Goal: Task Accomplishment & Management: Use online tool/utility

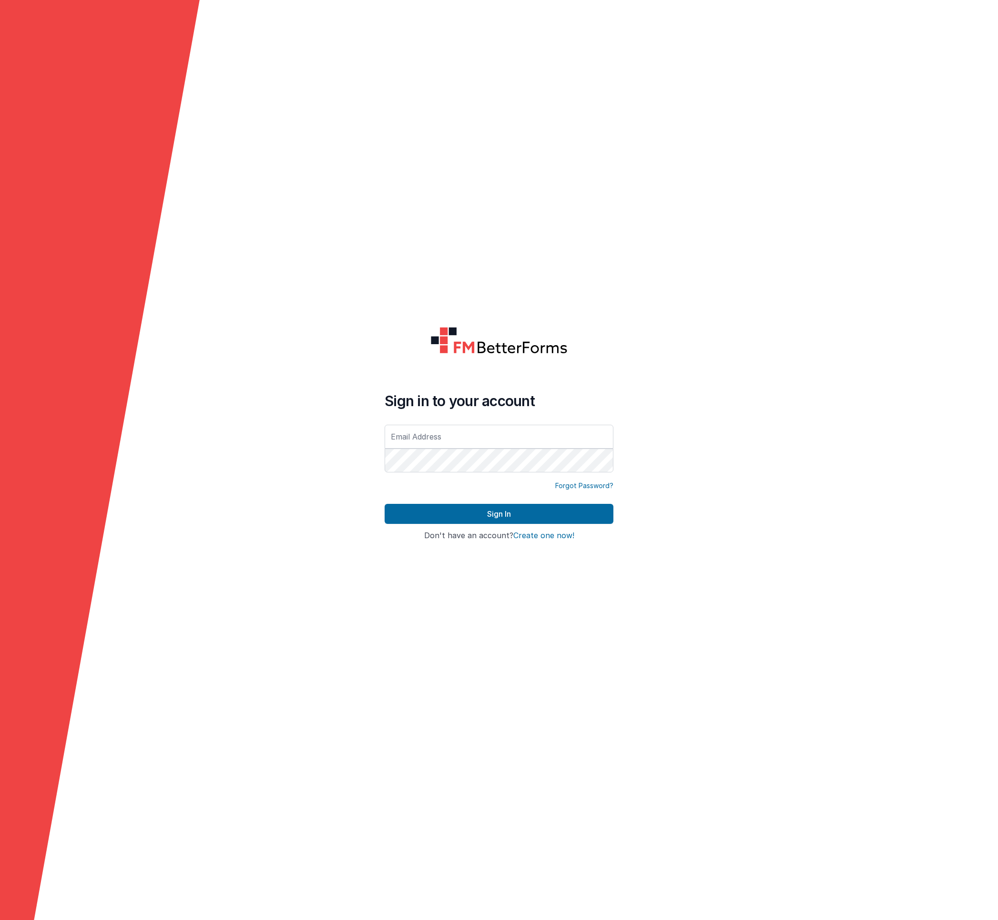
click at [453, 435] on input "text" at bounding box center [499, 437] width 229 height 24
click at [418, 432] on input "text" at bounding box center [499, 437] width 229 height 24
drag, startPoint x: 468, startPoint y: 437, endPoint x: 356, endPoint y: 428, distance: 112.8
click at [356, 428] on form "Sign in to your account [PERSON_NAME][EMAIL_ADDRESS][PERSON_NAME][DOMAIN_NAME] …" at bounding box center [499, 460] width 998 height 920
type input "[PERSON_NAME][EMAIL_ADDRESS][PERSON_NAME][DOMAIN_NAME]"
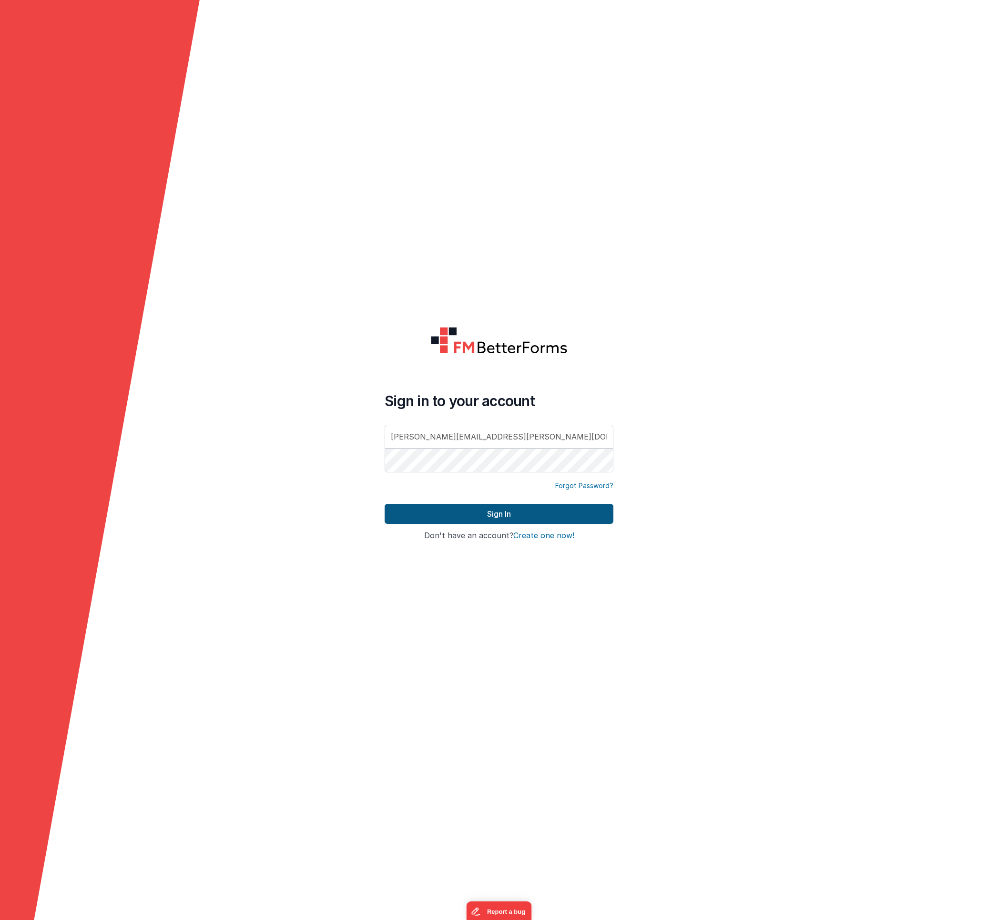
click at [469, 517] on button "Sign In" at bounding box center [499, 514] width 229 height 20
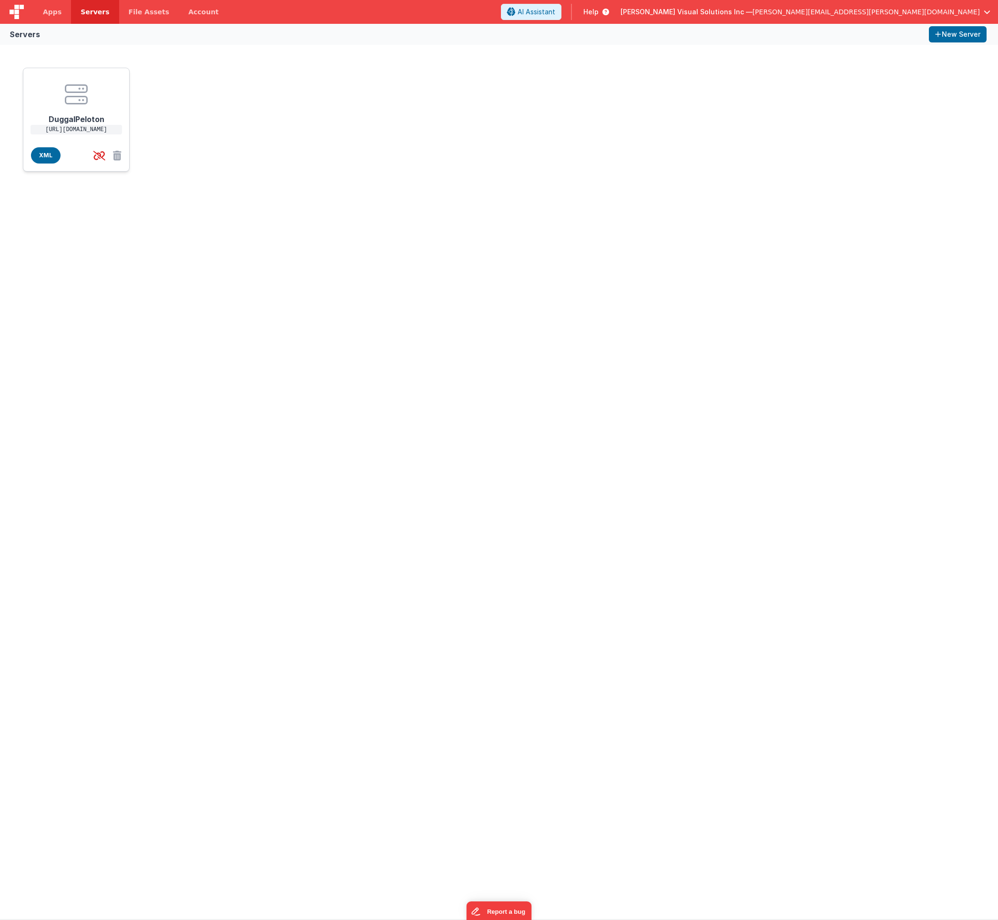
click at [83, 92] on icon at bounding box center [76, 94] width 23 height 23
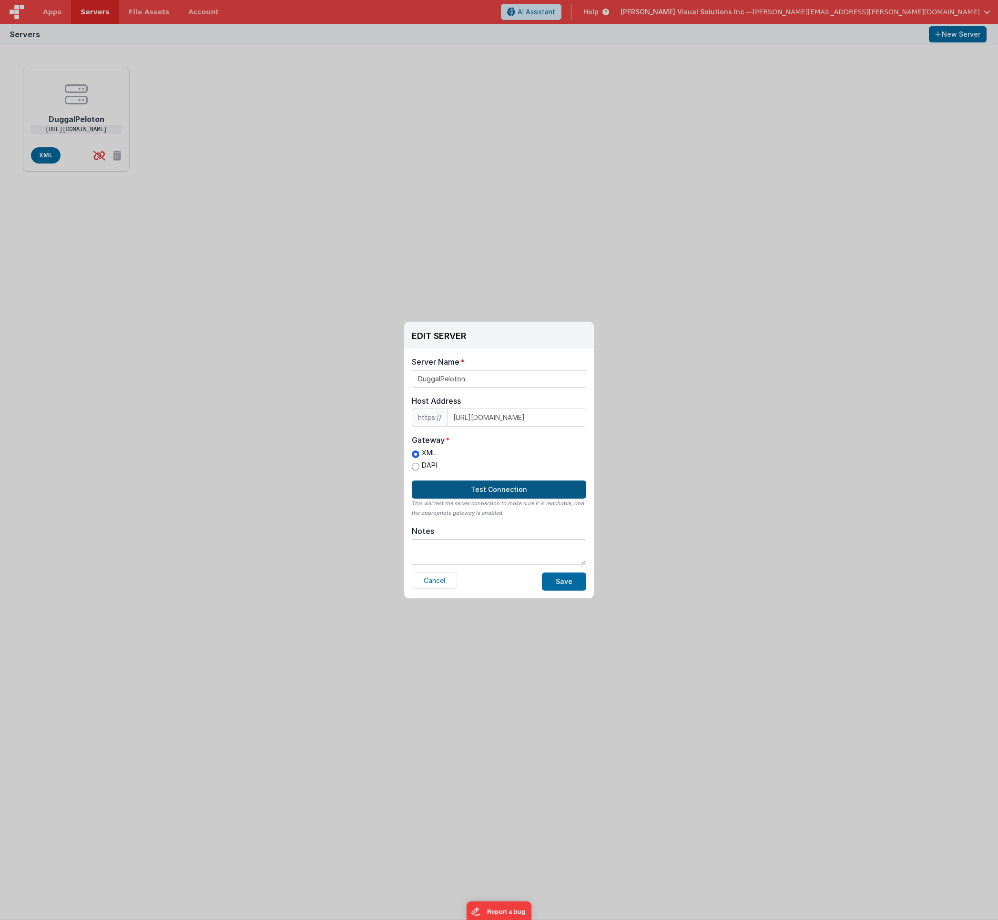
click at [518, 486] on button "Test Connection" at bounding box center [499, 489] width 174 height 18
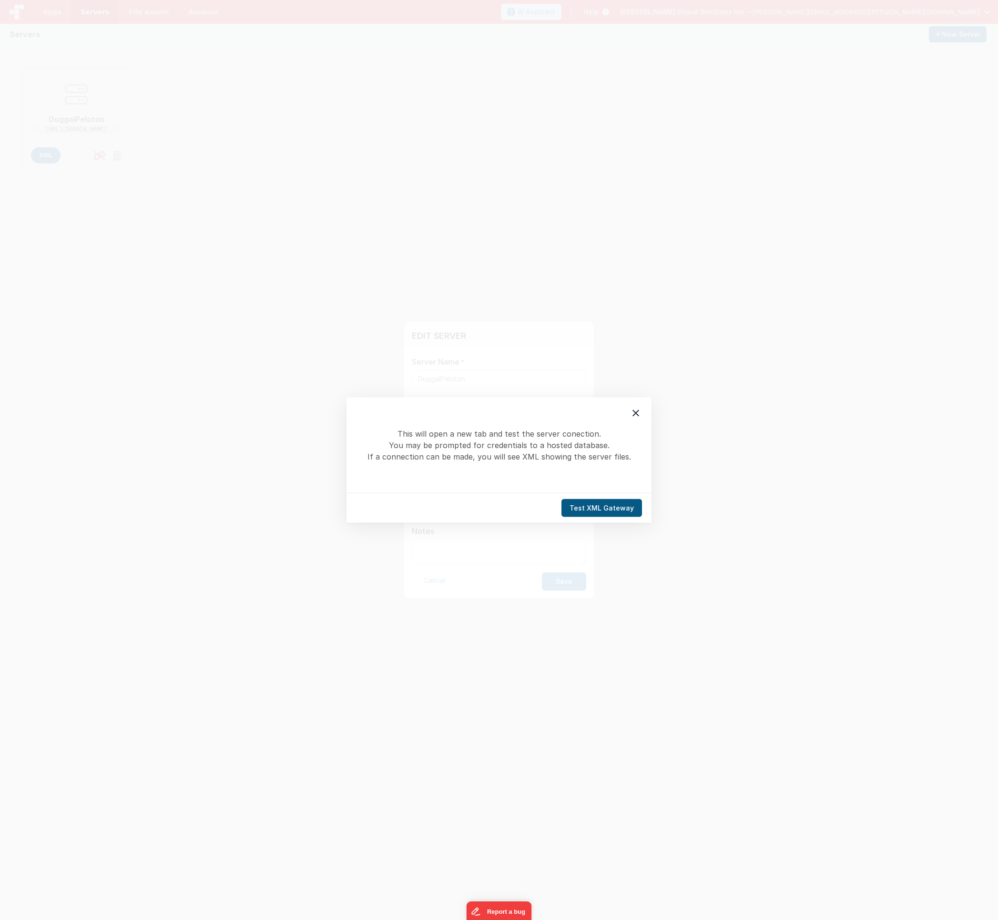
click at [614, 505] on button "Test XML Gateway" at bounding box center [601, 508] width 81 height 18
click at [637, 412] on icon at bounding box center [635, 413] width 7 height 7
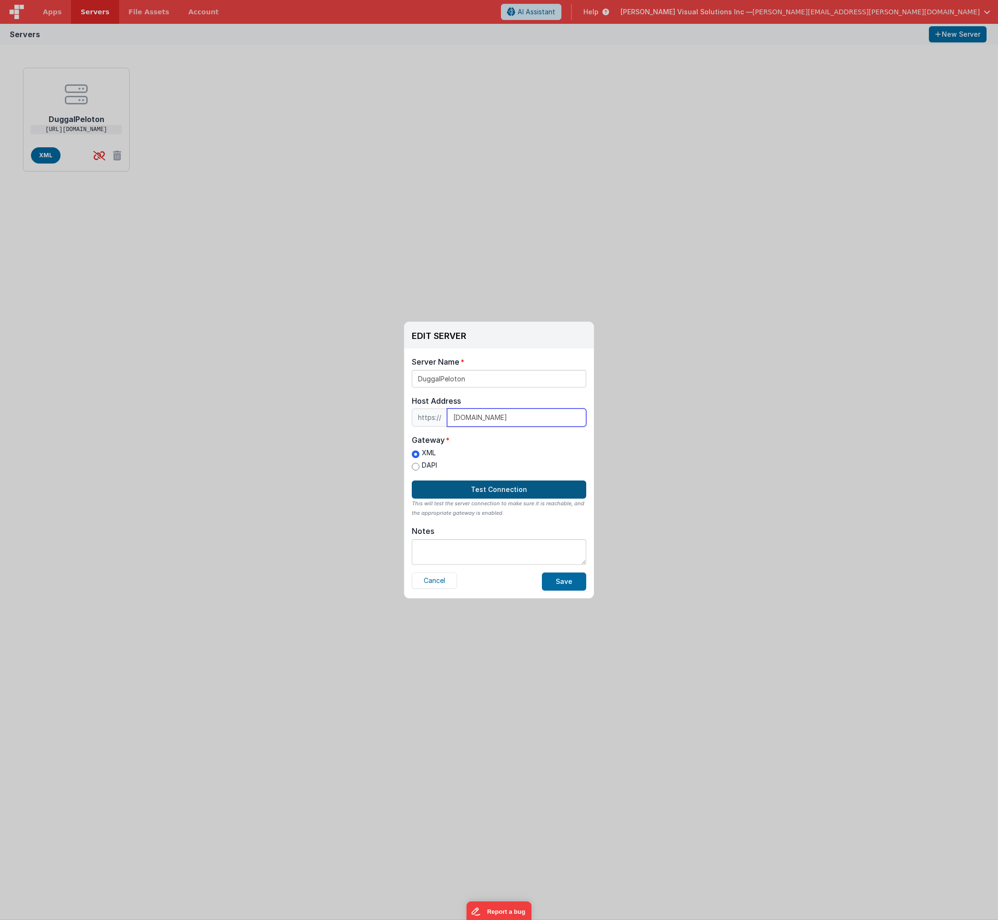
type input "fms5196.triple8.net"
click at [481, 486] on button "Test Connection" at bounding box center [499, 489] width 174 height 18
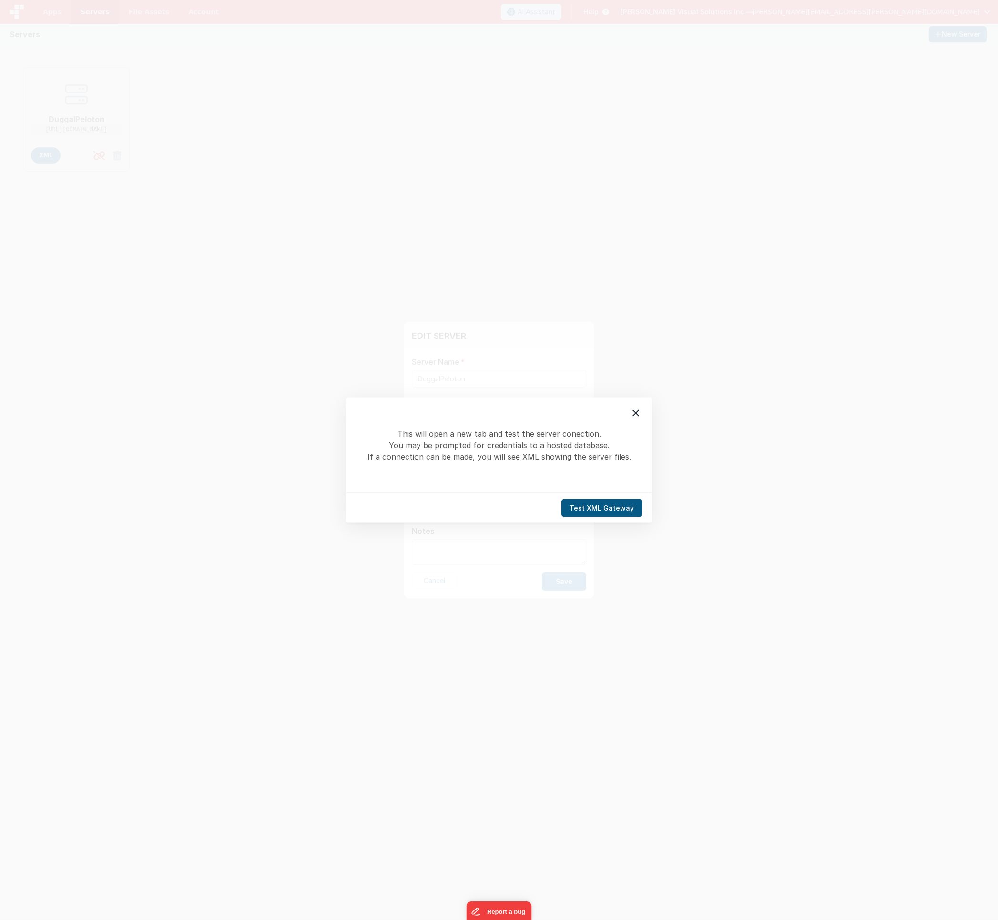
click at [598, 504] on button "Test XML Gateway" at bounding box center [601, 508] width 81 height 18
click at [638, 412] on icon at bounding box center [635, 412] width 11 height 11
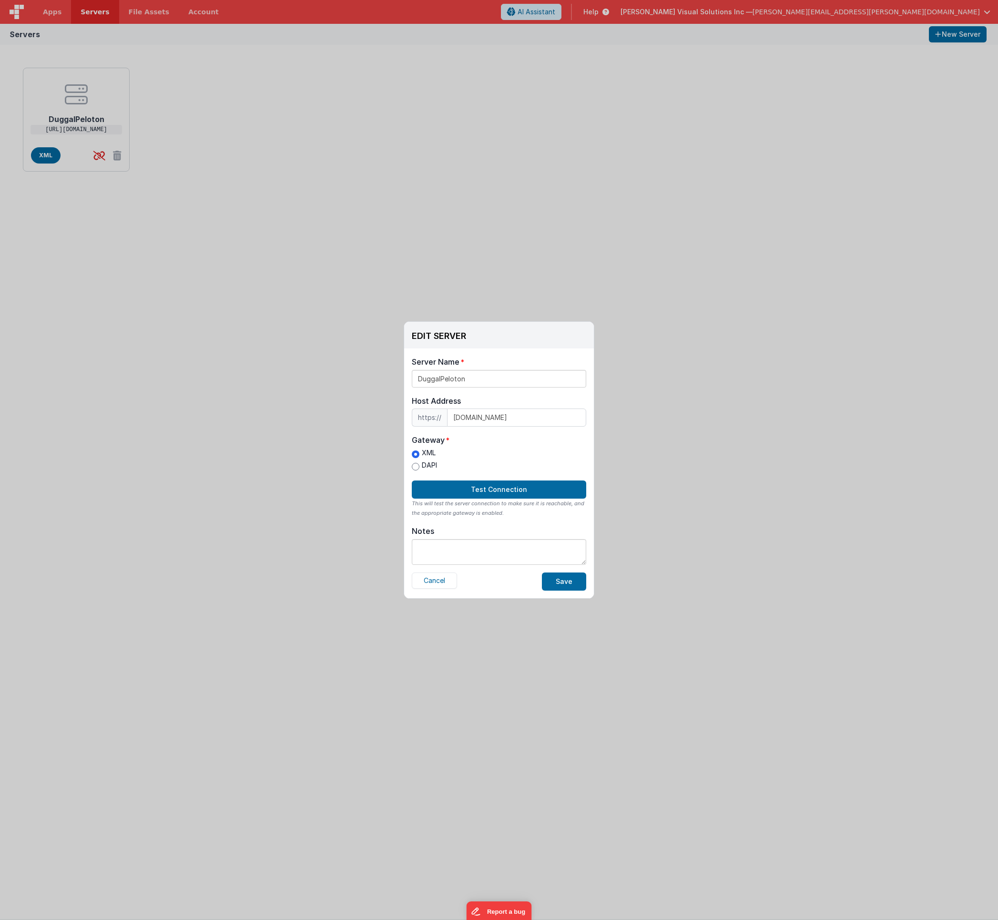
click at [425, 464] on label "DAPI" at bounding box center [424, 465] width 25 height 10
click at [419, 464] on input "DAPI" at bounding box center [416, 467] width 8 height 8
radio input "true"
click at [460, 489] on button "Test Connection" at bounding box center [499, 489] width 174 height 18
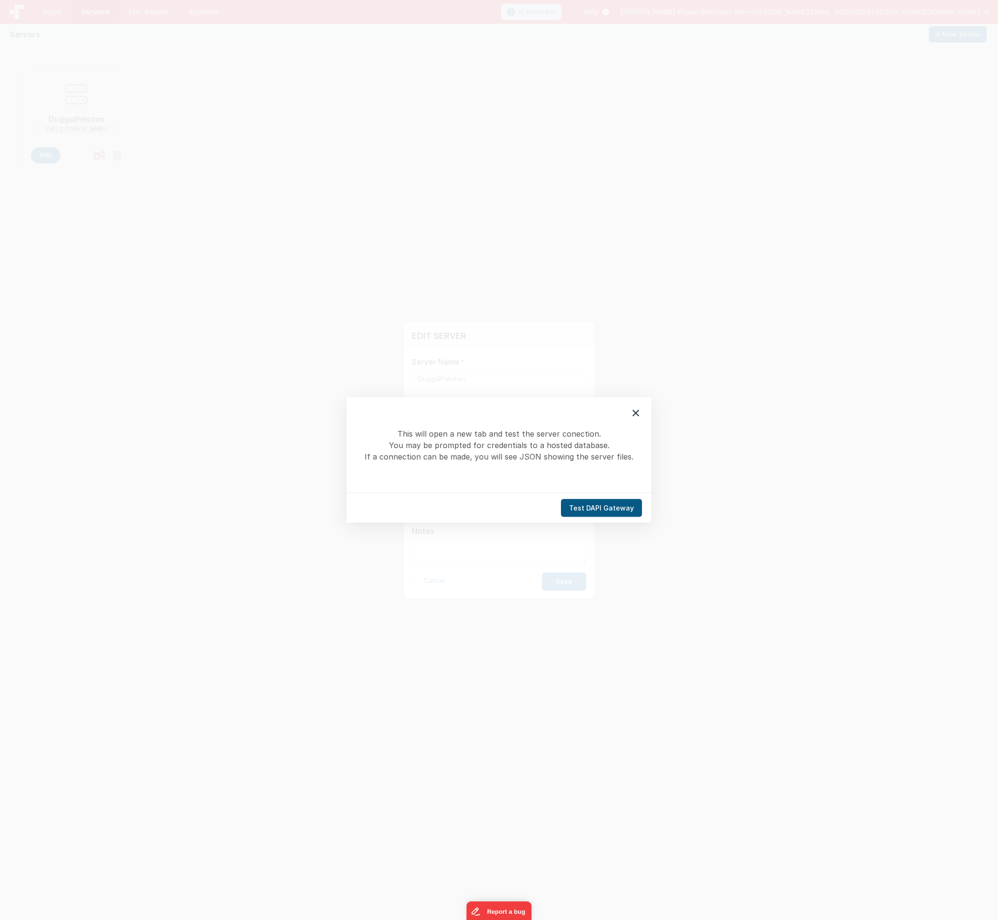
click at [585, 504] on button "Test DAPI Gateway" at bounding box center [601, 508] width 81 height 18
click at [636, 414] on icon at bounding box center [635, 413] width 7 height 7
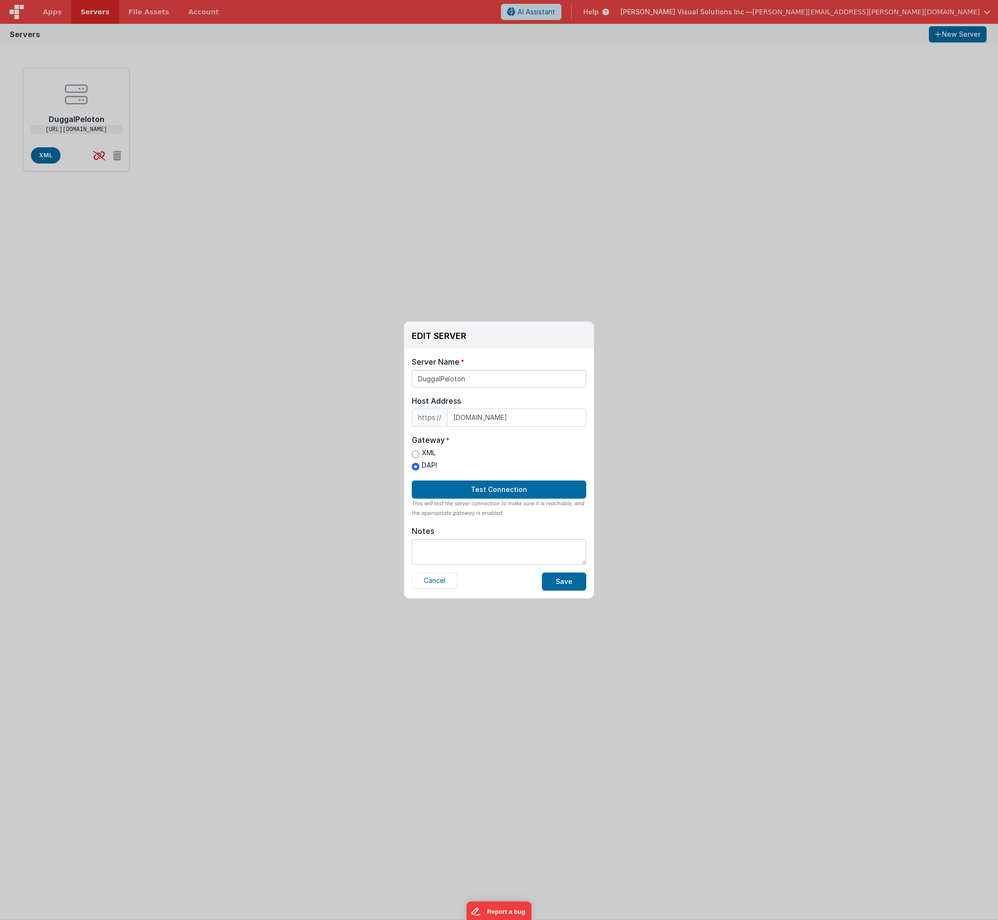
click at [378, 148] on div "EDIT SERVER Delete Server Delete Server Name DuggalPeloton Host Address https:/…" at bounding box center [499, 460] width 998 height 920
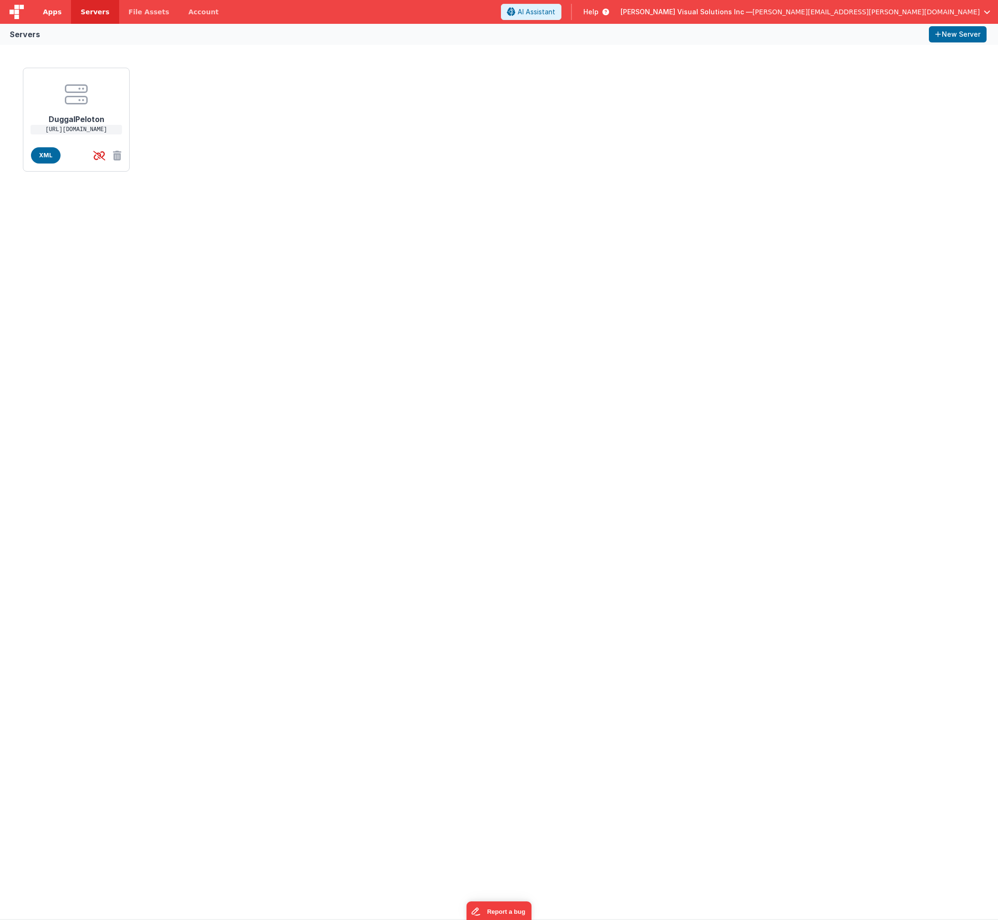
click at [50, 16] on span "Apps" at bounding box center [52, 12] width 19 height 10
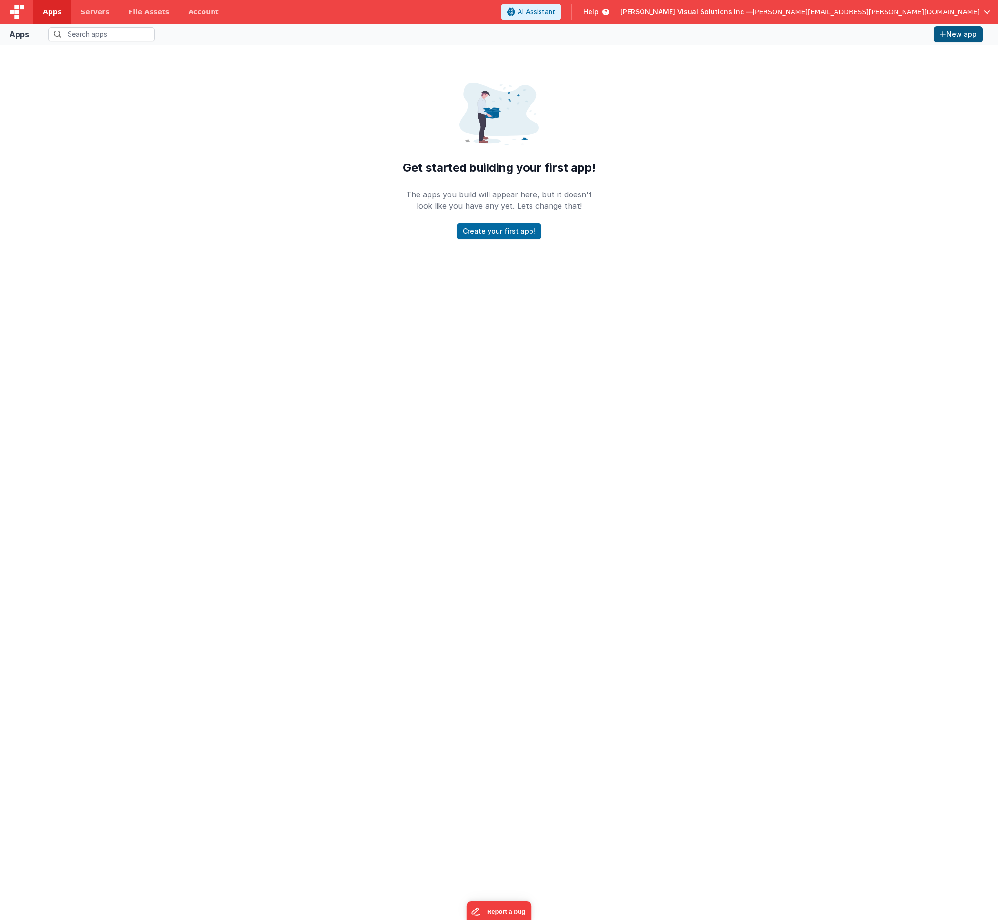
click at [954, 33] on button "New app" at bounding box center [957, 34] width 49 height 16
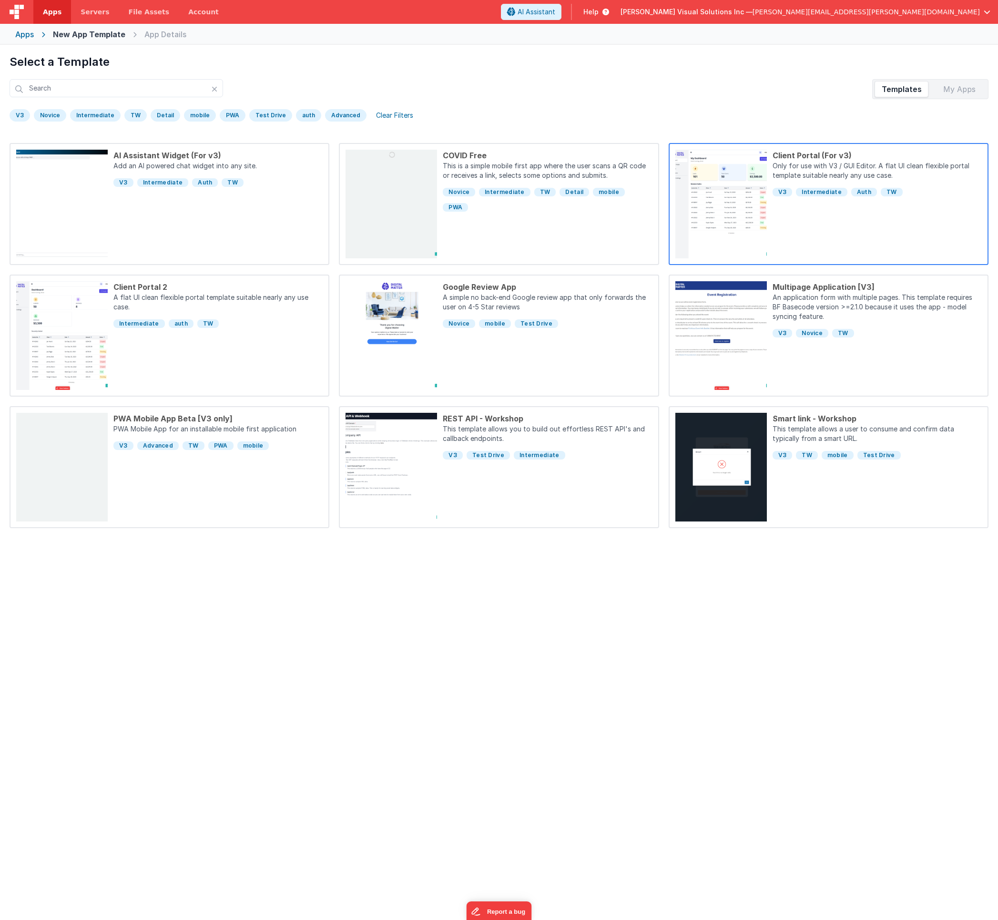
click at [854, 234] on div "Client Portal (For v3) Only for use with V3 / GUI Editor. A flat UI clean flexi…" at bounding box center [874, 204] width 215 height 109
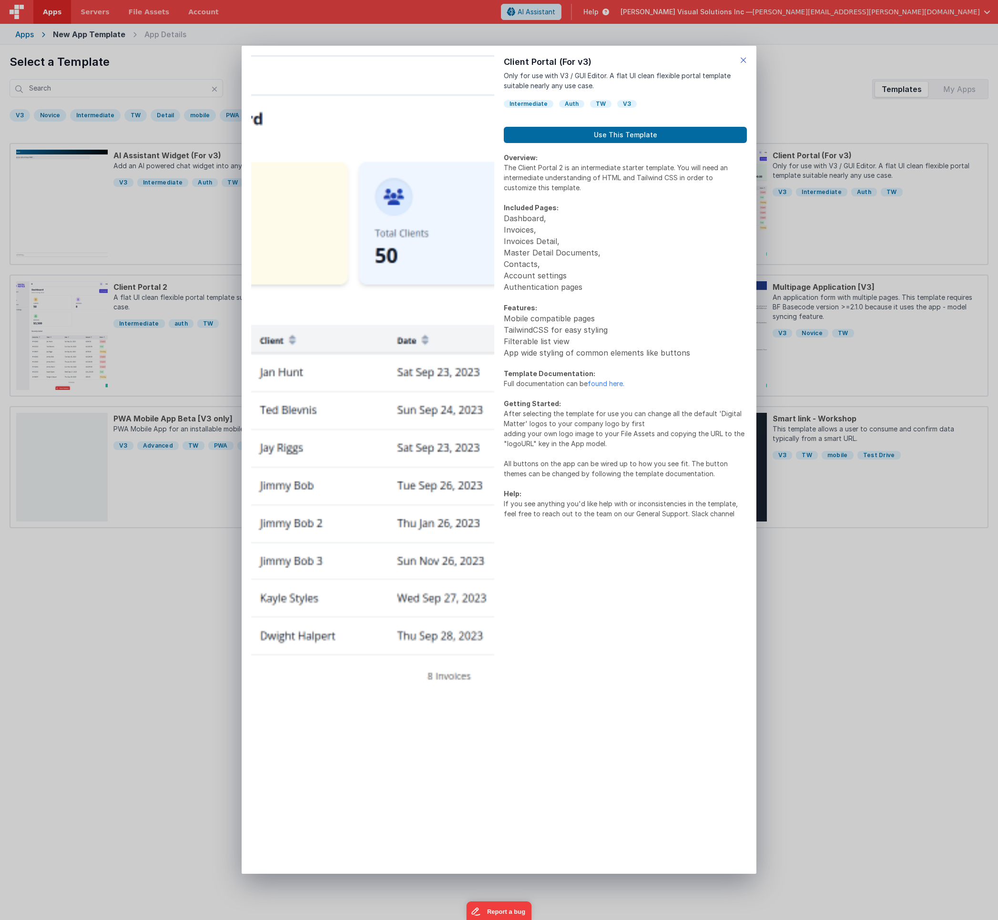
click at [746, 60] on icon at bounding box center [743, 59] width 7 height 13
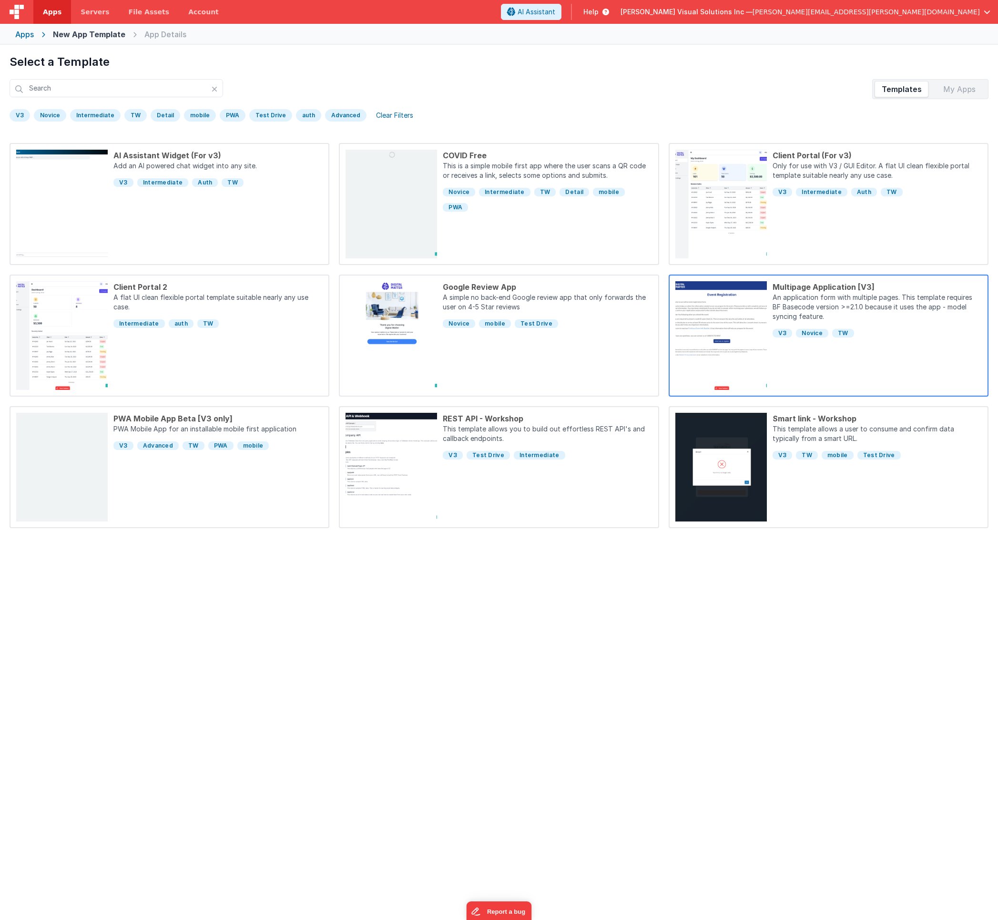
click at [829, 364] on div "Multipage Application [V3] An application form with multiple pages.This templa…" at bounding box center [874, 335] width 215 height 109
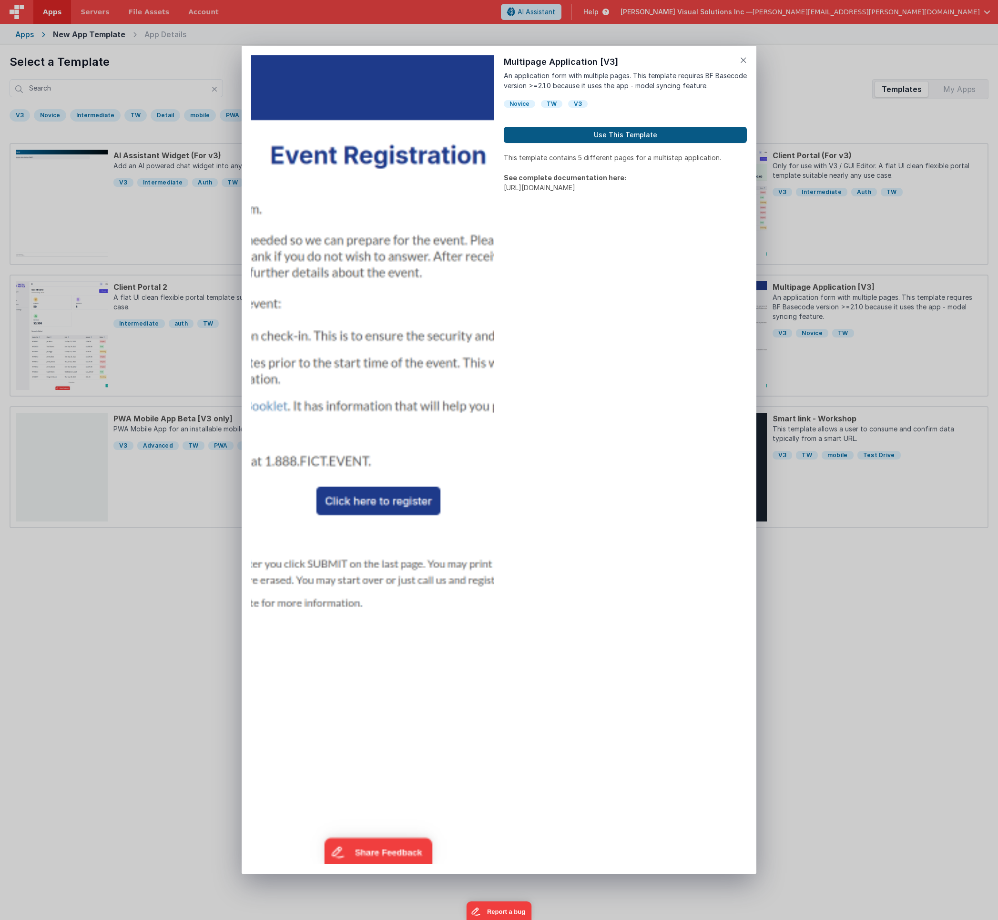
click at [652, 135] on button "Use This Template" at bounding box center [625, 135] width 243 height 16
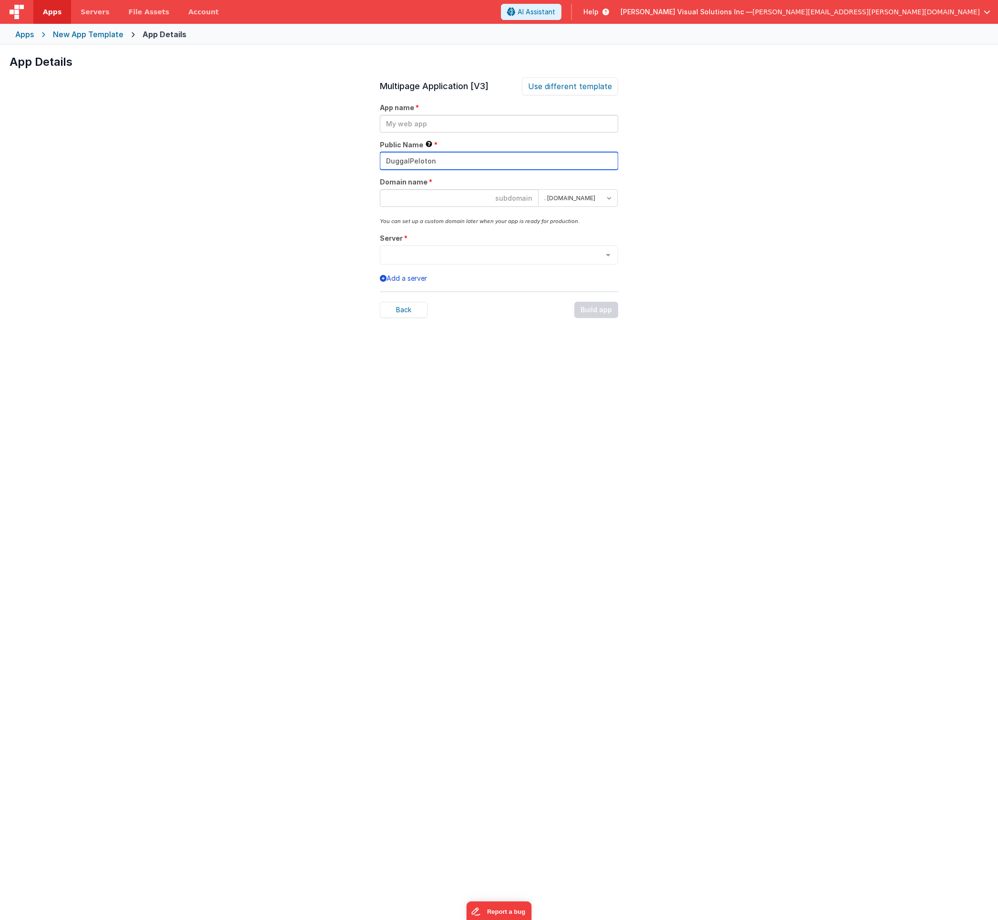
type input "DuggalPeloton"
click at [398, 126] on input "text" at bounding box center [499, 124] width 238 height 18
type input "PeletonForBusiness"
click at [405, 200] on input at bounding box center [459, 198] width 159 height 18
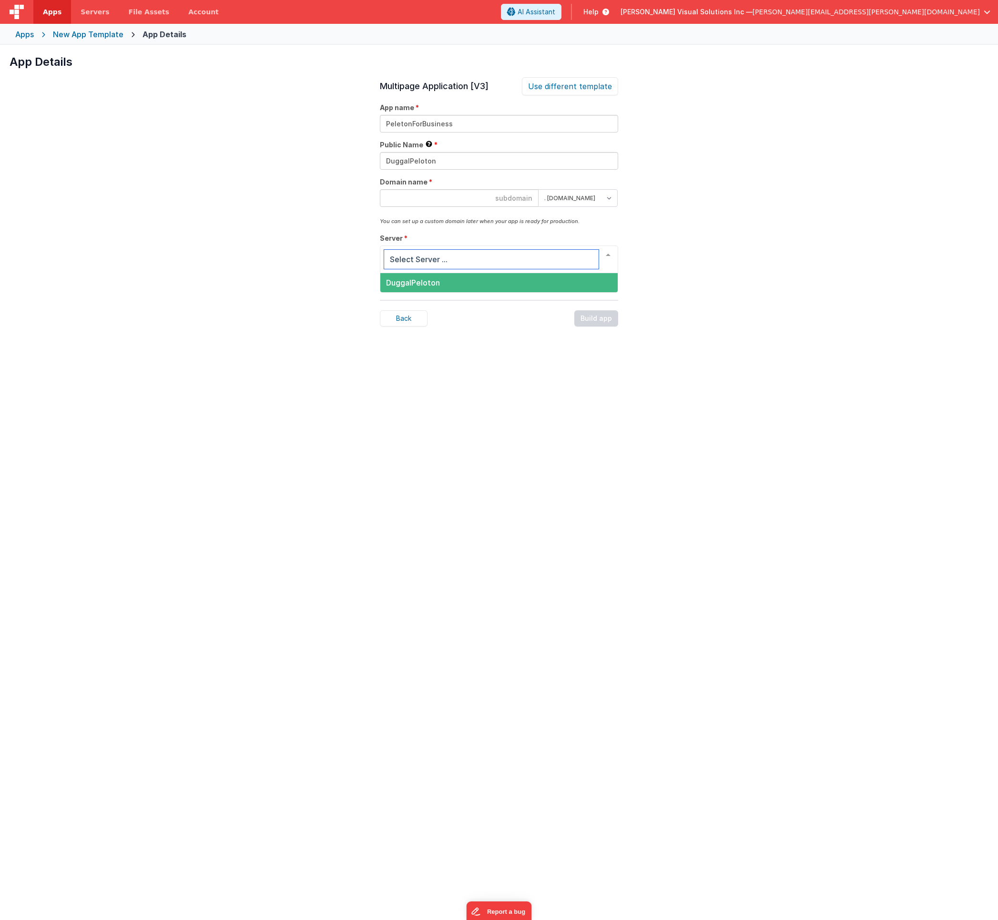
click at [552, 281] on span "DuggalPeloton" at bounding box center [498, 282] width 237 height 19
click at [452, 208] on form ". clientportal.cloud . fmbetterforms.com" at bounding box center [499, 202] width 238 height 27
click at [432, 197] on input at bounding box center [459, 198] width 159 height 18
type input "duggalpeloton"
click at [605, 315] on div "Build app" at bounding box center [596, 310] width 44 height 16
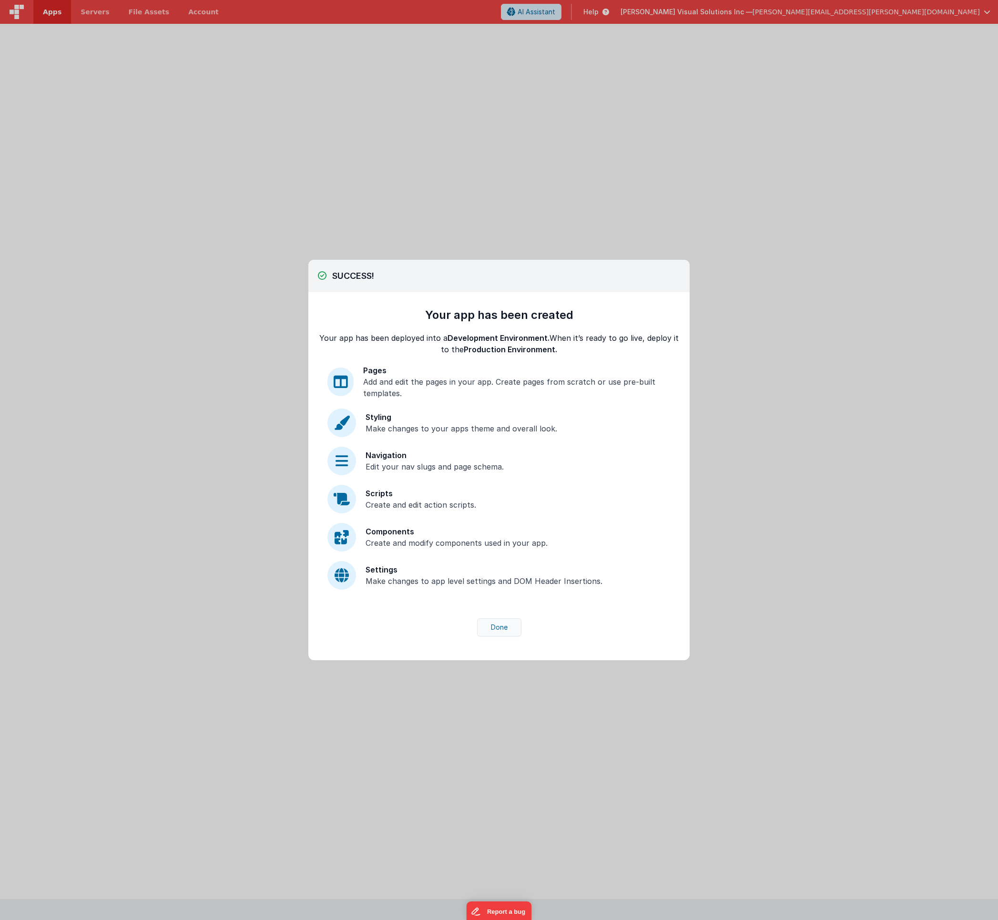
click at [501, 628] on button "Done" at bounding box center [499, 627] width 44 height 18
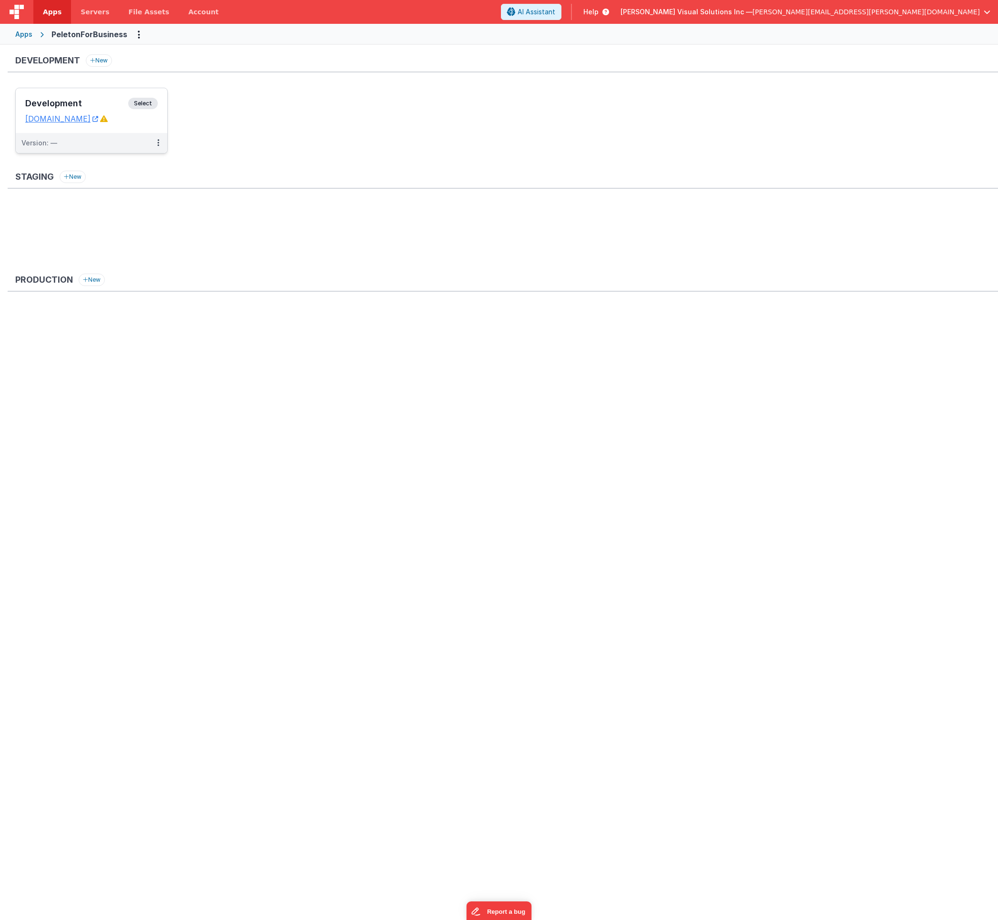
click at [139, 101] on span "Select" at bounding box center [143, 103] width 30 height 11
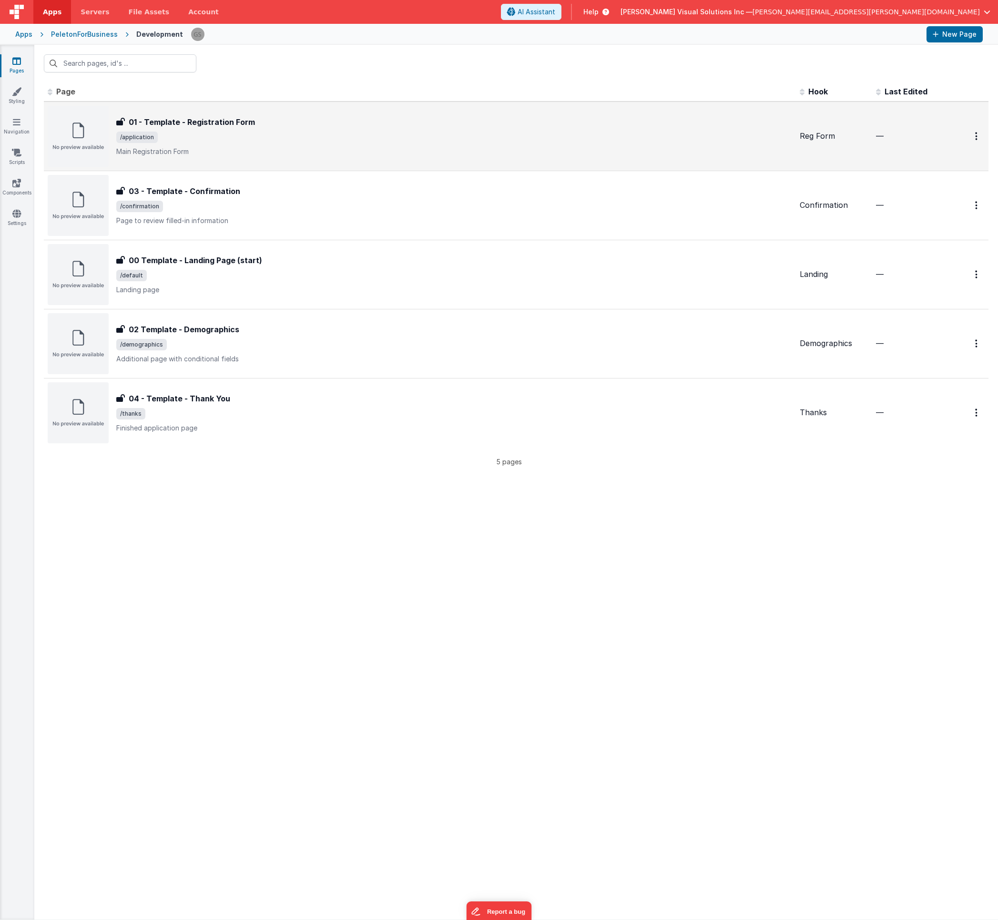
click at [242, 125] on h3 "01 - Template - Registration Form" at bounding box center [192, 121] width 126 height 11
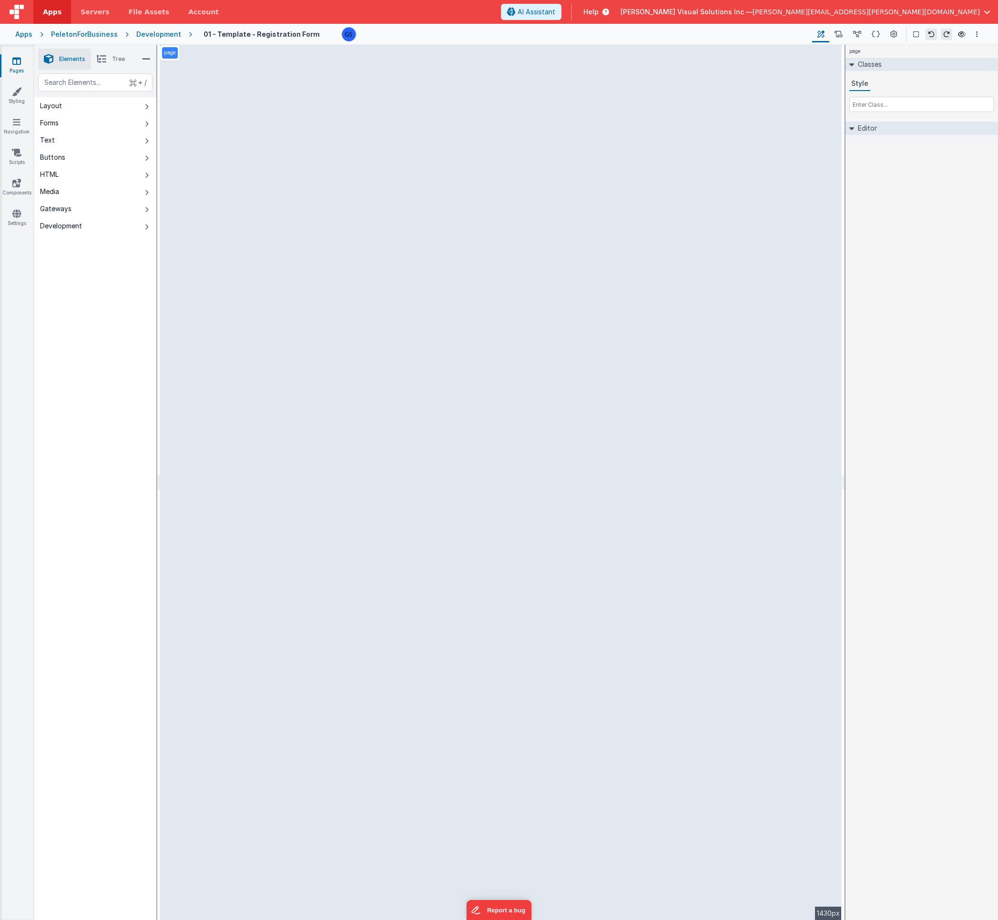
select select "string"
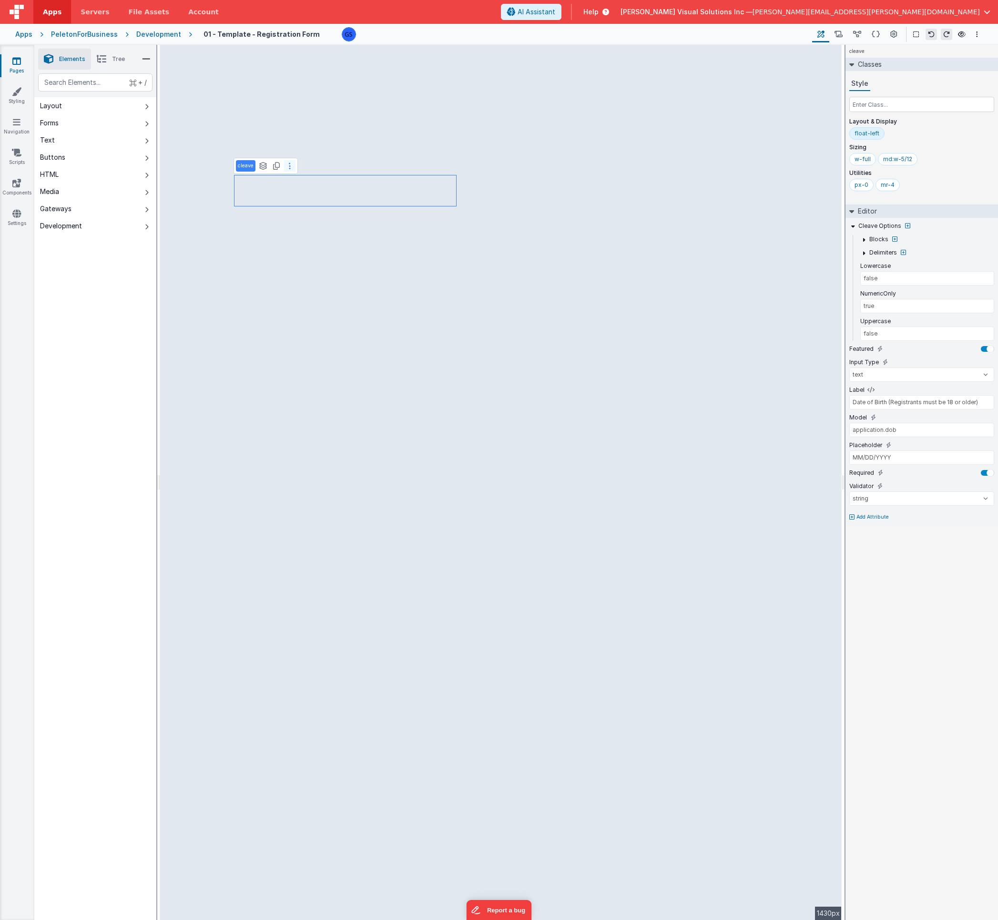
click at [290, 165] on icon at bounding box center [290, 166] width 2 height 8
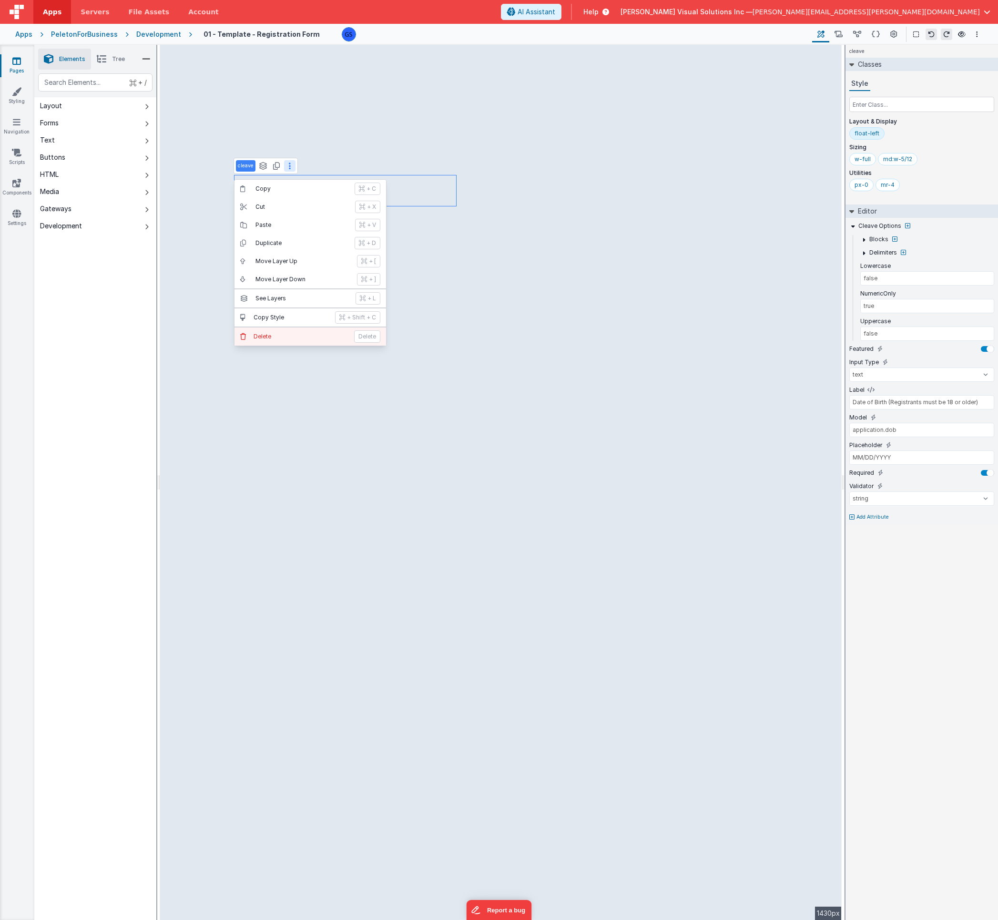
click at [278, 332] on button "Delete Delete" at bounding box center [310, 336] width 152 height 18
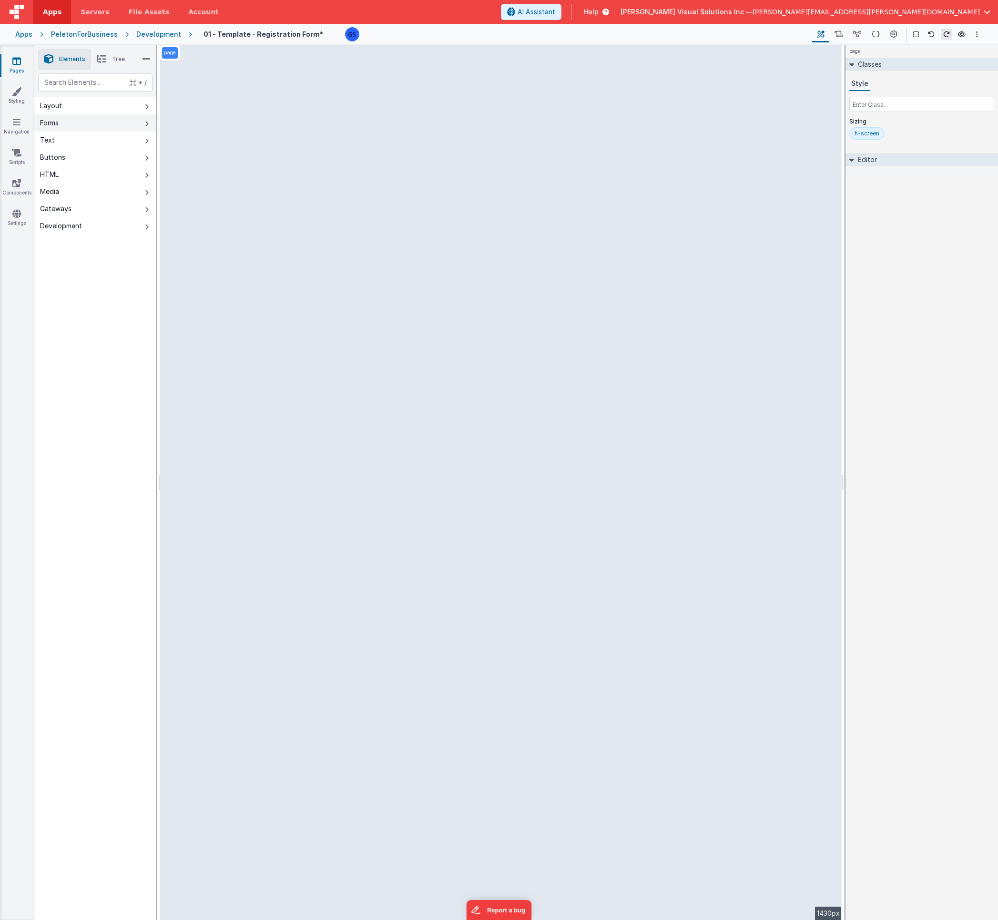
click at [67, 120] on button "Forms" at bounding box center [95, 122] width 122 height 17
click at [63, 109] on button "Layout" at bounding box center [95, 105] width 122 height 17
click at [155, 35] on div "Development" at bounding box center [158, 35] width 45 height 10
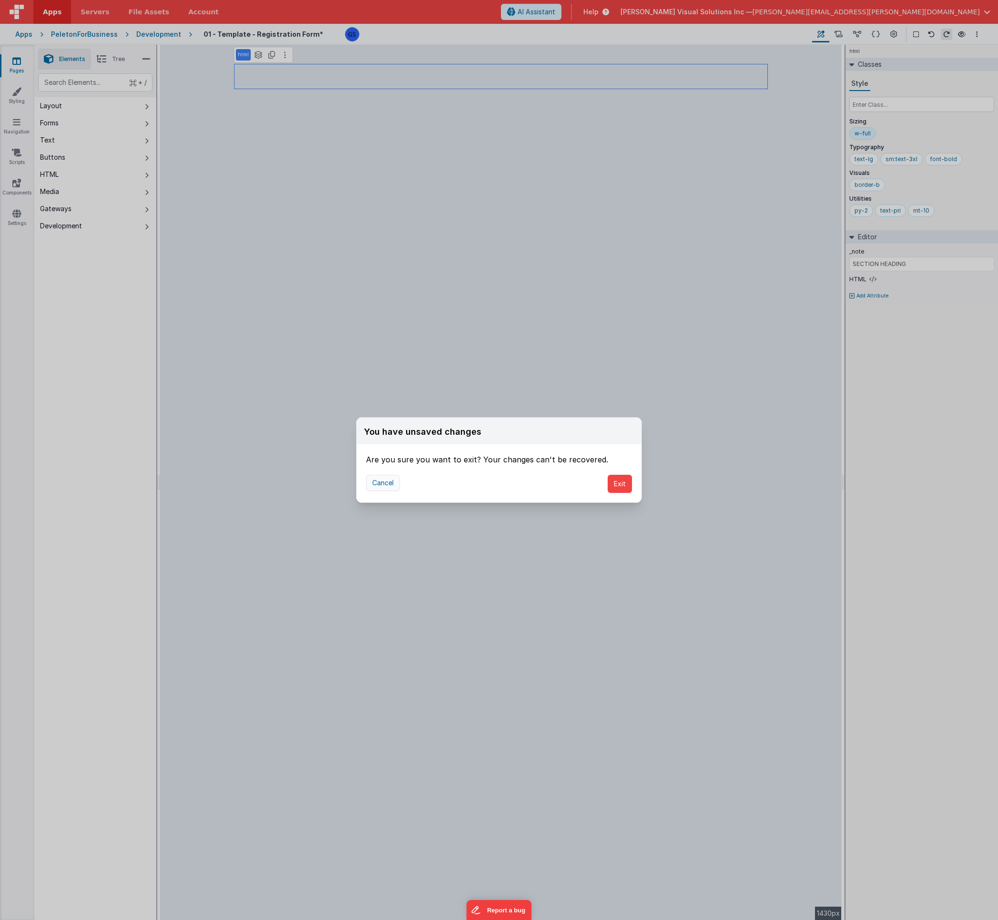
click at [384, 483] on button "Cancel" at bounding box center [383, 483] width 34 height 16
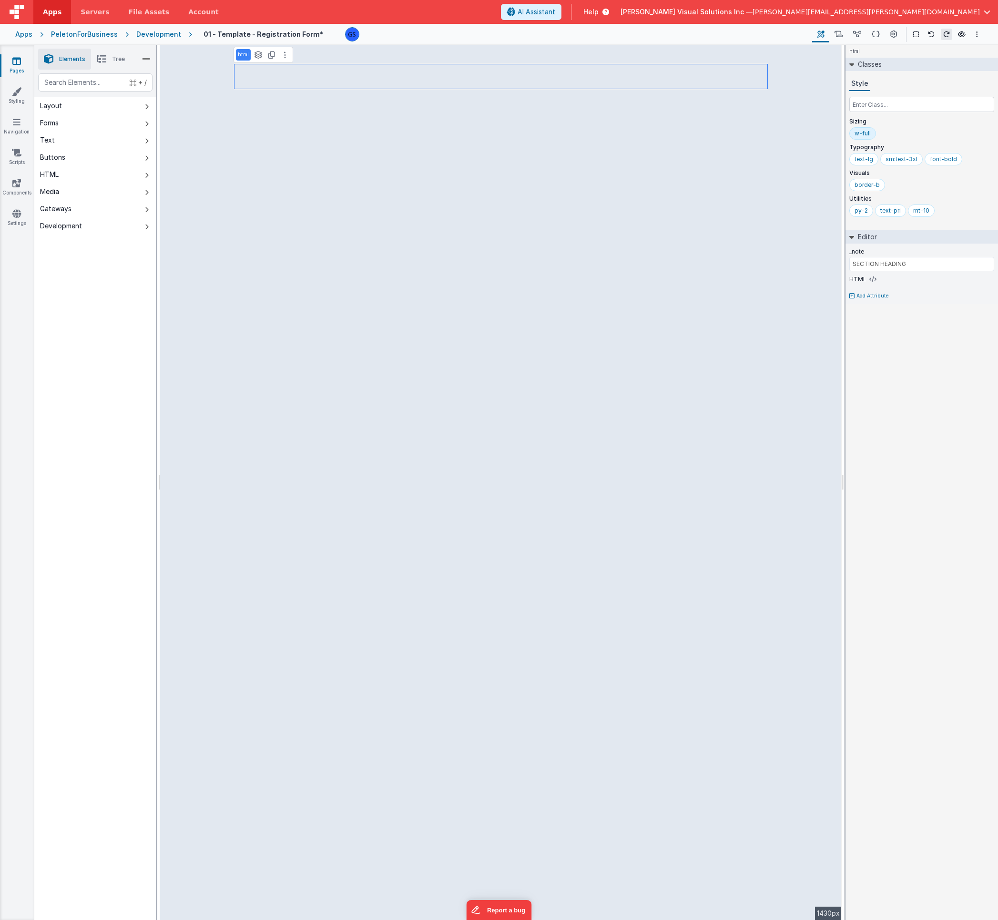
click at [164, 33] on div "Development" at bounding box center [158, 35] width 45 height 10
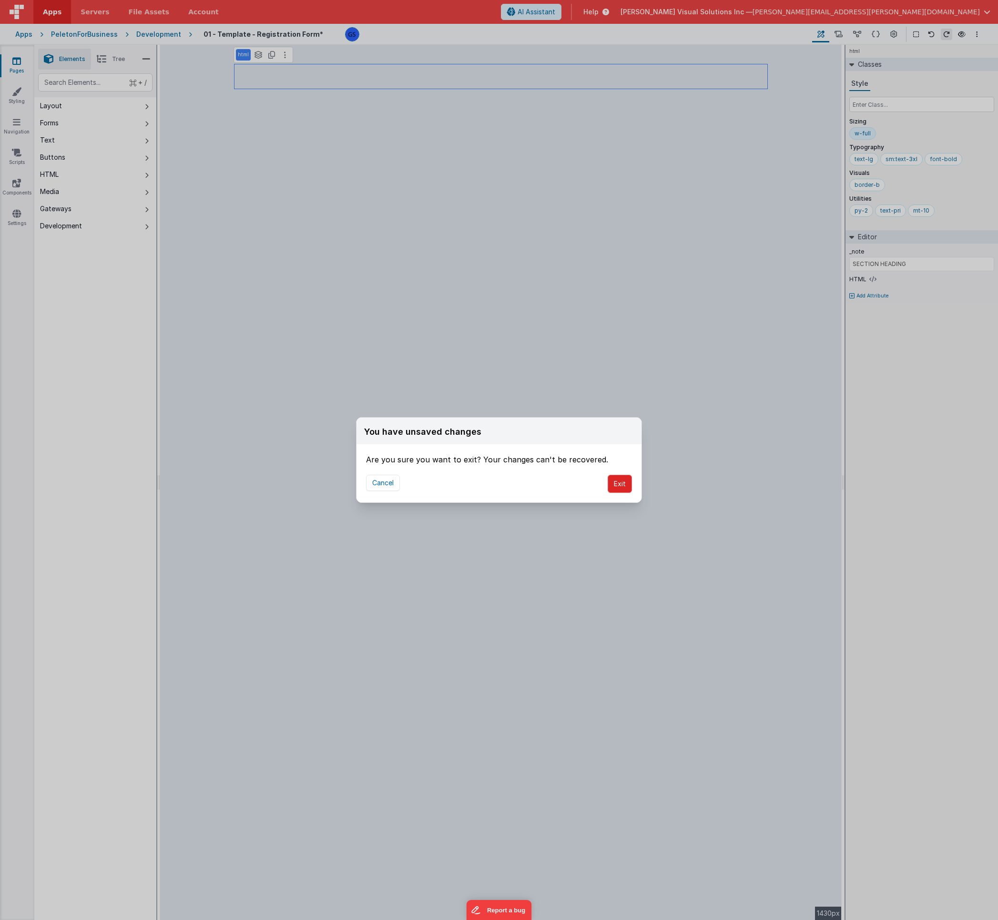
click at [629, 476] on button "Exit" at bounding box center [620, 484] width 24 height 18
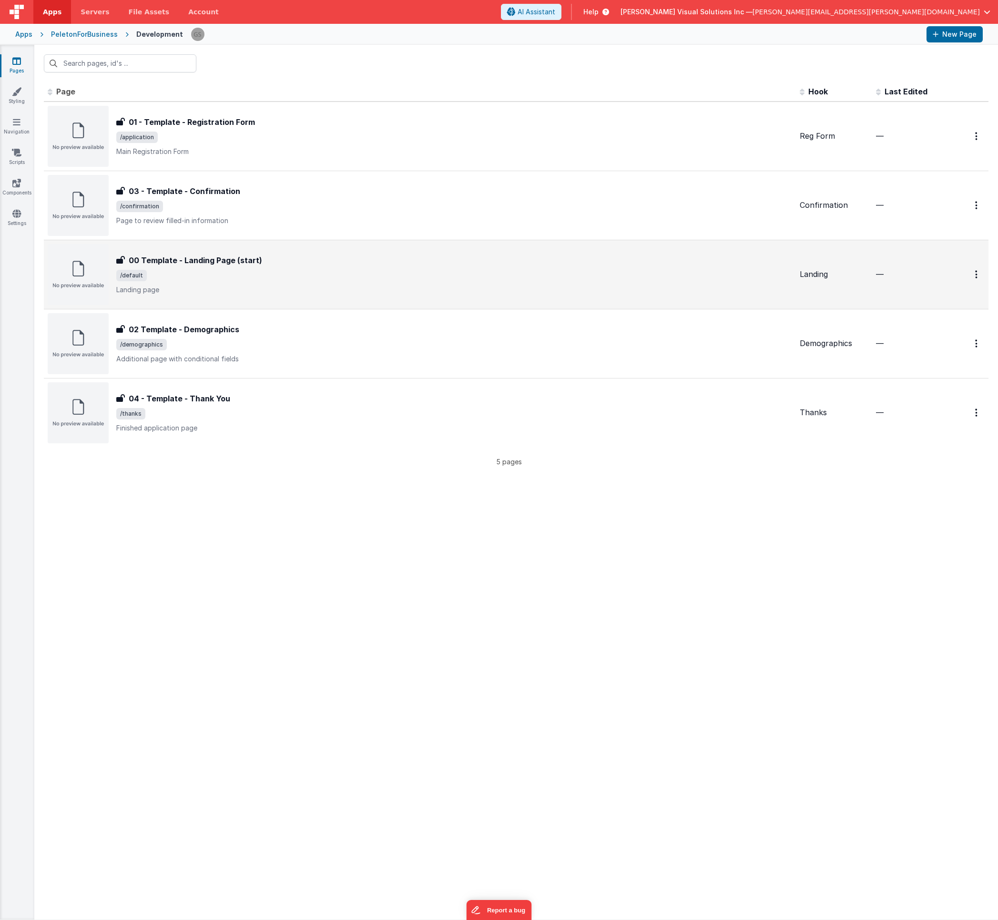
click at [279, 260] on div "00 Template - Landing Page (start)" at bounding box center [454, 259] width 676 height 11
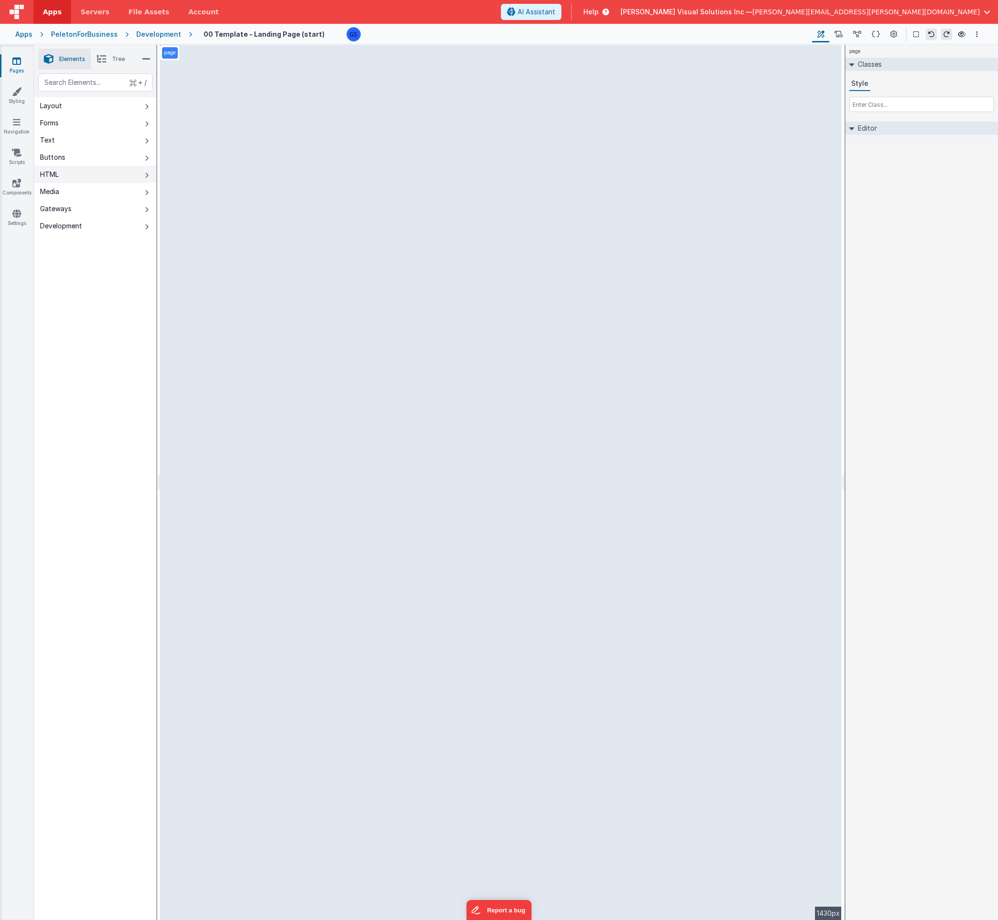
click at [78, 173] on button "HTML" at bounding box center [95, 174] width 122 height 17
click at [26, 33] on div "Apps" at bounding box center [23, 35] width 17 height 10
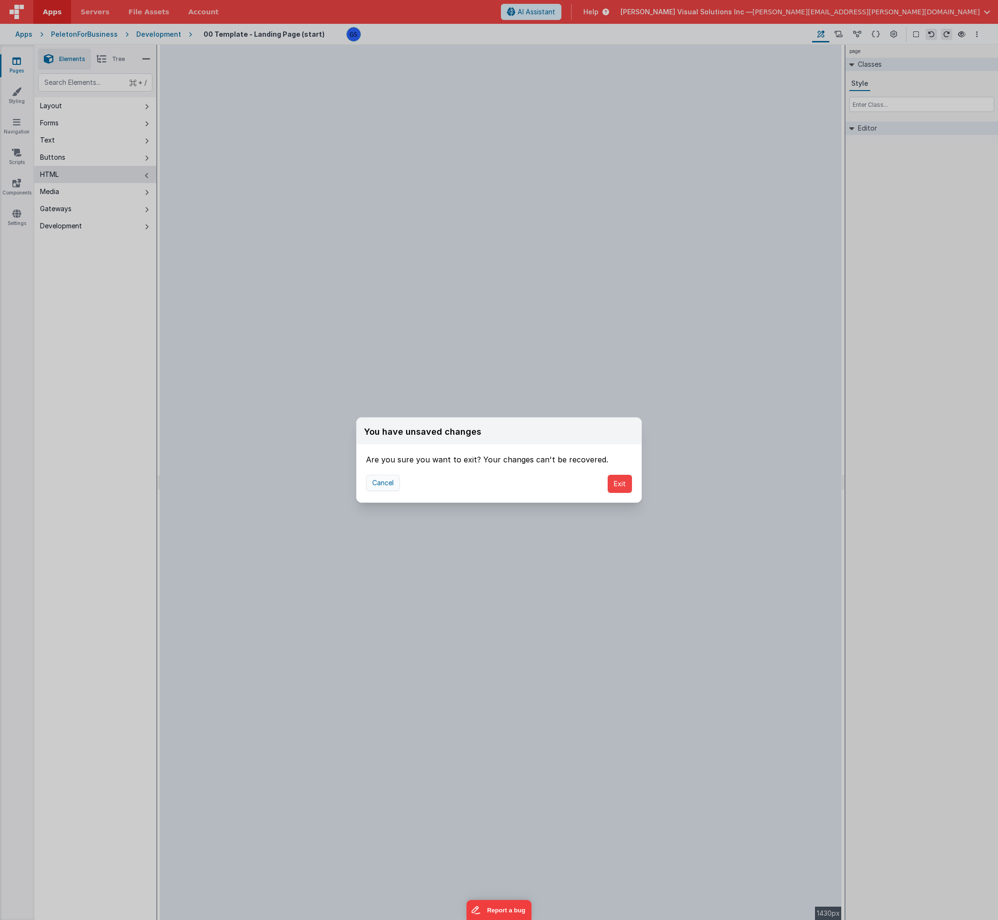
click at [382, 484] on button "Cancel" at bounding box center [383, 483] width 34 height 16
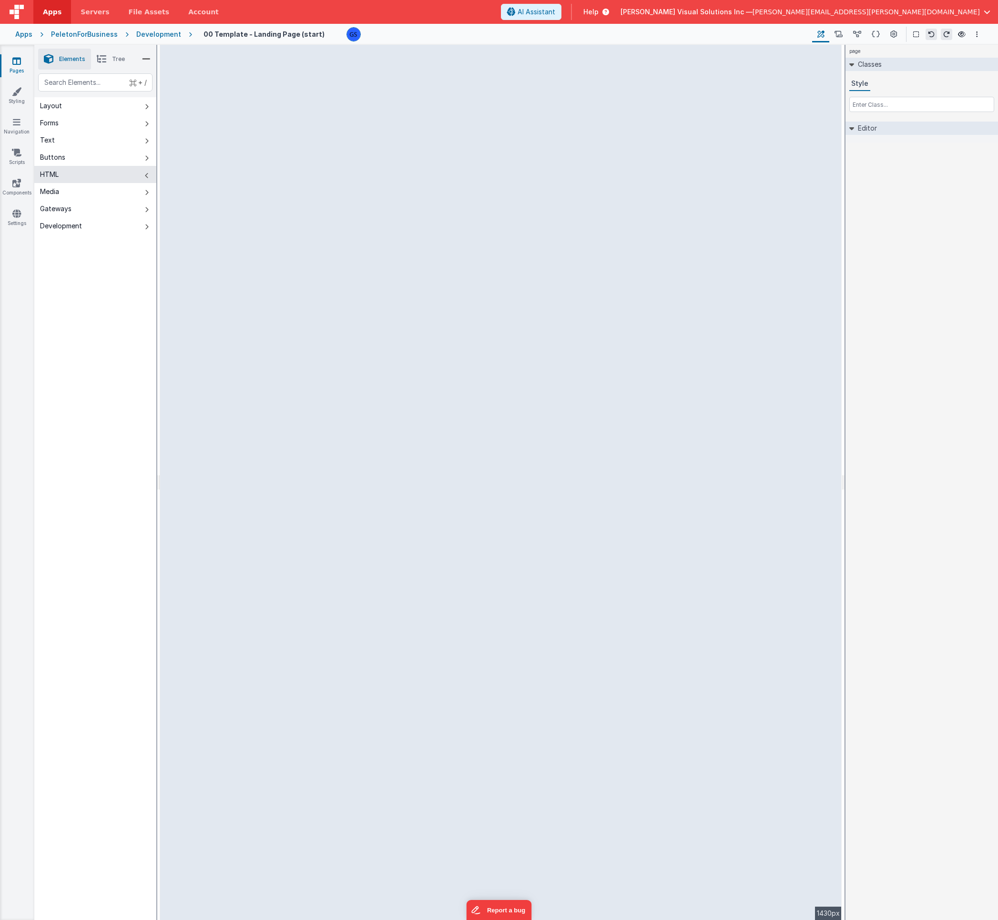
click at [24, 32] on div "Apps" at bounding box center [23, 35] width 17 height 10
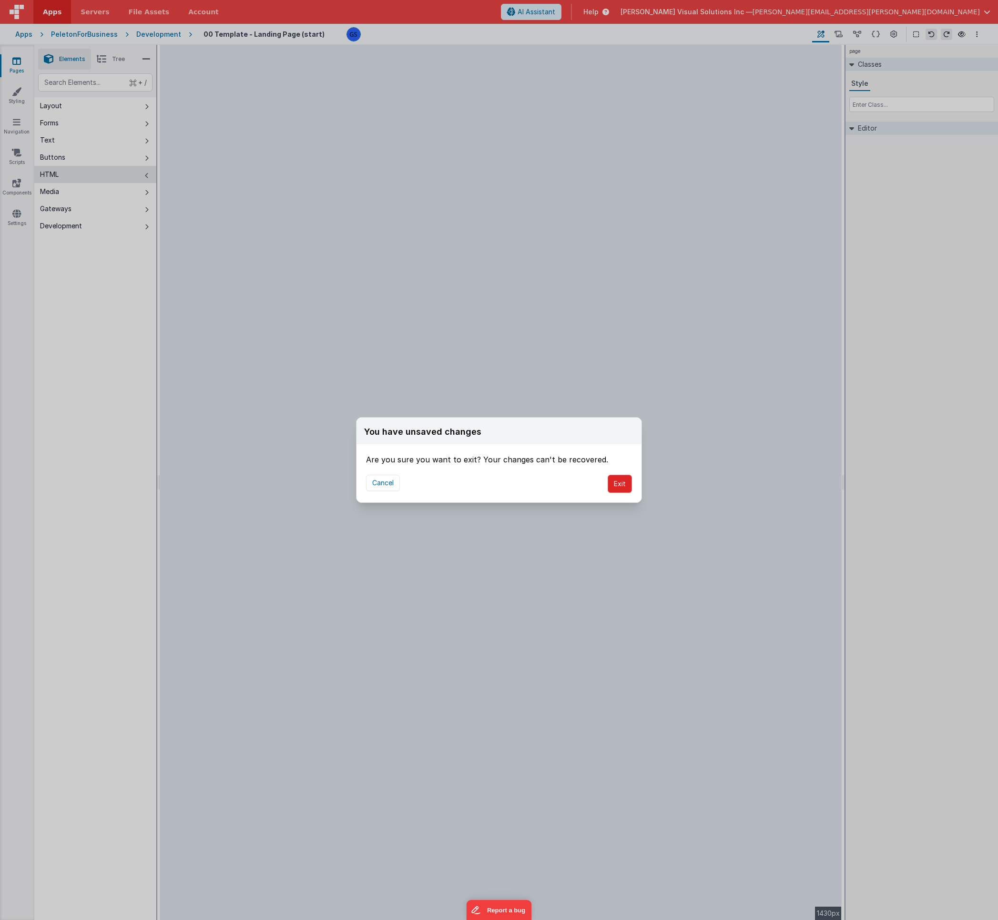
click at [624, 481] on button "Exit" at bounding box center [620, 484] width 24 height 18
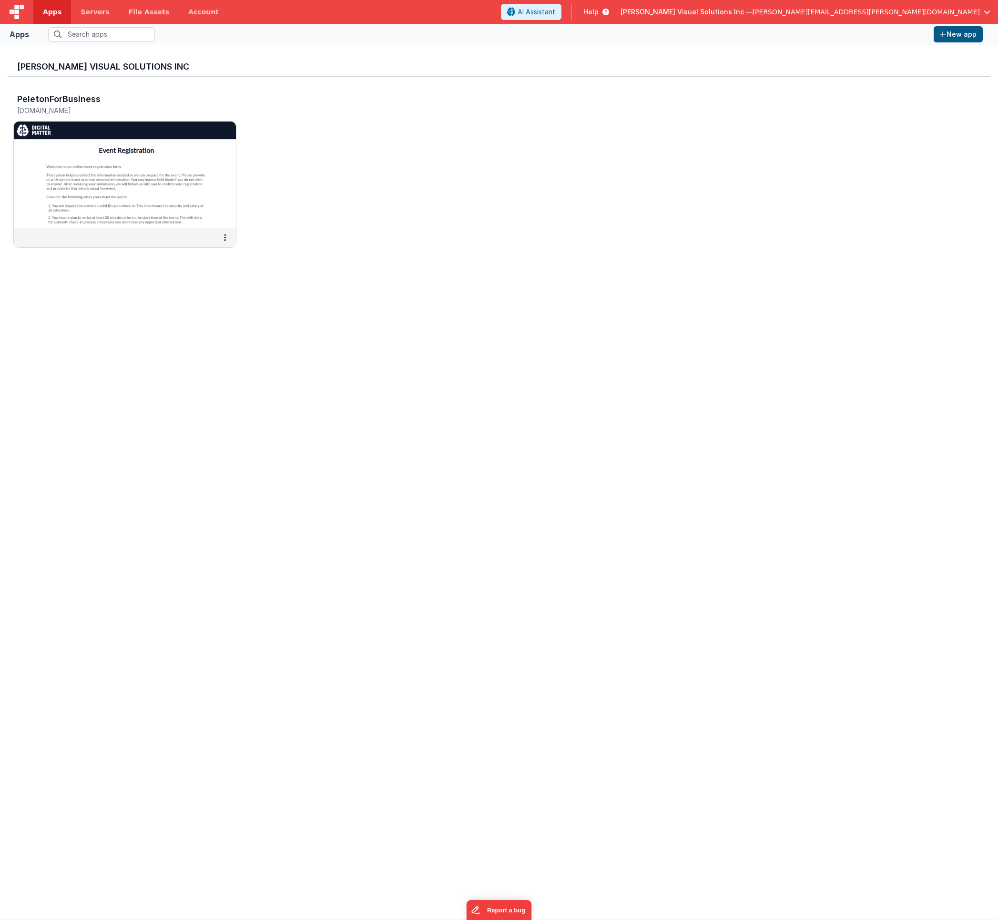
click at [956, 35] on button "New app" at bounding box center [957, 34] width 49 height 16
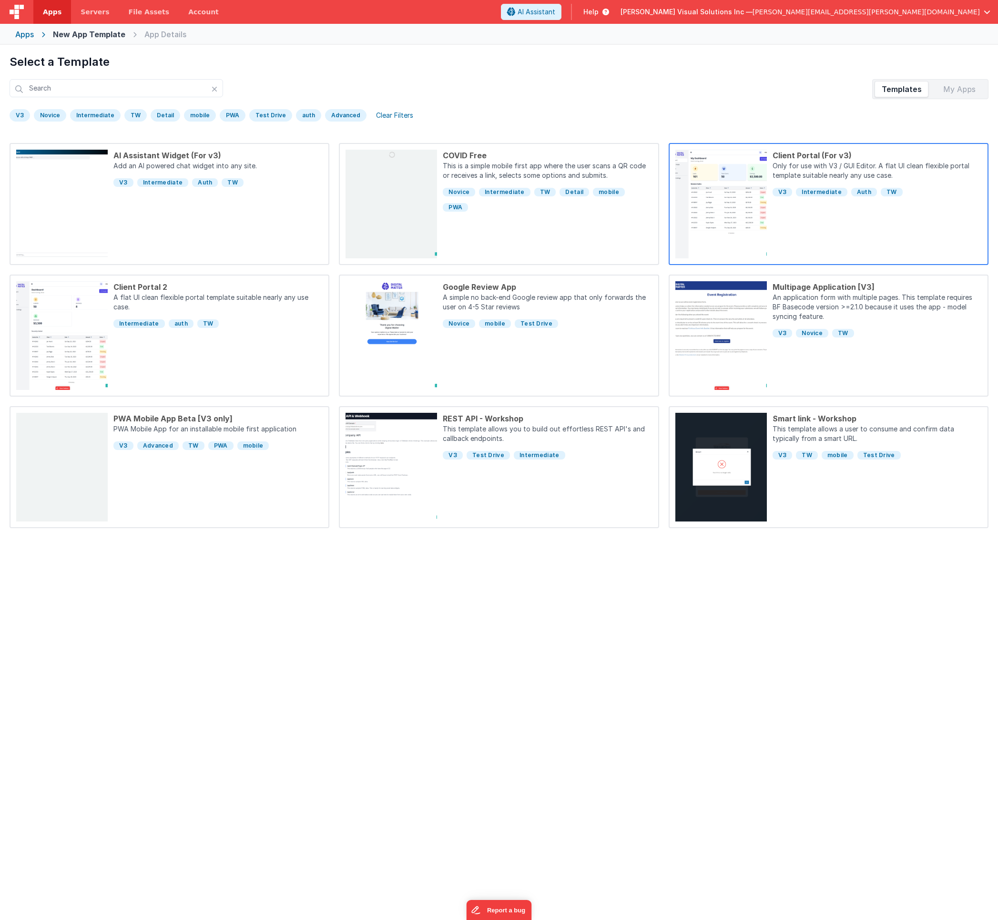
click at [858, 221] on div "Client Portal (For v3) Only for use with V3 / GUI Editor. A flat UI clean flexi…" at bounding box center [874, 204] width 215 height 109
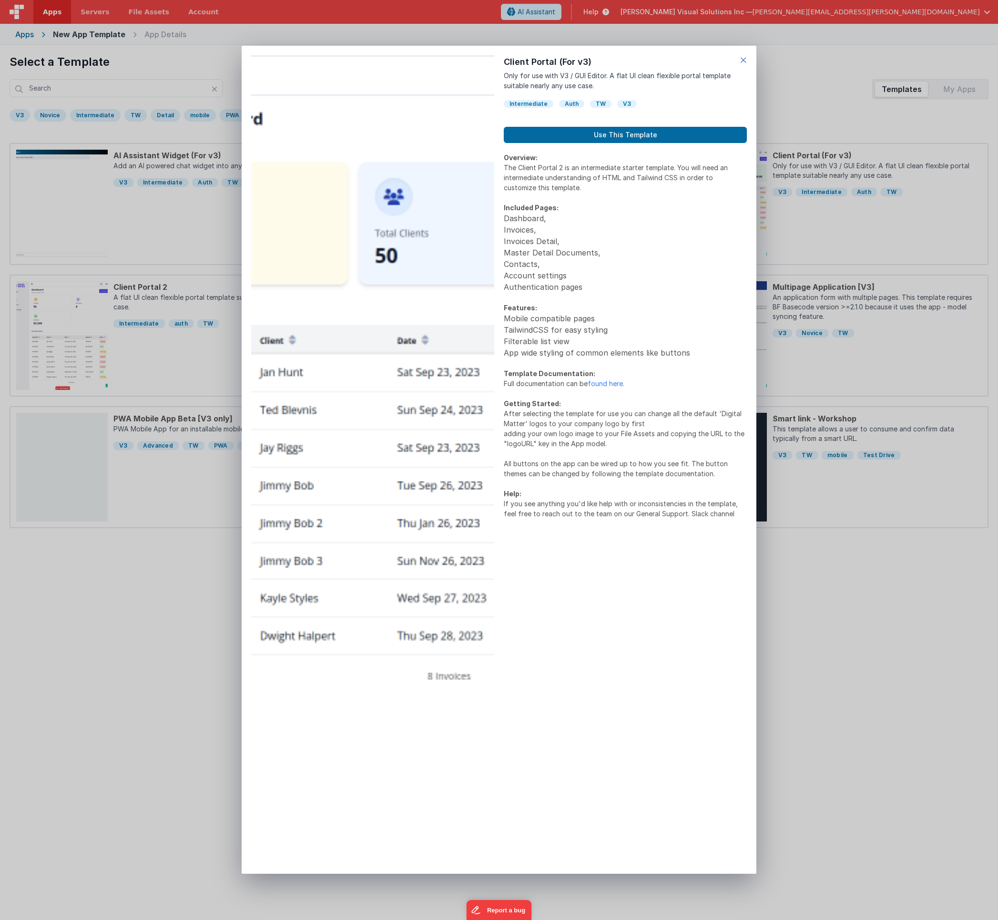
click at [741, 60] on icon at bounding box center [743, 59] width 7 height 13
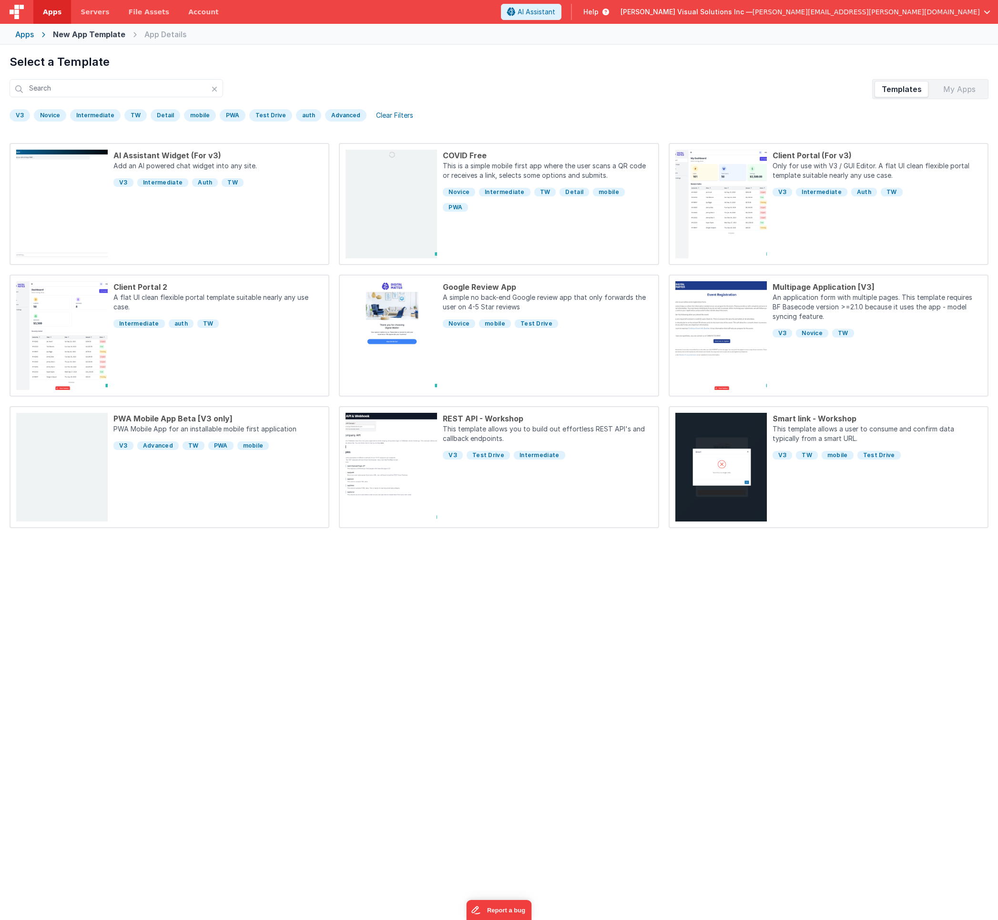
click at [30, 34] on div "Apps" at bounding box center [24, 34] width 19 height 11
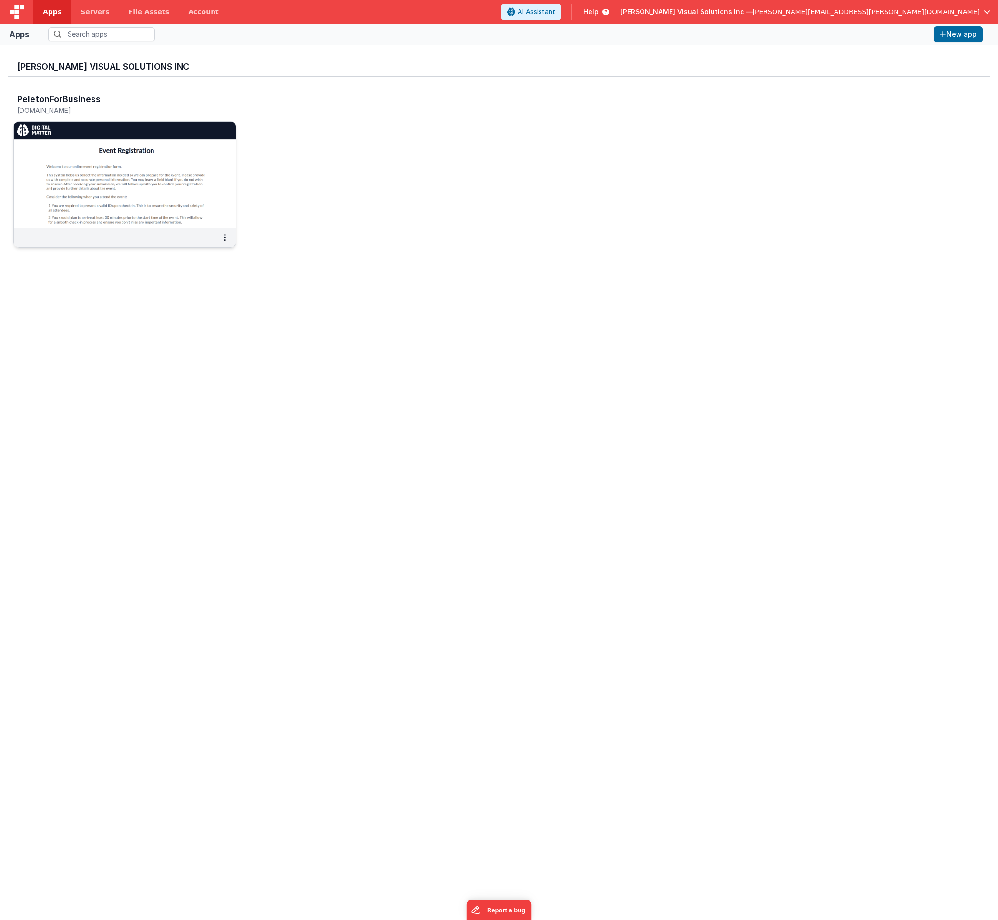
click at [122, 184] on img at bounding box center [125, 175] width 222 height 107
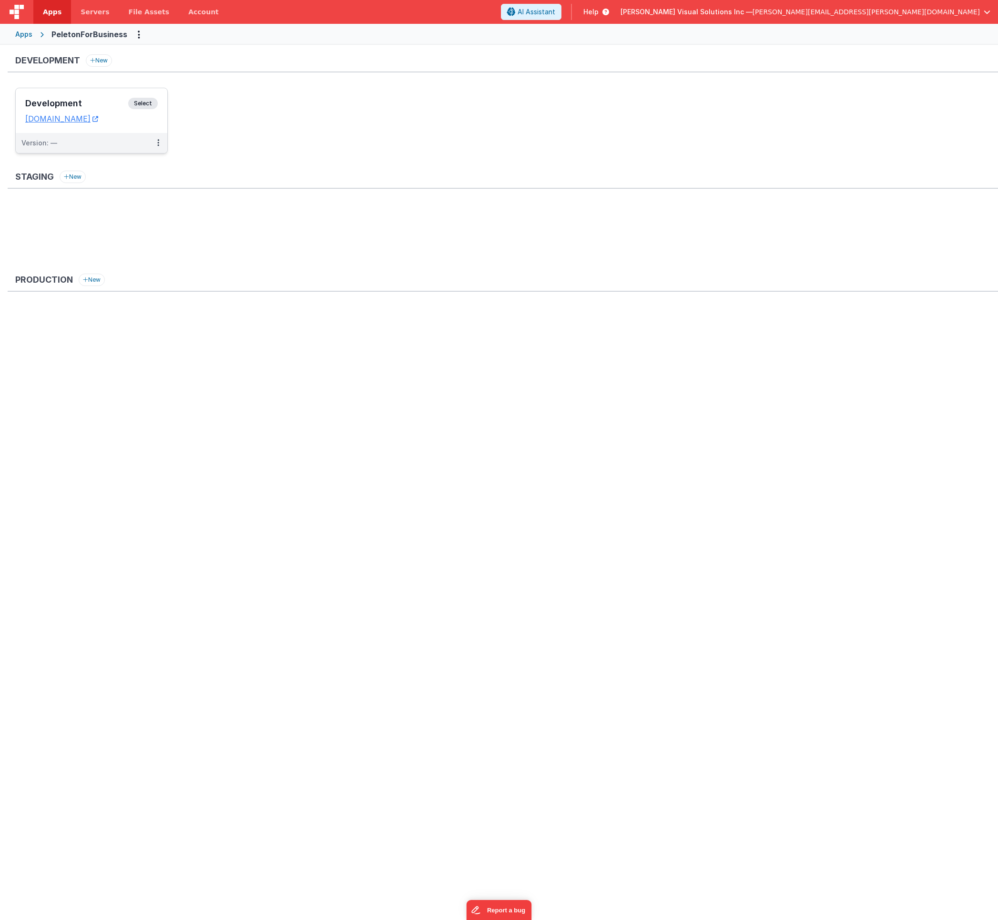
click at [144, 104] on span "Select" at bounding box center [143, 103] width 30 height 11
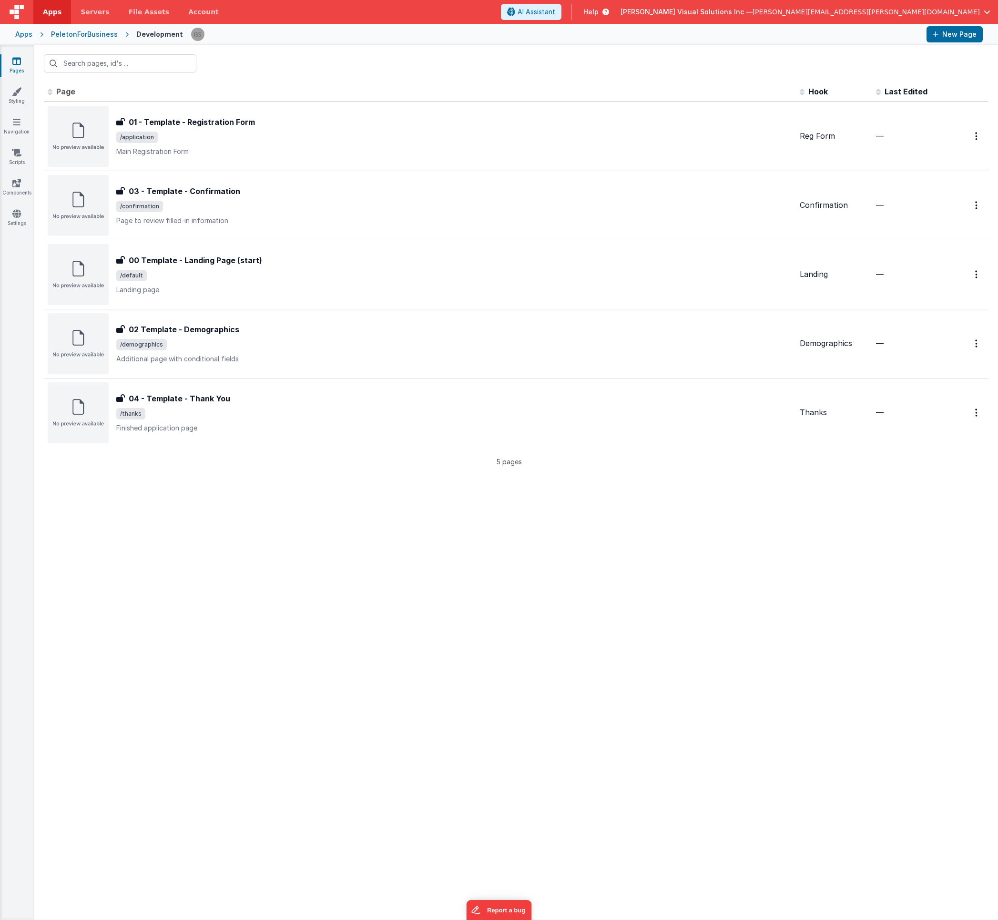
click at [25, 35] on div "Apps" at bounding box center [23, 35] width 17 height 10
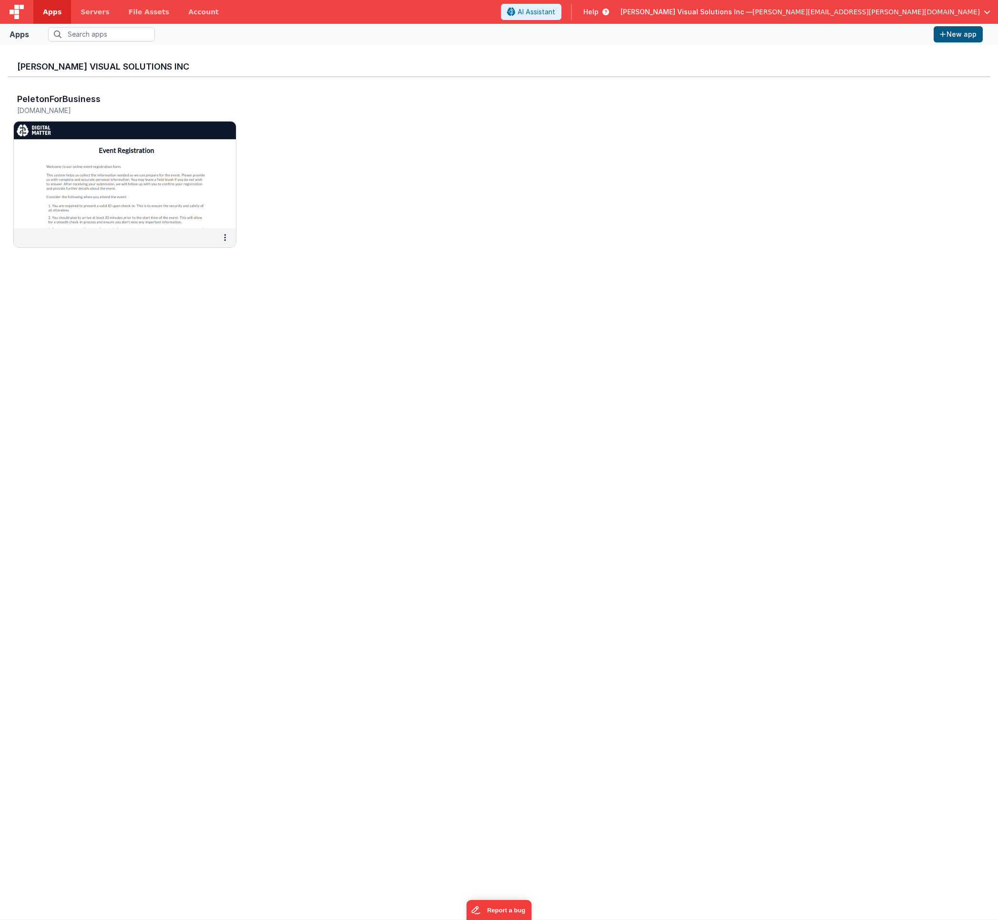
click at [948, 32] on button "New app" at bounding box center [957, 34] width 49 height 16
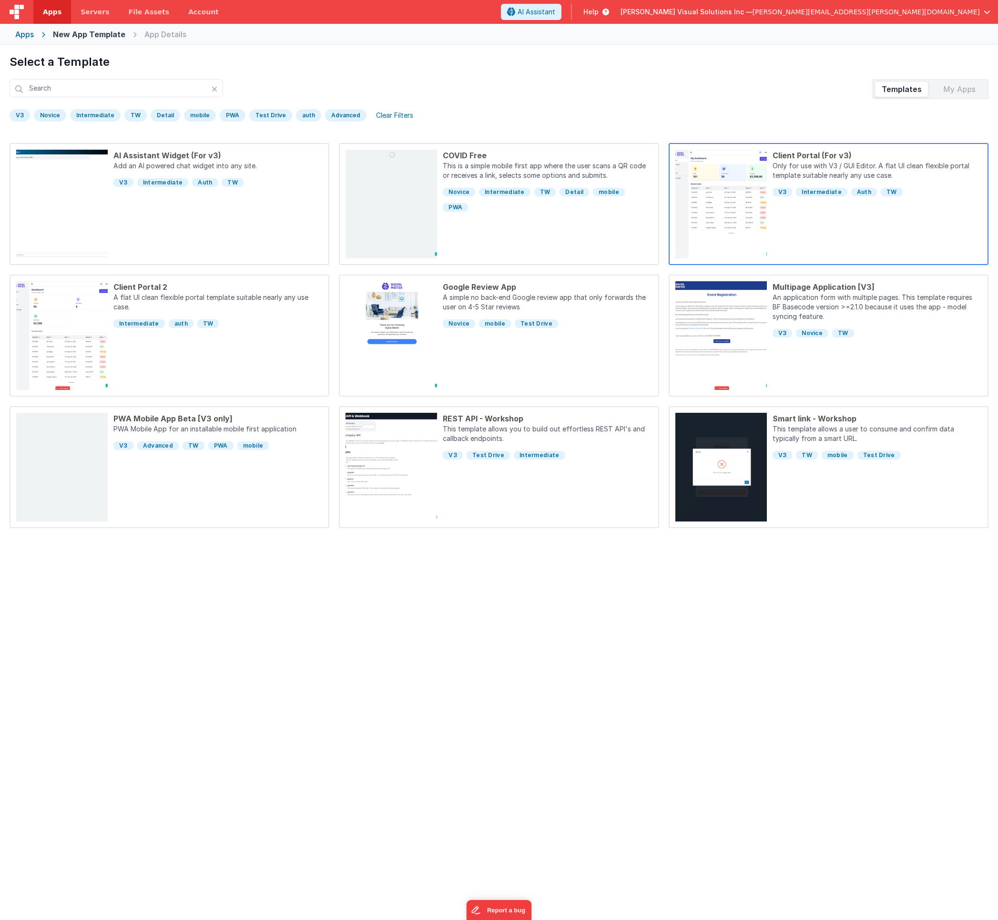
click at [865, 221] on div "Client Portal (For v3) Only for use with V3 / GUI Editor. A flat UI clean flexi…" at bounding box center [874, 204] width 215 height 109
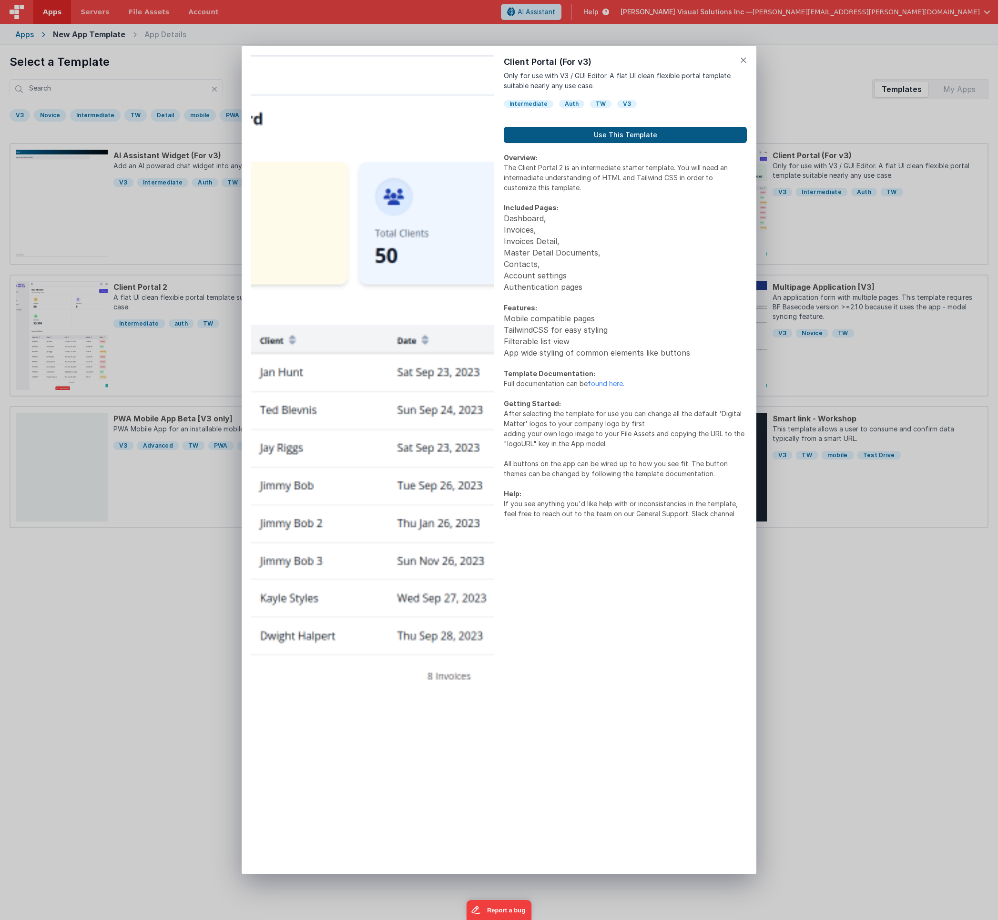
click at [683, 133] on button "Use This Template" at bounding box center [625, 135] width 243 height 16
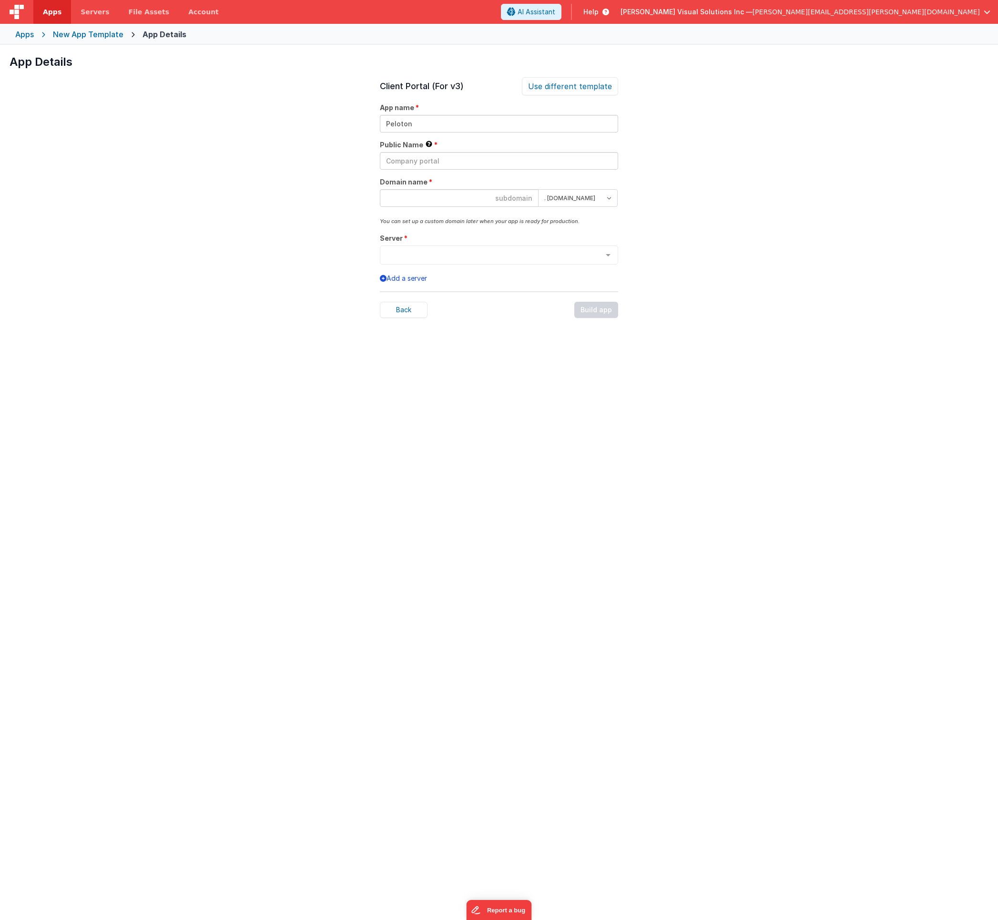
click at [416, 197] on input at bounding box center [459, 198] width 159 height 18
click at [417, 124] on input "Peloton" at bounding box center [499, 124] width 238 height 18
type input "Peloton2"
click at [402, 198] on input at bounding box center [459, 198] width 159 height 18
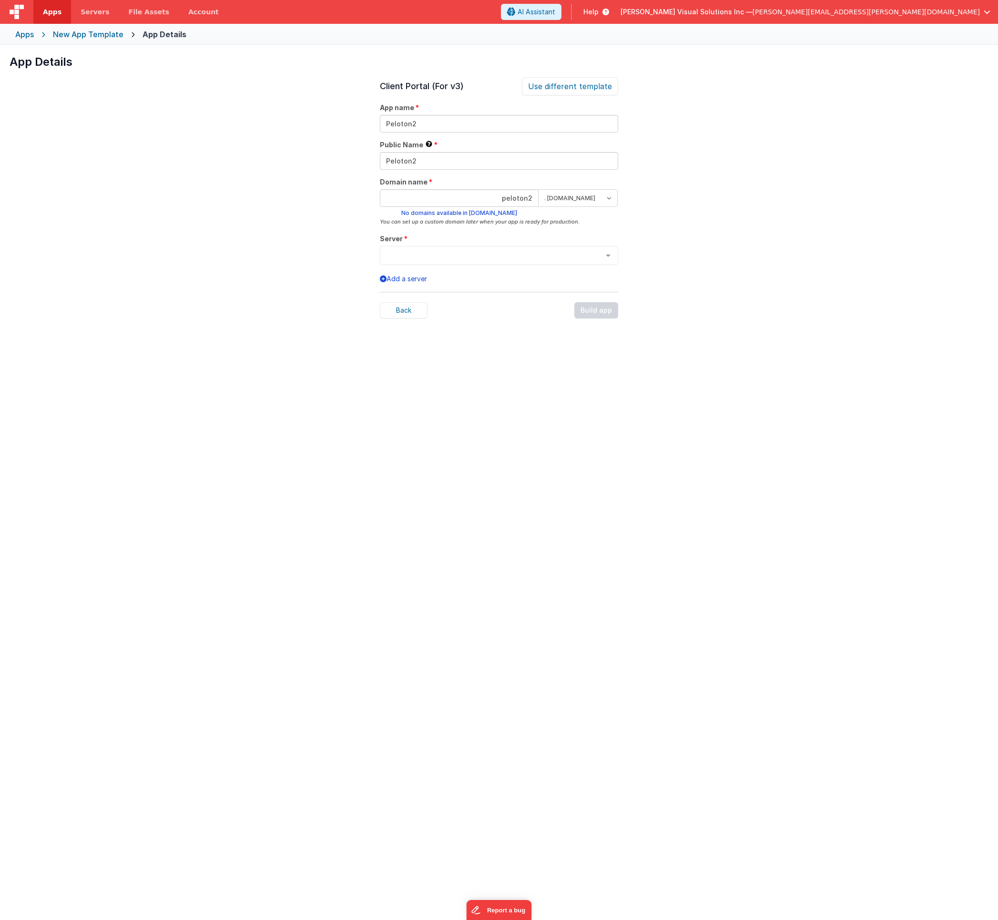
type input "peloton2"
click at [444, 279] on span "DuggalPeloton" at bounding box center [498, 283] width 237 height 19
click at [597, 312] on div "Back Build app" at bounding box center [499, 310] width 238 height 16
click at [506, 196] on input "peloton2" at bounding box center [459, 198] width 159 height 18
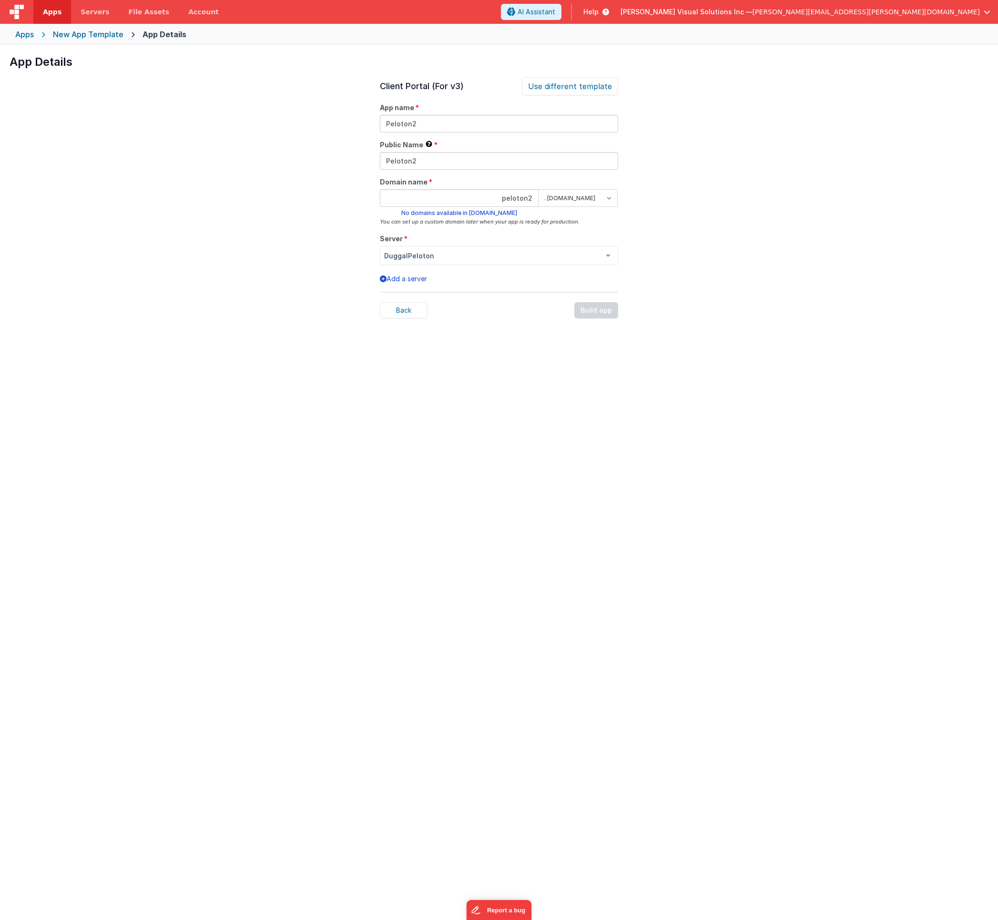
click at [506, 196] on input "peloton2" at bounding box center [459, 198] width 159 height 18
click at [537, 284] on div "Add a server" at bounding box center [499, 285] width 238 height 11
click at [595, 311] on div "Back Build app" at bounding box center [499, 310] width 238 height 16
click at [442, 127] on input "Peloton2" at bounding box center [499, 124] width 238 height 18
type input "Peloton2a"
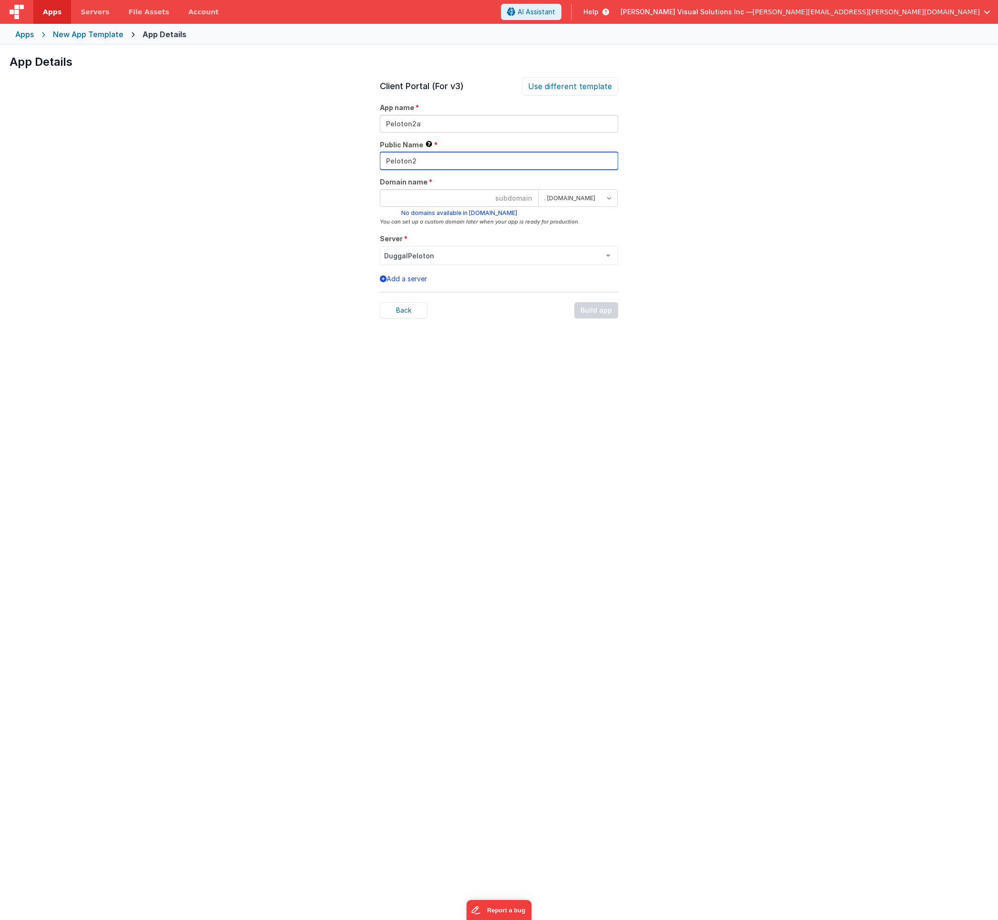
click at [443, 162] on input "Peloton2" at bounding box center [499, 161] width 238 height 18
click at [453, 180] on div "Domain name . clientportal.cloud . fmbetterforms.com No domains available in fm…" at bounding box center [499, 201] width 238 height 49
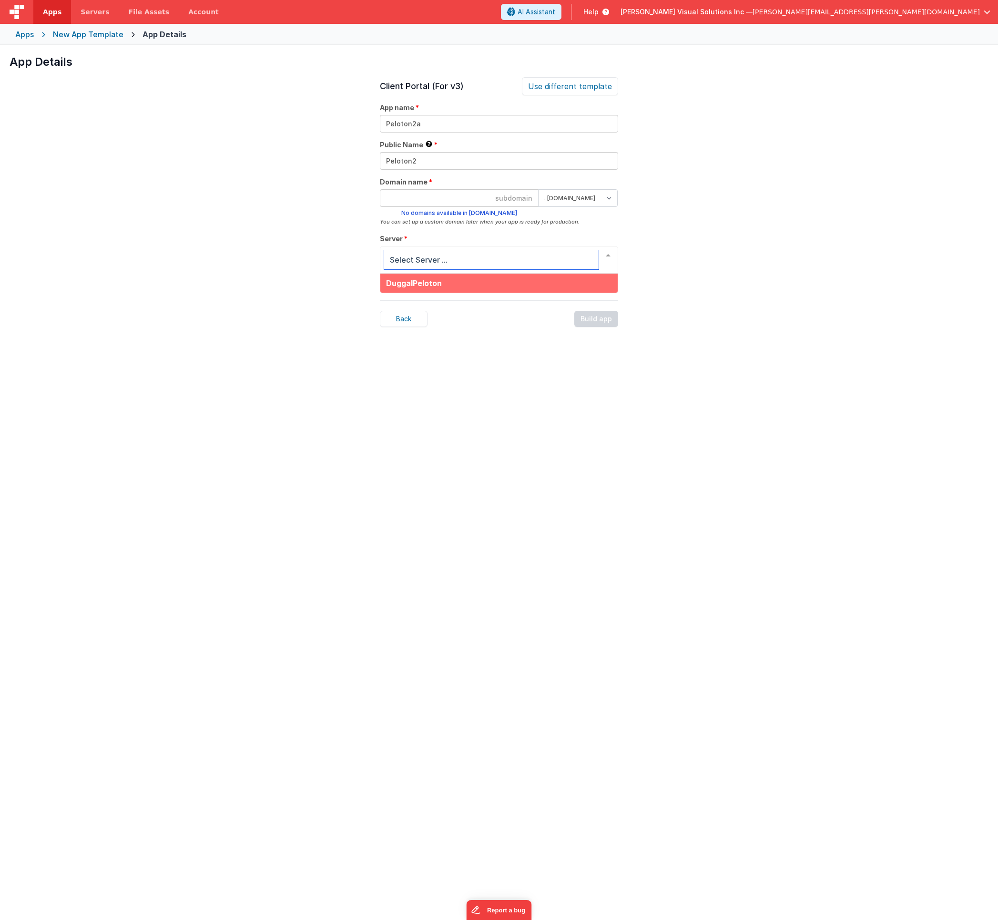
click at [443, 257] on input "text" at bounding box center [491, 259] width 214 height 19
click at [485, 261] on input "text" at bounding box center [491, 259] width 214 height 19
click at [516, 345] on div "Client Portal (For v3) Use different template App name Peloton2a Public Name Th…" at bounding box center [499, 537] width 238 height 920
click at [596, 308] on div "Back Build app" at bounding box center [499, 310] width 238 height 16
click at [24, 28] on div "Apps New App Template App Details" at bounding box center [499, 34] width 998 height 21
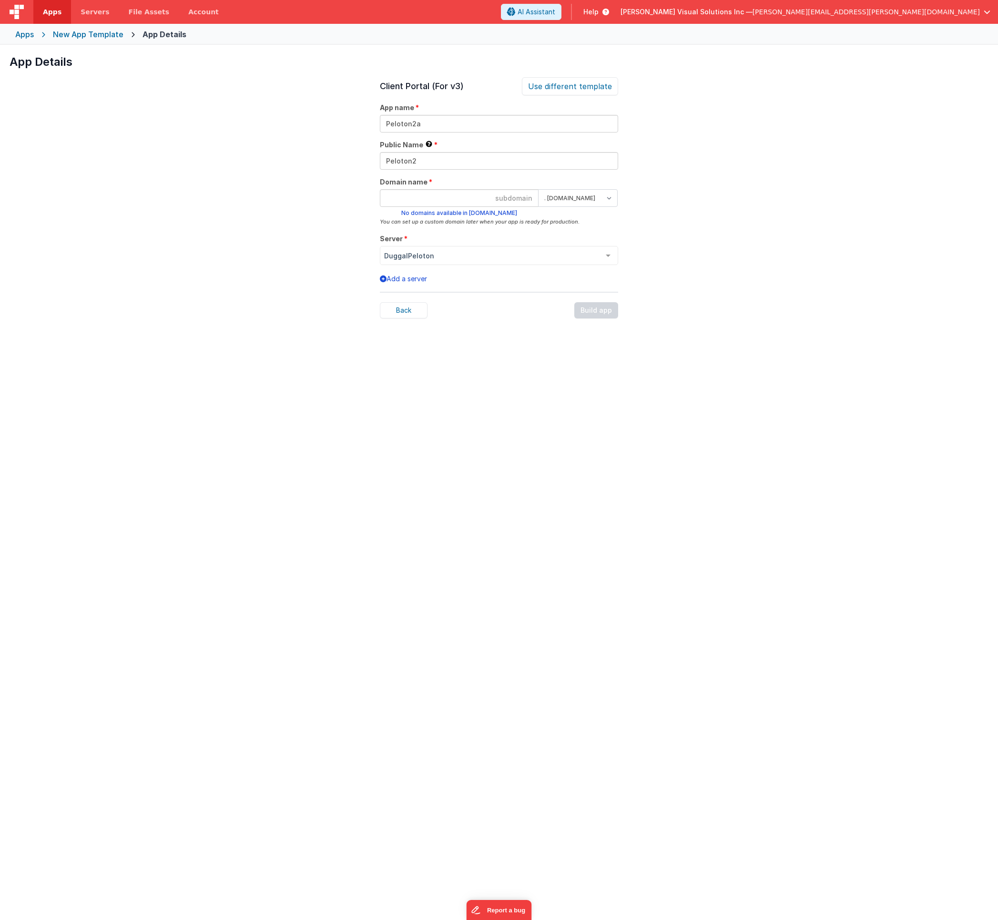
click at [24, 36] on div "Apps" at bounding box center [24, 34] width 19 height 11
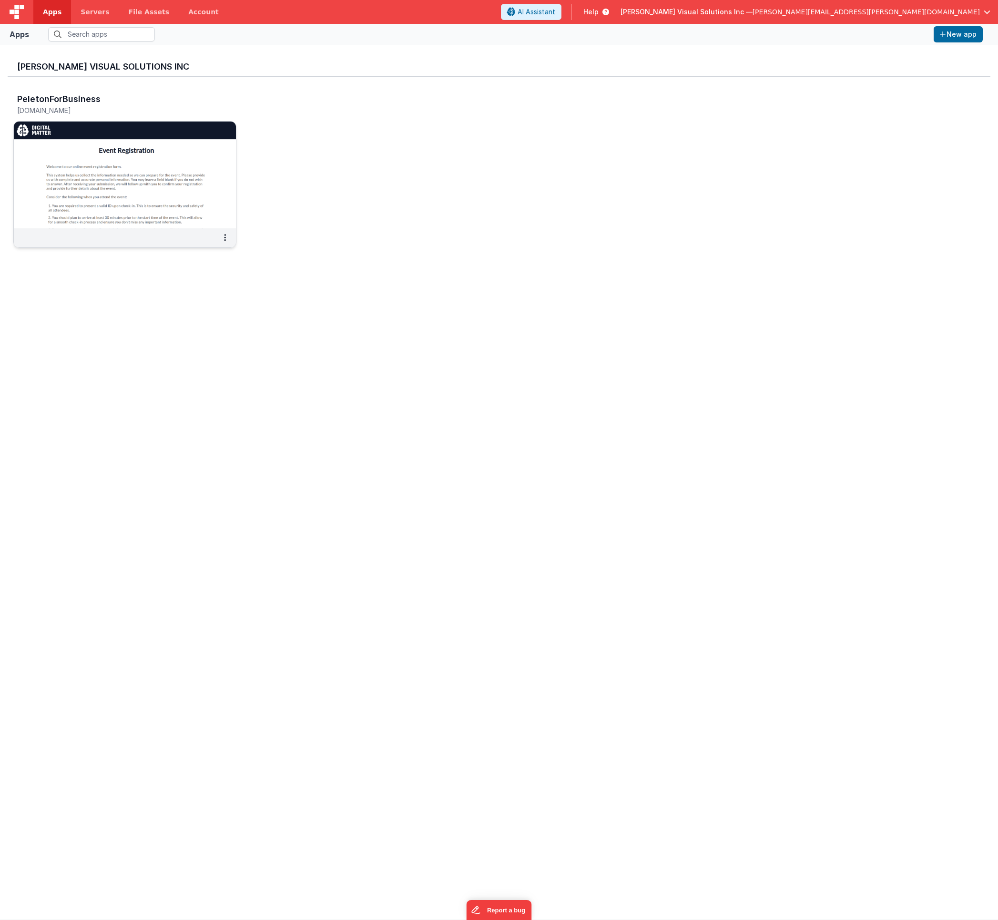
click at [162, 158] on img at bounding box center [125, 175] width 222 height 107
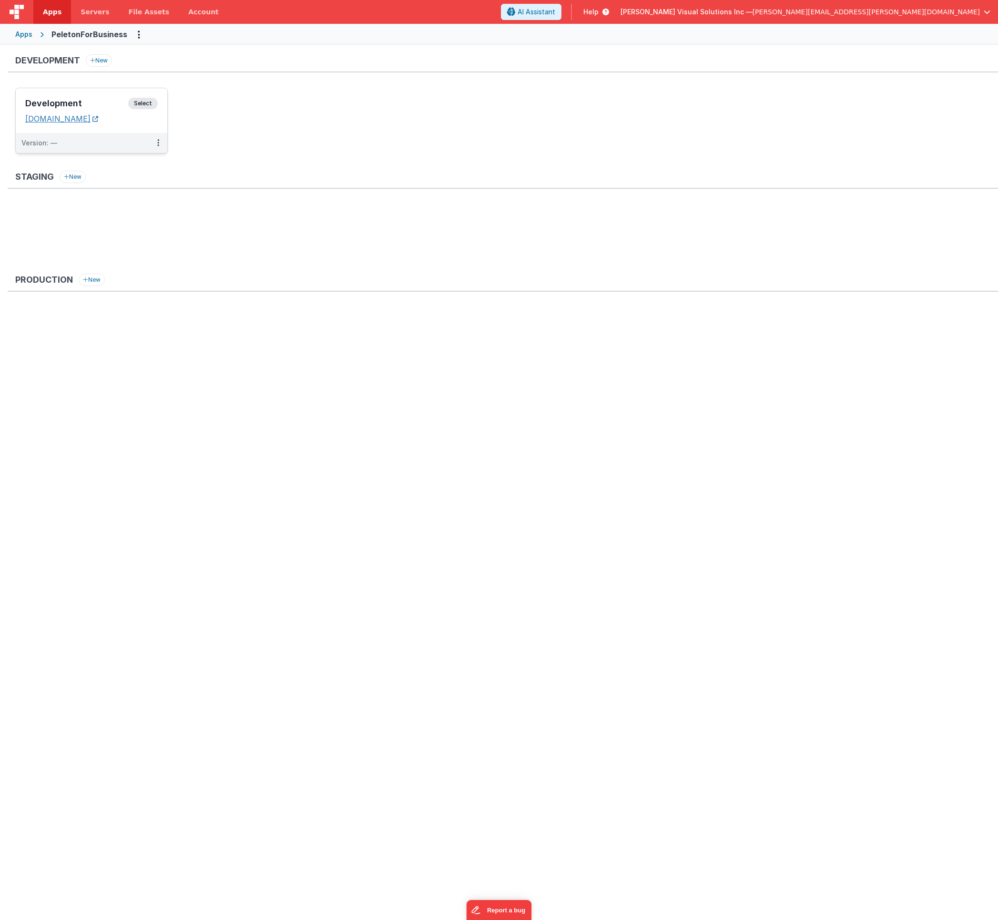
click at [78, 120] on link "[DOMAIN_NAME]" at bounding box center [61, 119] width 73 height 10
click at [134, 101] on span "Select" at bounding box center [143, 103] width 30 height 11
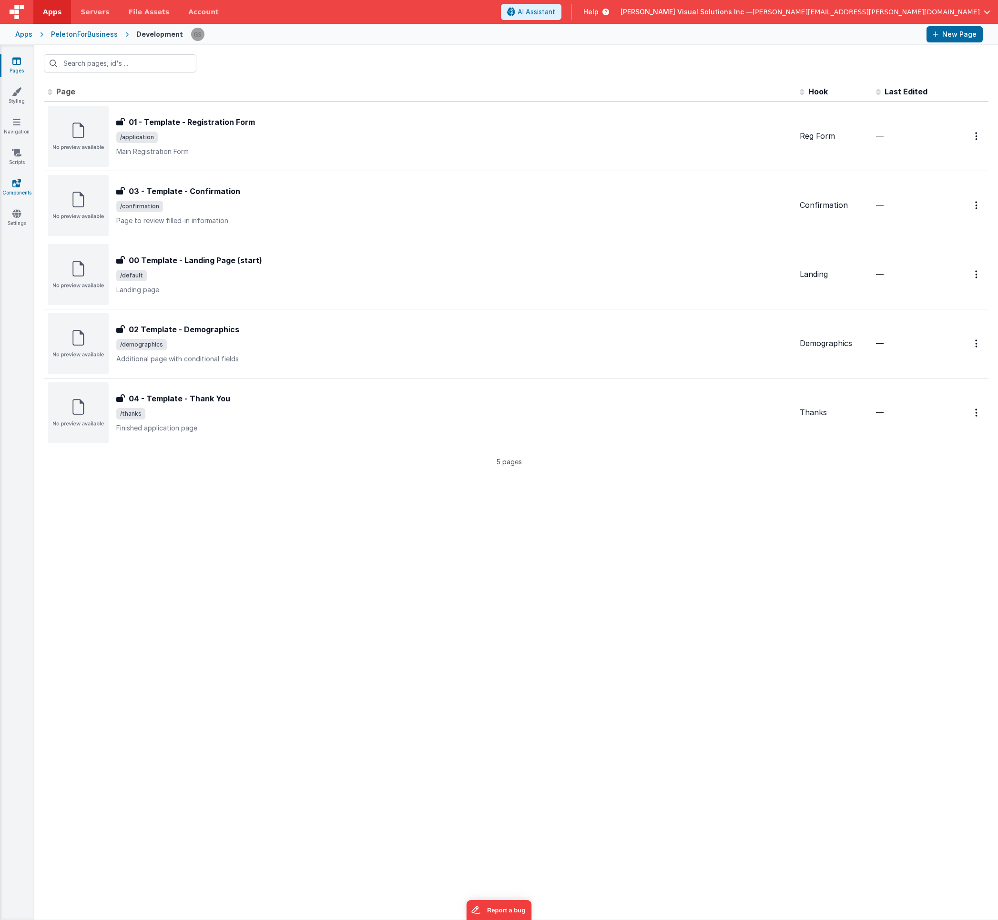
click at [14, 186] on icon at bounding box center [16, 183] width 9 height 10
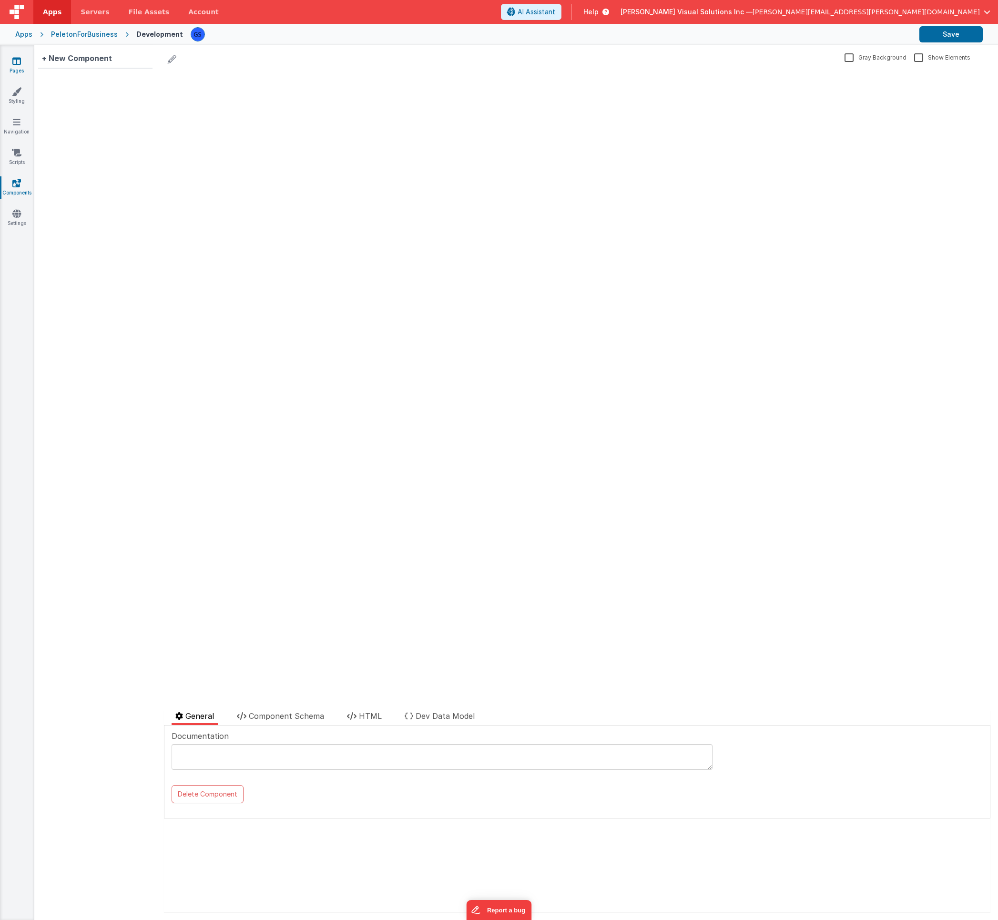
click at [16, 59] on icon at bounding box center [16, 61] width 9 height 10
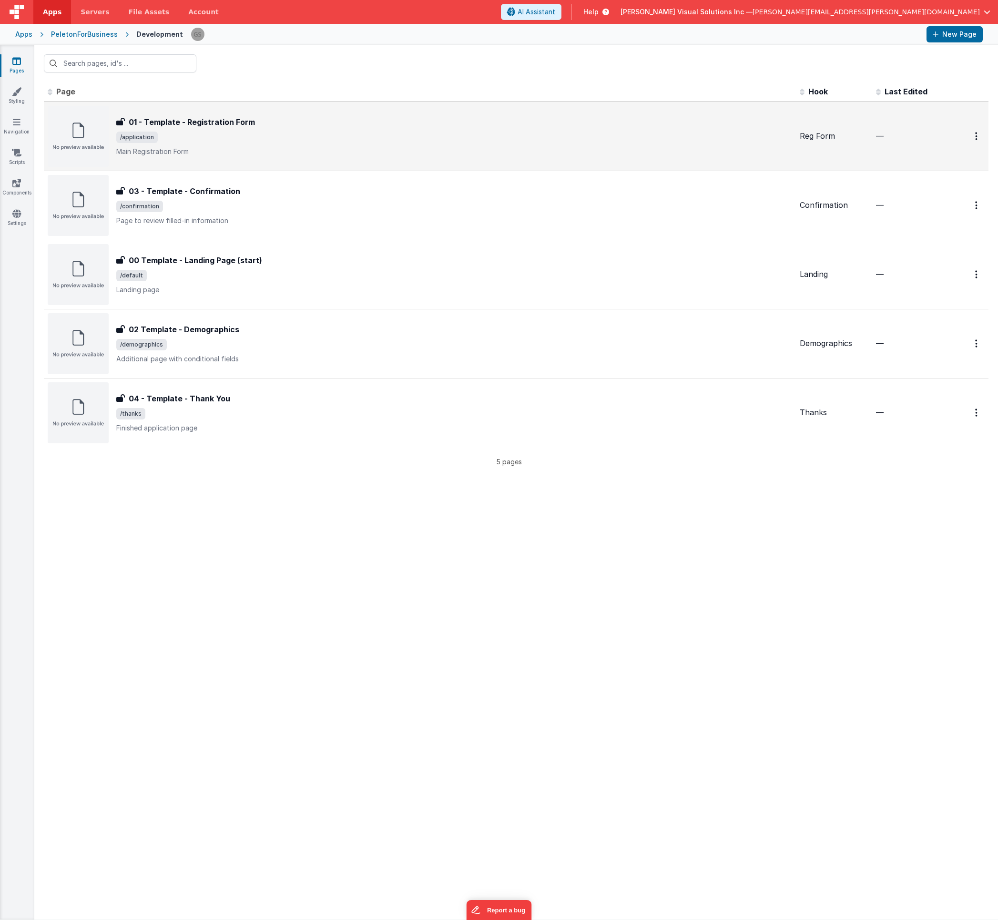
click at [237, 119] on h3 "01 - Template - Registration Form" at bounding box center [192, 121] width 126 height 11
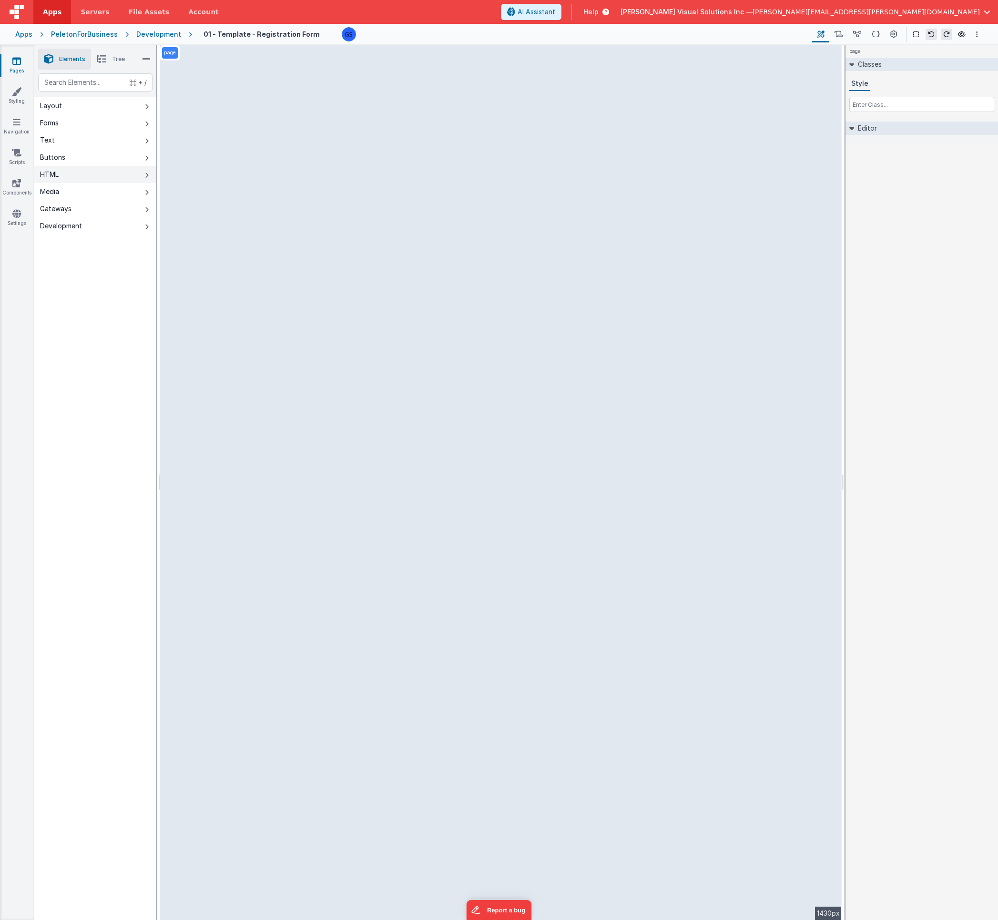
click at [58, 170] on div "HTML" at bounding box center [49, 175] width 19 height 10
click at [79, 192] on button "Media" at bounding box center [95, 191] width 122 height 17
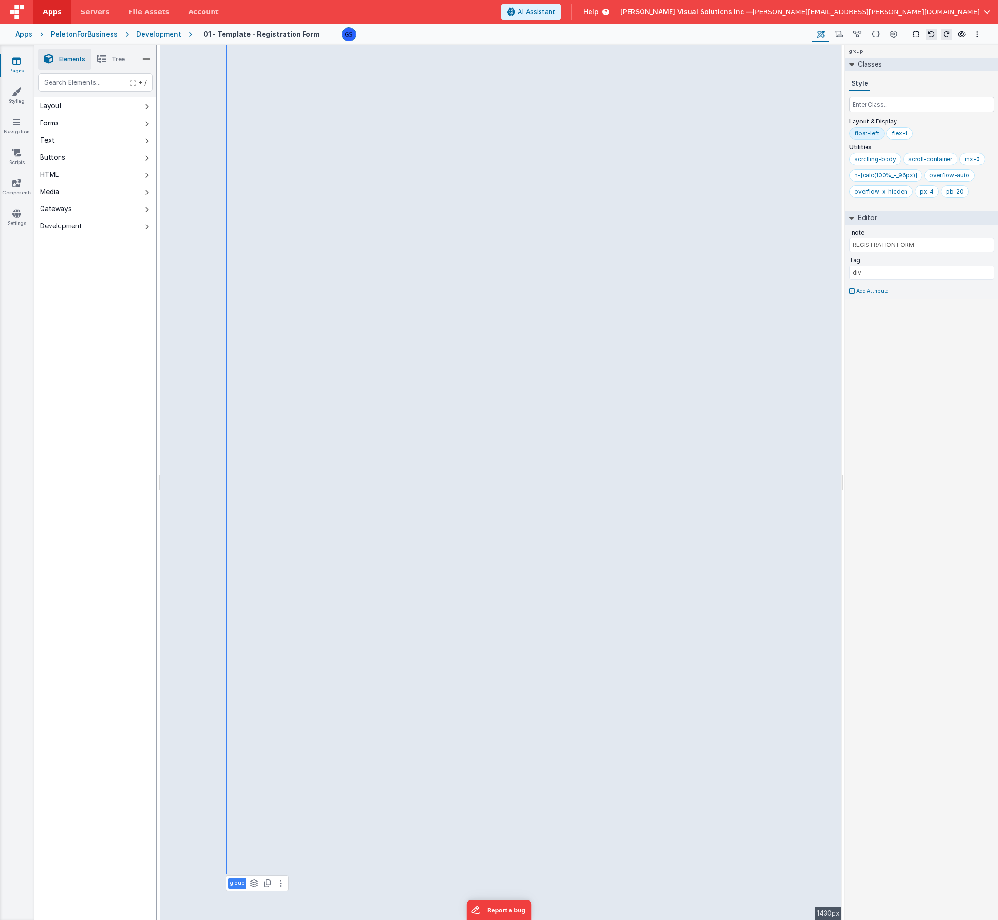
click at [55, 10] on span "Apps" at bounding box center [52, 12] width 19 height 10
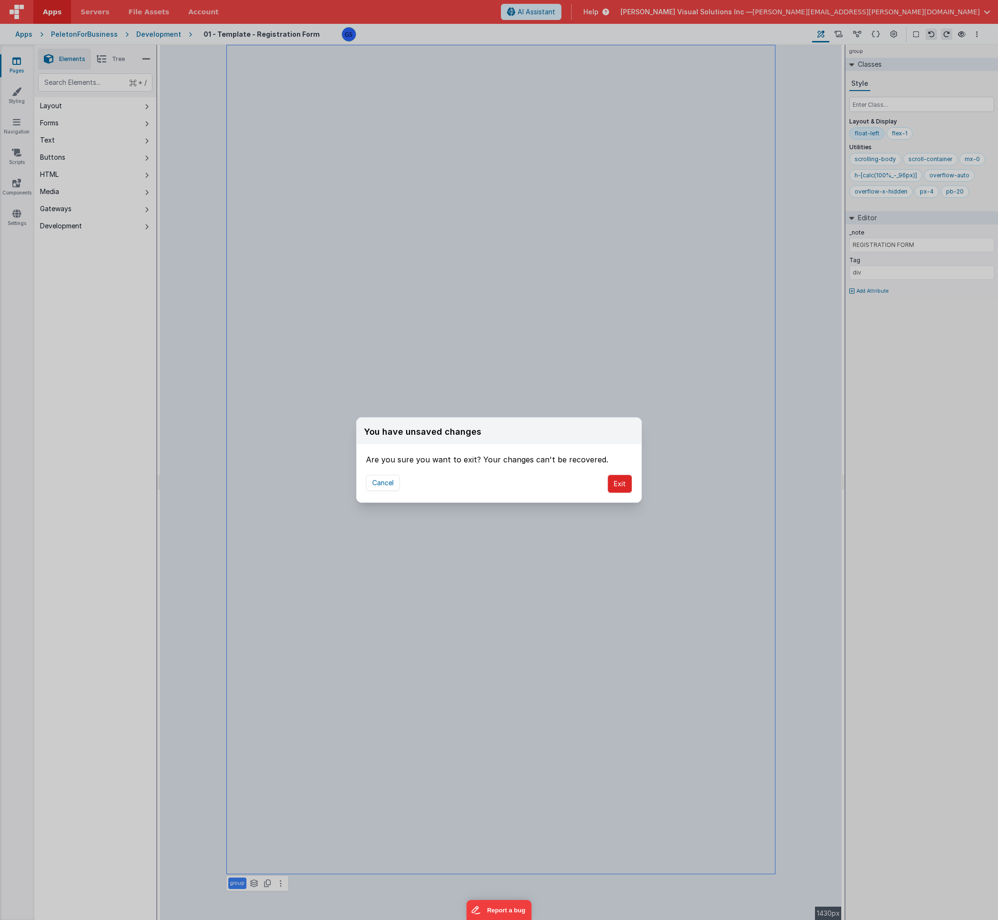
click at [623, 479] on button "Exit" at bounding box center [620, 484] width 24 height 18
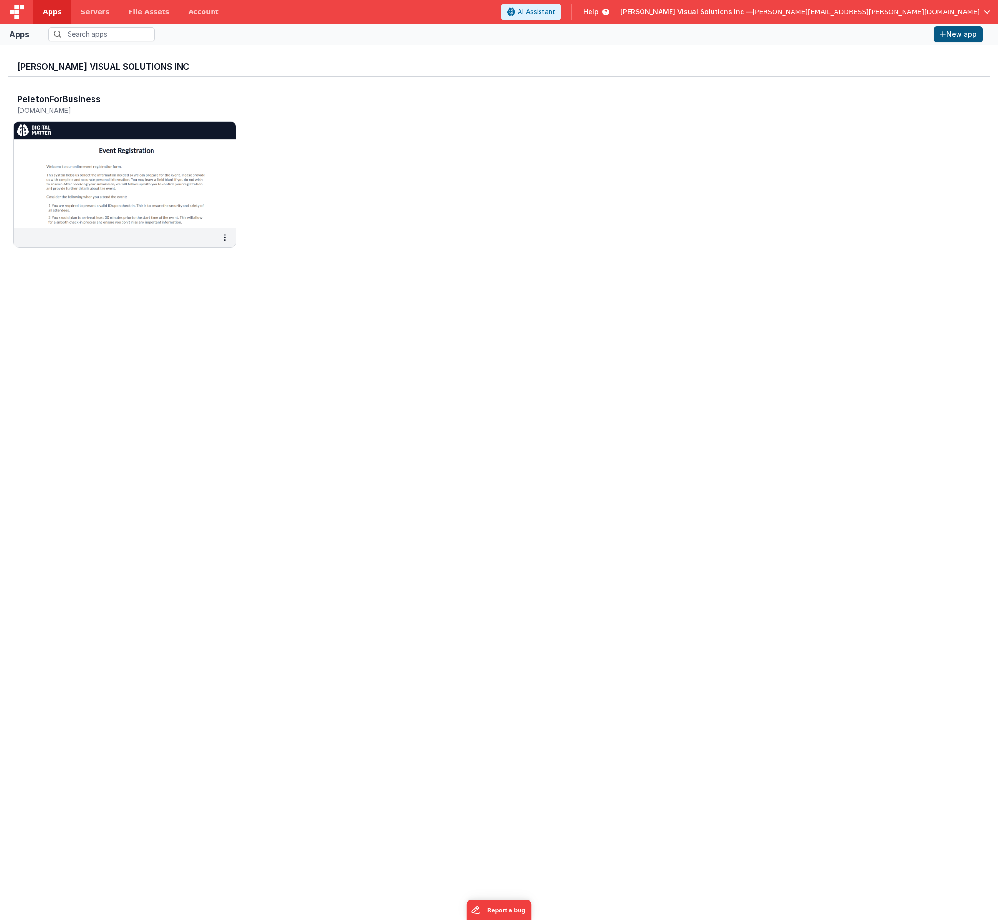
click at [950, 34] on button "New app" at bounding box center [957, 34] width 49 height 16
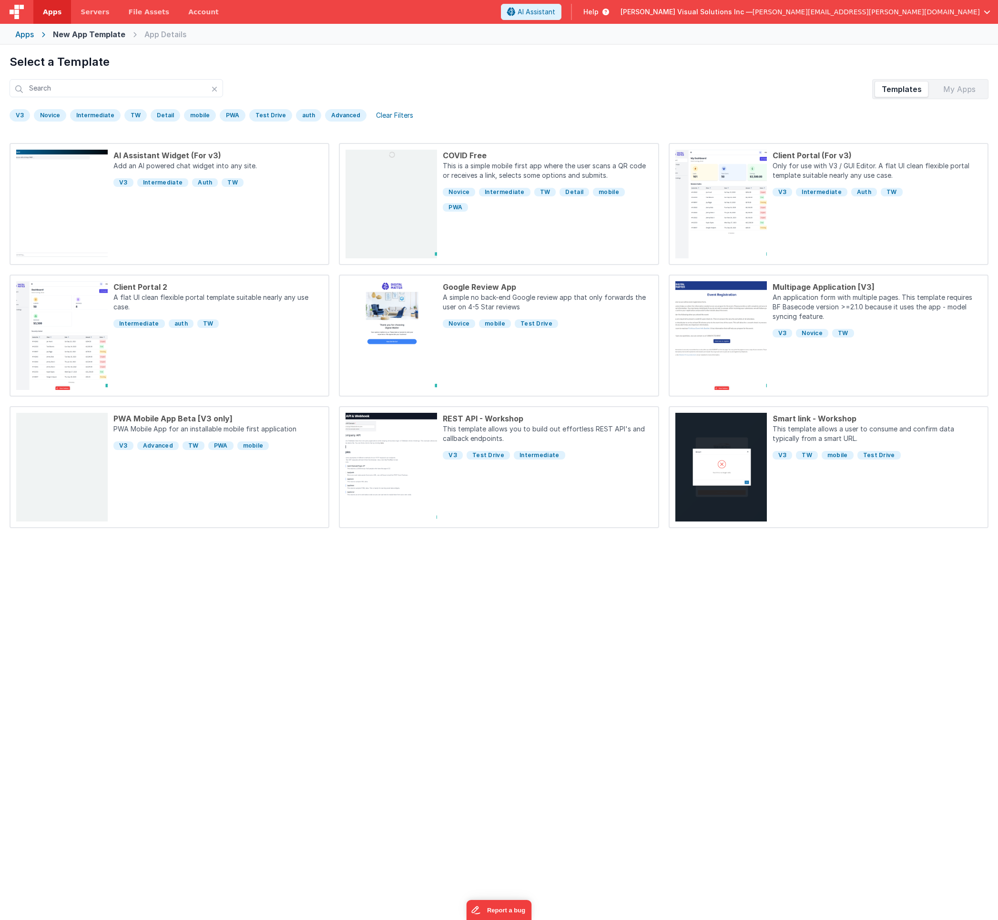
click at [50, 11] on span "Apps" at bounding box center [52, 12] width 19 height 10
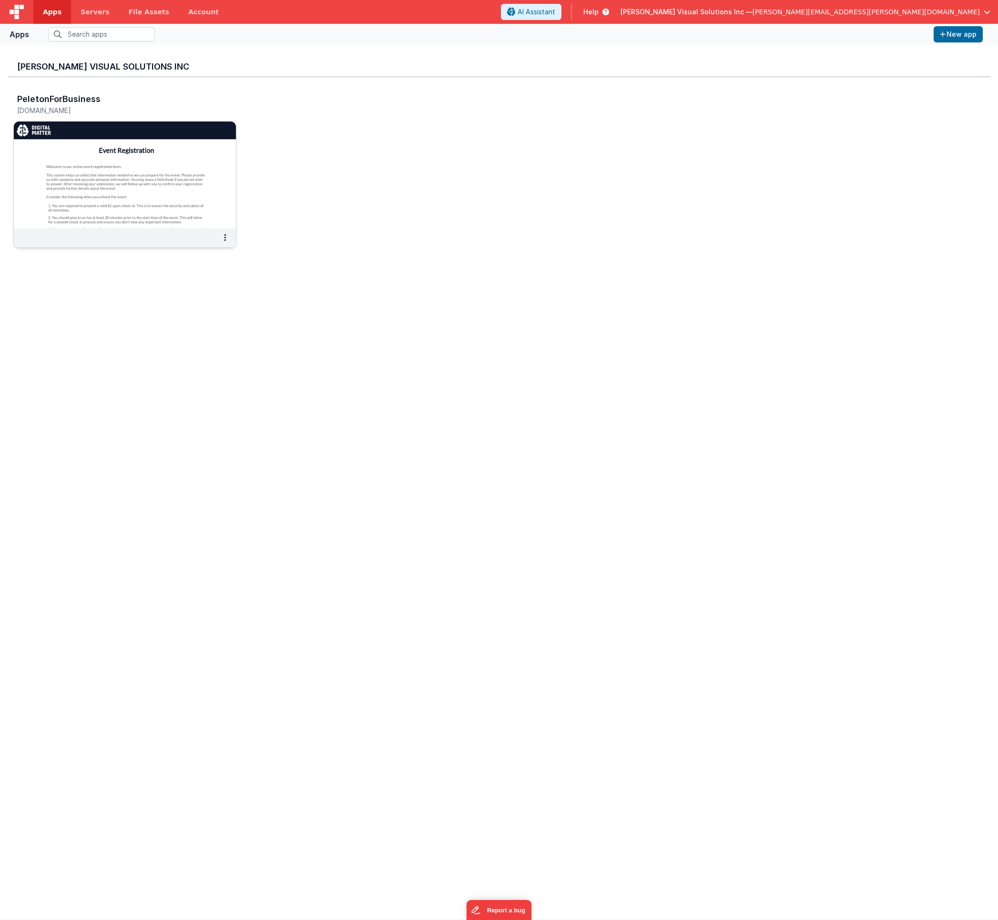
click at [162, 165] on img at bounding box center [125, 175] width 222 height 107
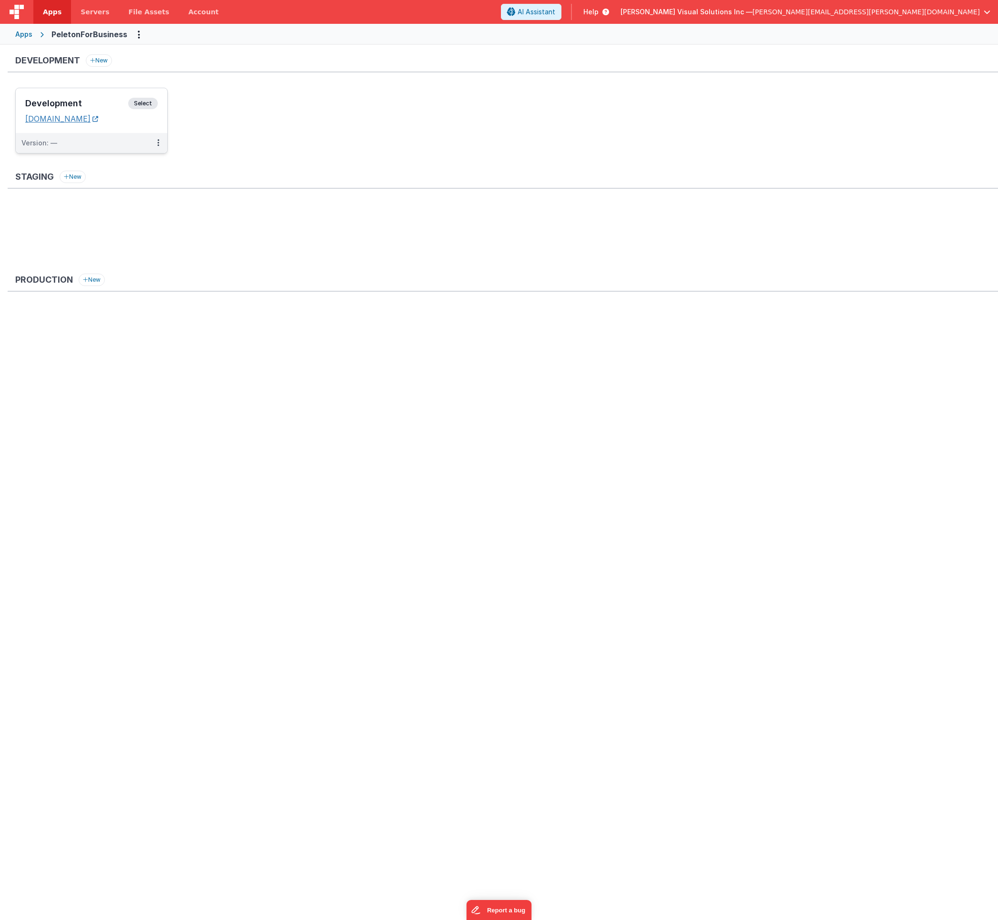
click at [93, 115] on link "[DOMAIN_NAME]" at bounding box center [61, 119] width 73 height 10
click at [146, 106] on span "Select" at bounding box center [143, 103] width 30 height 11
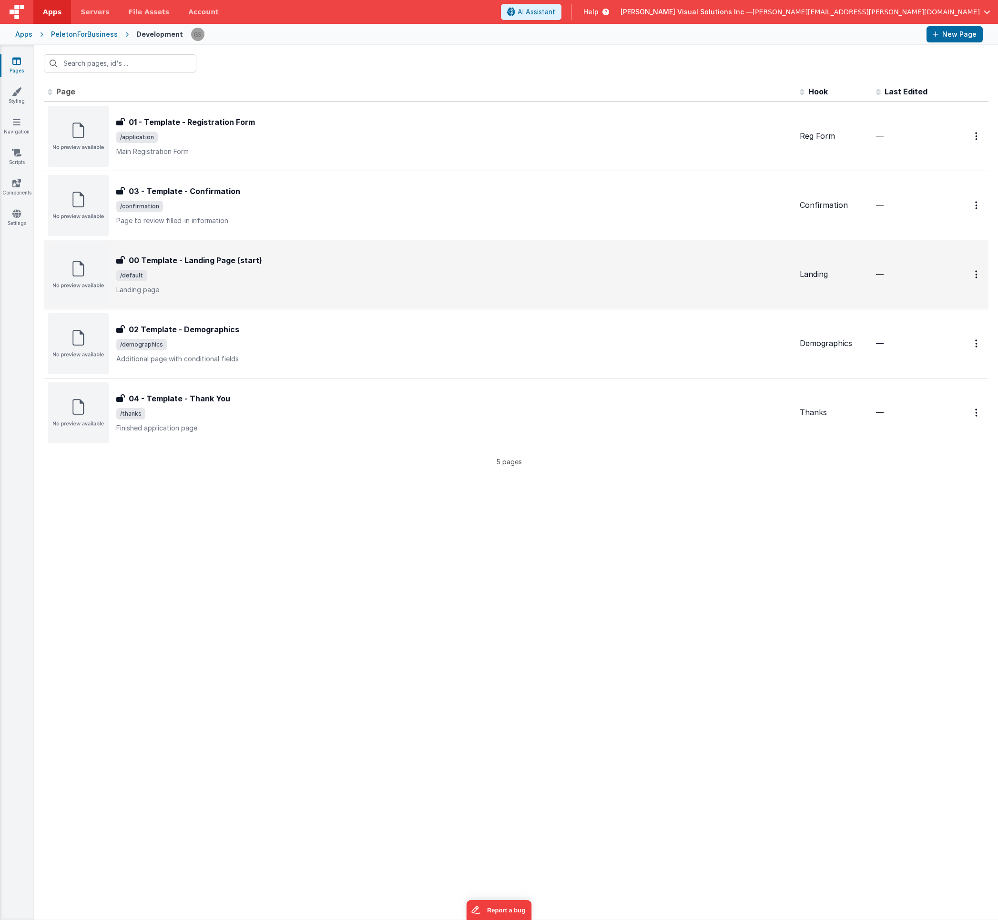
click at [243, 270] on span "/default" at bounding box center [454, 275] width 676 height 11
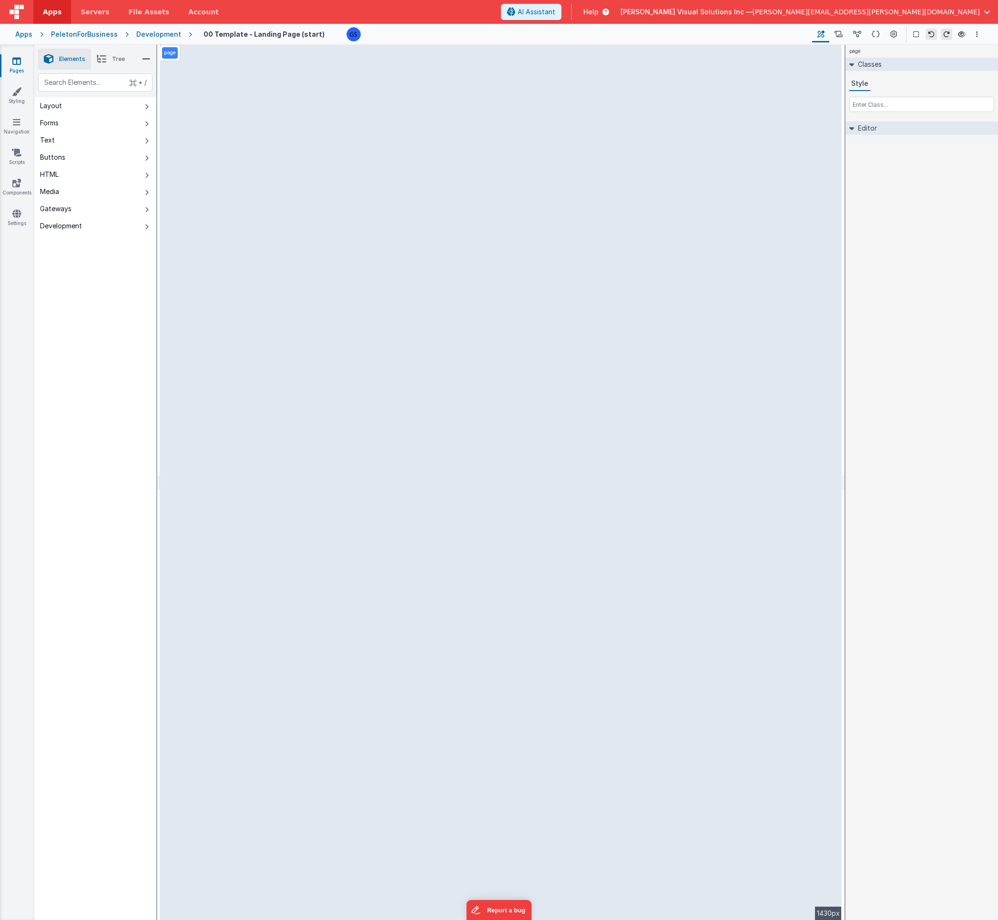
click at [146, 37] on div "Development" at bounding box center [158, 35] width 45 height 10
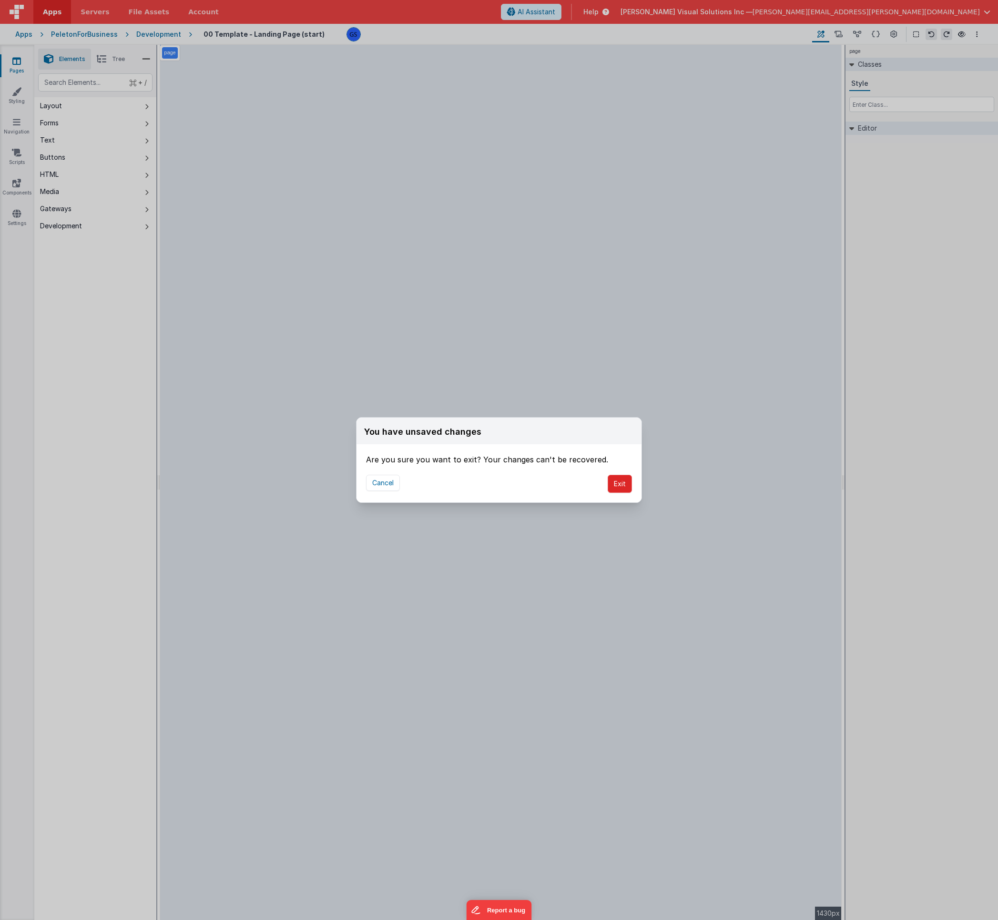
click at [609, 486] on button "Exit" at bounding box center [620, 484] width 24 height 18
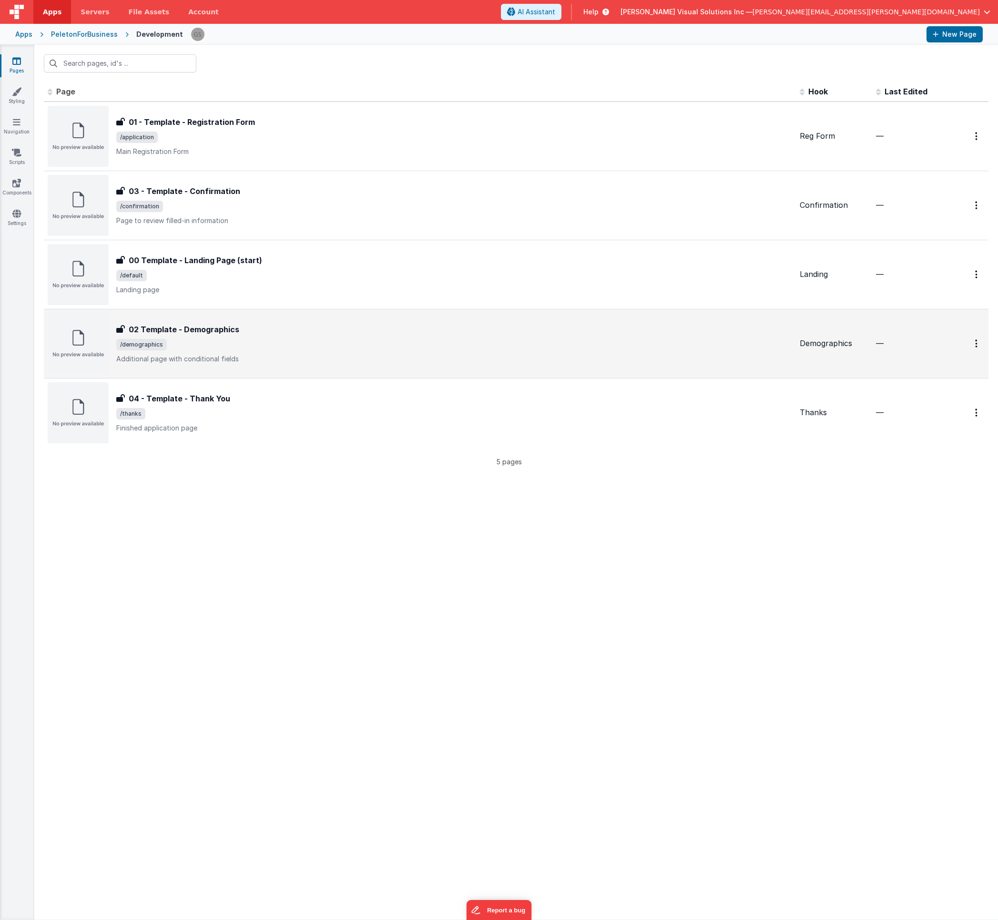
click at [276, 330] on div "02 Template - Demographics" at bounding box center [454, 329] width 676 height 11
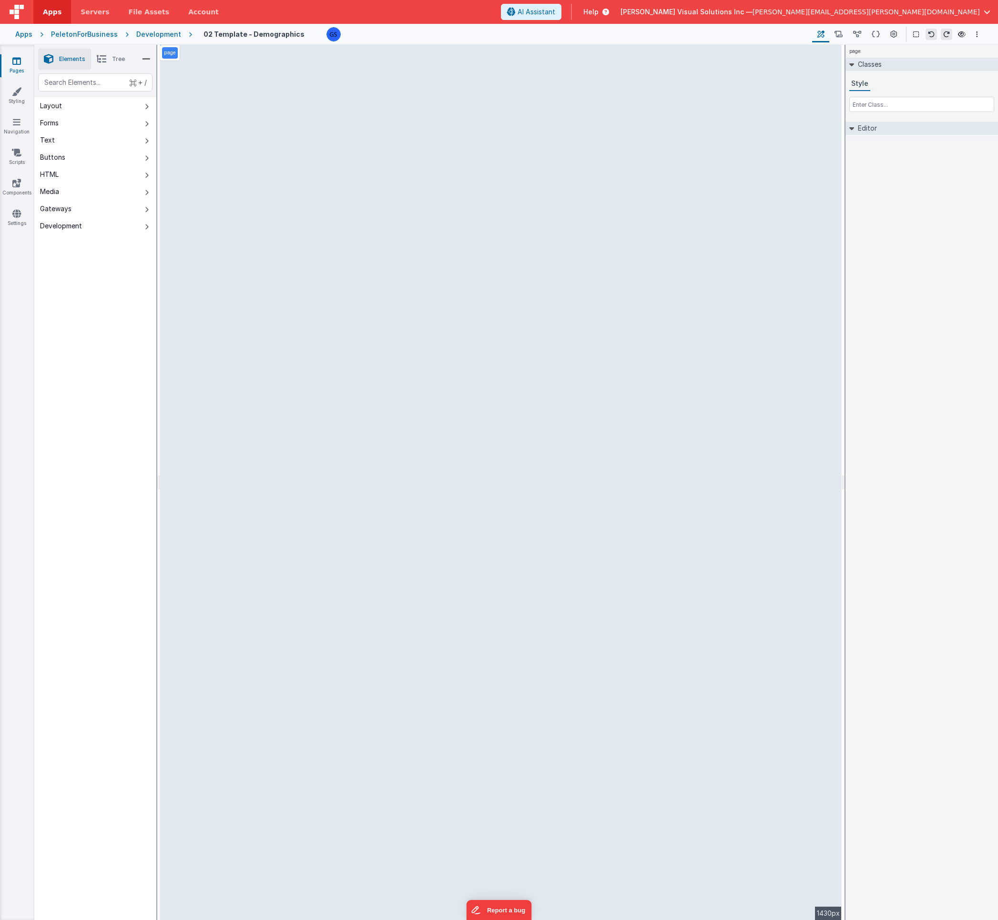
click at [21, 34] on div "Apps" at bounding box center [23, 35] width 17 height 10
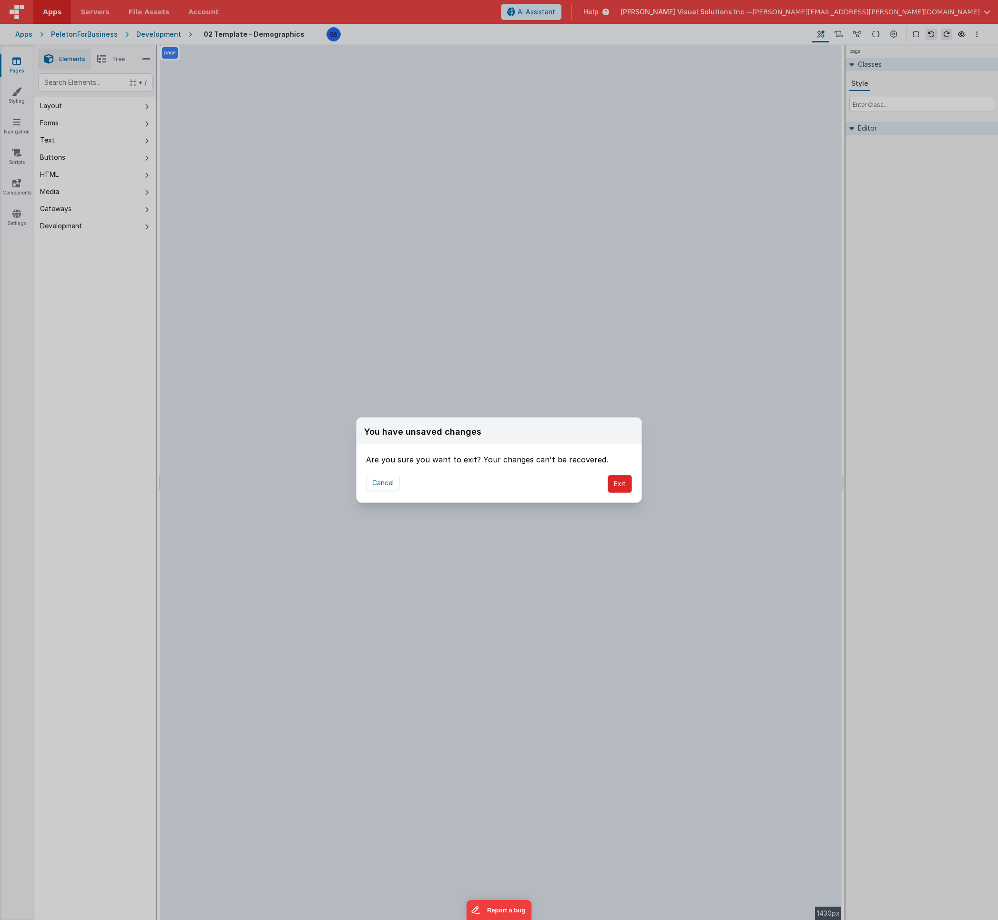
click at [629, 481] on button "Exit" at bounding box center [620, 484] width 24 height 18
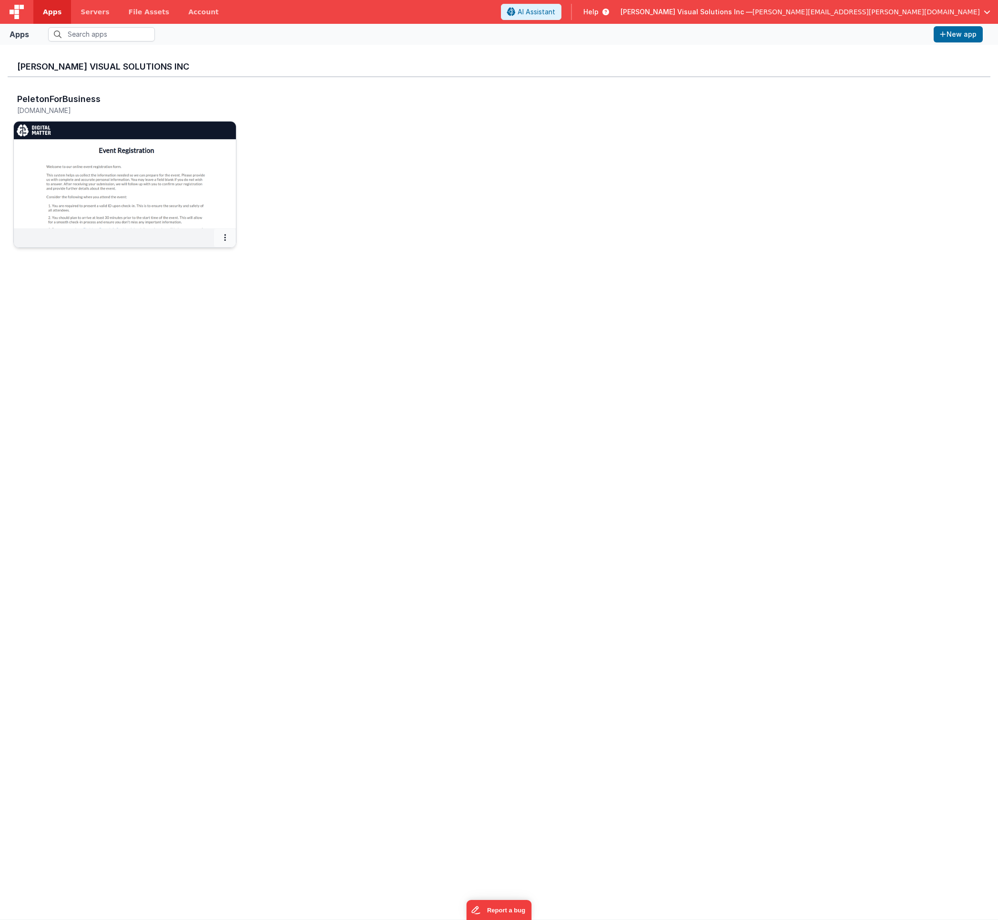
click at [225, 238] on icon at bounding box center [225, 237] width 2 height 0
click at [214, 306] on link "Delete App" at bounding box center [204, 309] width 66 height 18
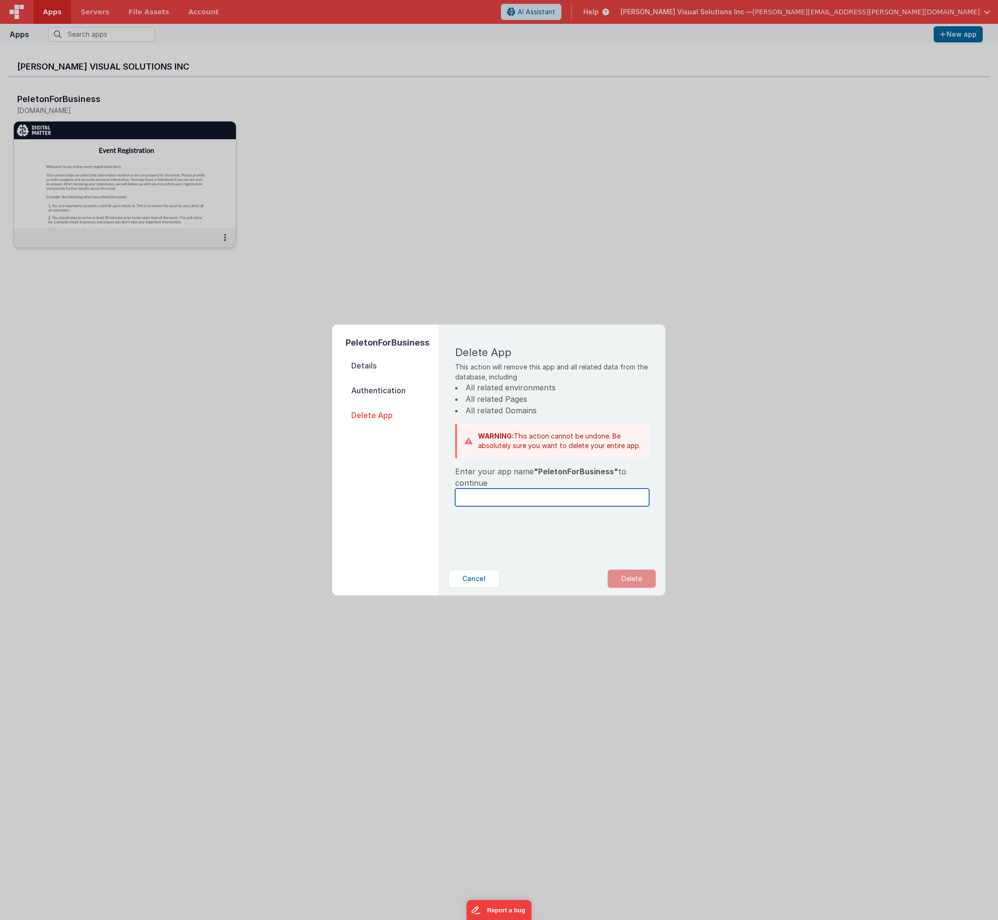
click at [503, 503] on input "text" at bounding box center [552, 497] width 194 height 18
click at [538, 500] on input "Pelotonforbusiness" at bounding box center [552, 497] width 194 height 18
type input "PelotonForBusiness"
click at [390, 388] on span "Authentication" at bounding box center [391, 390] width 93 height 13
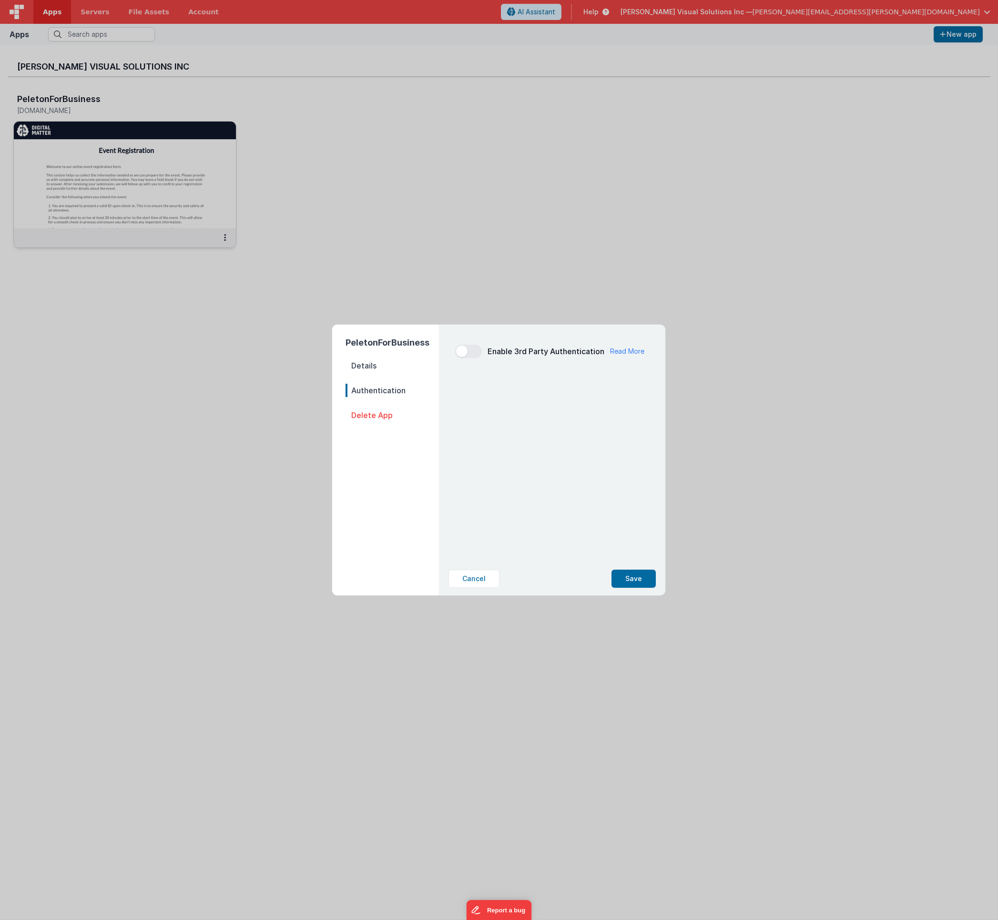
click at [356, 366] on span "Details" at bounding box center [391, 365] width 93 height 13
click at [360, 390] on span "Authentication" at bounding box center [391, 390] width 93 height 13
click at [365, 415] on span "Delete App" at bounding box center [391, 414] width 93 height 13
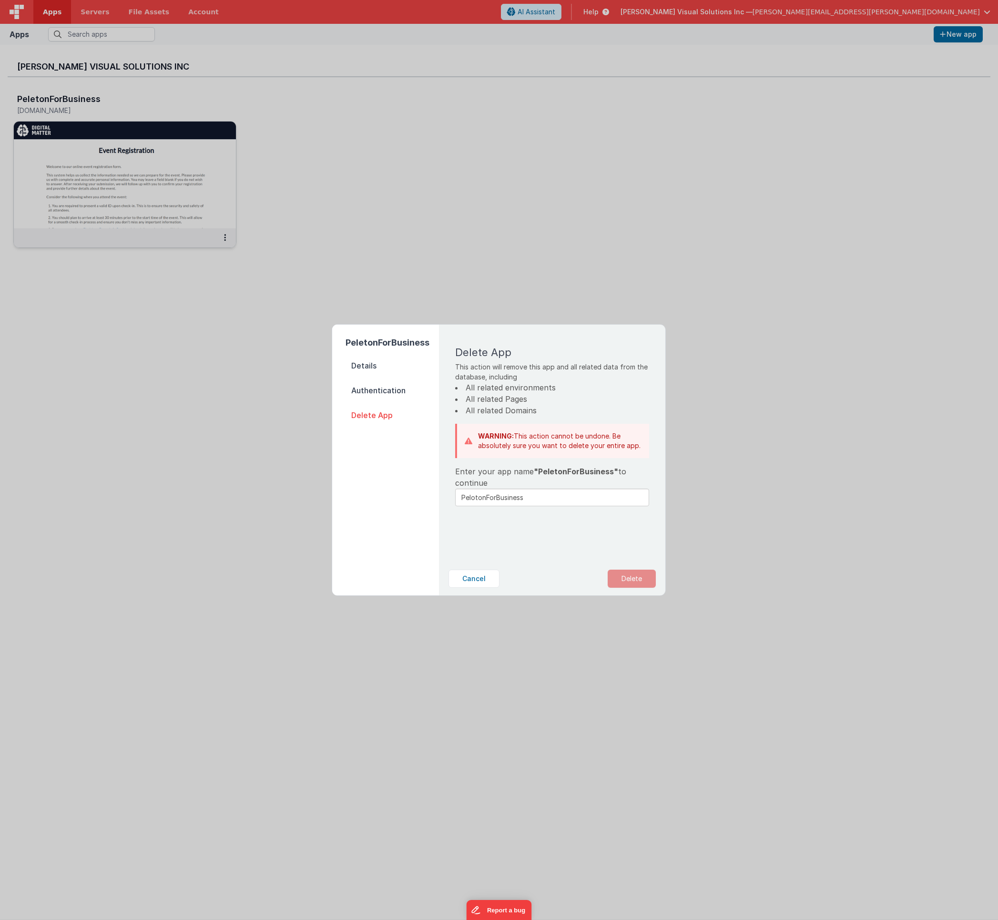
click at [587, 509] on div "Delete App This action will remove this app and all related data from the datab…" at bounding box center [552, 426] width 208 height 189
click at [473, 498] on input "PelotonForBusiness" at bounding box center [552, 497] width 194 height 18
type input "PeletonForBusiness"
click at [627, 582] on button "Delete" at bounding box center [632, 578] width 48 height 18
click at [578, 579] on button "Yes, Delete" at bounding box center [583, 578] width 63 height 18
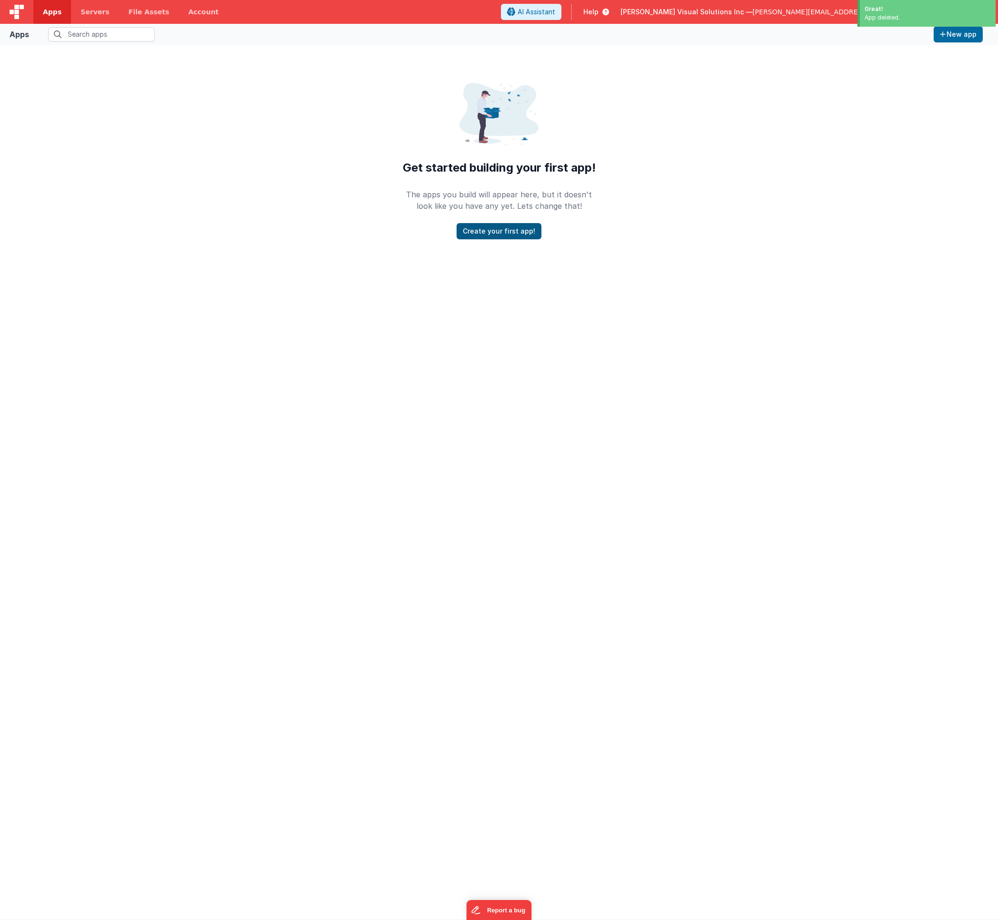
click at [514, 231] on button "Create your first app!" at bounding box center [498, 231] width 85 height 16
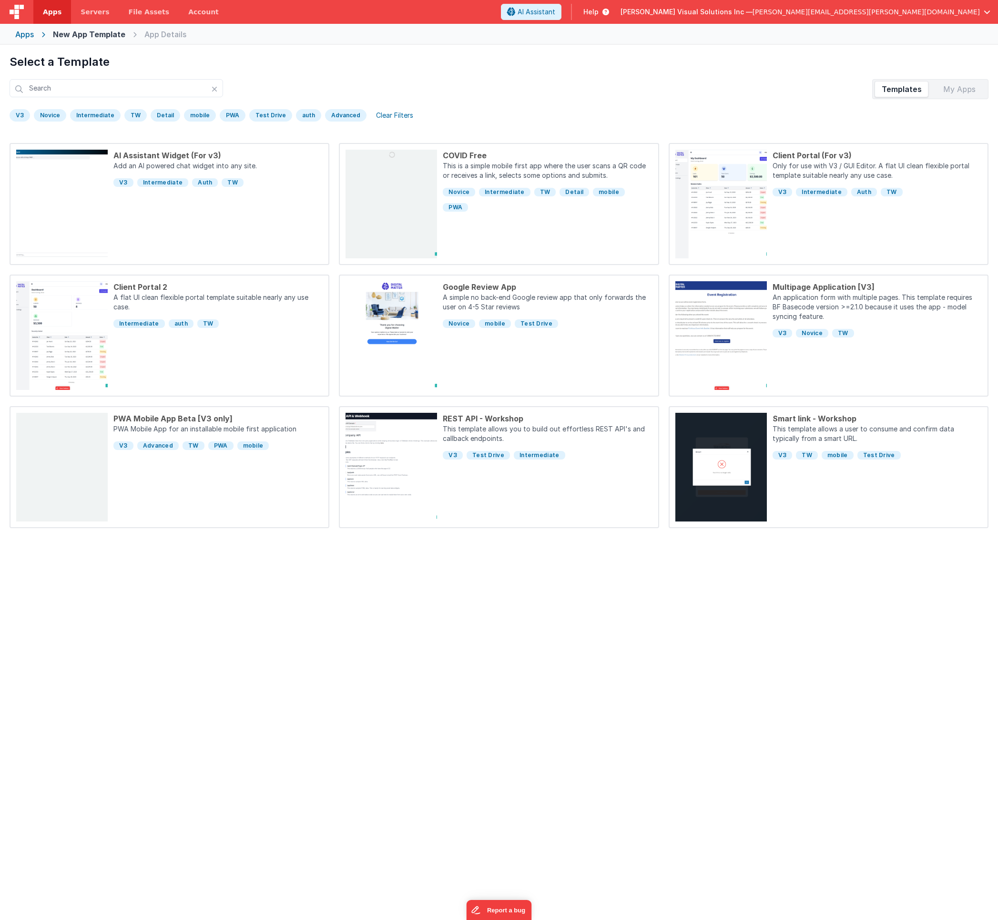
click at [957, 89] on div "My Apps" at bounding box center [959, 88] width 54 height 15
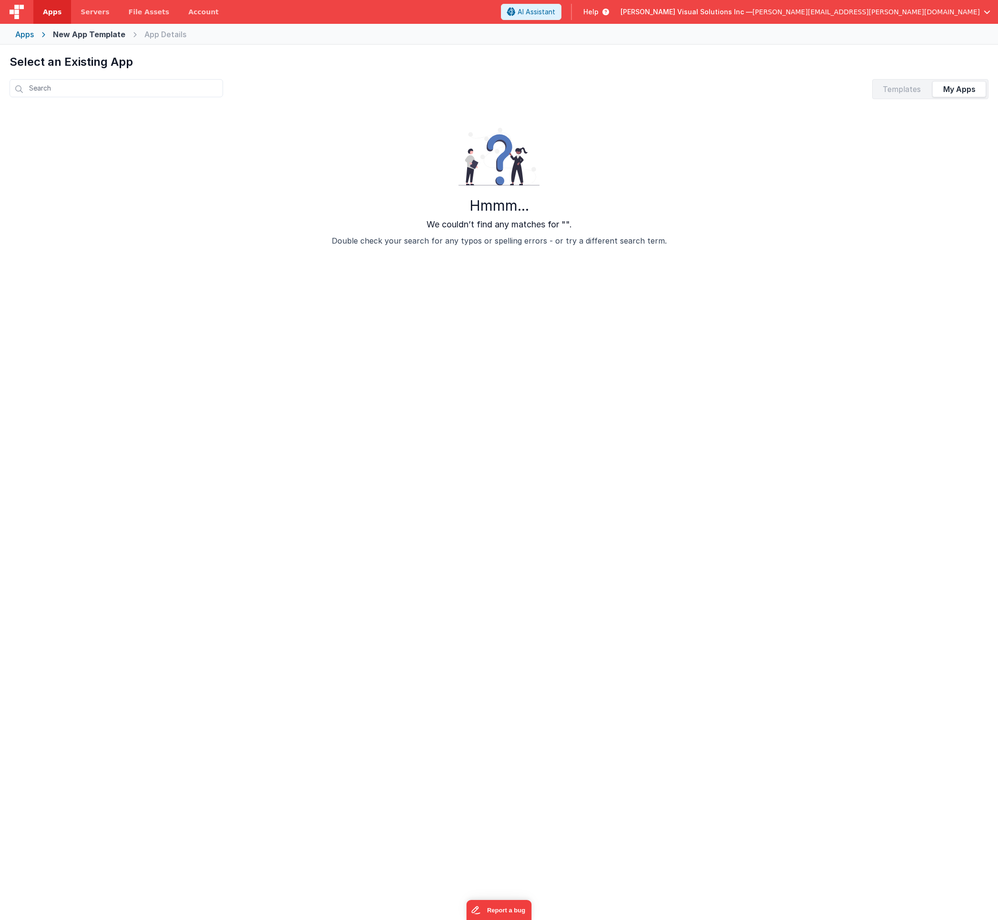
click at [897, 80] on div "Templates My Apps" at bounding box center [930, 89] width 116 height 20
click at [896, 88] on div "Templates" at bounding box center [901, 88] width 54 height 15
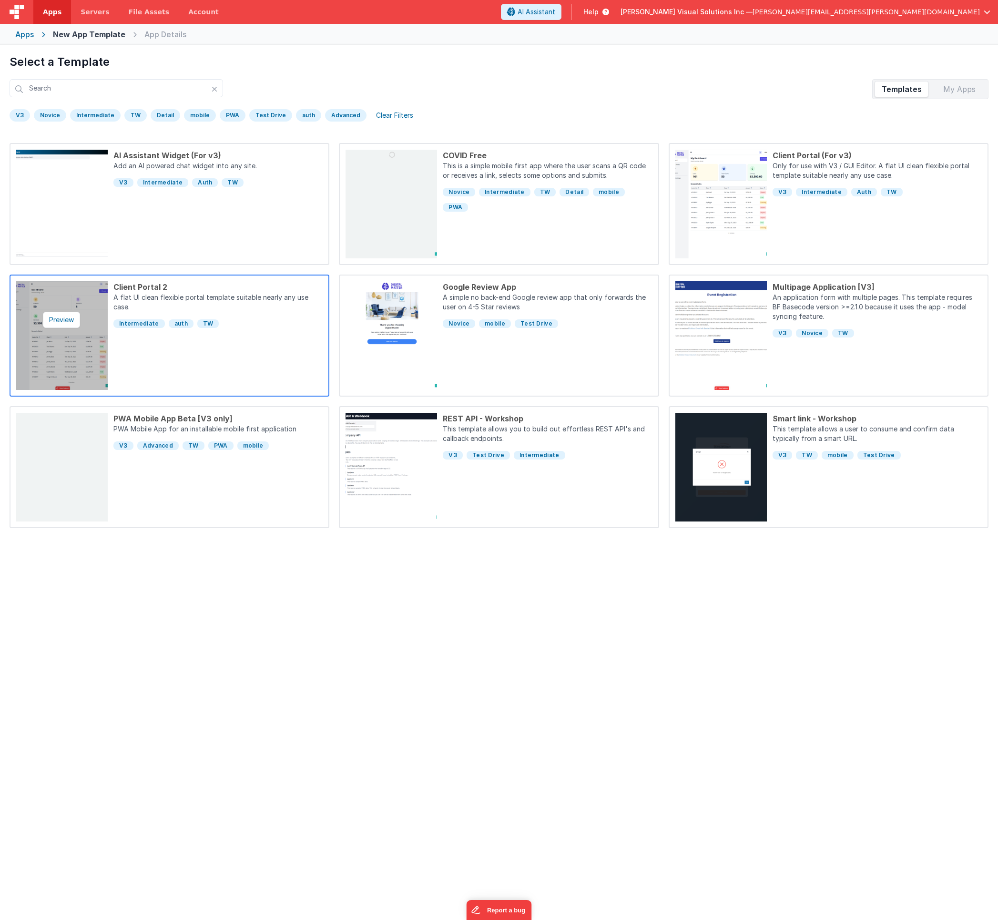
click at [89, 320] on img at bounding box center [61, 335] width 91 height 109
click at [197, 356] on div "Client Portal 2 A flat UI clean flexible portal template suitable nearly any us…" at bounding box center [215, 335] width 215 height 109
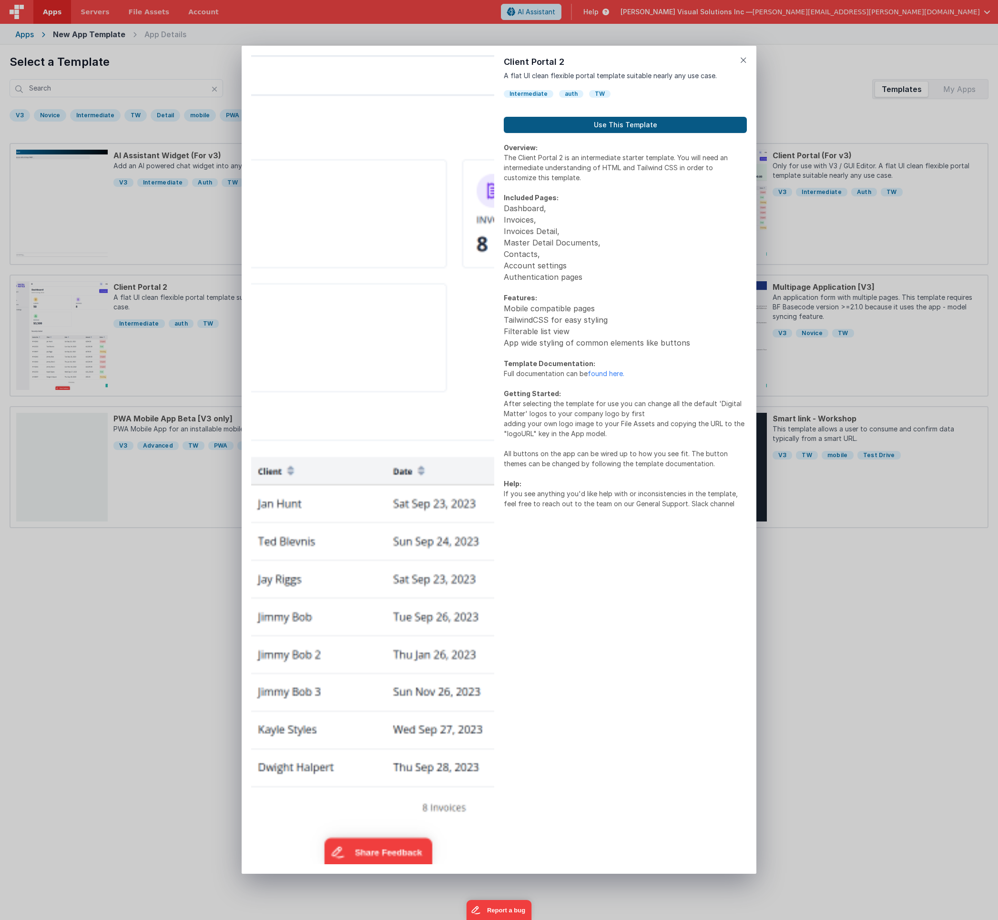
click at [658, 120] on button "Use This Template" at bounding box center [625, 125] width 243 height 16
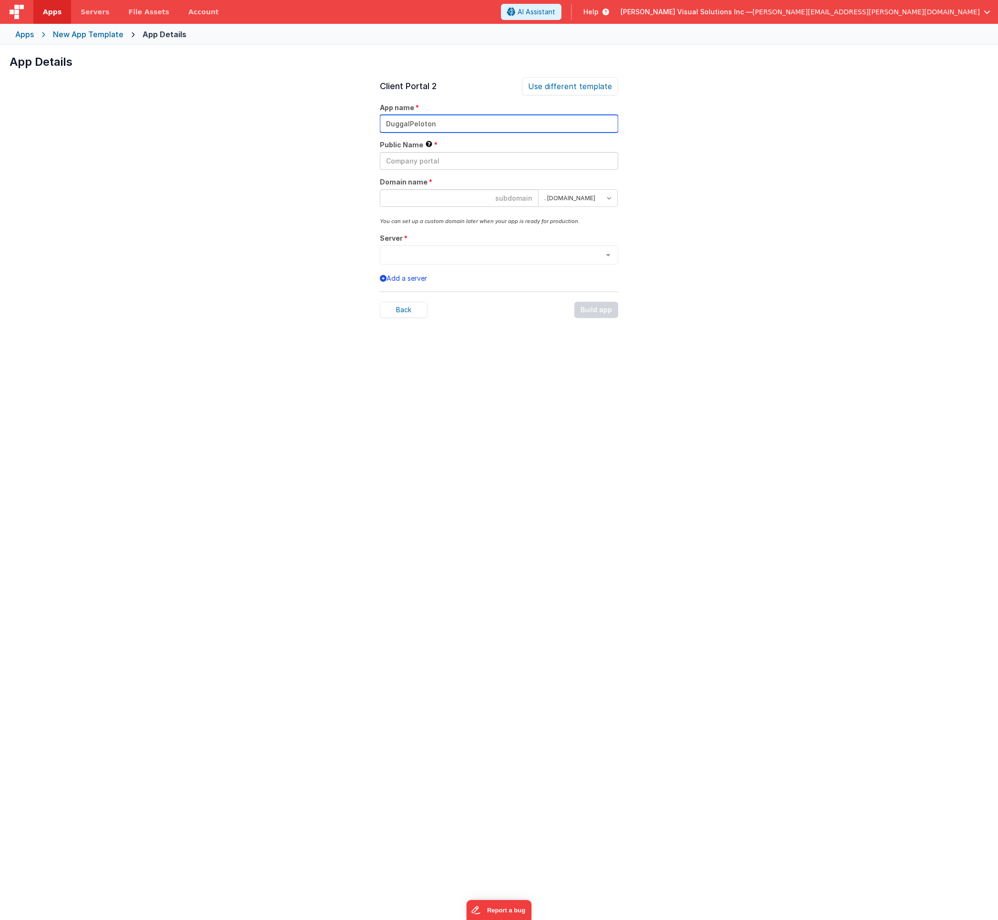
drag, startPoint x: 443, startPoint y: 125, endPoint x: 355, endPoint y: 105, distance: 90.9
click at [355, 105] on div "App Details Preview AI Assistant Widget (For v3) Add an AI powered chat widget …" at bounding box center [499, 505] width 998 height 920
type input "DuggalPeloton"
paste input "DuggalPeloton"
type input "DuggalPeloton"
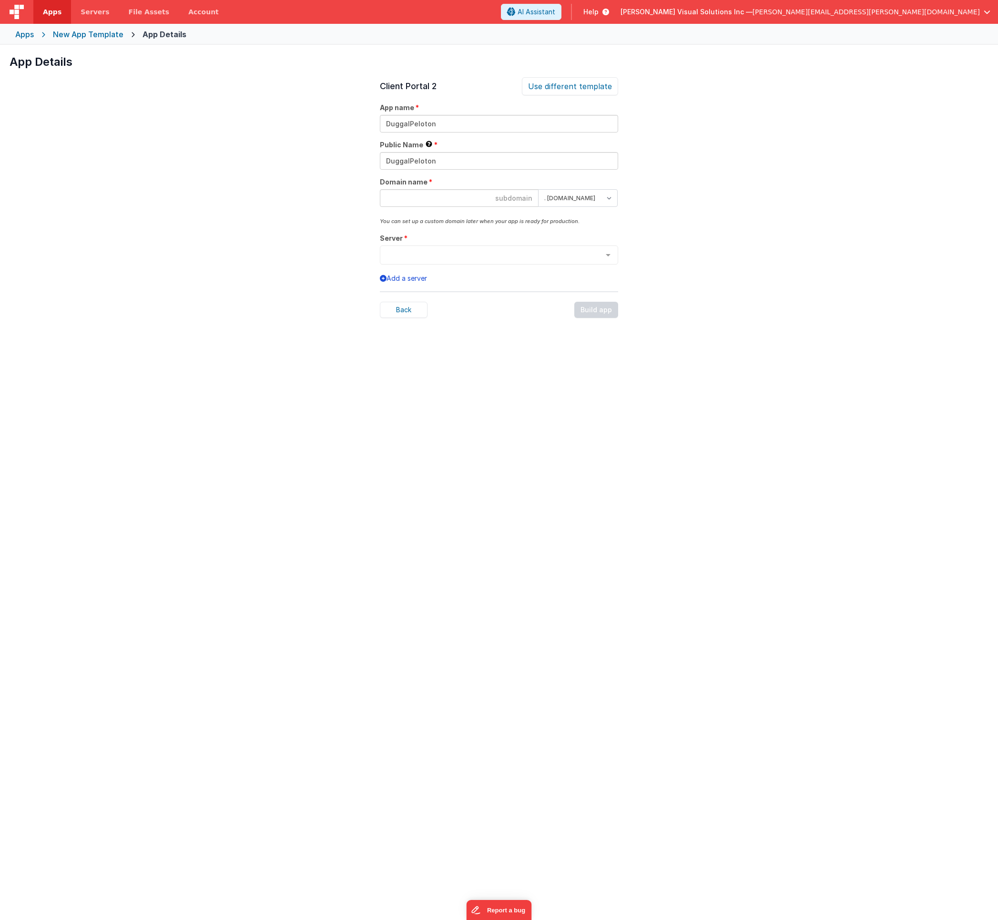
click at [415, 199] on input at bounding box center [459, 198] width 159 height 18
paste input "DuggalPeloton"
type input "duggalpeloton"
click at [554, 251] on div at bounding box center [499, 255] width 238 height 19
click at [526, 277] on span "DuggalPeloton" at bounding box center [498, 283] width 237 height 19
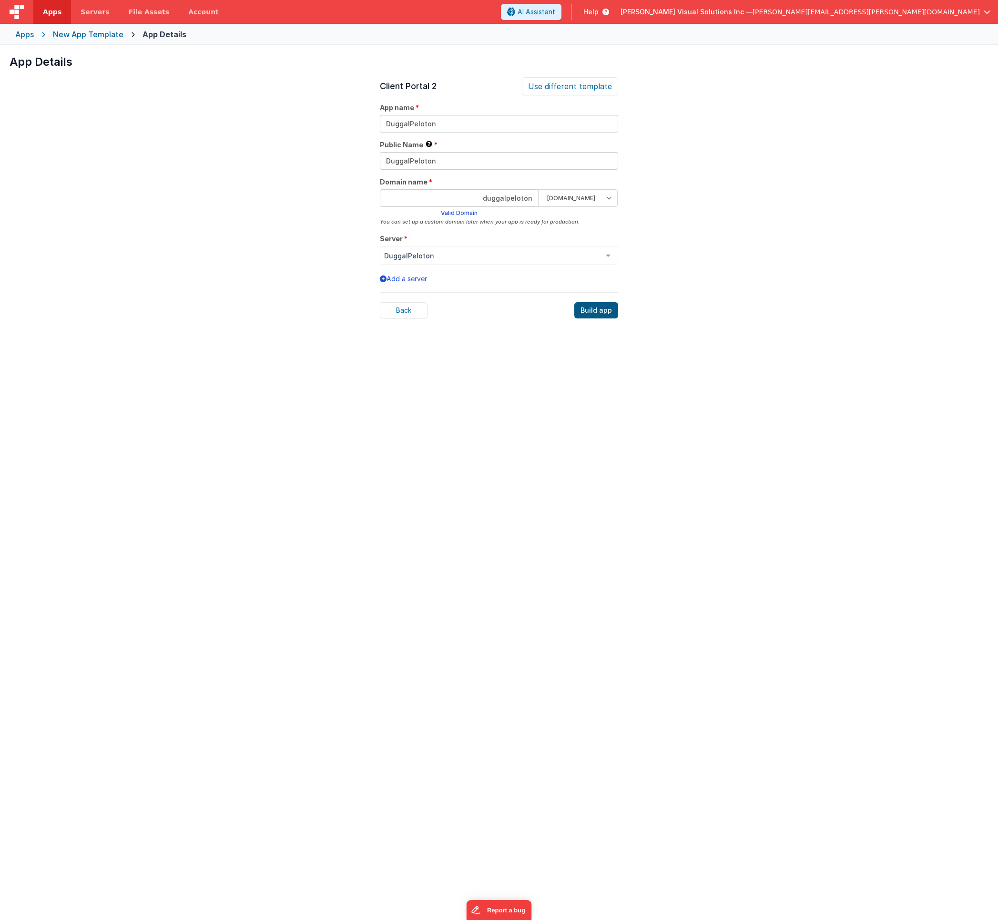
click at [597, 315] on div "Build app" at bounding box center [596, 310] width 44 height 16
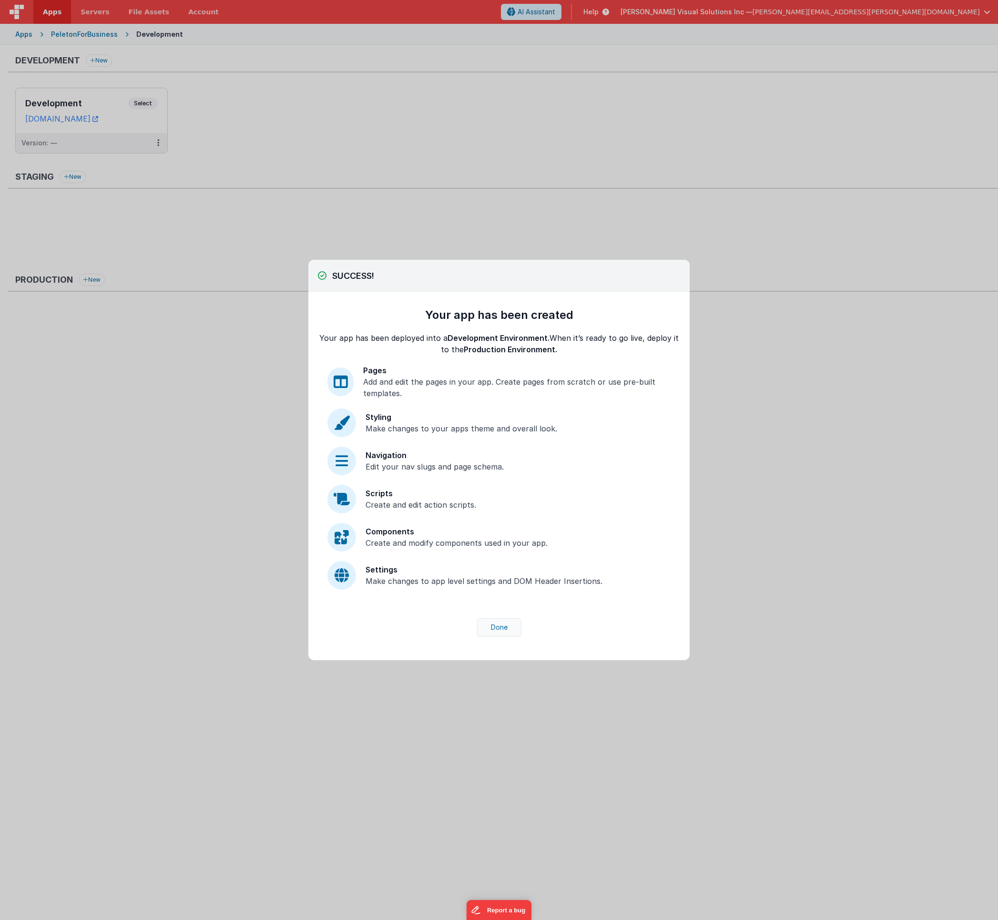
click at [495, 629] on button "Done" at bounding box center [499, 627] width 44 height 18
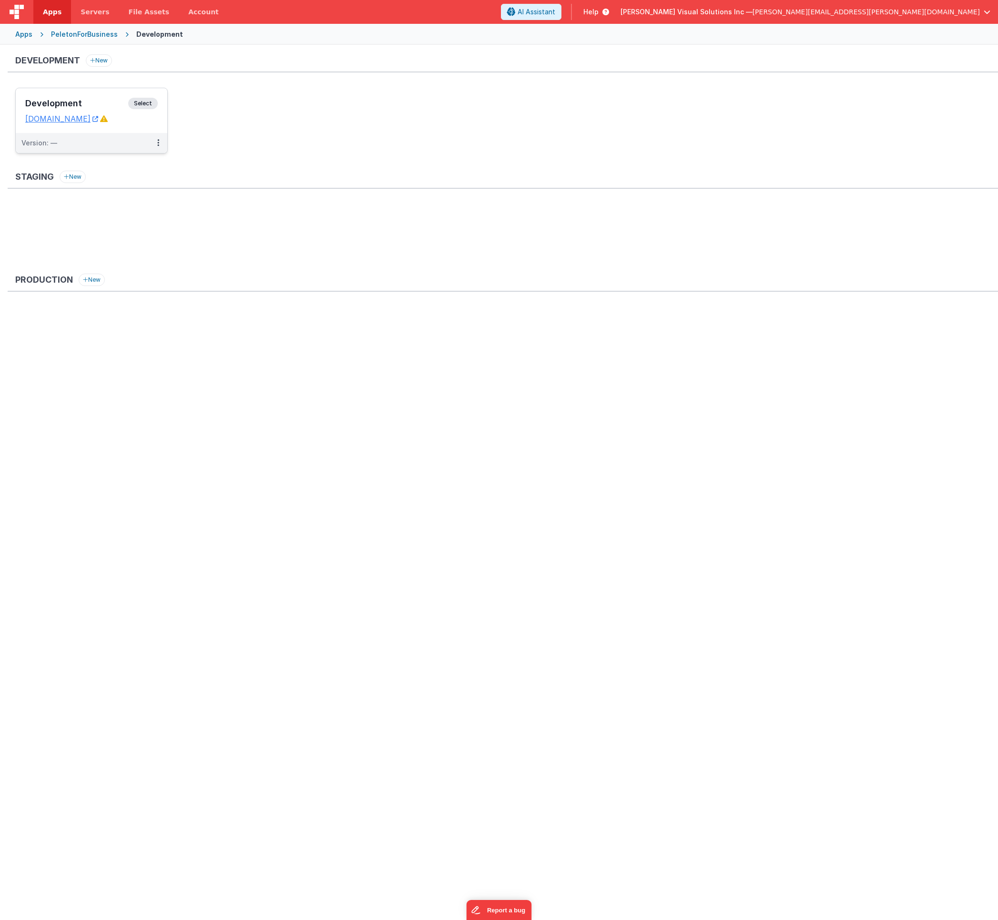
click at [137, 104] on span "Select" at bounding box center [143, 103] width 30 height 11
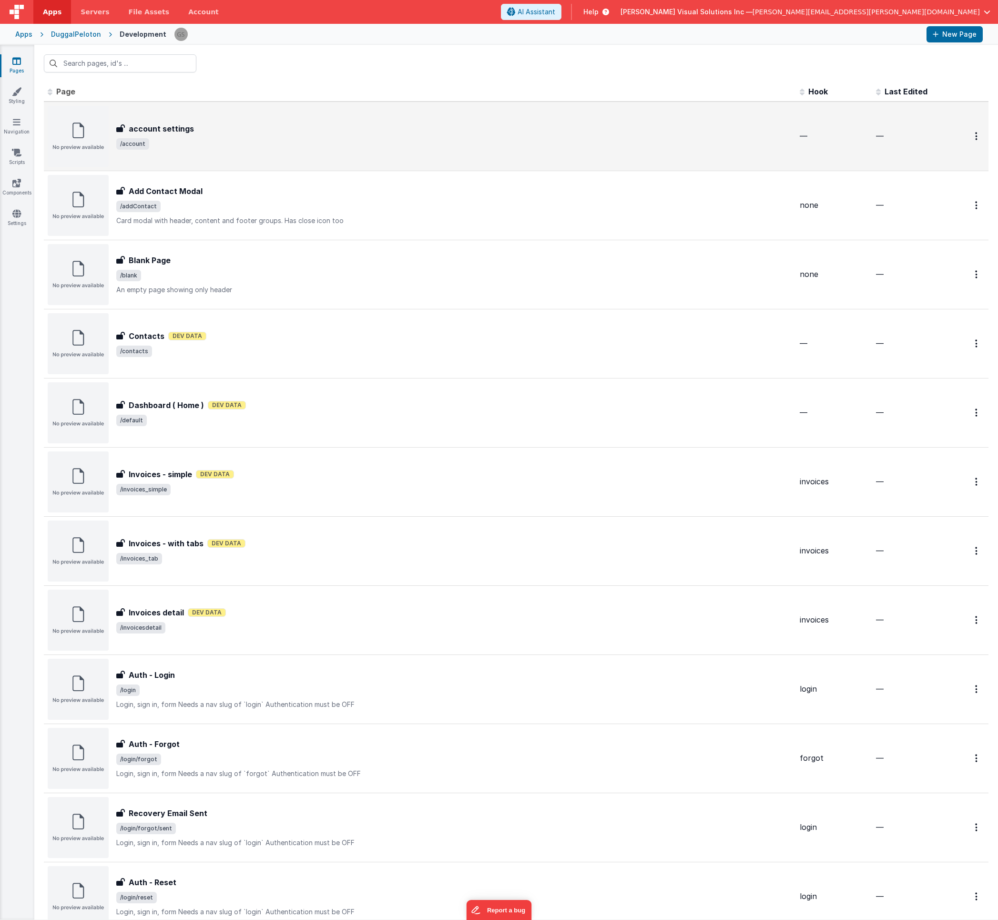
click at [239, 152] on div "account settings account settings /account" at bounding box center [420, 136] width 744 height 61
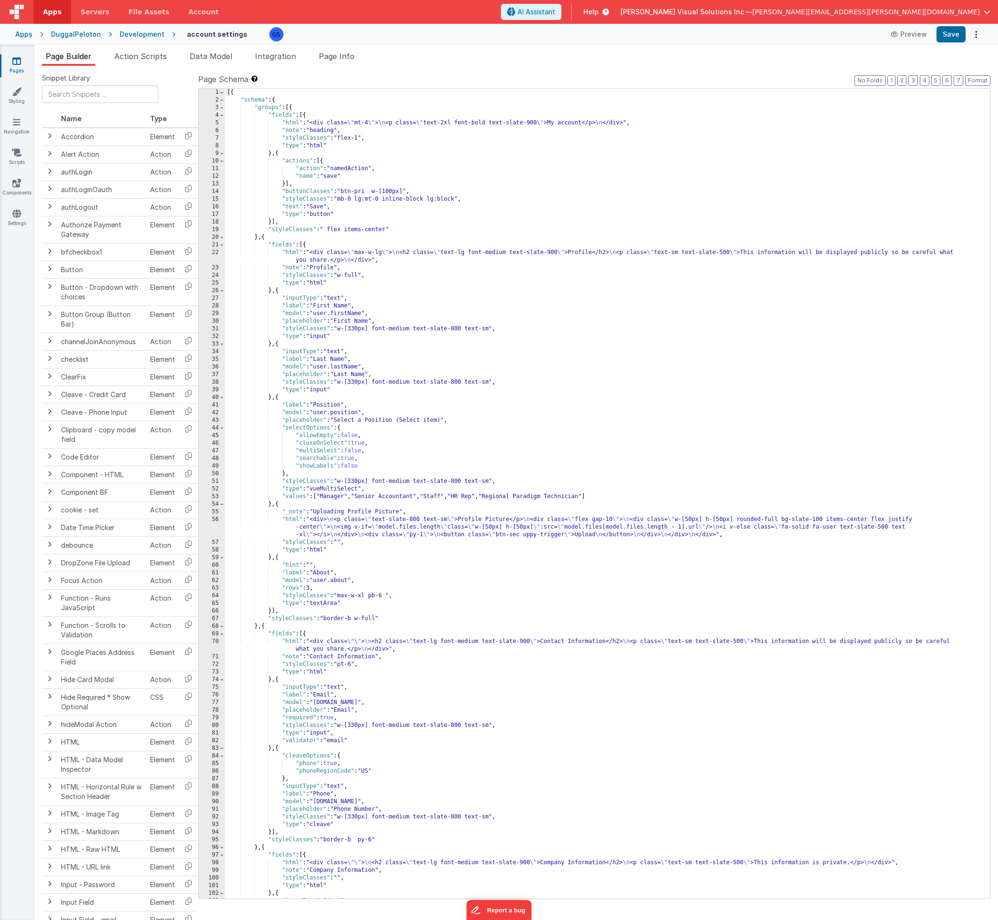
click at [124, 35] on div "Development" at bounding box center [142, 35] width 45 height 10
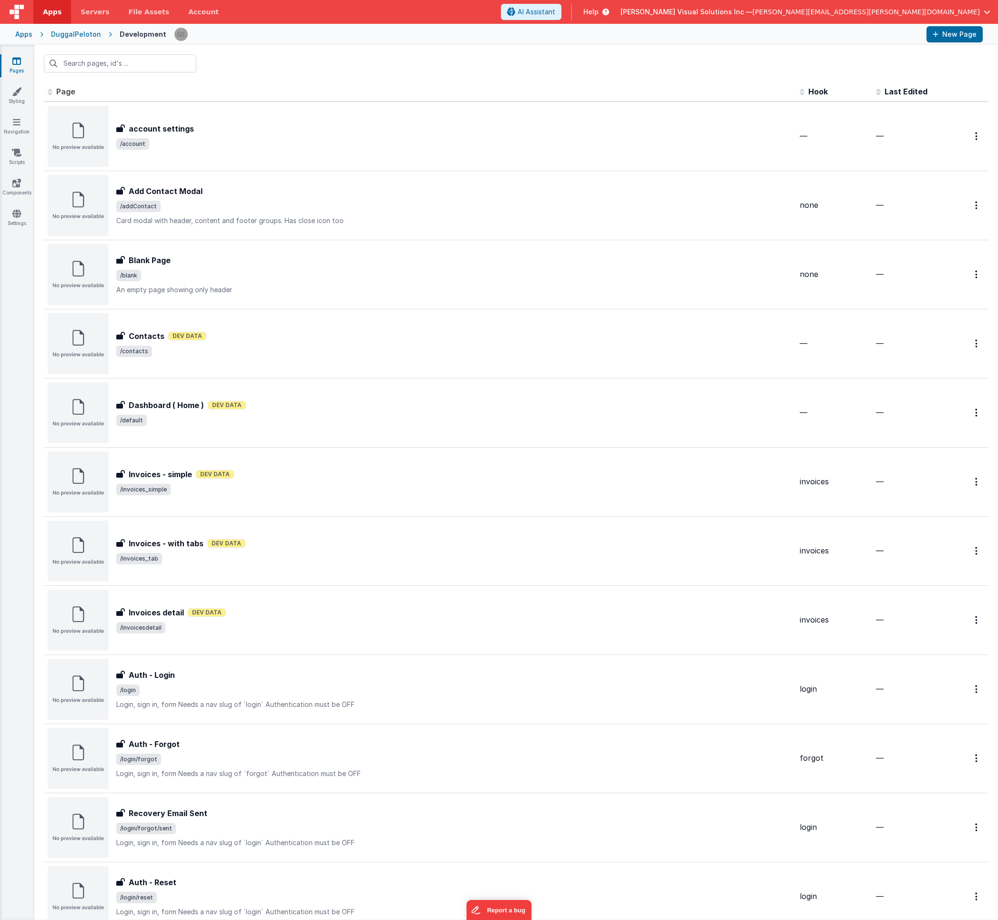
click at [89, 36] on div "DuggalPeloton" at bounding box center [76, 35] width 50 height 10
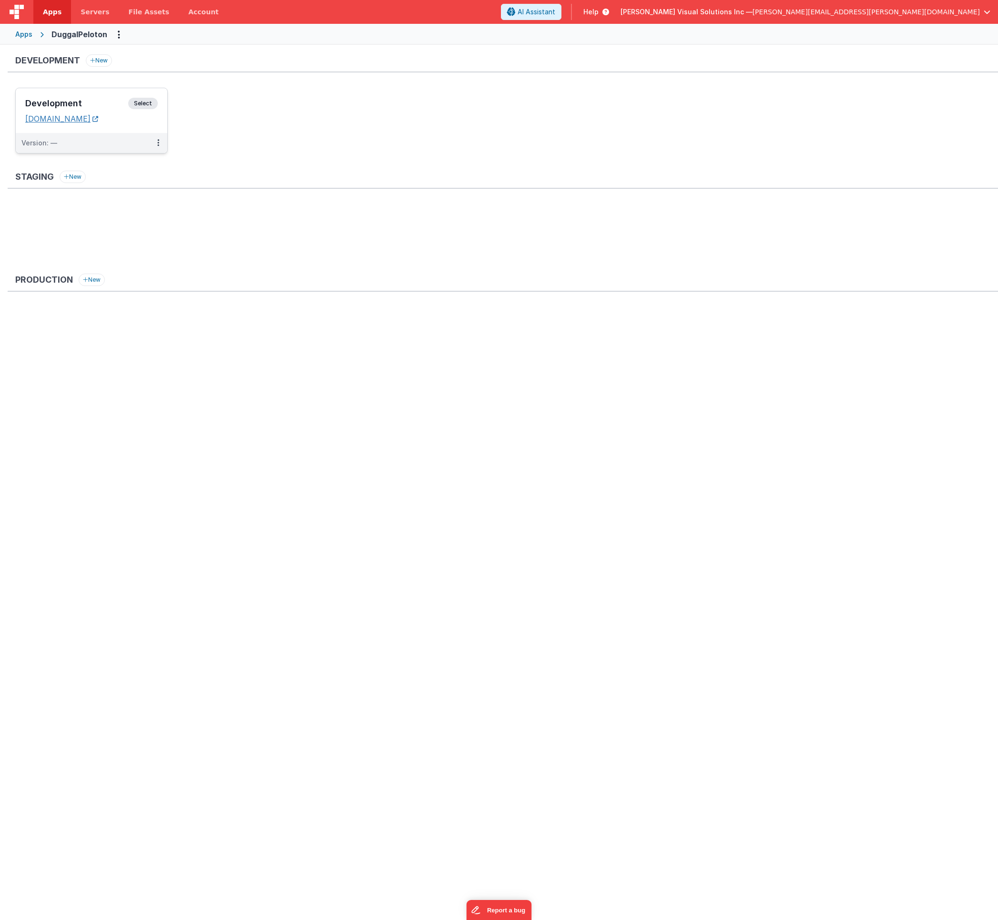
click at [102, 123] on div "Development Select URLs duggalpeloton.fmbetterforms.com" at bounding box center [92, 110] width 152 height 45
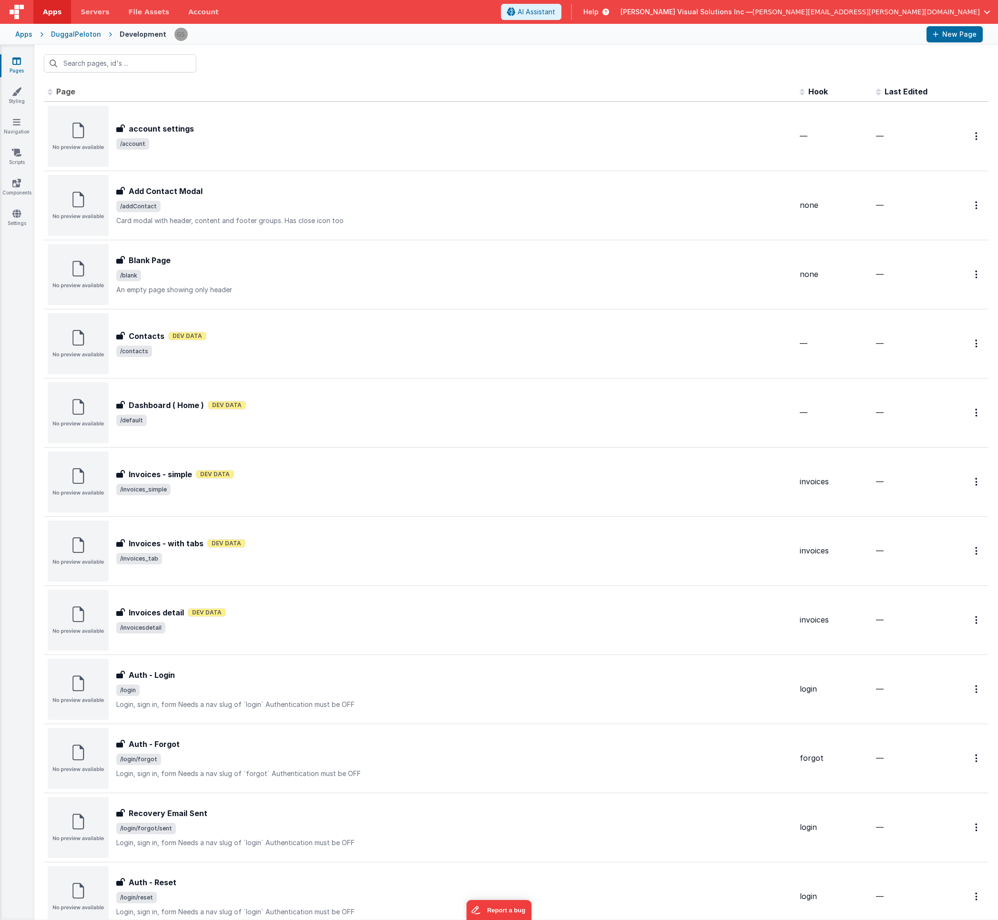
click at [83, 36] on div "DuggalPeloton" at bounding box center [76, 35] width 50 height 10
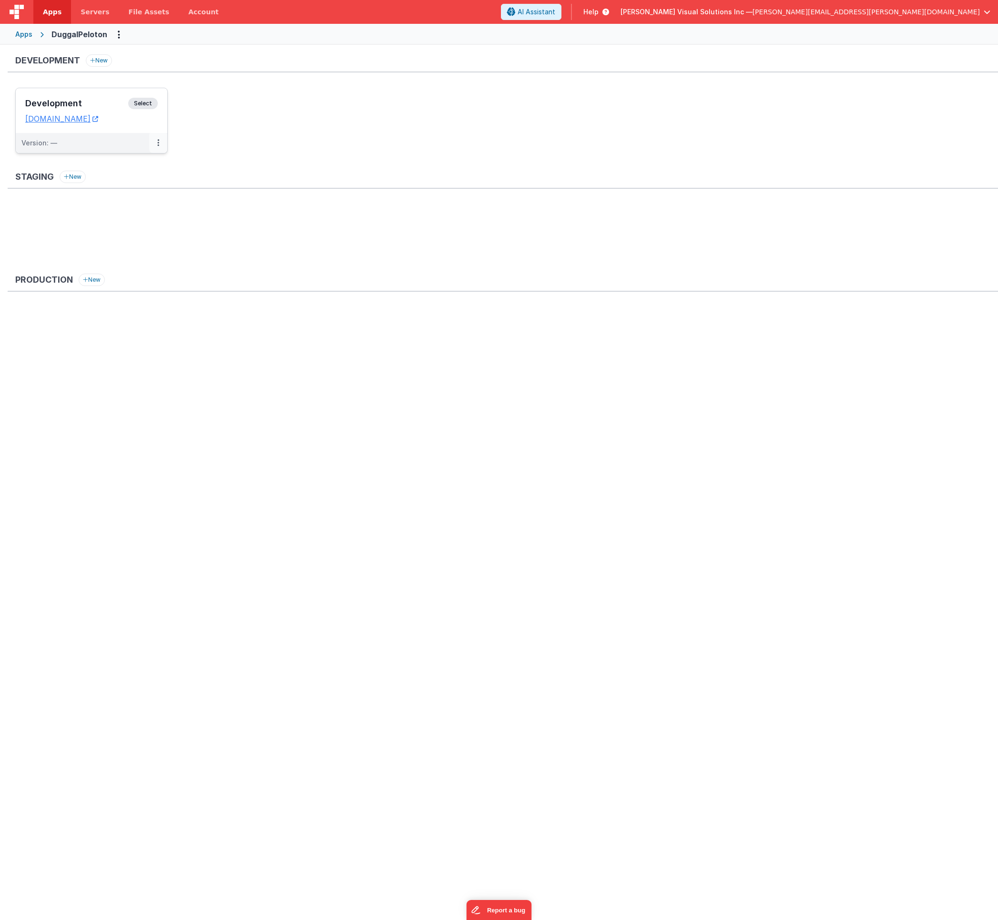
click at [162, 145] on button at bounding box center [158, 143] width 18 height 20
click at [205, 169] on div at bounding box center [499, 460] width 998 height 920
click at [79, 175] on button "New" at bounding box center [73, 177] width 26 height 12
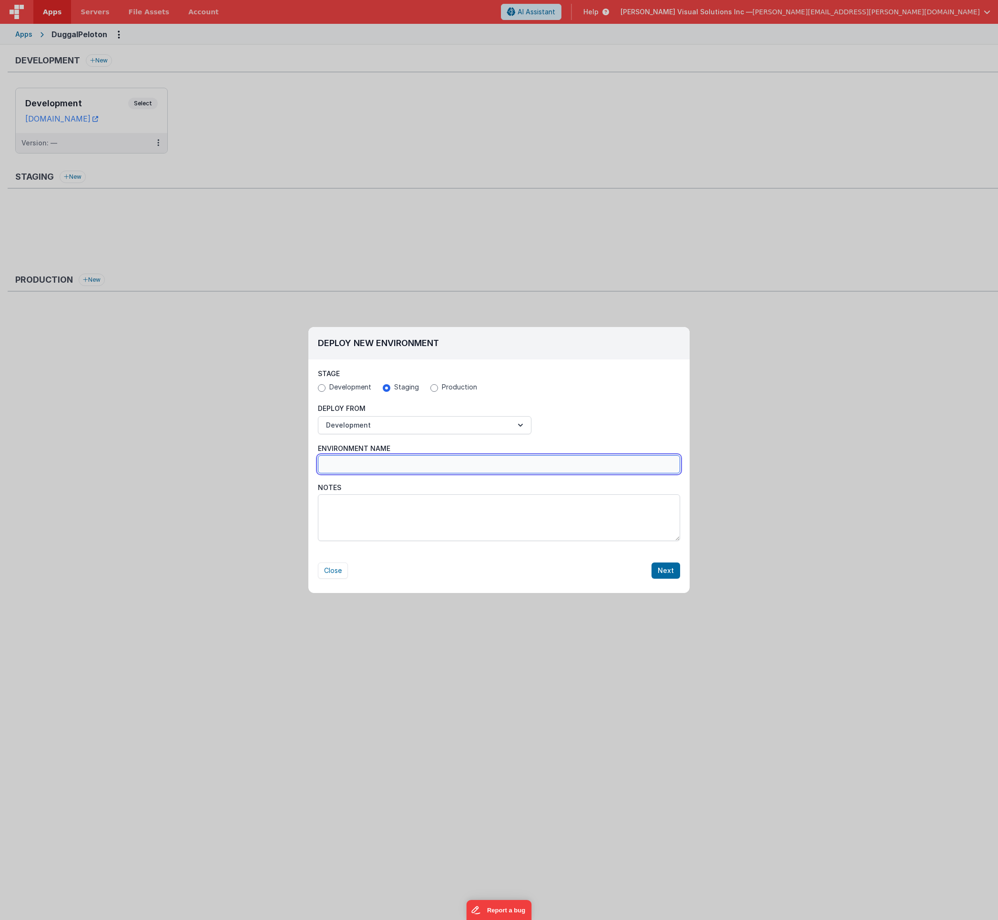
click at [400, 462] on input "Environment Name" at bounding box center [499, 464] width 362 height 18
type input "PelotonDev"
click at [671, 572] on button "Next" at bounding box center [665, 570] width 29 height 16
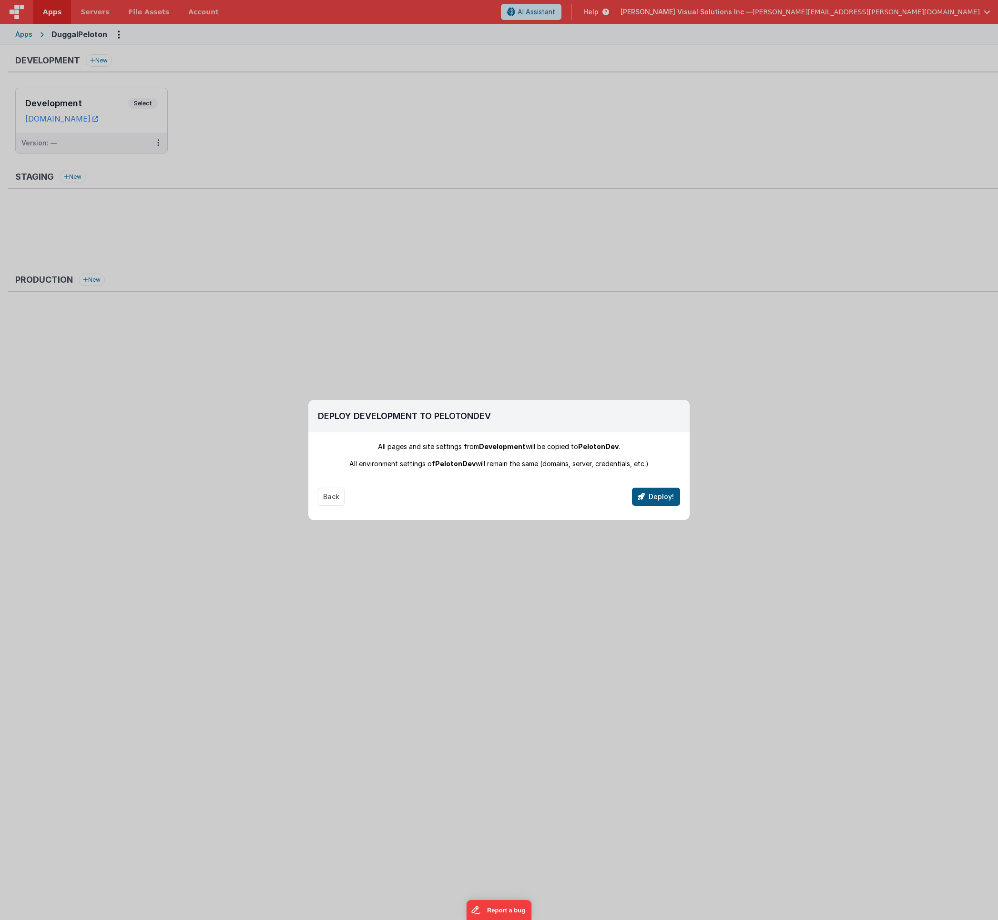
click at [655, 498] on button "Deploy!" at bounding box center [656, 496] width 48 height 18
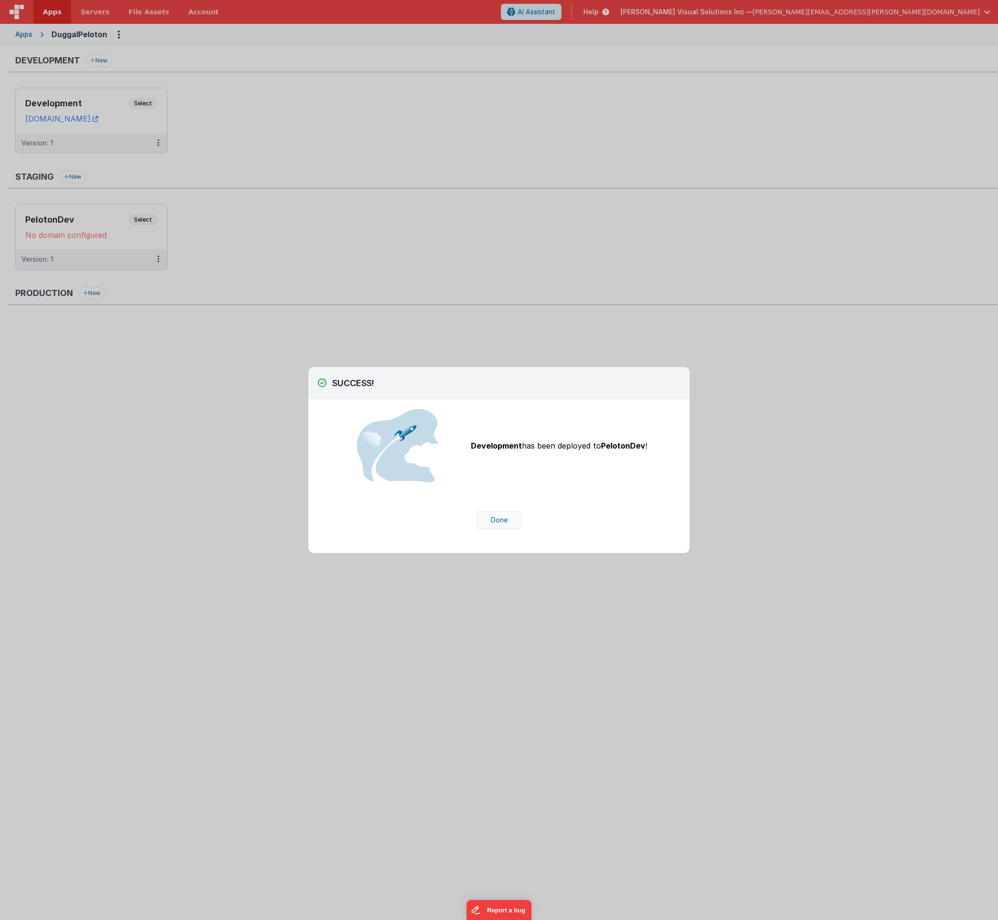
click at [500, 517] on button "Done" at bounding box center [499, 520] width 44 height 18
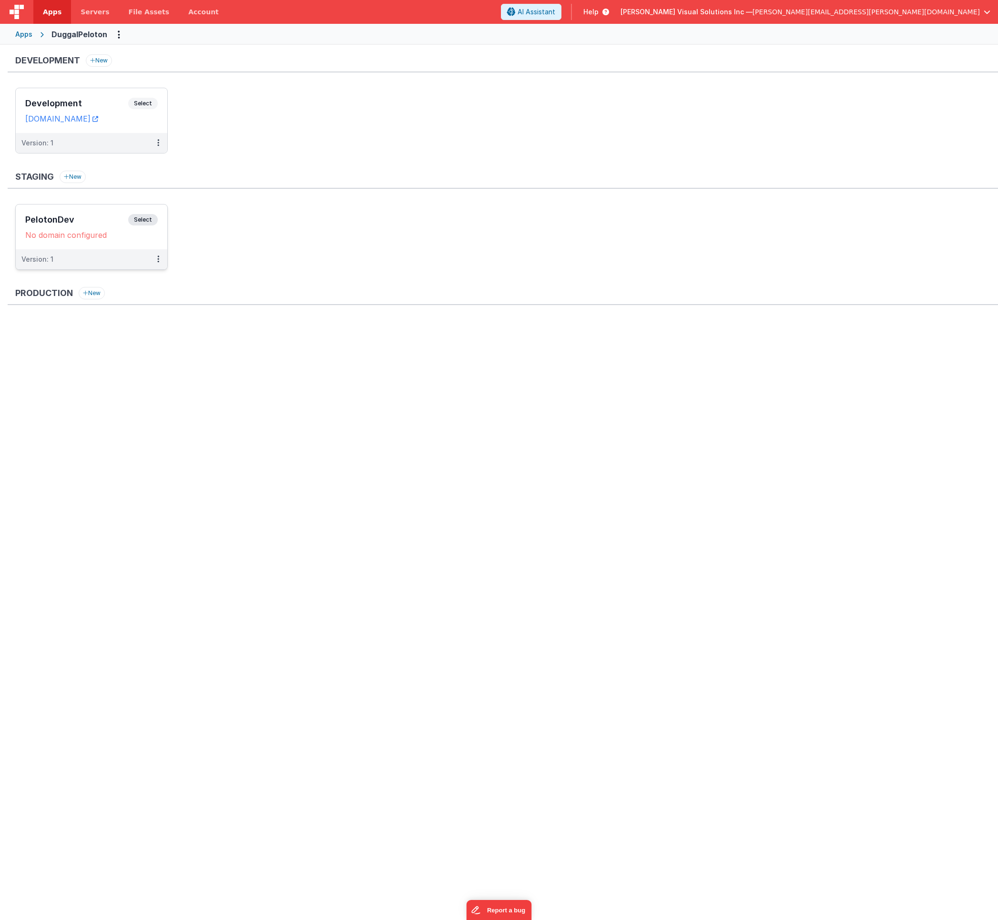
click at [76, 236] on div "No domain configured" at bounding box center [91, 235] width 132 height 10
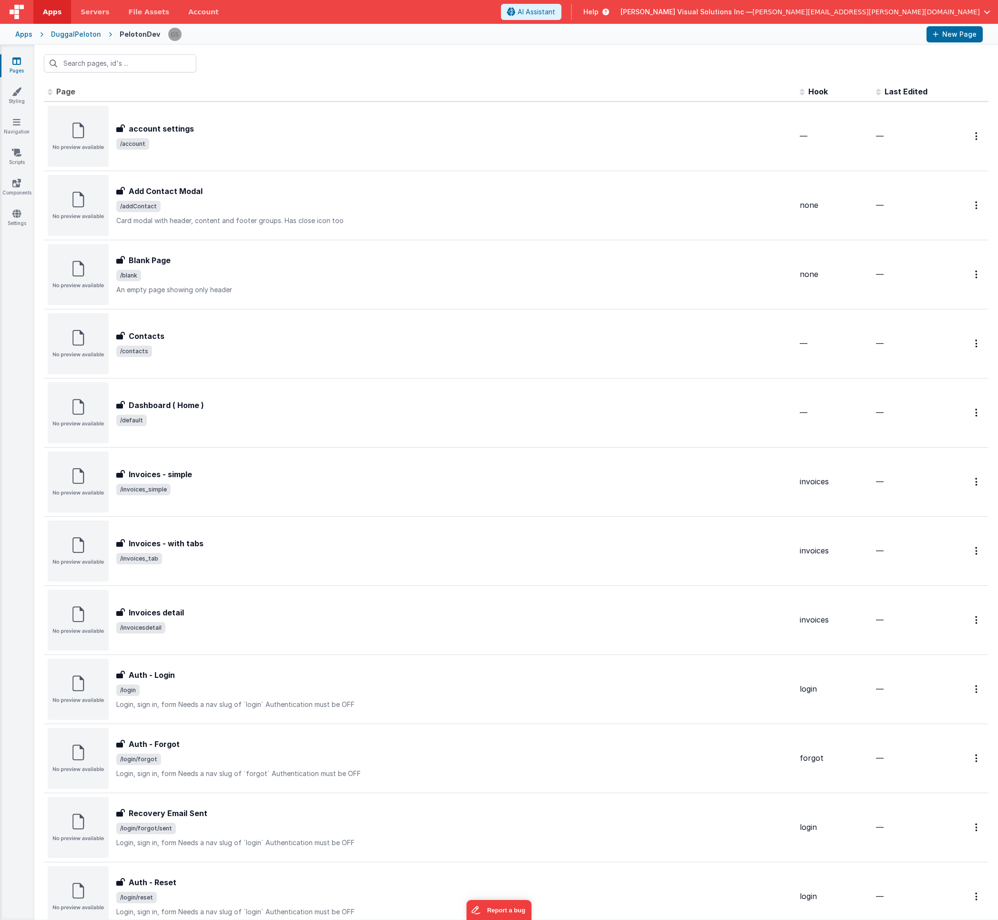
click at [67, 36] on div "DuggalPeloton" at bounding box center [76, 35] width 50 height 10
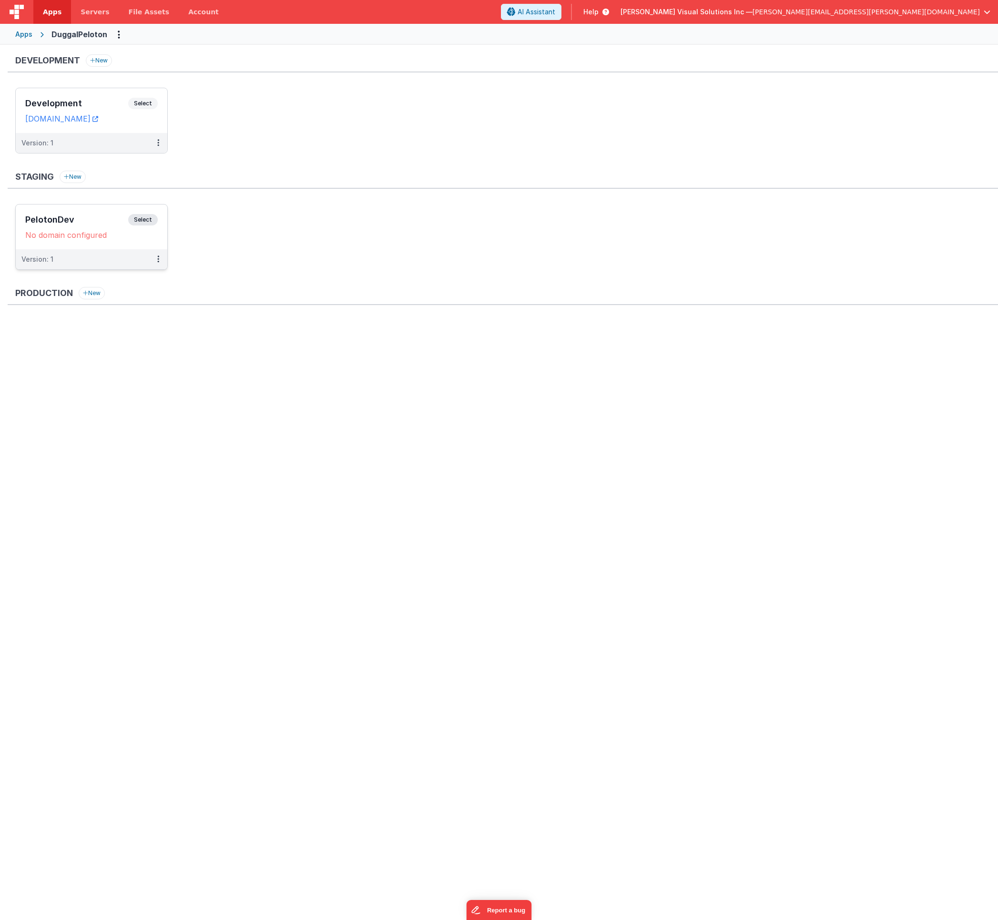
click at [148, 221] on span "Select" at bounding box center [143, 219] width 30 height 11
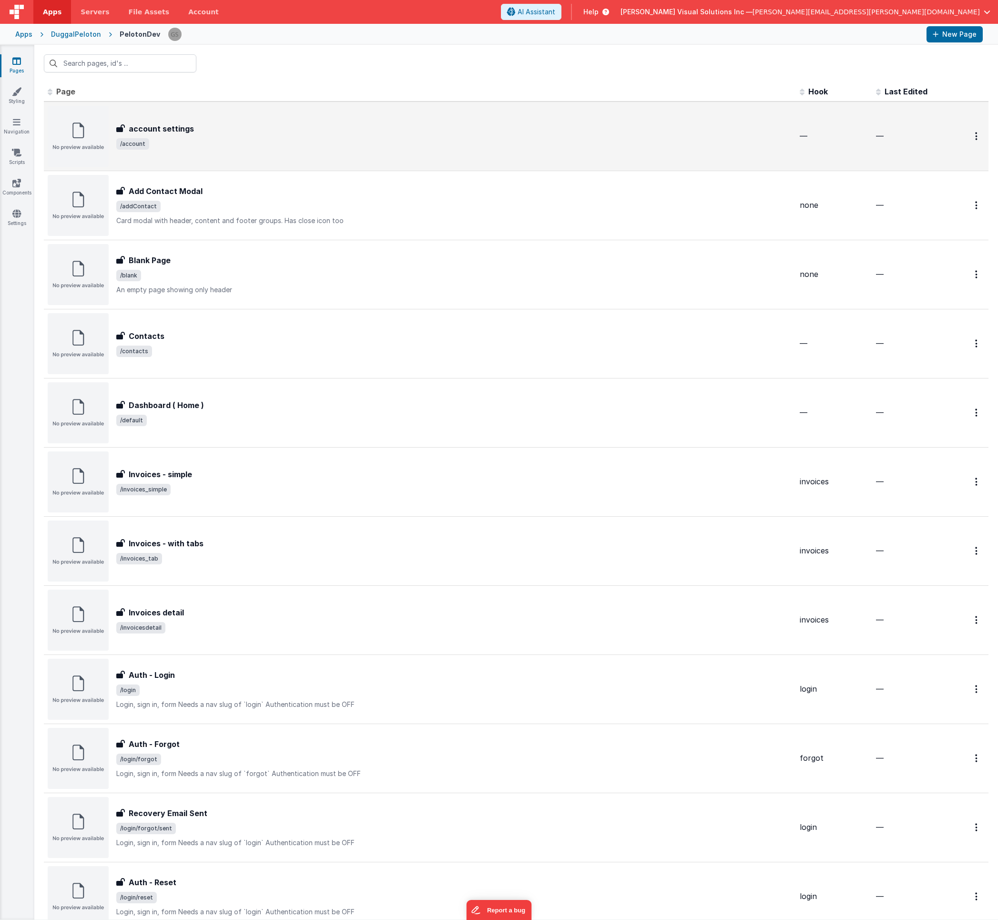
click at [174, 125] on h3 "account settings" at bounding box center [161, 128] width 65 height 11
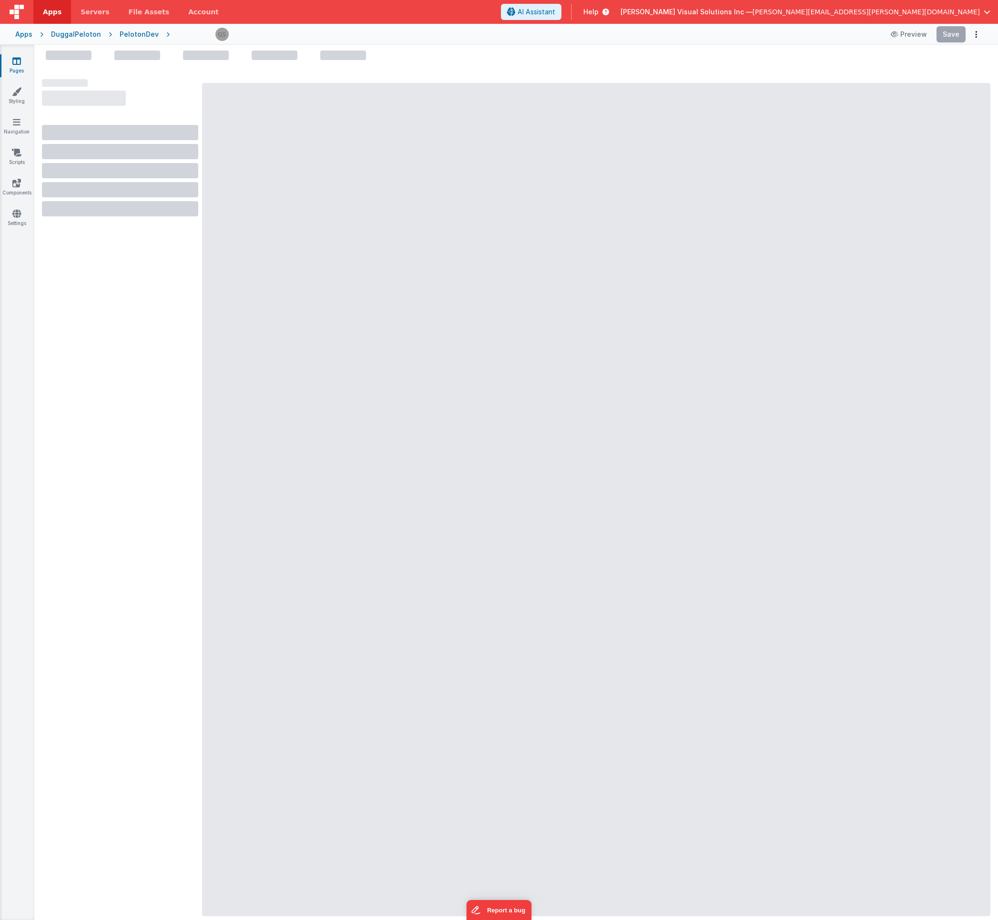
click at [174, 125] on div at bounding box center [120, 132] width 156 height 15
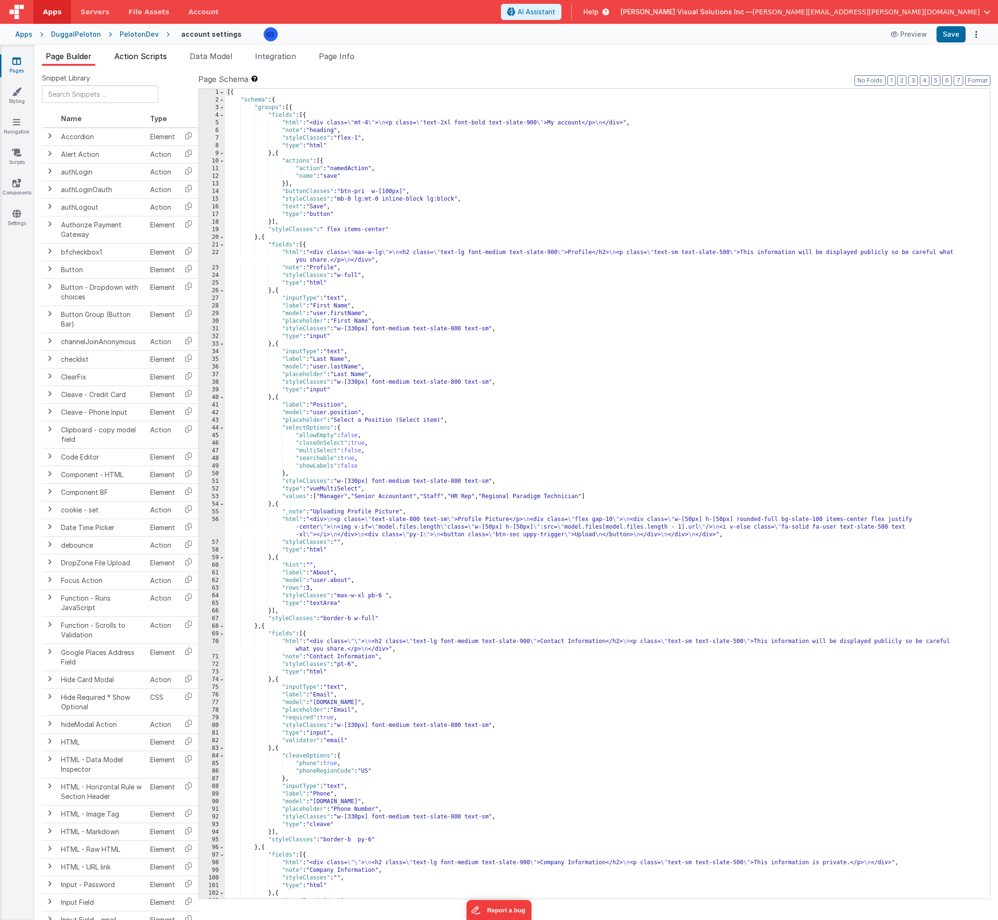
click at [162, 55] on span "Action Scripts" at bounding box center [140, 56] width 52 height 10
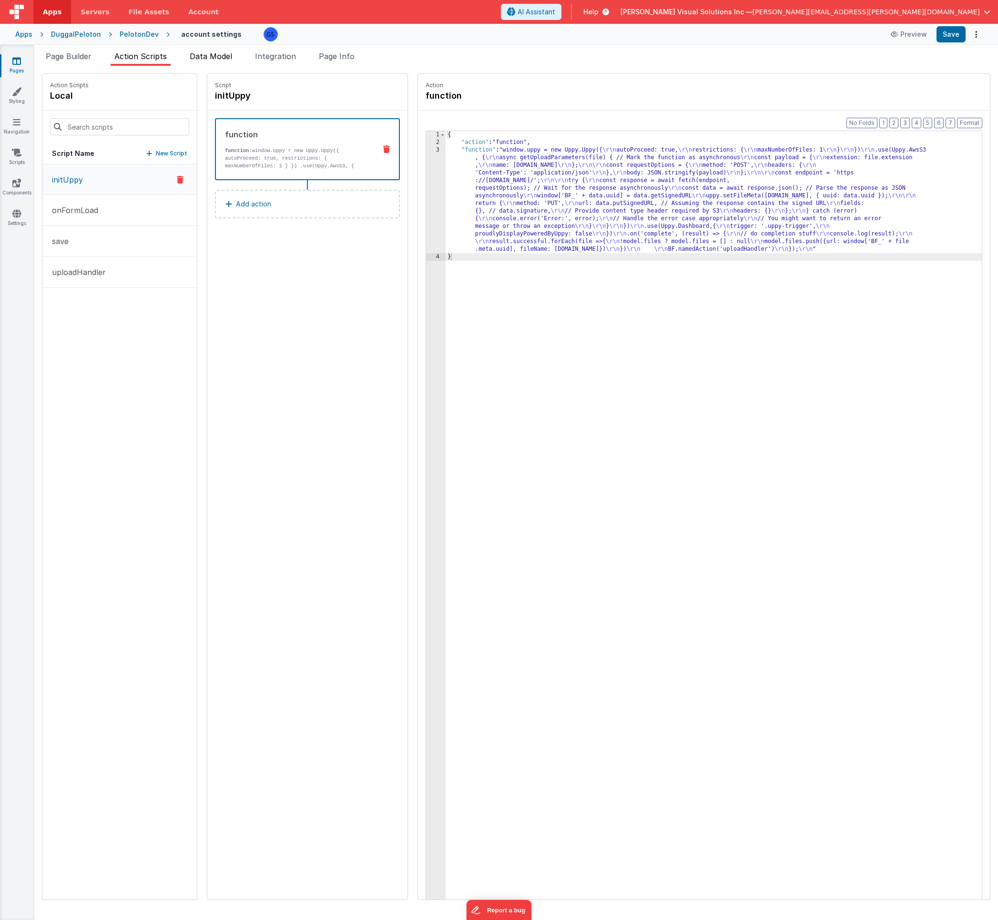
click at [212, 54] on span "Data Model" at bounding box center [211, 56] width 42 height 10
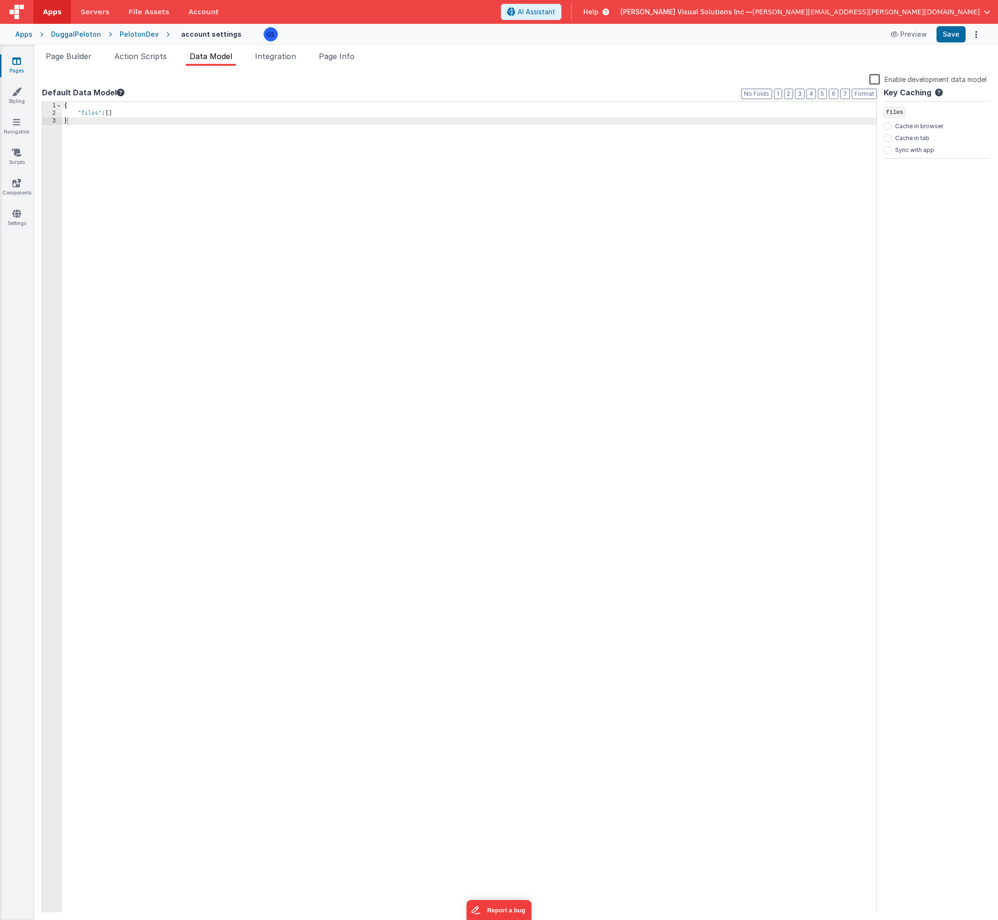
click at [27, 32] on div "Apps" at bounding box center [23, 35] width 17 height 10
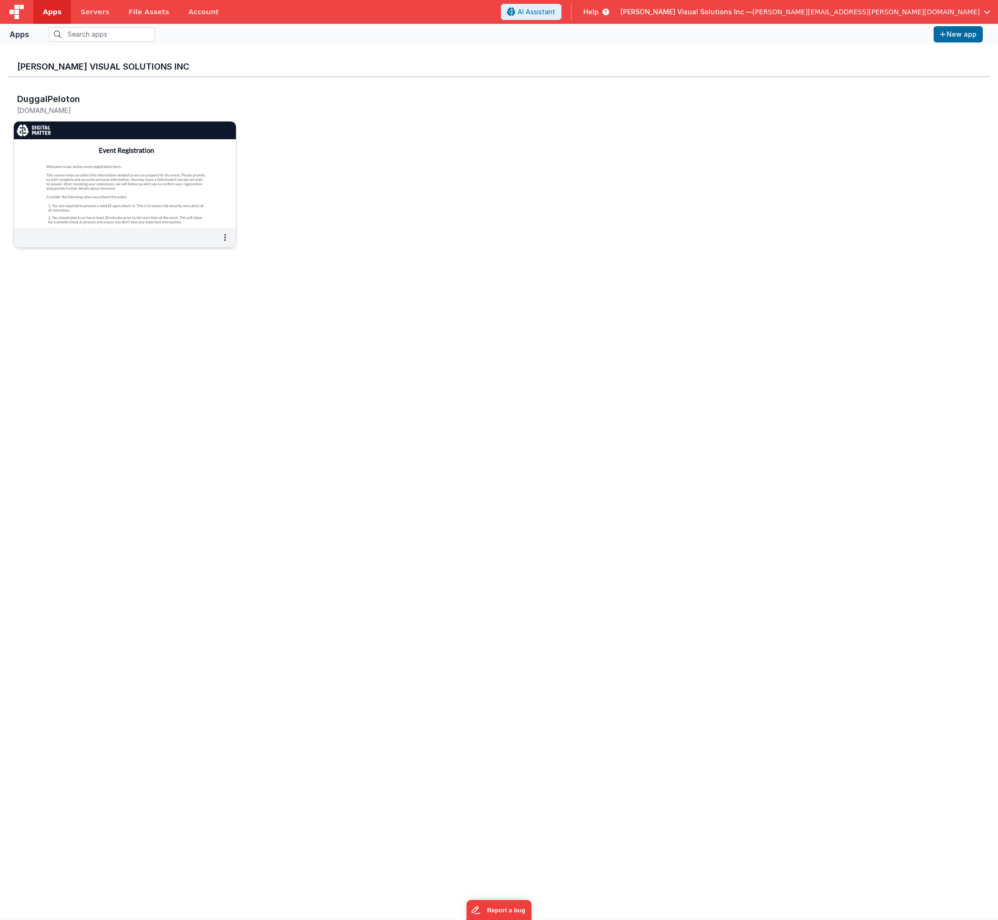
click at [128, 164] on img at bounding box center [125, 175] width 222 height 107
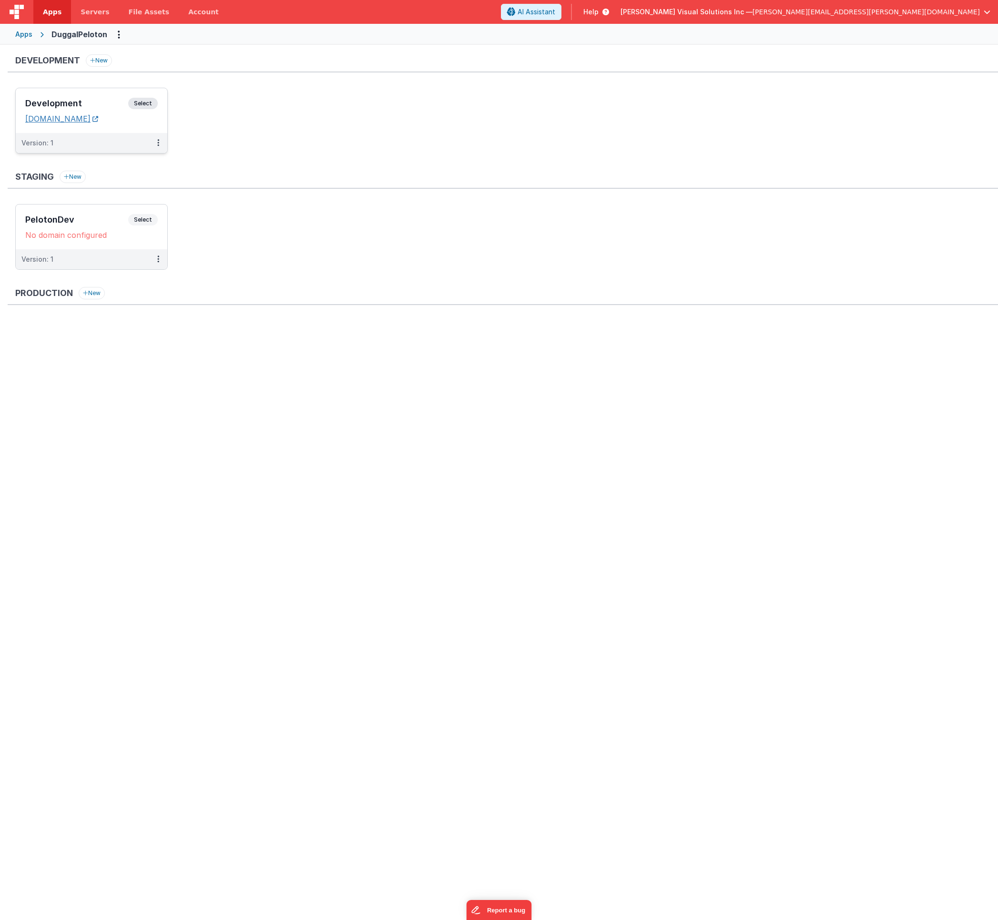
click at [98, 120] on link "[DOMAIN_NAME]" at bounding box center [61, 119] width 73 height 10
click at [101, 11] on span "Servers" at bounding box center [95, 12] width 29 height 10
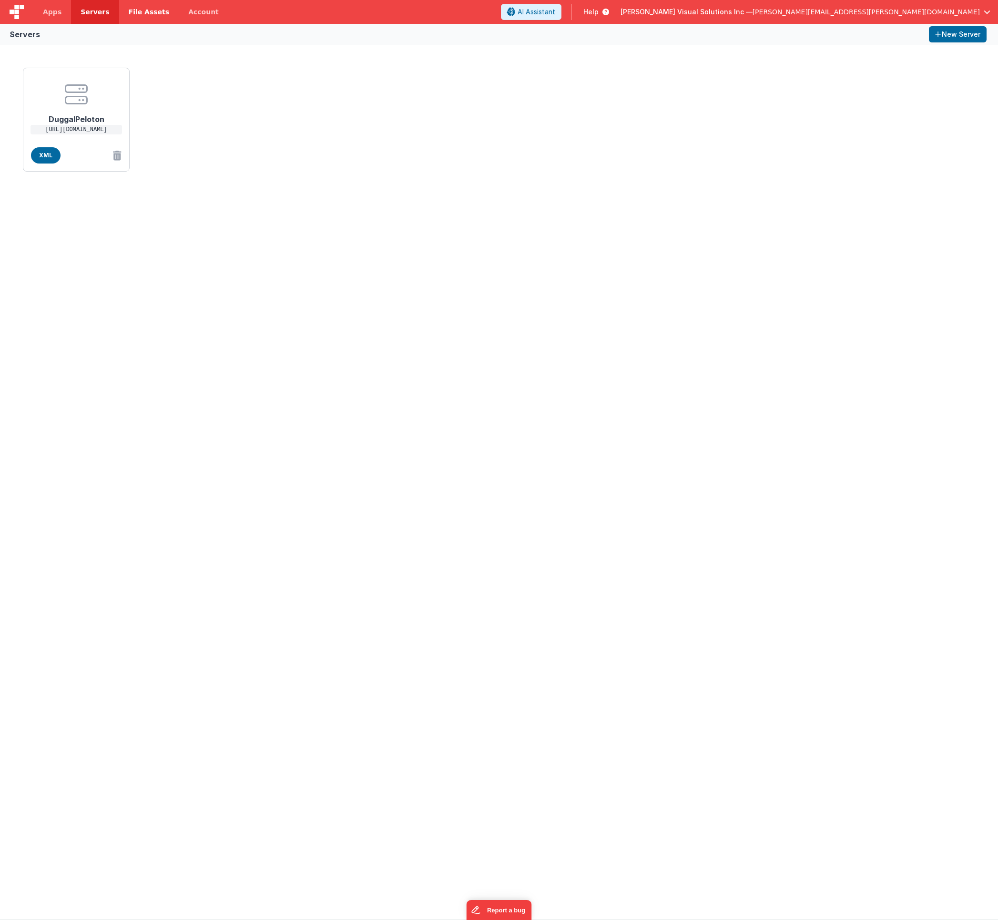
click at [140, 11] on span "File Assets" at bounding box center [149, 12] width 41 height 10
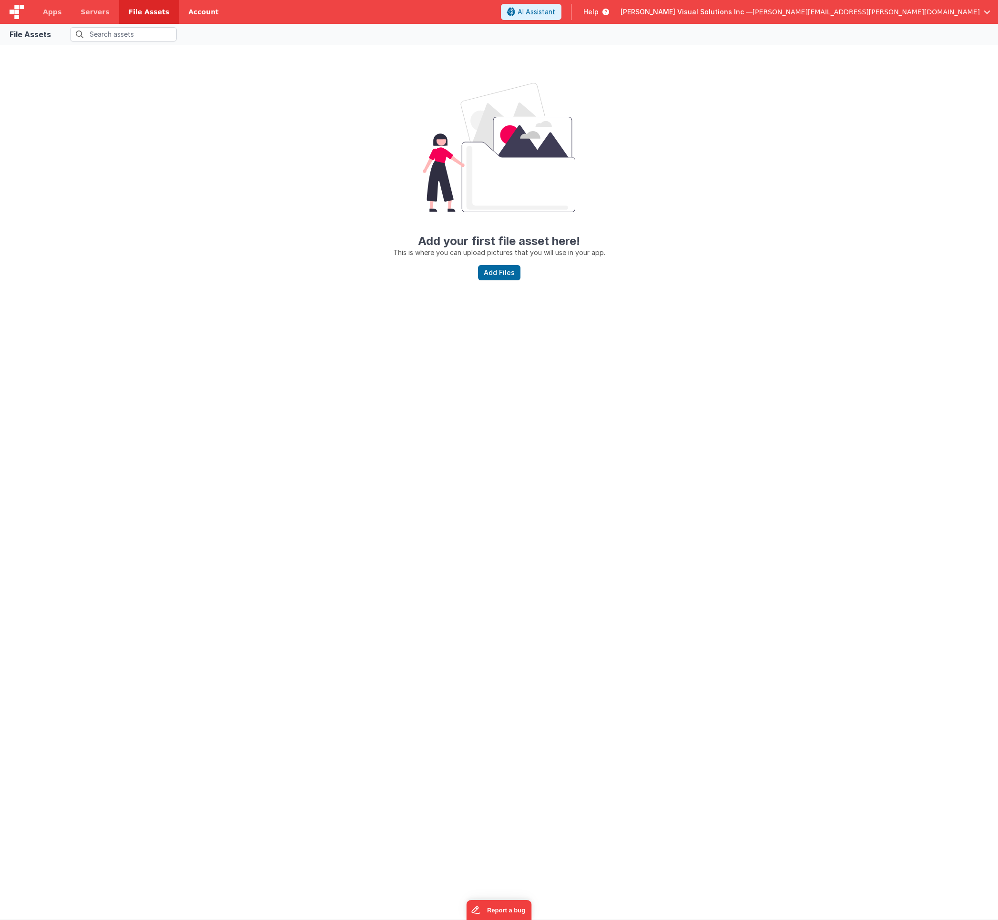
click at [196, 11] on link "Account" at bounding box center [204, 12] width 50 height 24
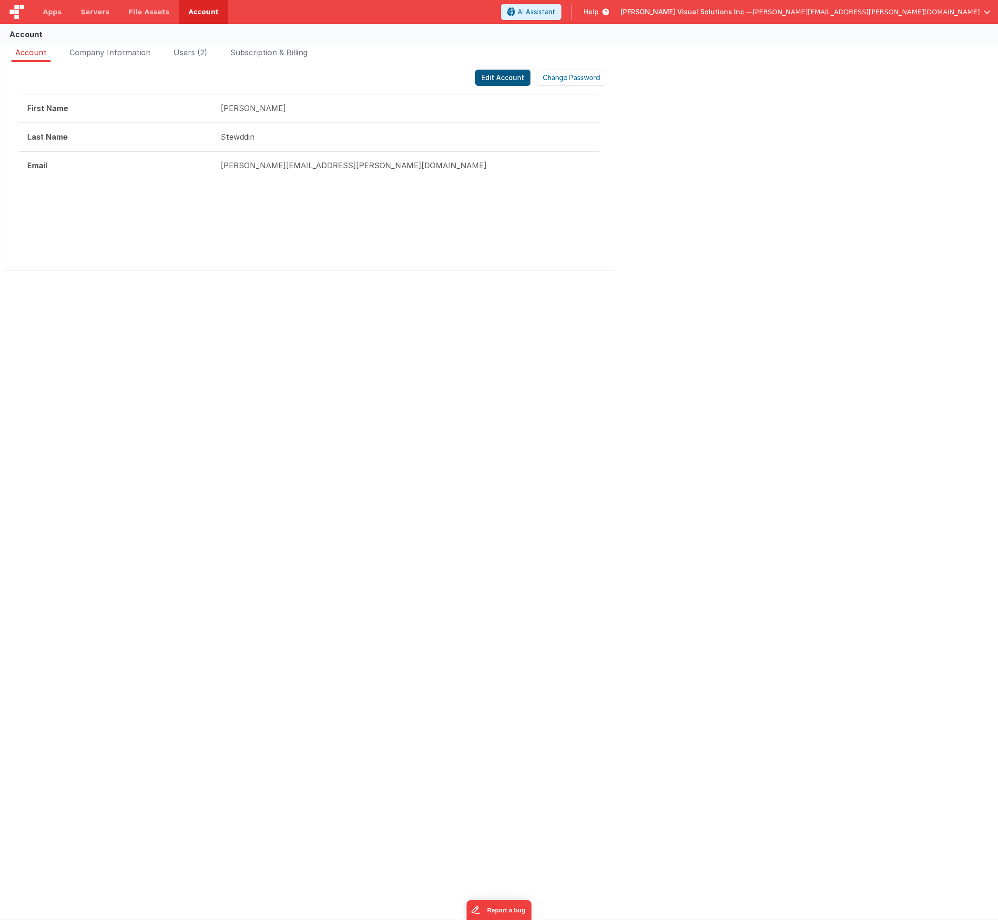
click at [507, 78] on button "Edit Account" at bounding box center [502, 78] width 55 height 16
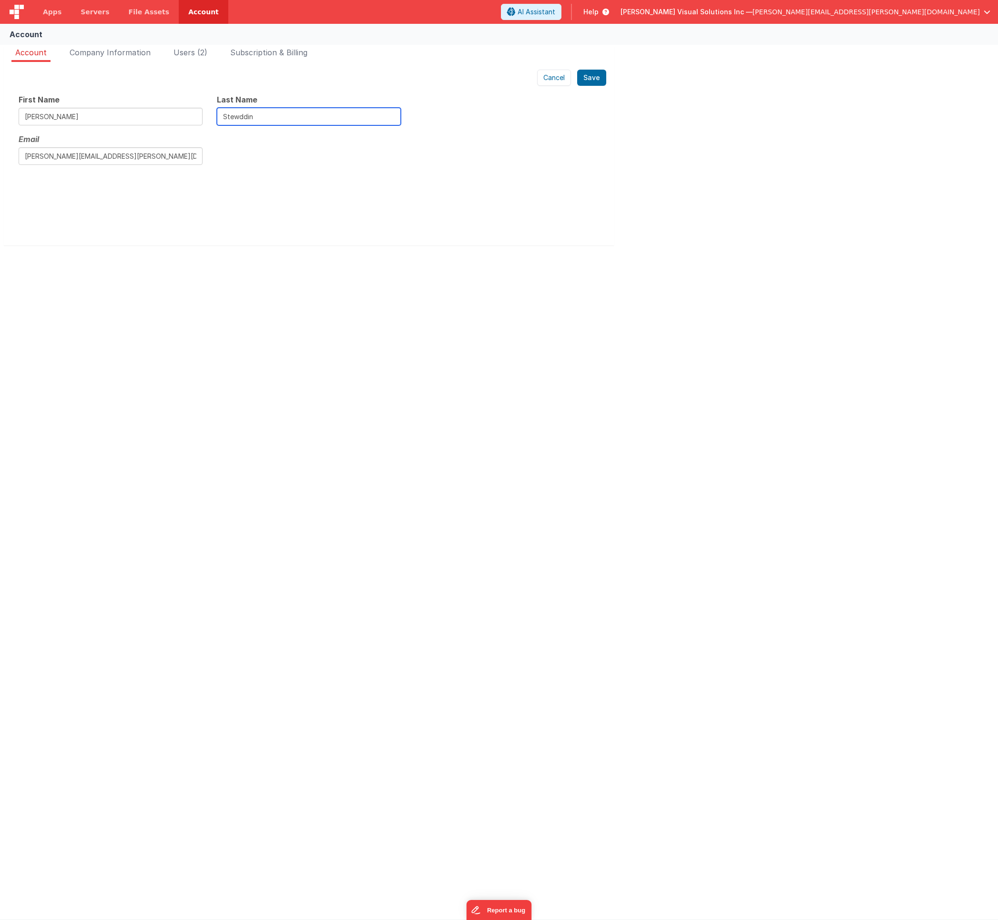
click at [282, 116] on input "Stewddin" at bounding box center [309, 117] width 184 height 18
click at [253, 115] on input "Stewddin" at bounding box center [309, 117] width 184 height 18
type input "Steddin"
click at [588, 80] on button "Save" at bounding box center [591, 78] width 29 height 16
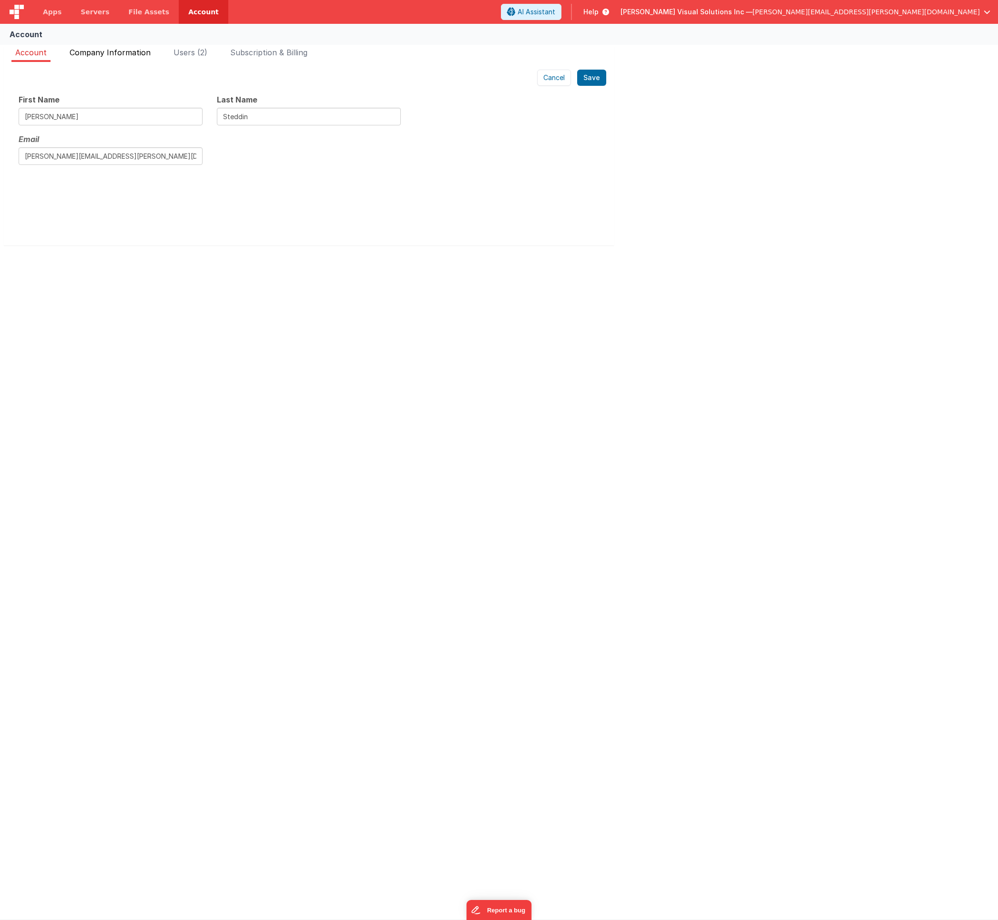
click at [106, 51] on span "Company Information" at bounding box center [110, 53] width 81 height 10
click at [243, 52] on span "Subscription & Billing" at bounding box center [268, 53] width 77 height 10
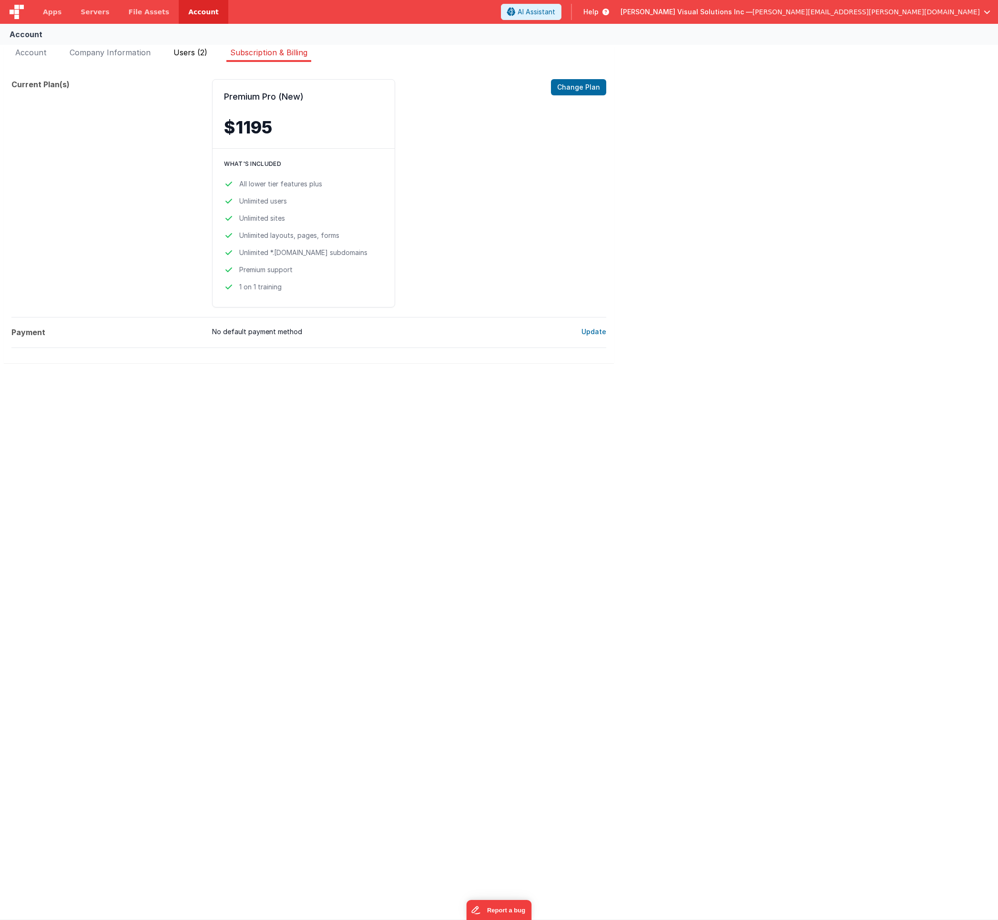
click at [179, 51] on span "Users (2)" at bounding box center [190, 53] width 34 height 10
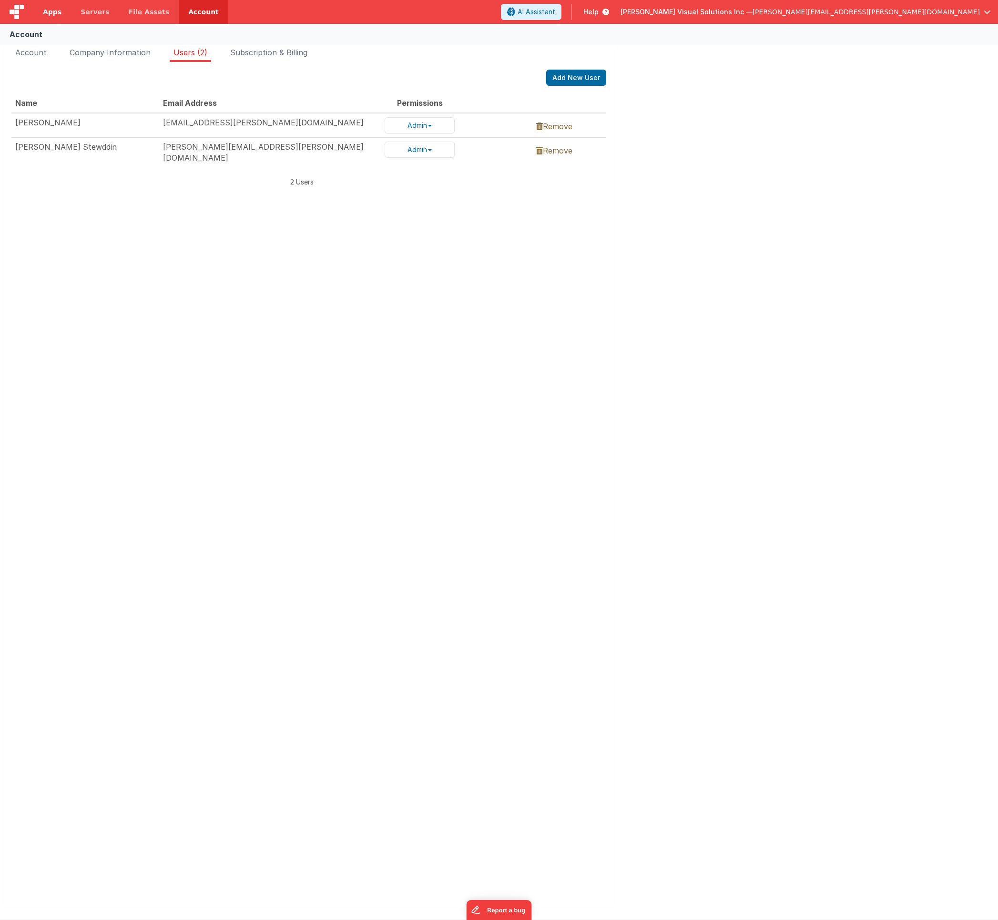
click at [54, 13] on span "Apps" at bounding box center [52, 12] width 19 height 10
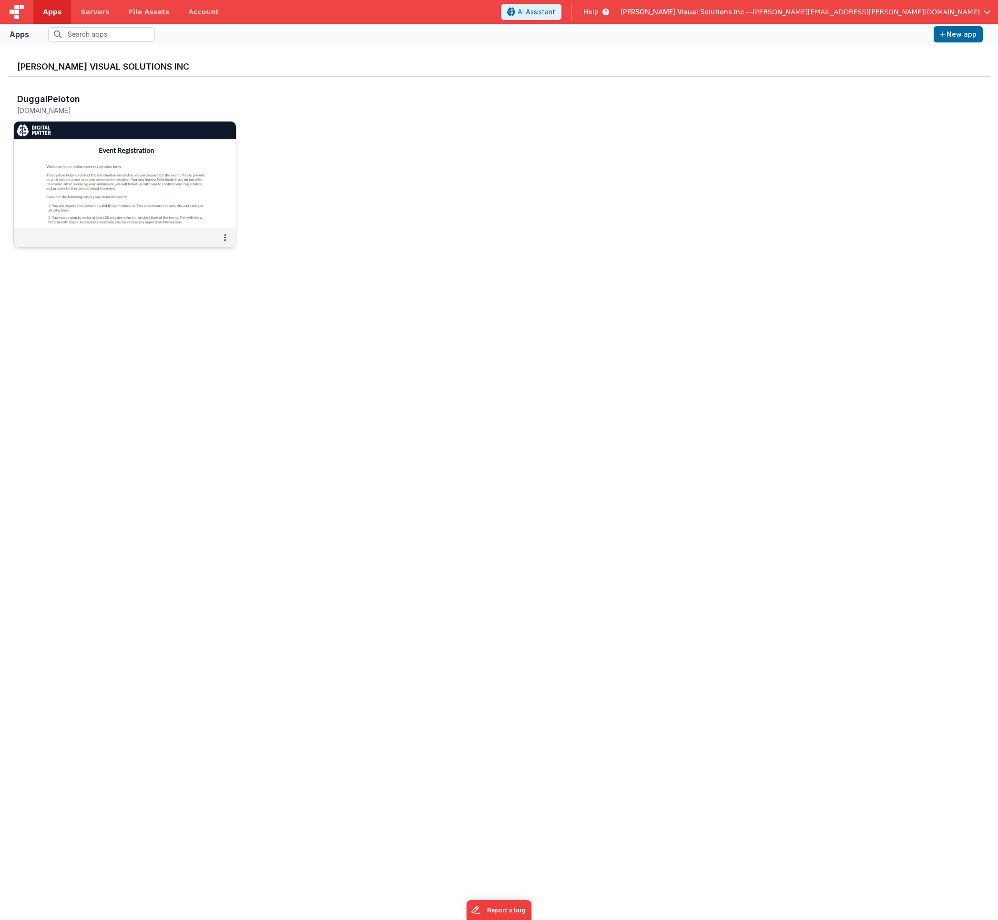
click at [108, 151] on img at bounding box center [125, 175] width 222 height 107
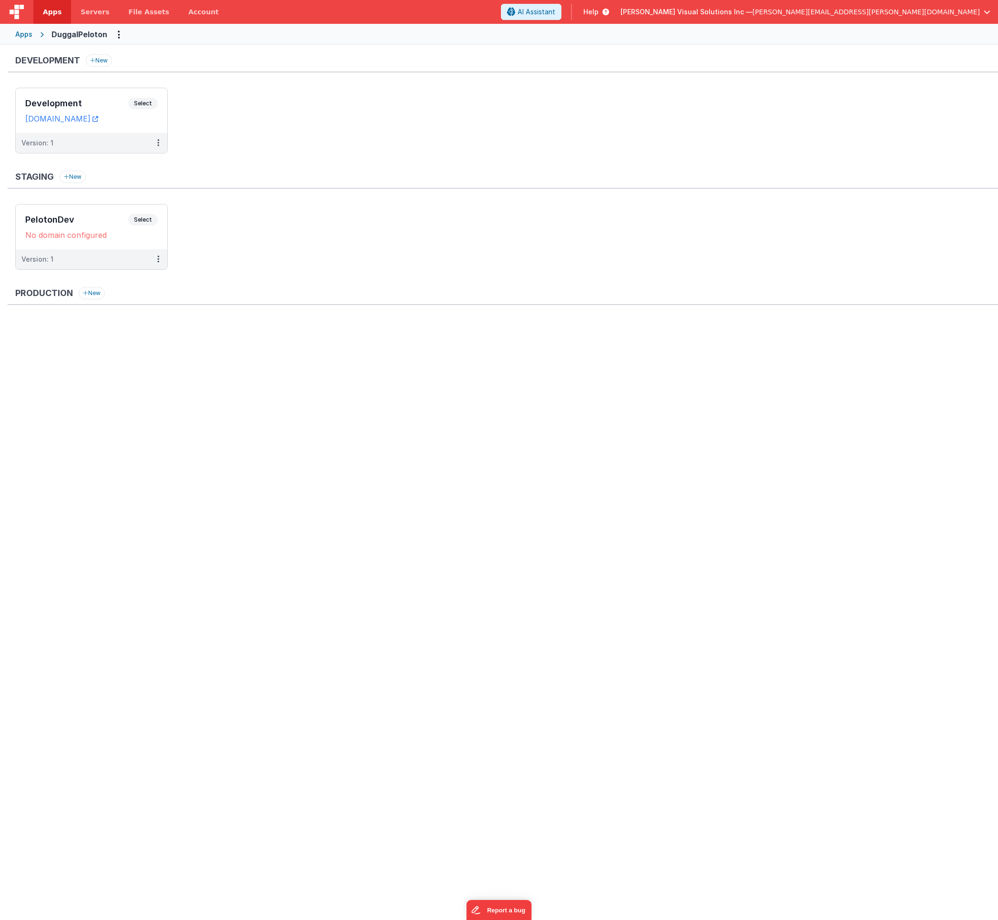
click at [23, 31] on div "Apps" at bounding box center [23, 35] width 17 height 10
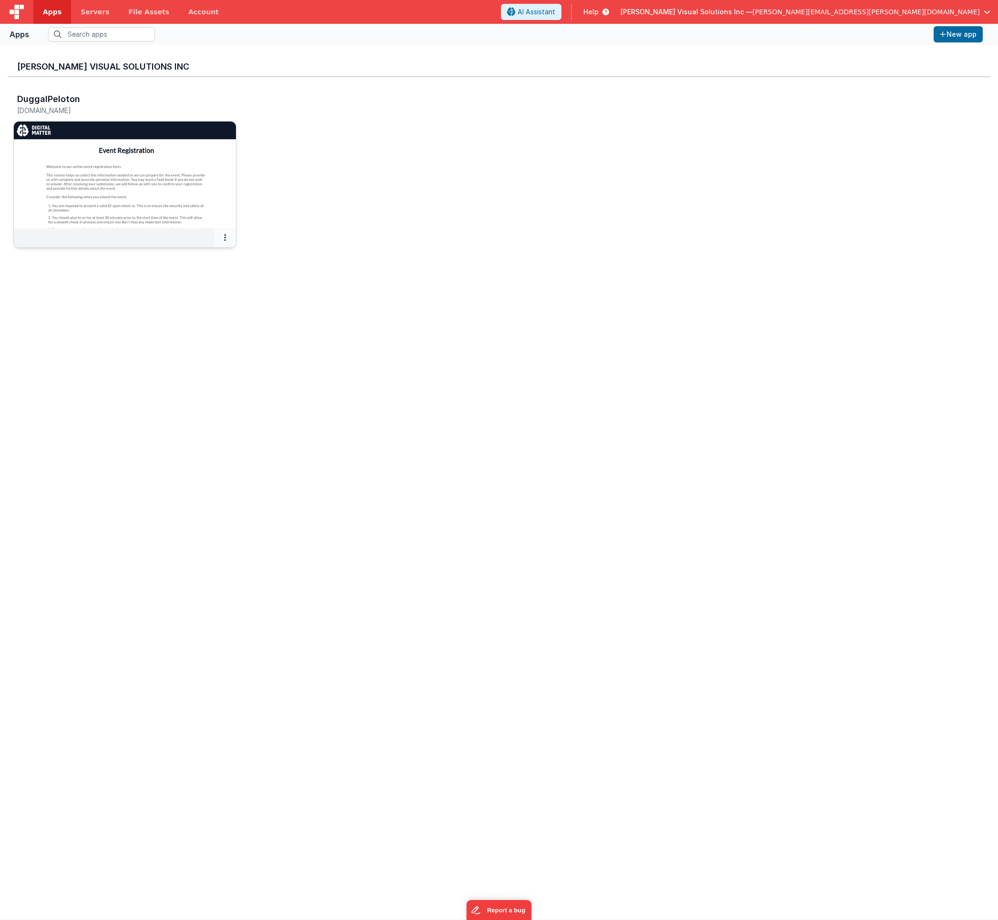
click at [225, 237] on icon at bounding box center [225, 237] width 2 height 0
click at [210, 304] on link "Delete App" at bounding box center [204, 309] width 66 height 18
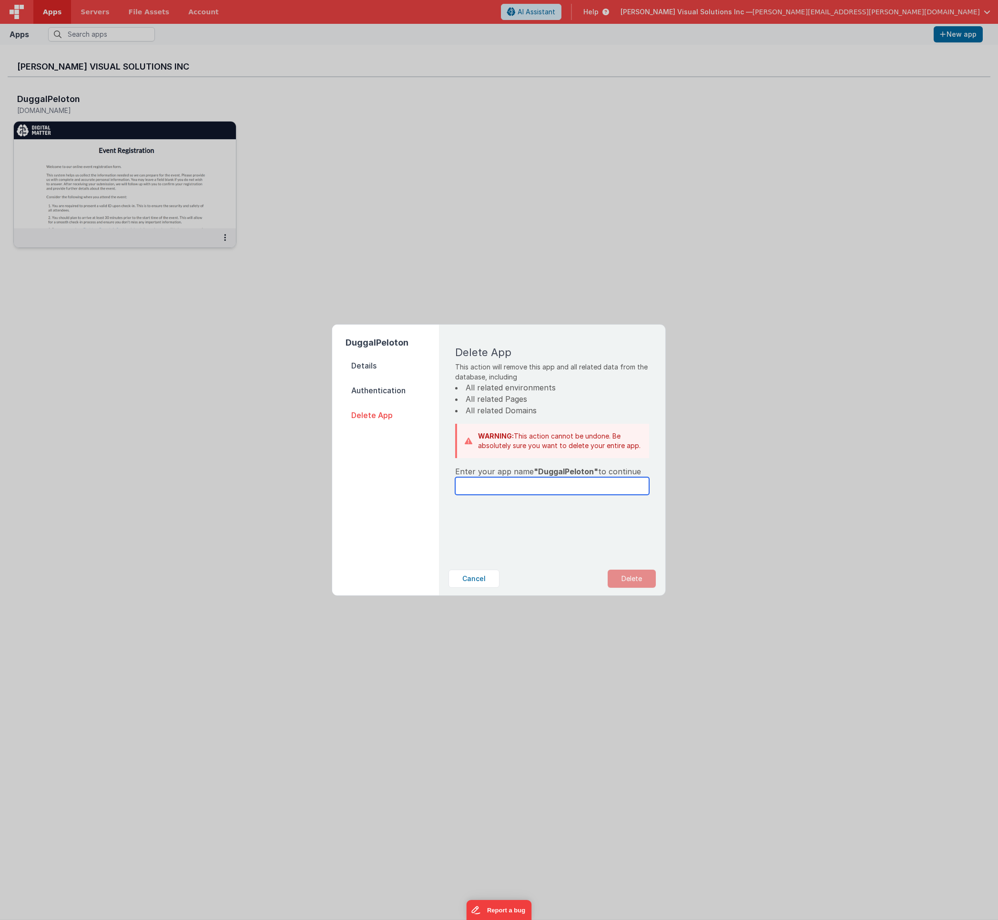
click at [486, 486] on input "text" at bounding box center [552, 486] width 194 height 18
click at [533, 482] on input "DeggalPeloton" at bounding box center [552, 486] width 194 height 18
drag, startPoint x: 515, startPoint y: 484, endPoint x: 420, endPoint y: 476, distance: 95.7
click at [420, 476] on div "DuggalPeloton Details Authentication Delete App Delete App This action will rem…" at bounding box center [498, 459] width 333 height 271
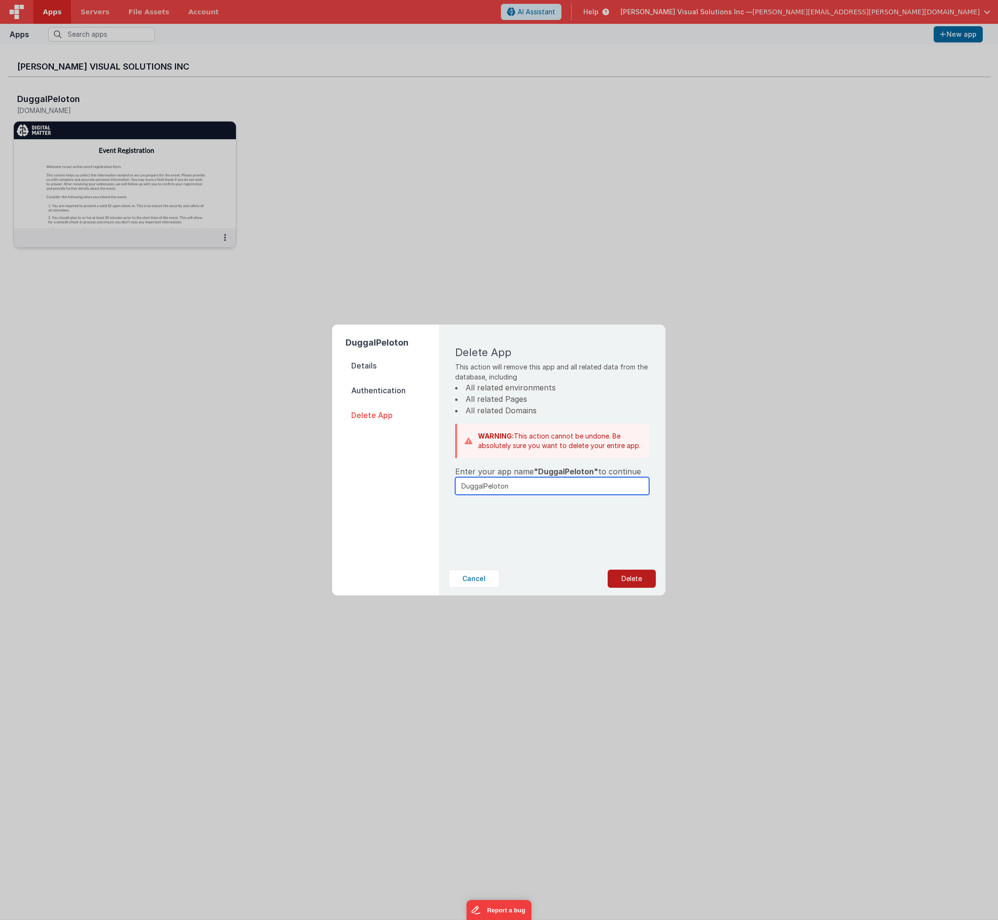
type input "DuggalPeloton"
click at [625, 578] on button "Delete" at bounding box center [632, 578] width 48 height 18
click at [589, 584] on button "Yes, Delete" at bounding box center [583, 578] width 63 height 18
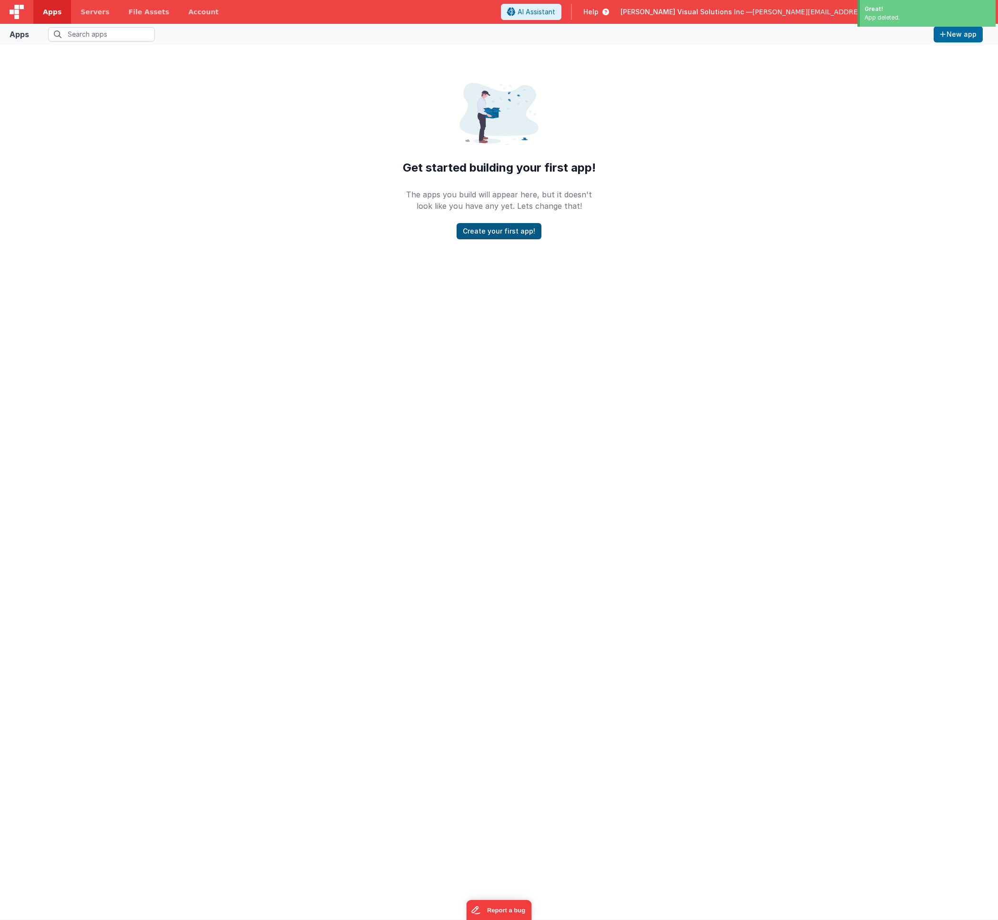
click at [514, 230] on button "Create your first app!" at bounding box center [498, 231] width 85 height 16
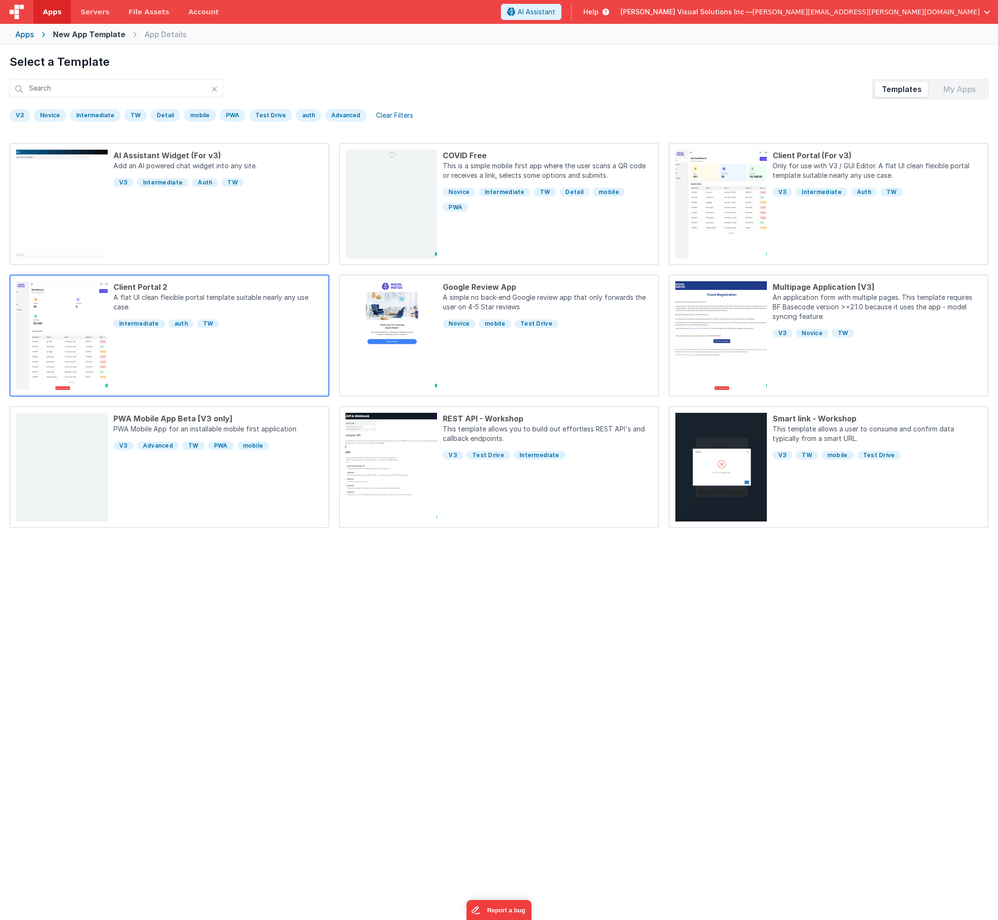
click at [199, 296] on p "A flat UI clean flexible portal template suitable nearly any use case." at bounding box center [217, 303] width 209 height 21
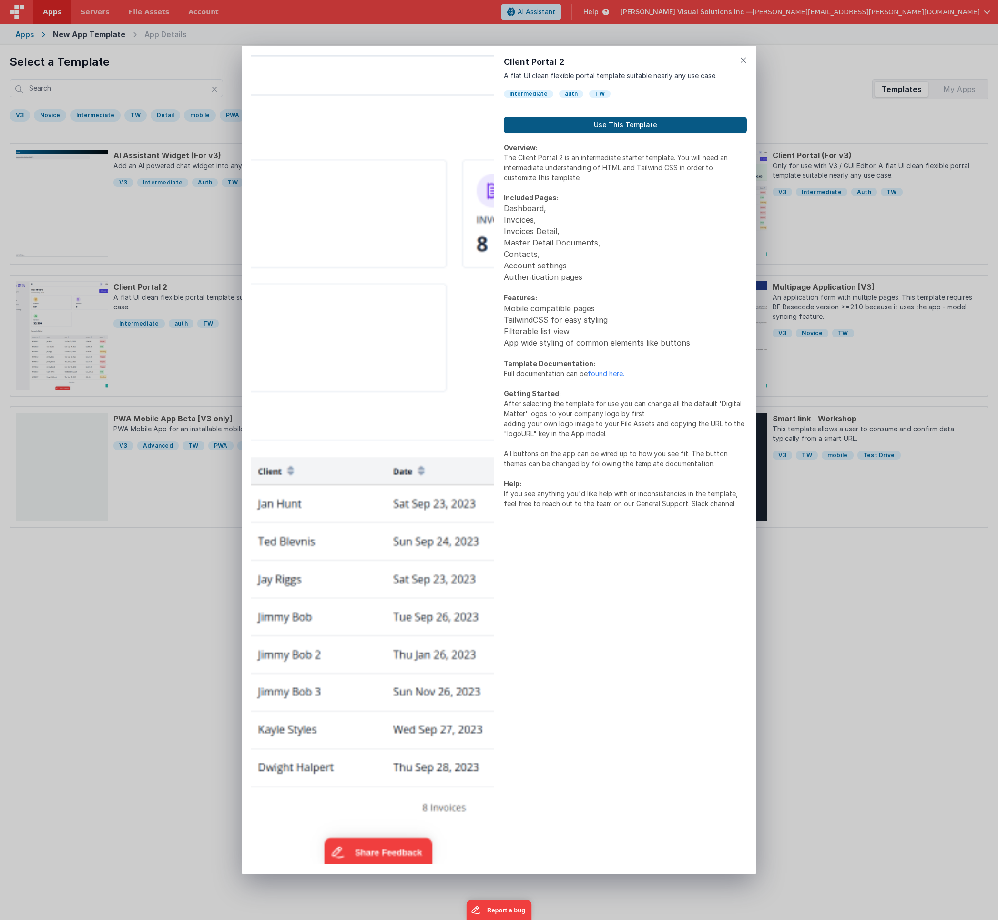
click at [666, 125] on button "Use This Template" at bounding box center [625, 125] width 243 height 16
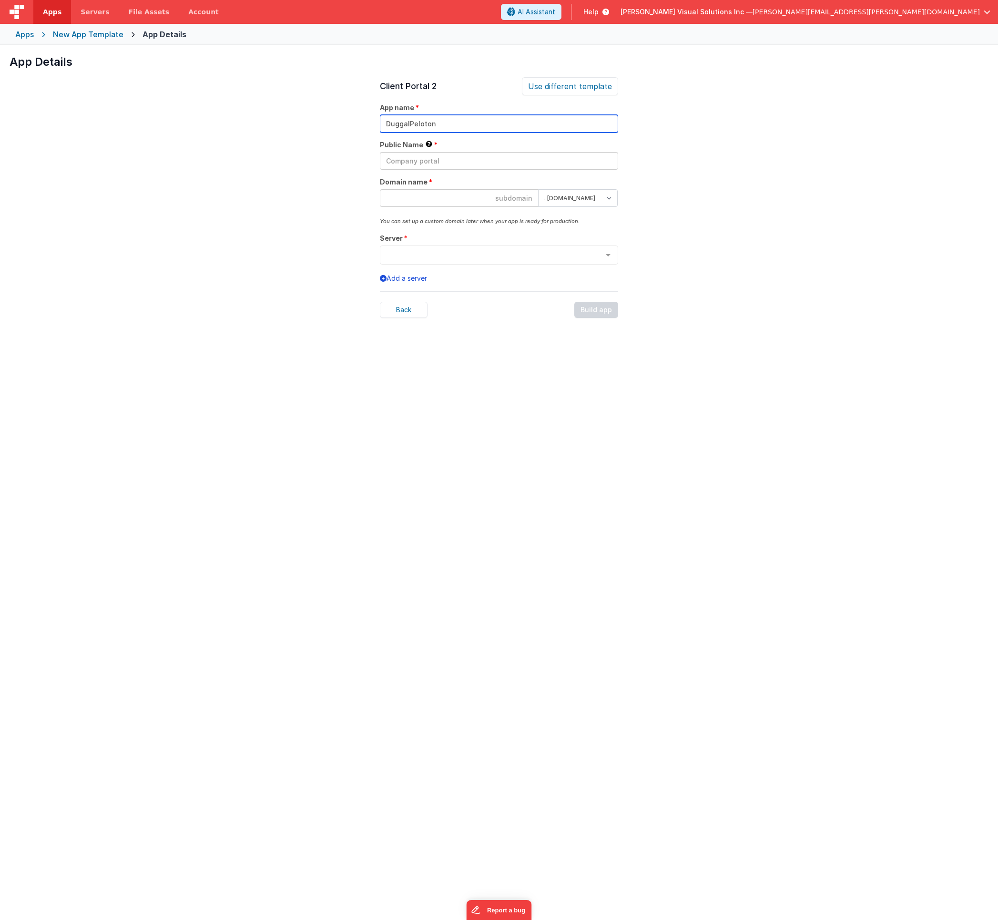
type input "DuggalPeloton"
paste input "DuggalPeloton"
type input "DuggalPeloton"
paste input "DuggalPeloton"
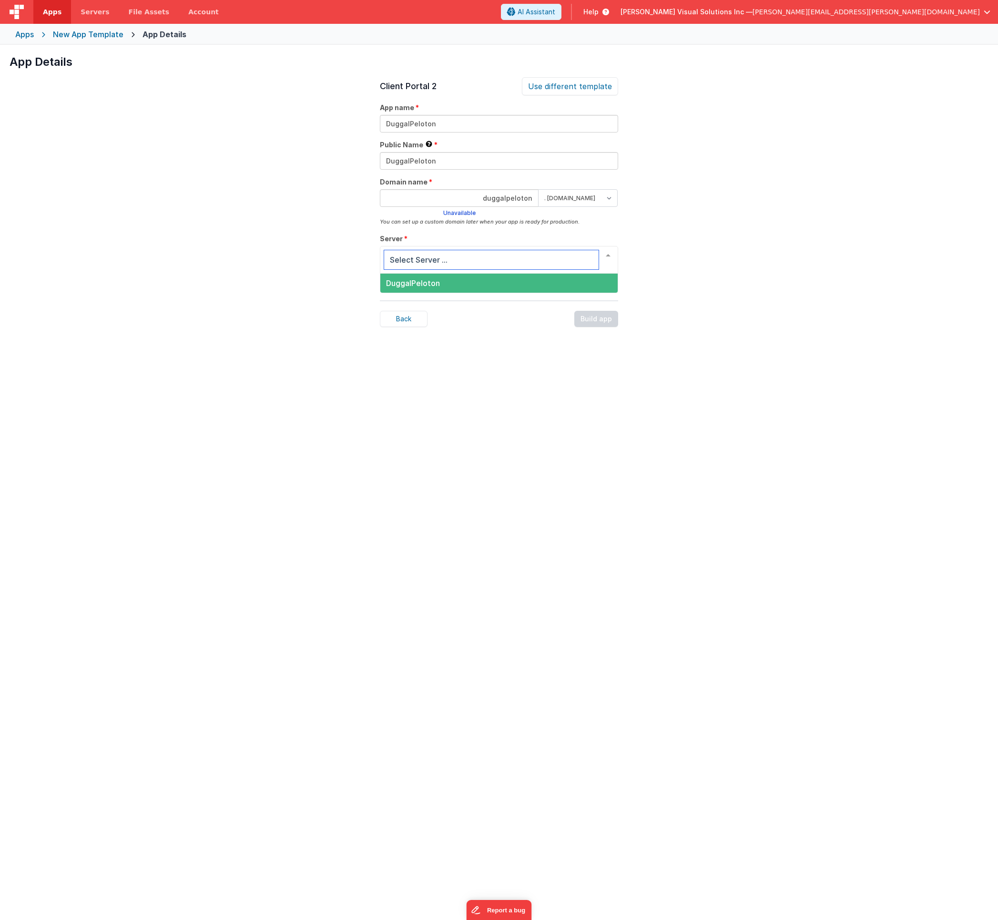
click at [445, 283] on span "DuggalPeloton" at bounding box center [498, 283] width 237 height 19
click at [508, 195] on input "duggalpeloton" at bounding box center [459, 198] width 159 height 18
type input "1"
click at [604, 311] on div "Build app" at bounding box center [596, 310] width 44 height 16
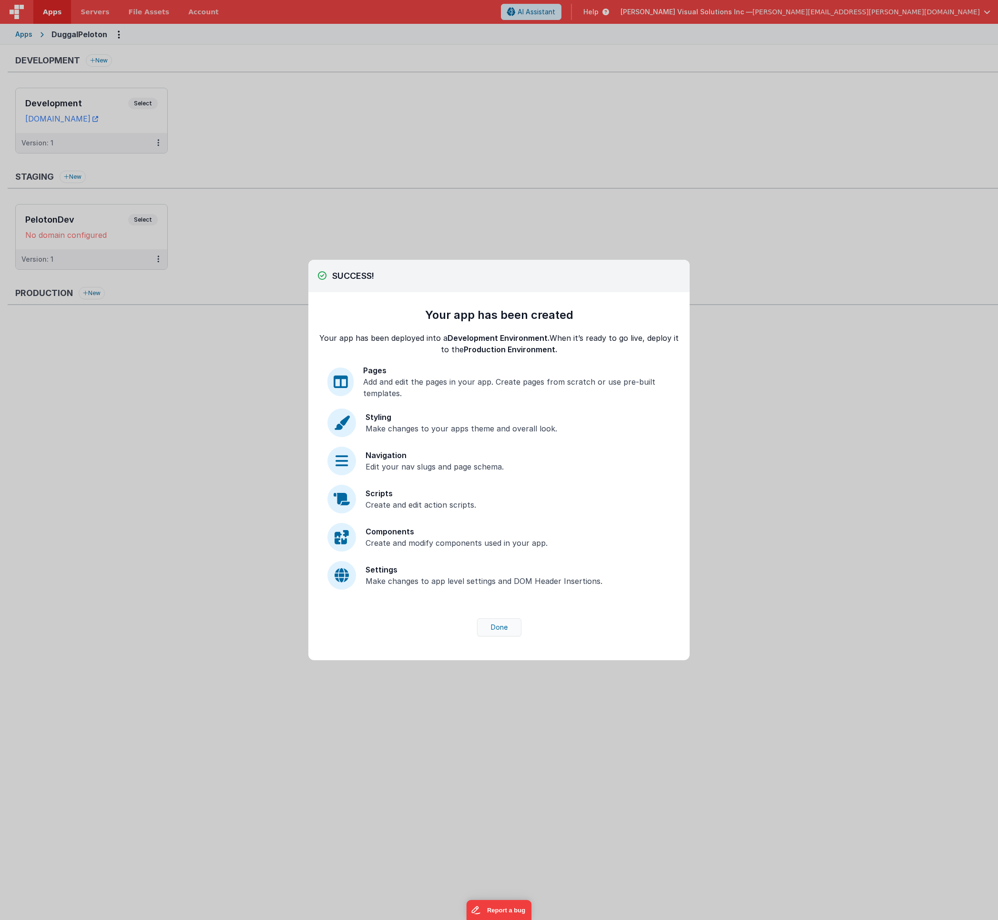
click at [502, 627] on button "Done" at bounding box center [499, 627] width 44 height 18
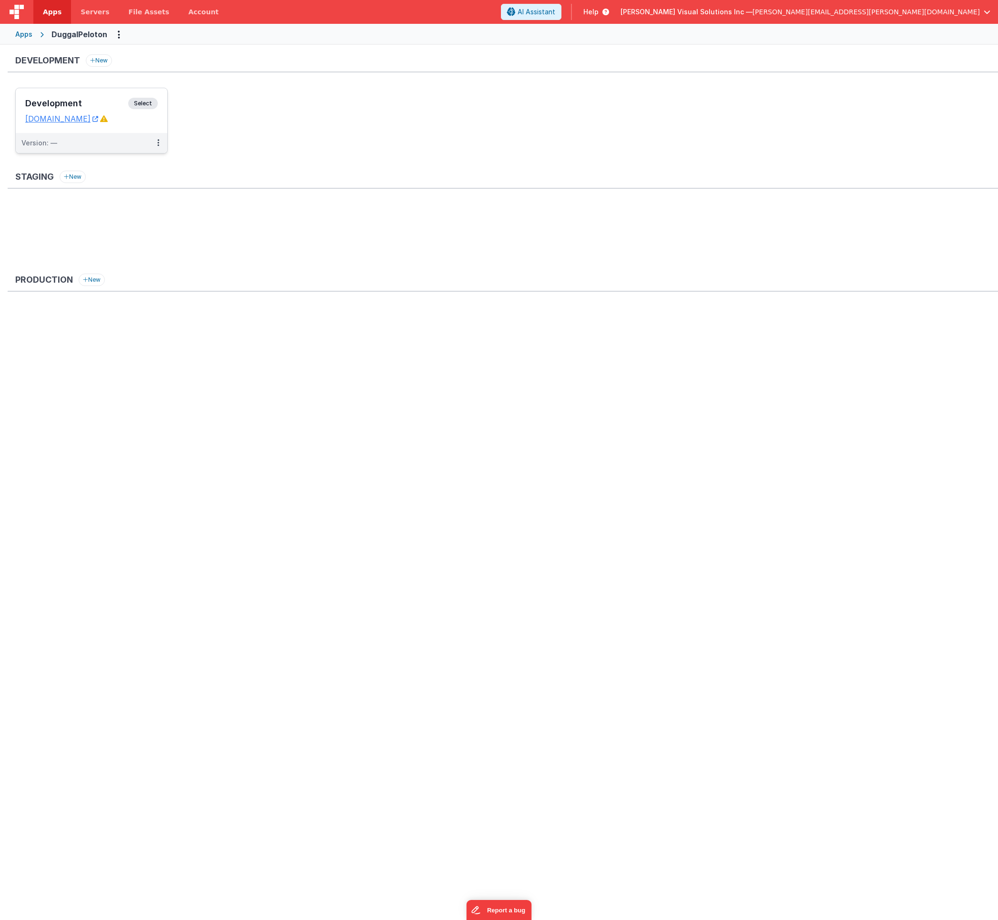
click at [134, 102] on span "Select" at bounding box center [143, 103] width 30 height 11
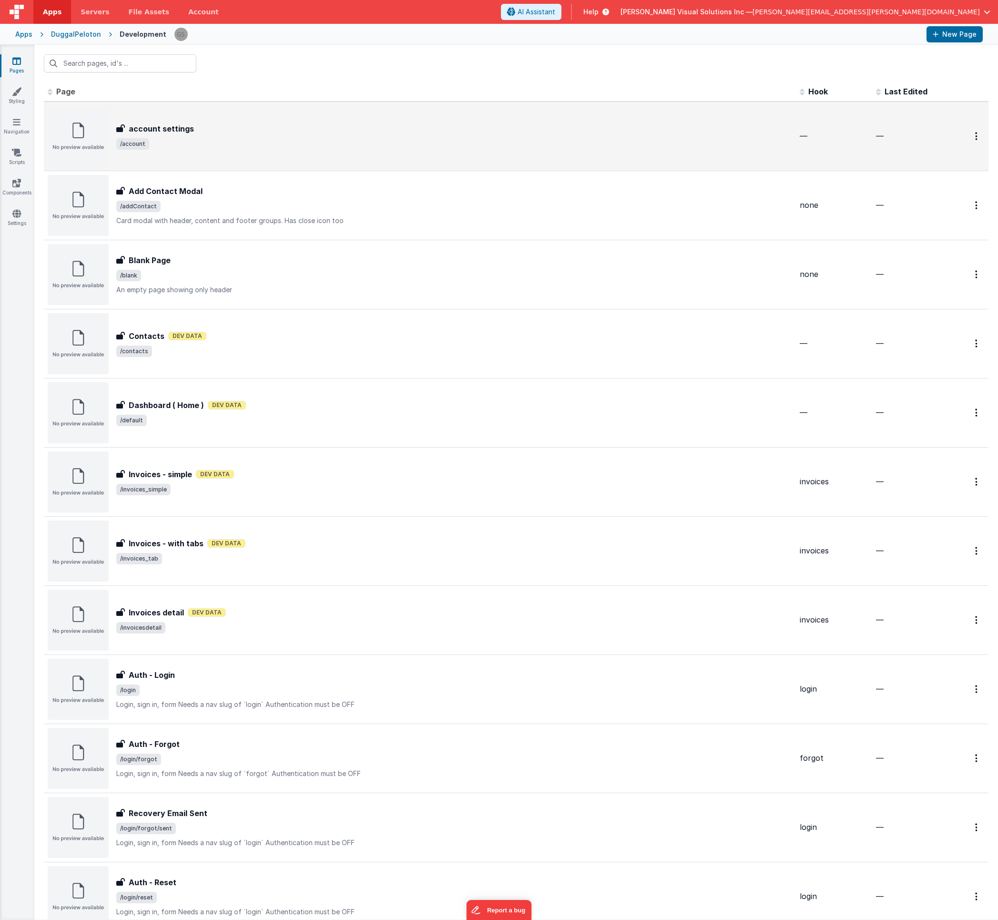
click at [175, 130] on h3 "account settings" at bounding box center [161, 128] width 65 height 11
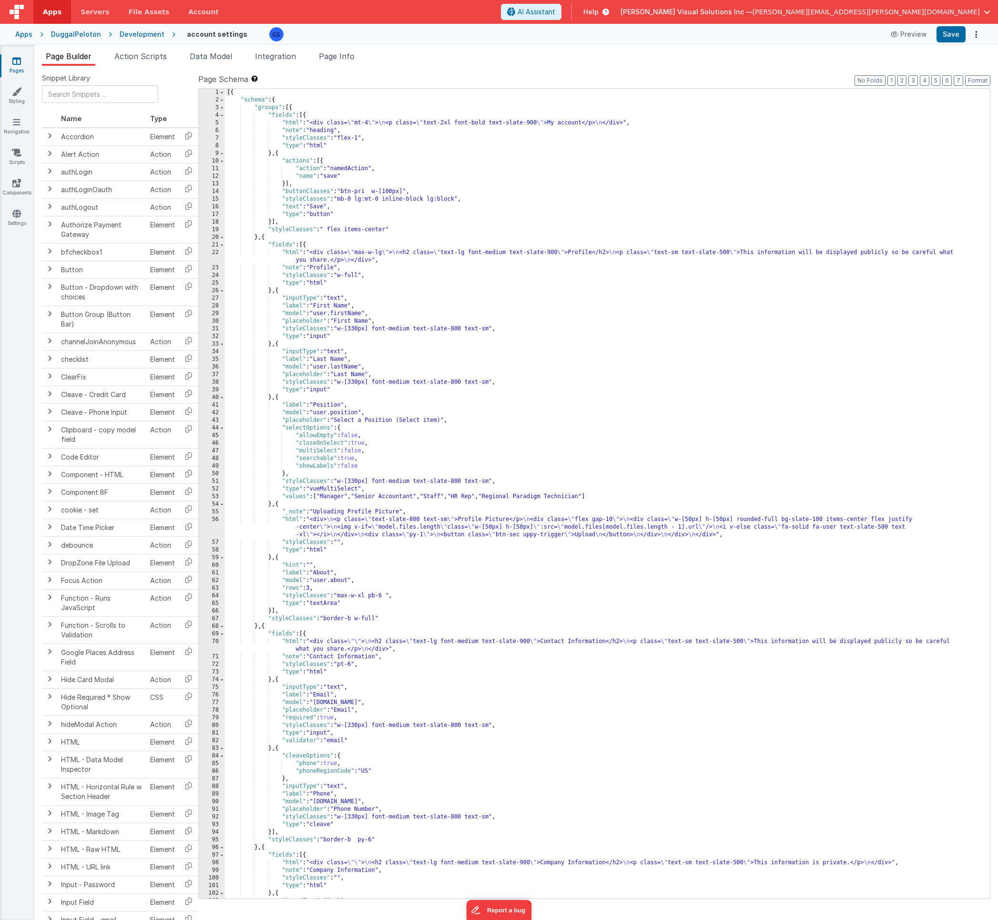
click at [26, 34] on div "Apps" at bounding box center [23, 35] width 17 height 10
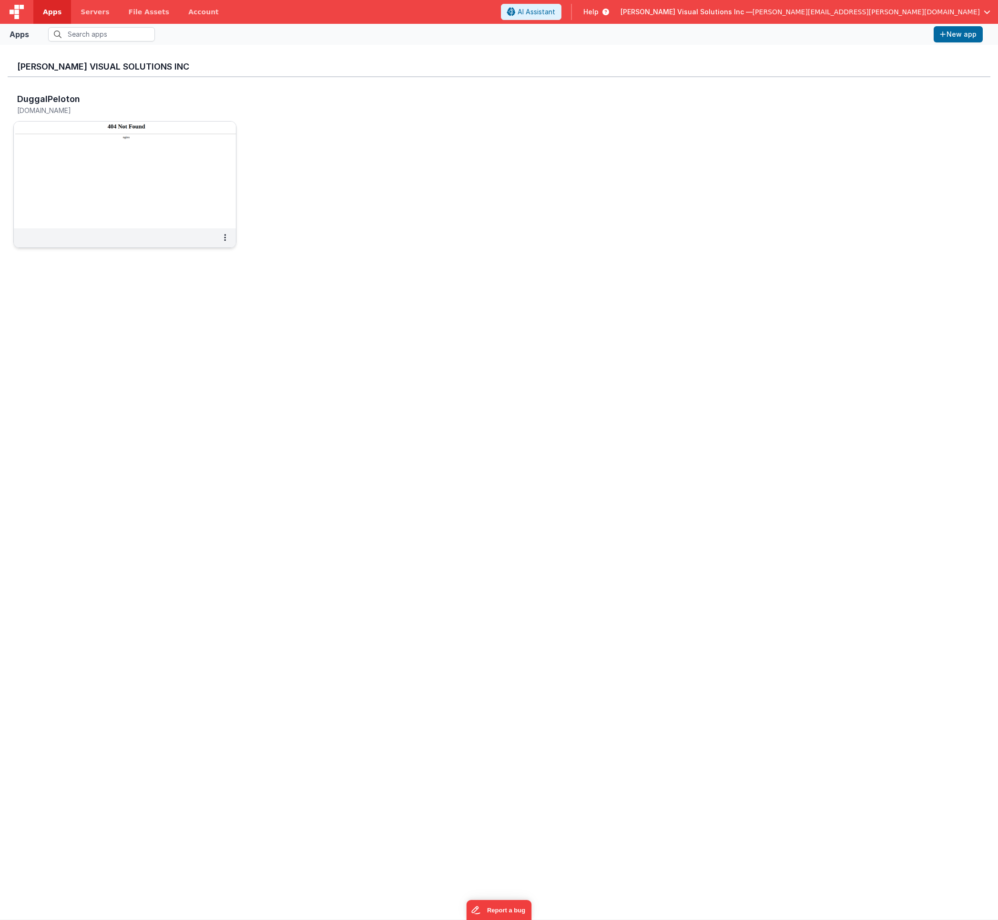
click at [128, 167] on img at bounding box center [125, 175] width 222 height 107
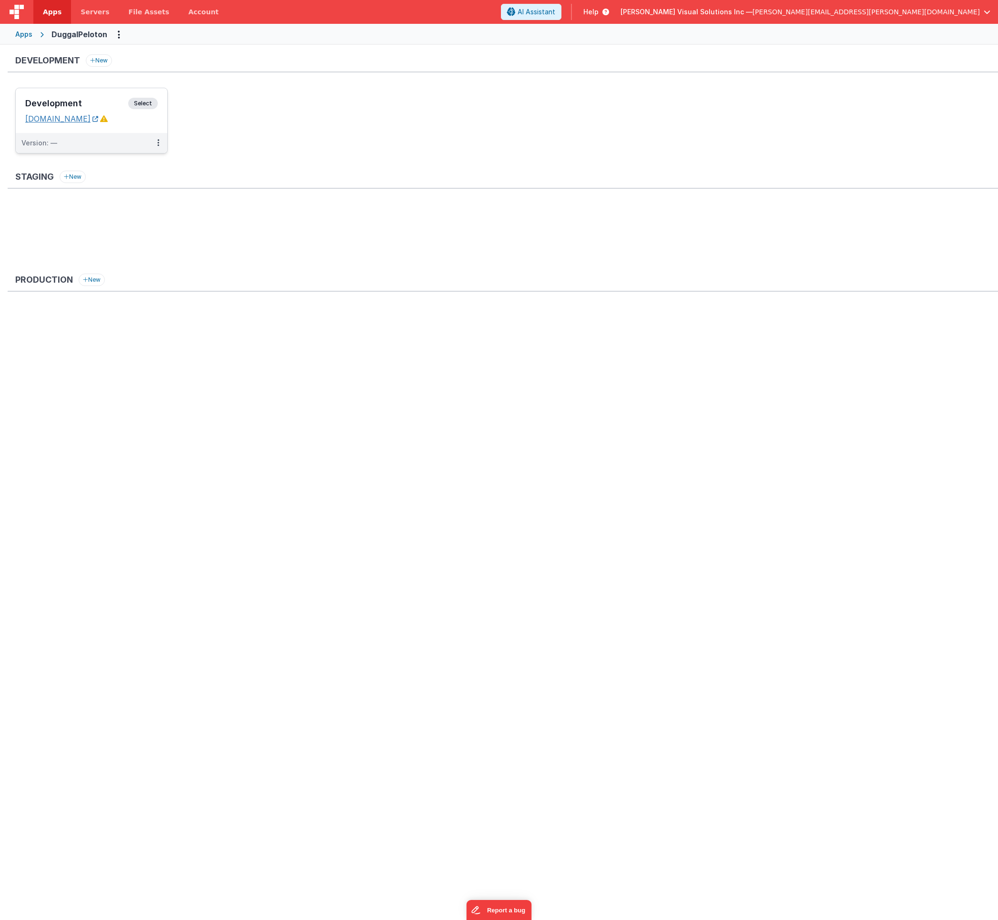
click at [81, 122] on link "1.fmbetterforms.com" at bounding box center [61, 119] width 73 height 10
click at [249, 143] on ul "Development Select URLs 1.fmbetterforms.com Version: —" at bounding box center [506, 125] width 983 height 75
click at [21, 32] on div "Apps" at bounding box center [23, 35] width 17 height 10
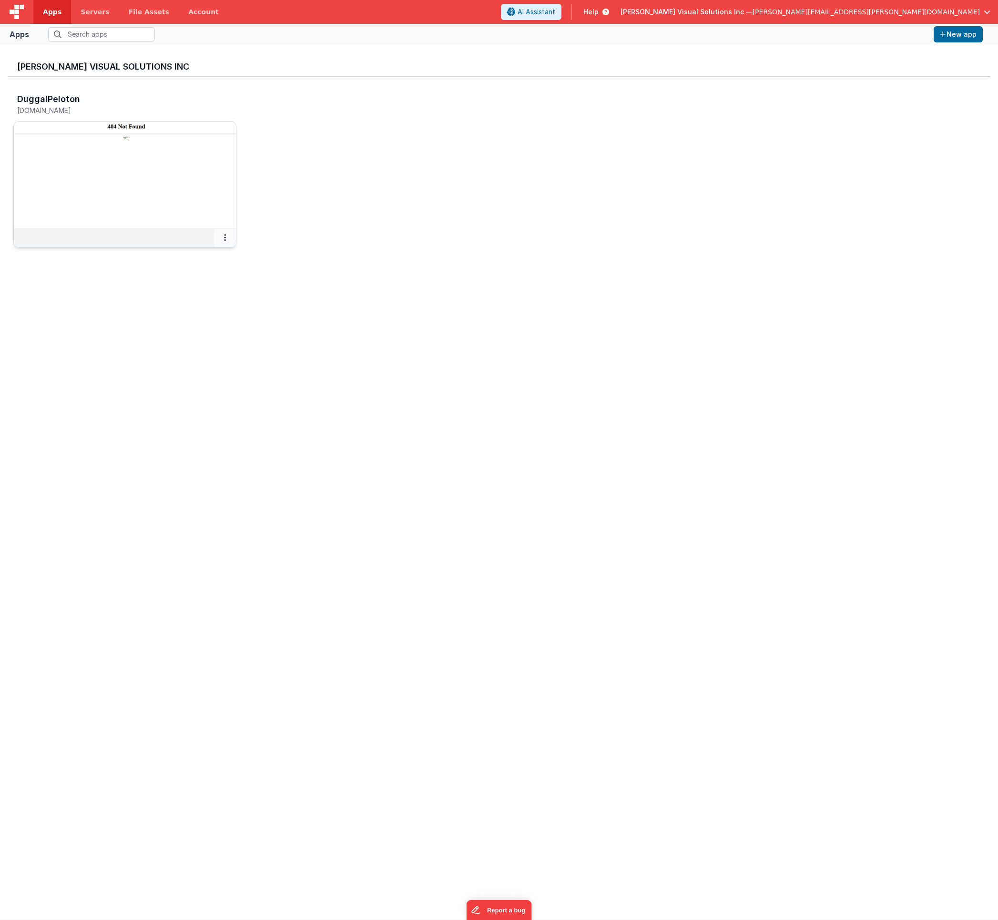
click at [226, 235] on button at bounding box center [225, 238] width 22 height 18
click at [206, 306] on link "Delete App" at bounding box center [204, 309] width 66 height 18
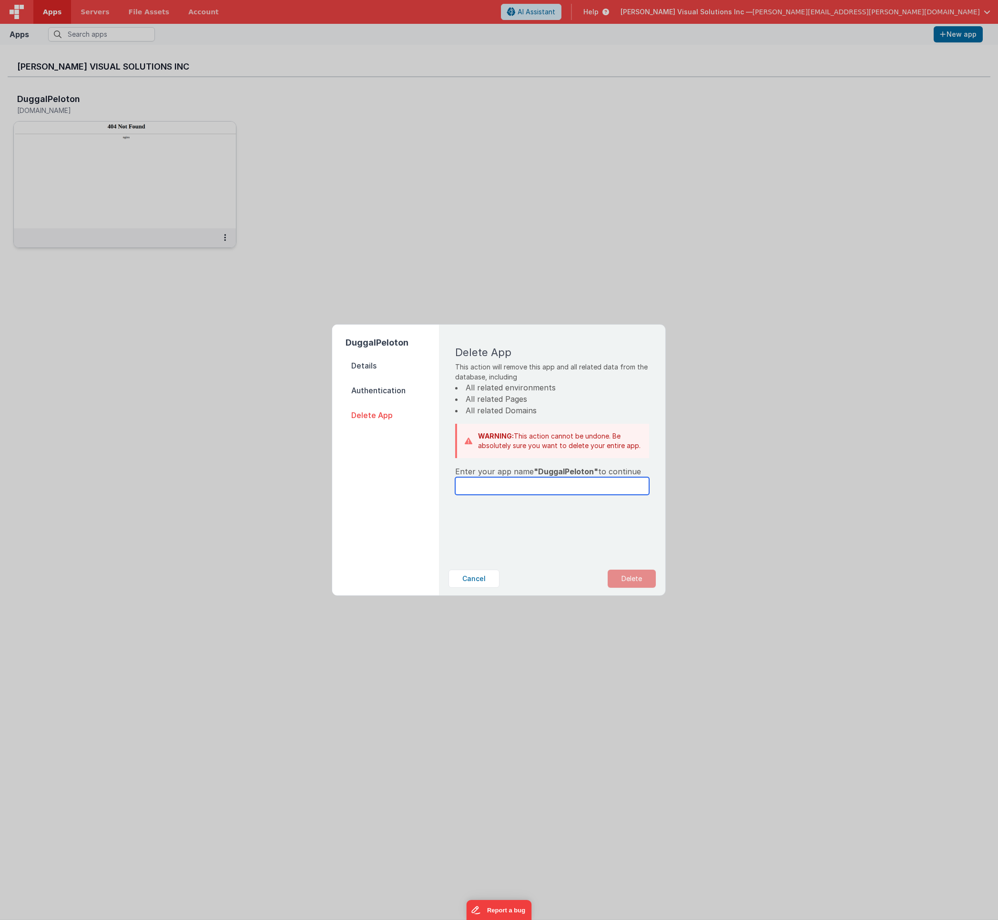
click at [531, 489] on input "text" at bounding box center [552, 486] width 194 height 18
type input "DuggalPeloton"
click at [638, 583] on button "Delete" at bounding box center [632, 578] width 48 height 18
click at [587, 571] on button "Yes, Delete" at bounding box center [583, 578] width 63 height 18
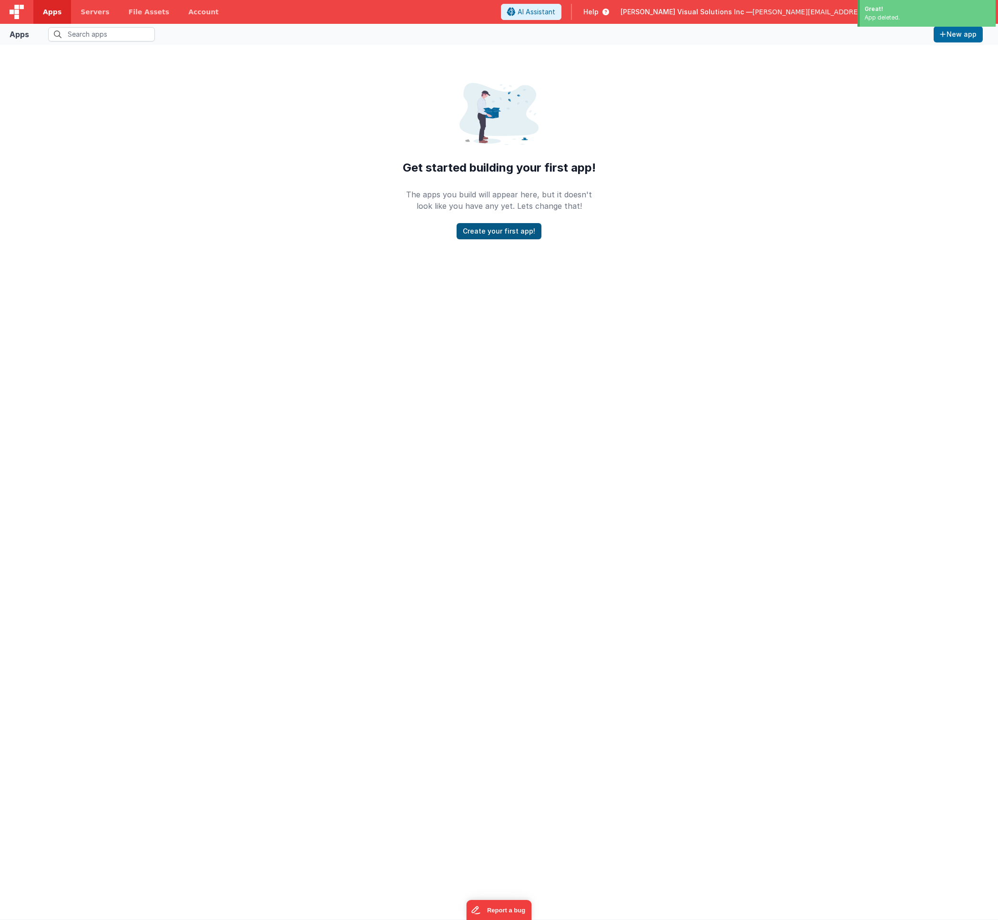
click at [496, 233] on button "Create your first app!" at bounding box center [498, 231] width 85 height 16
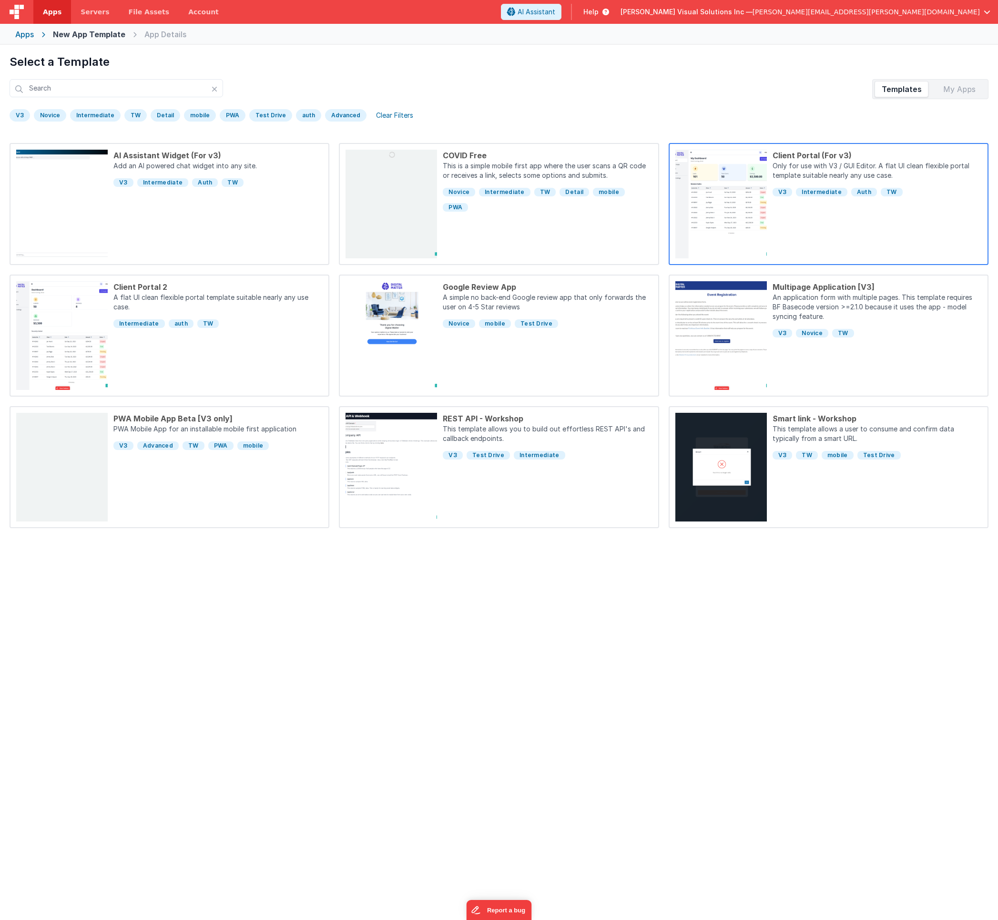
click at [809, 215] on div "Client Portal (For v3) Only for use with V3 / GUI Editor. A flat UI clean flexi…" at bounding box center [874, 204] width 215 height 109
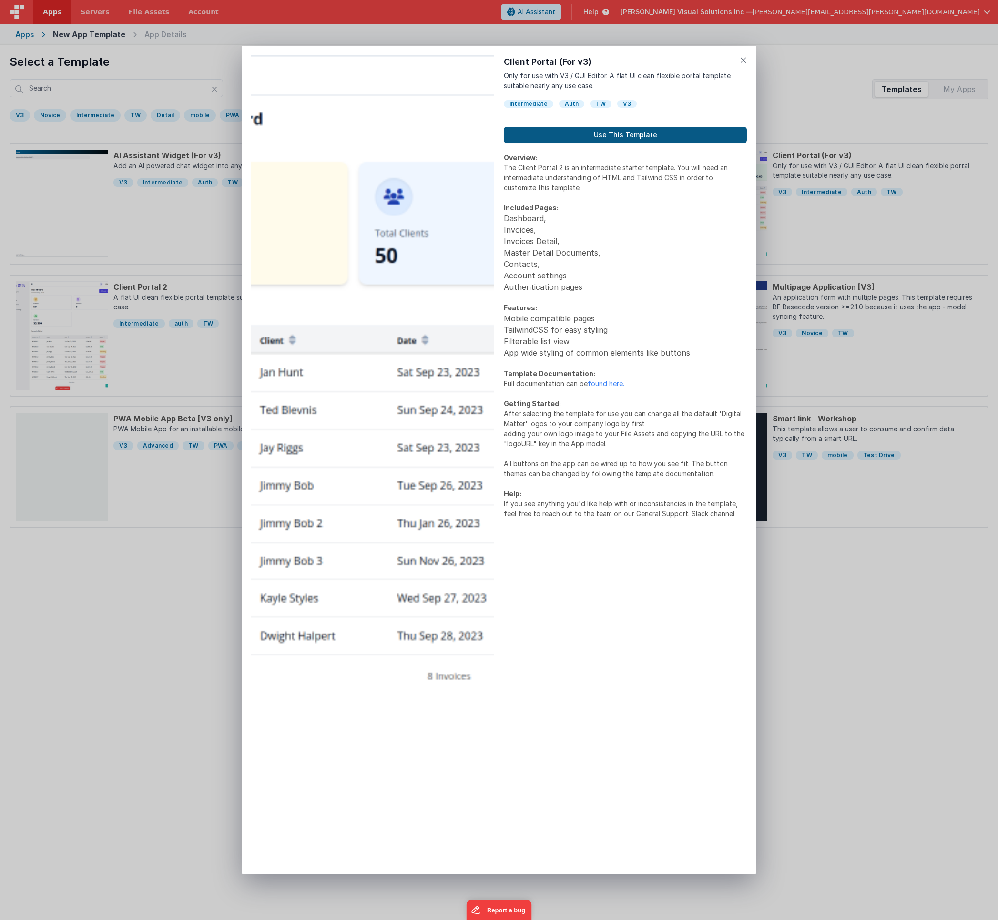
click at [598, 130] on button "Use This Template" at bounding box center [625, 135] width 243 height 16
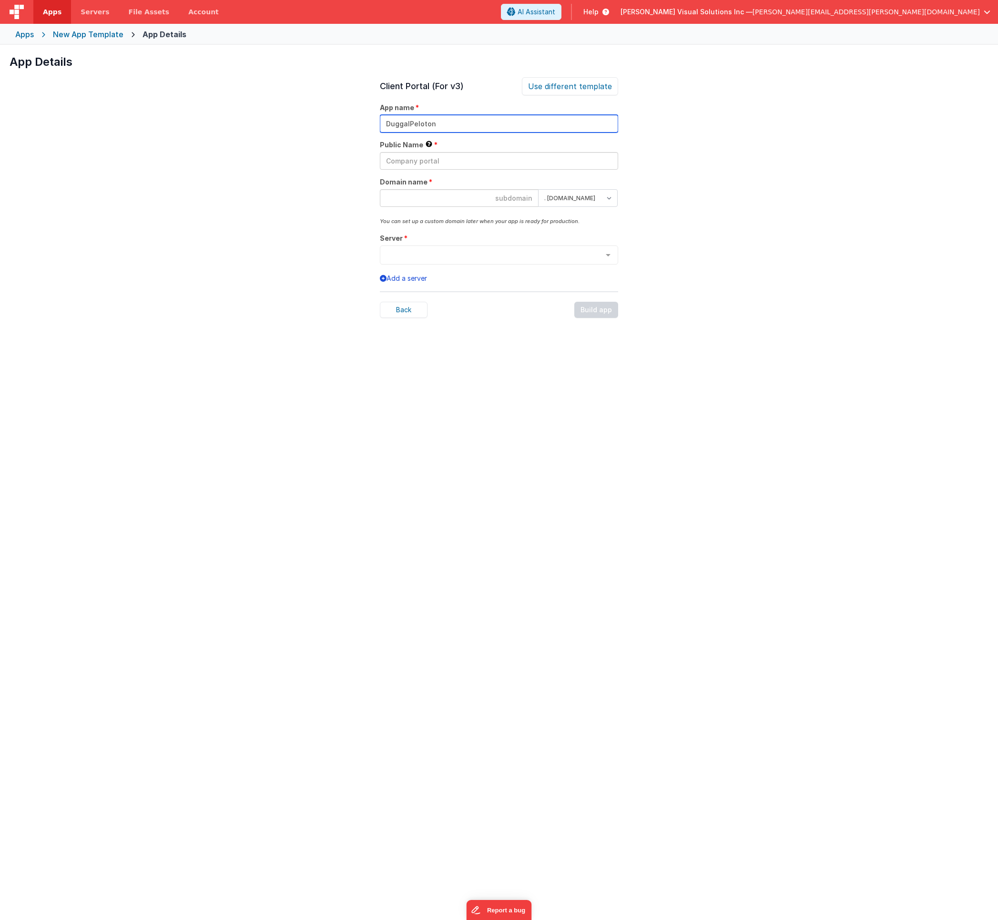
type input "DuggalPeloton"
type input "duggalpeloton"
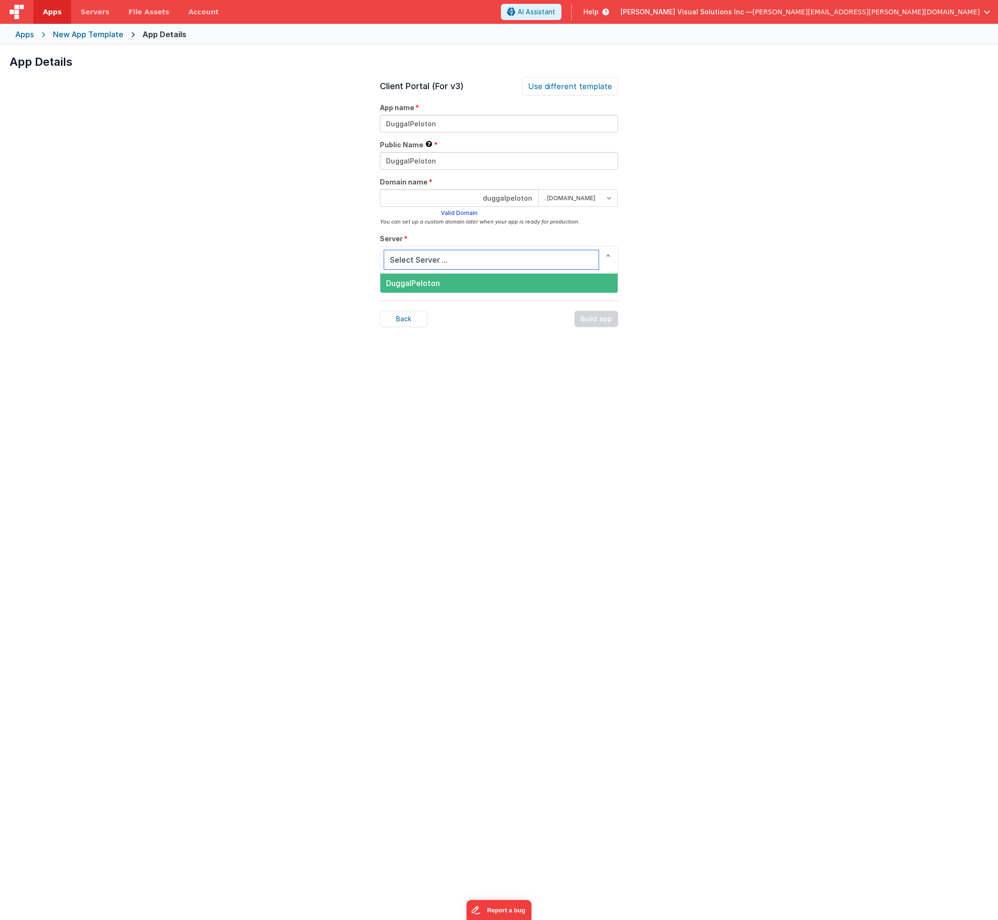
click at [516, 280] on span "DuggalPeloton" at bounding box center [498, 283] width 237 height 19
click at [607, 310] on div "Build app" at bounding box center [596, 310] width 44 height 16
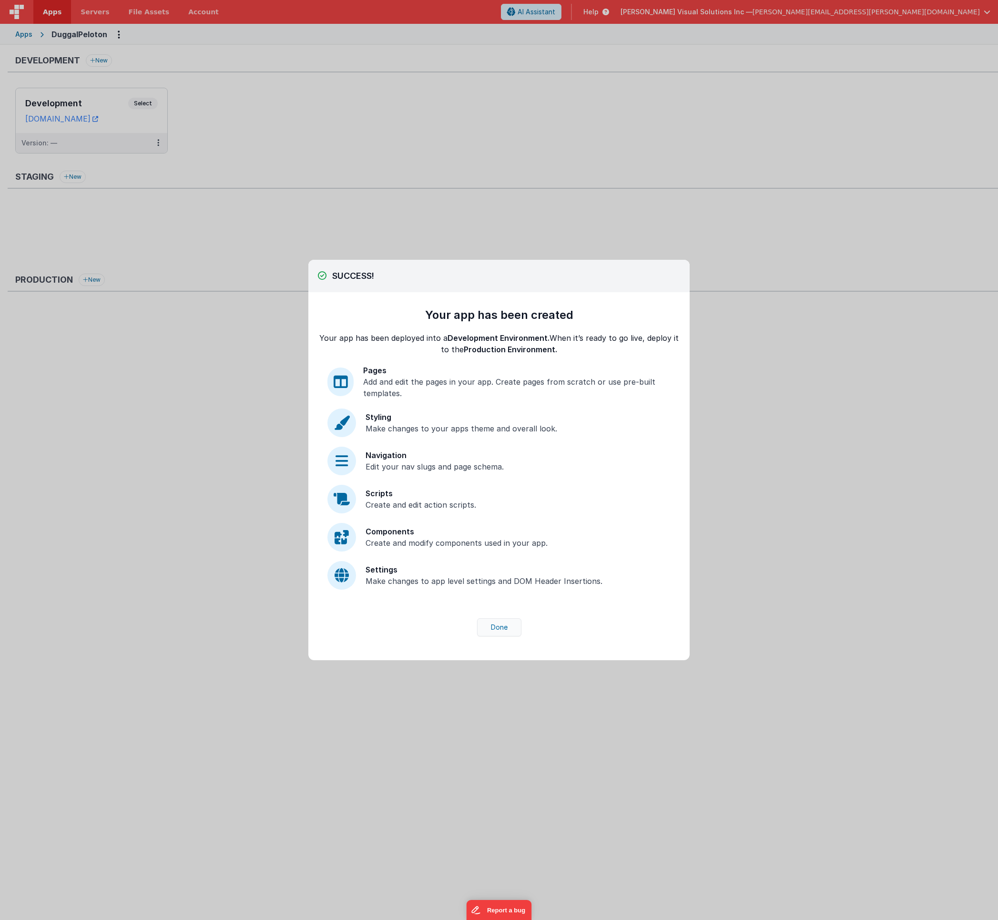
click at [496, 627] on button "Done" at bounding box center [499, 627] width 44 height 18
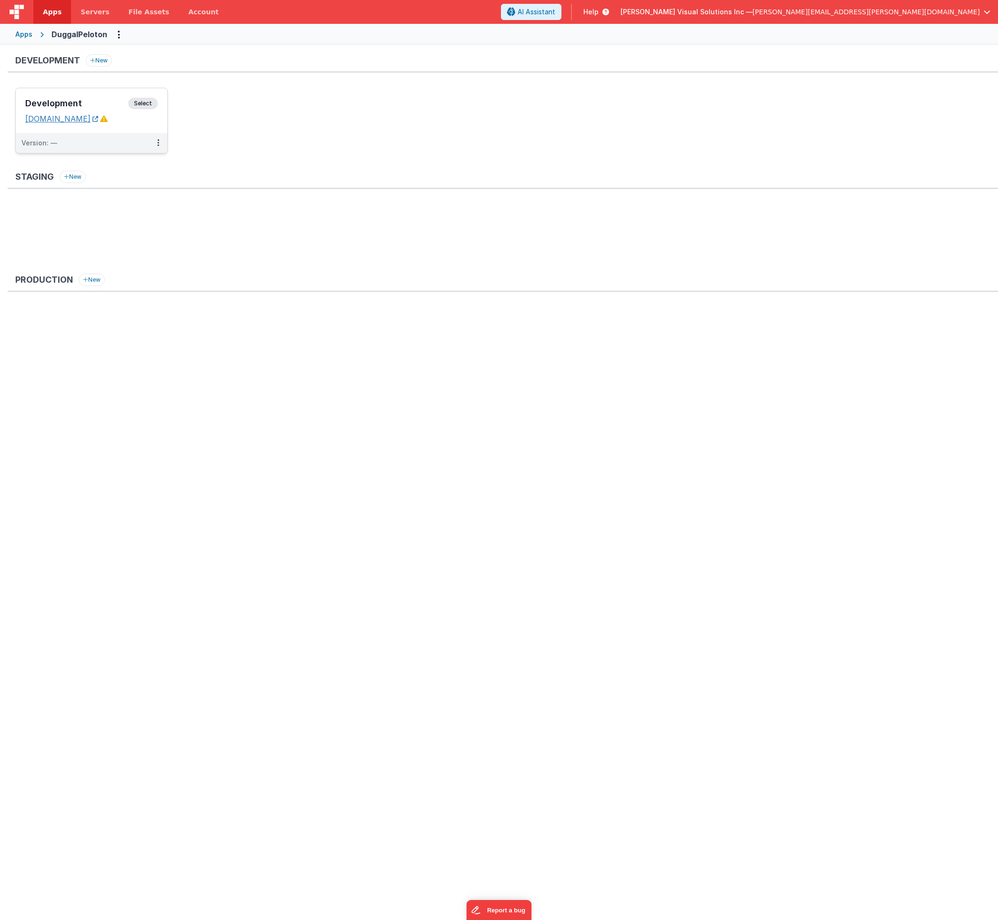
click at [89, 118] on link "[DOMAIN_NAME]" at bounding box center [61, 119] width 73 height 10
click at [151, 100] on span "Select" at bounding box center [143, 103] width 30 height 11
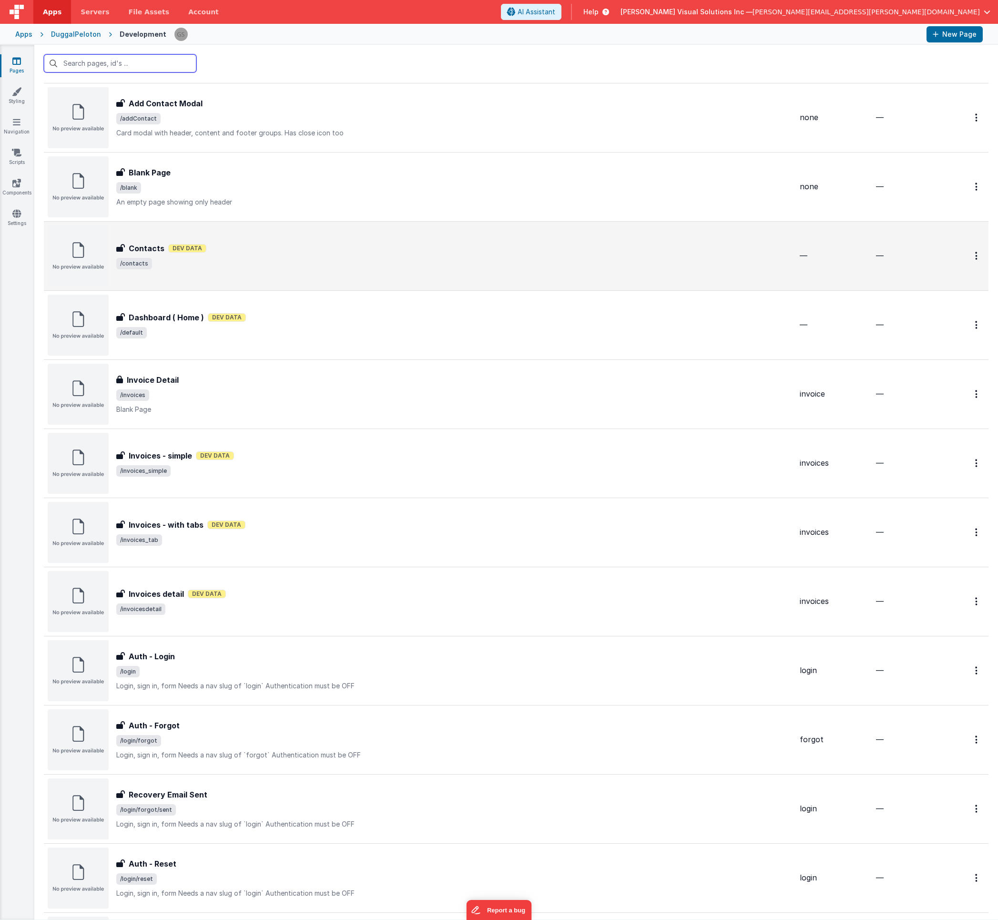
scroll to position [106, 0]
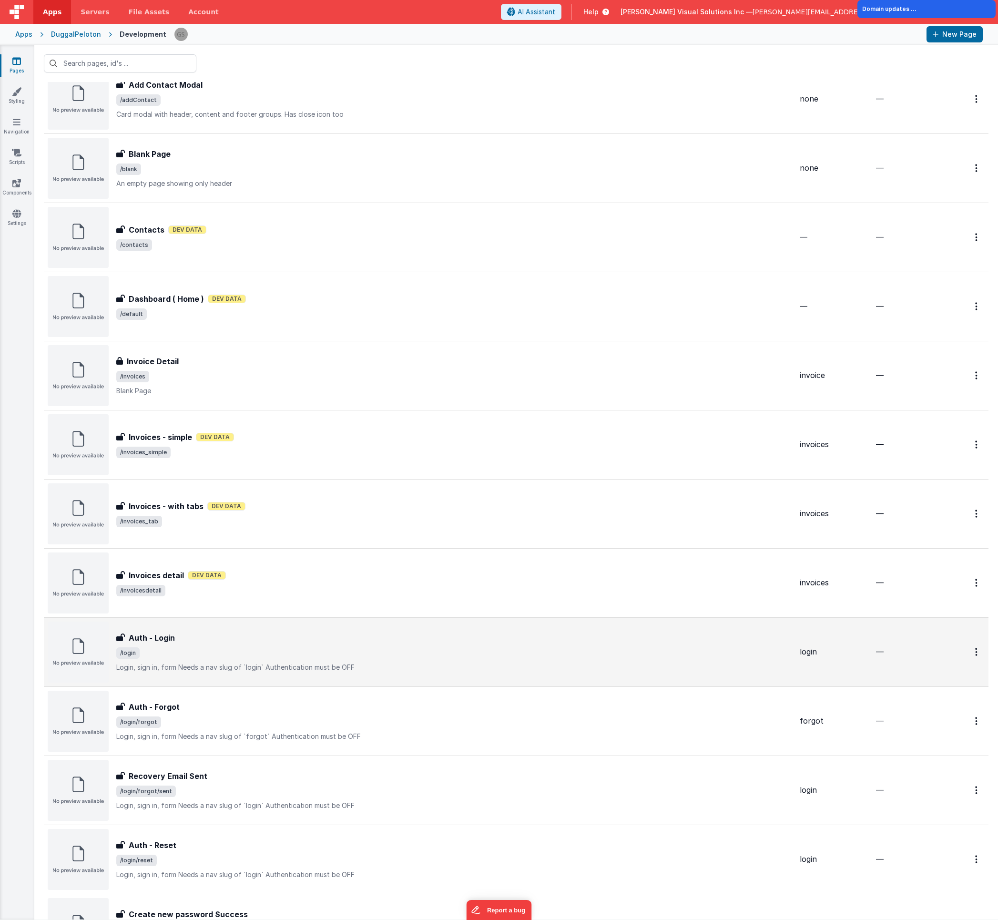
click at [182, 643] on div "Auth - Login Auth - Login /login Login, sign in, formNeeds a nav slug of `logi…" at bounding box center [454, 652] width 676 height 40
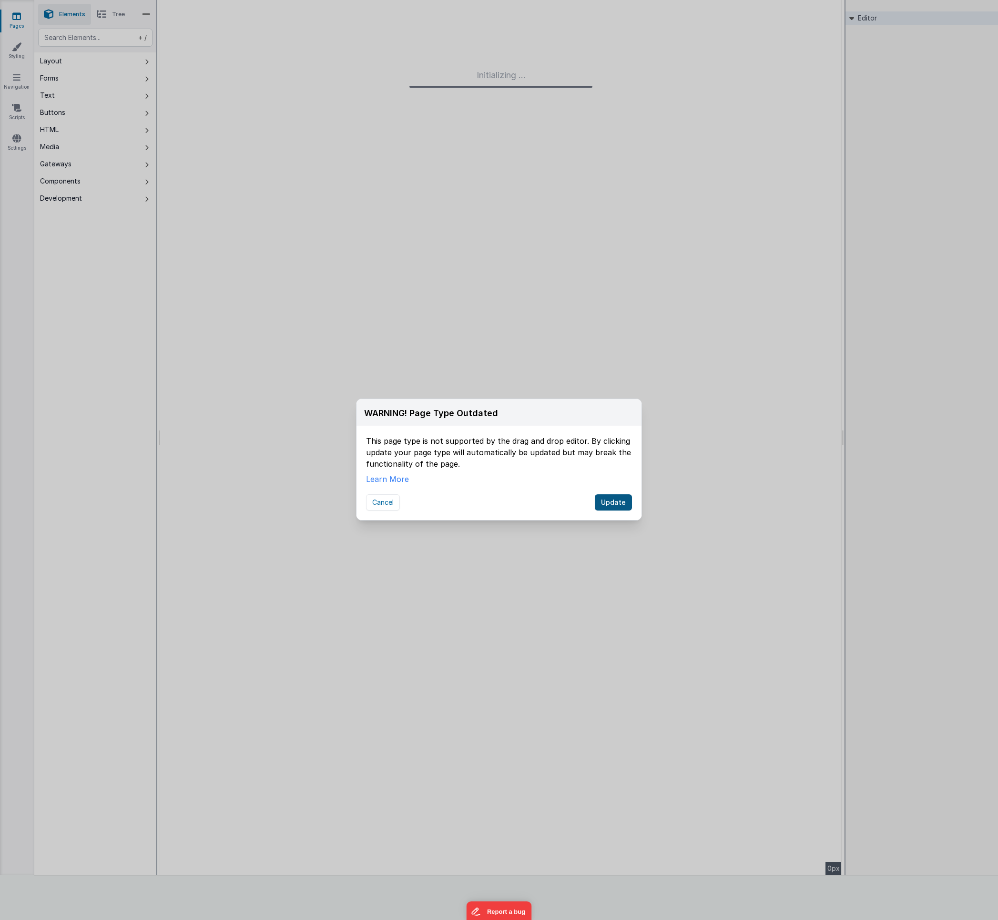
click at [618, 505] on button "Update" at bounding box center [613, 502] width 37 height 16
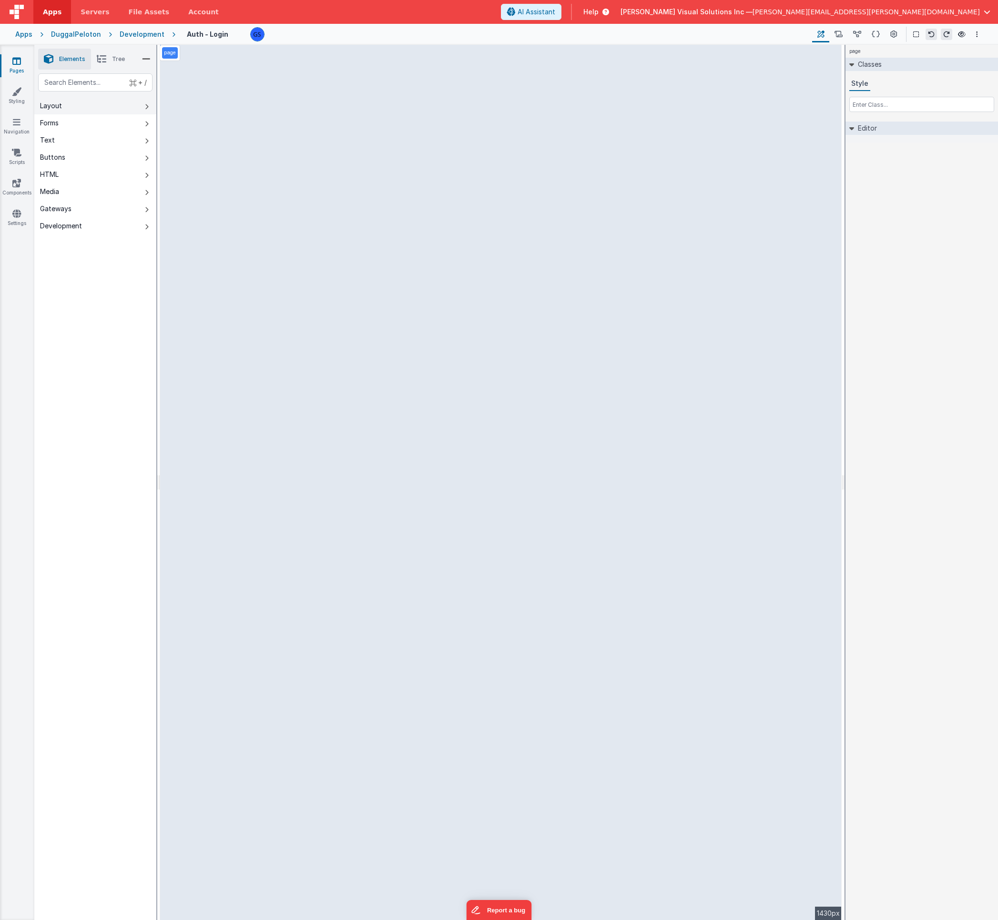
click at [56, 105] on div "Layout" at bounding box center [51, 106] width 22 height 10
click at [462, 365] on button at bounding box center [460, 363] width 11 height 11
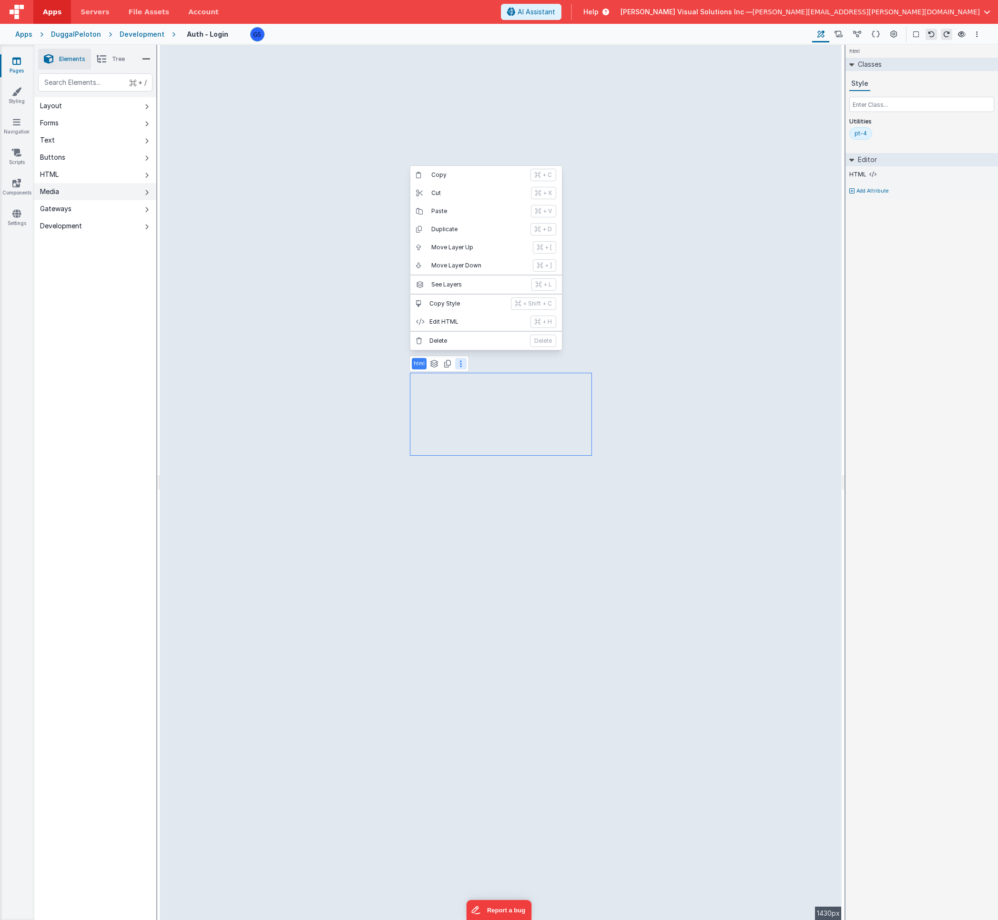
click at [75, 187] on button "Media" at bounding box center [95, 191] width 122 height 17
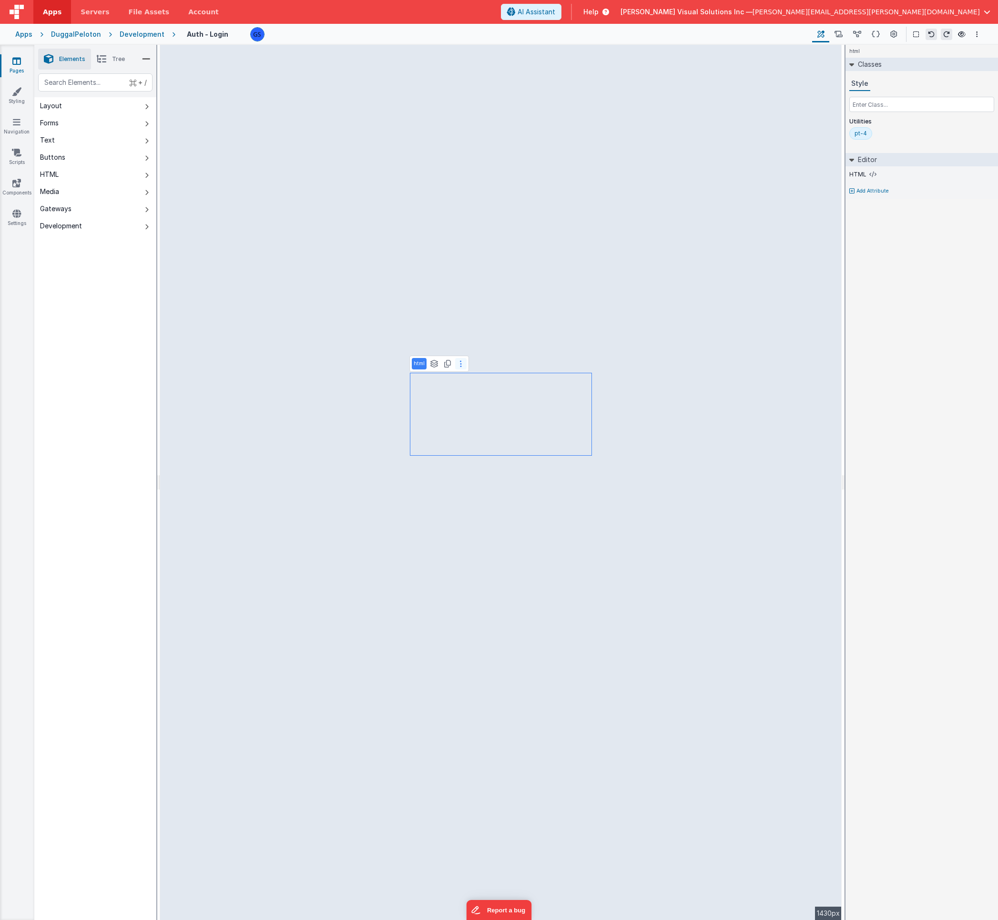
click at [460, 363] on icon at bounding box center [461, 364] width 2 height 8
drag, startPoint x: 835, startPoint y: 42, endPoint x: 61, endPoint y: 109, distance: 777.6
click at [61, 109] on div "Layout" at bounding box center [51, 106] width 22 height 10
click at [62, 124] on button "Forms" at bounding box center [95, 122] width 122 height 17
click at [70, 138] on button "Text" at bounding box center [95, 140] width 122 height 17
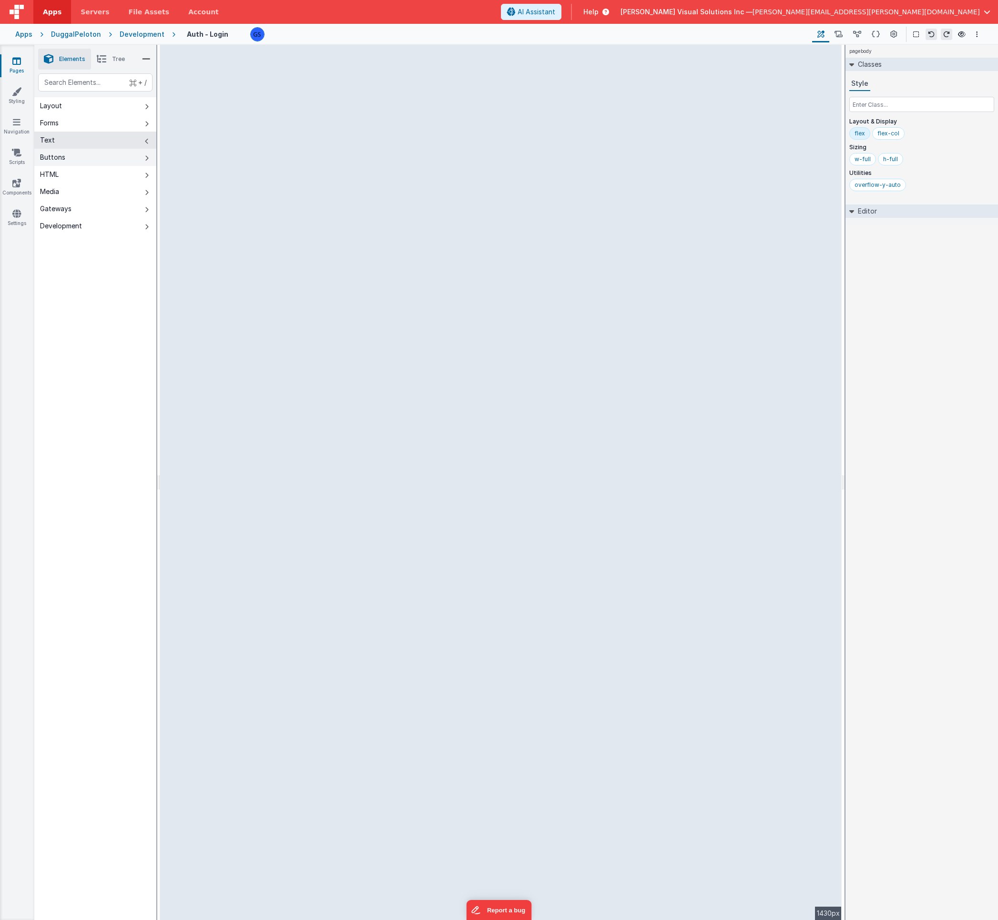
click at [64, 154] on div "Buttons" at bounding box center [52, 157] width 25 height 10
click at [59, 173] on div "HTML" at bounding box center [49, 175] width 19 height 10
click at [64, 192] on button "Media" at bounding box center [95, 191] width 122 height 17
click at [460, 364] on icon at bounding box center [461, 364] width 2 height 8
click at [14, 95] on icon at bounding box center [17, 92] width 10 height 10
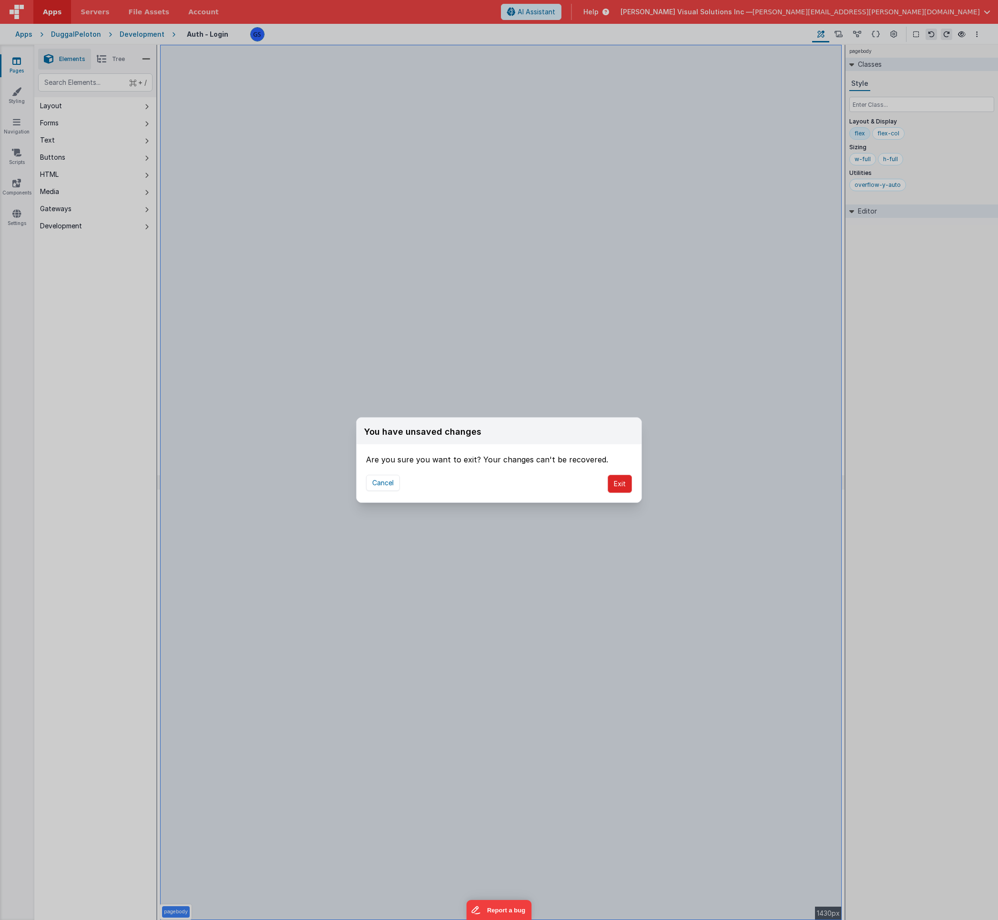
click at [619, 486] on button "Exit" at bounding box center [620, 484] width 24 height 18
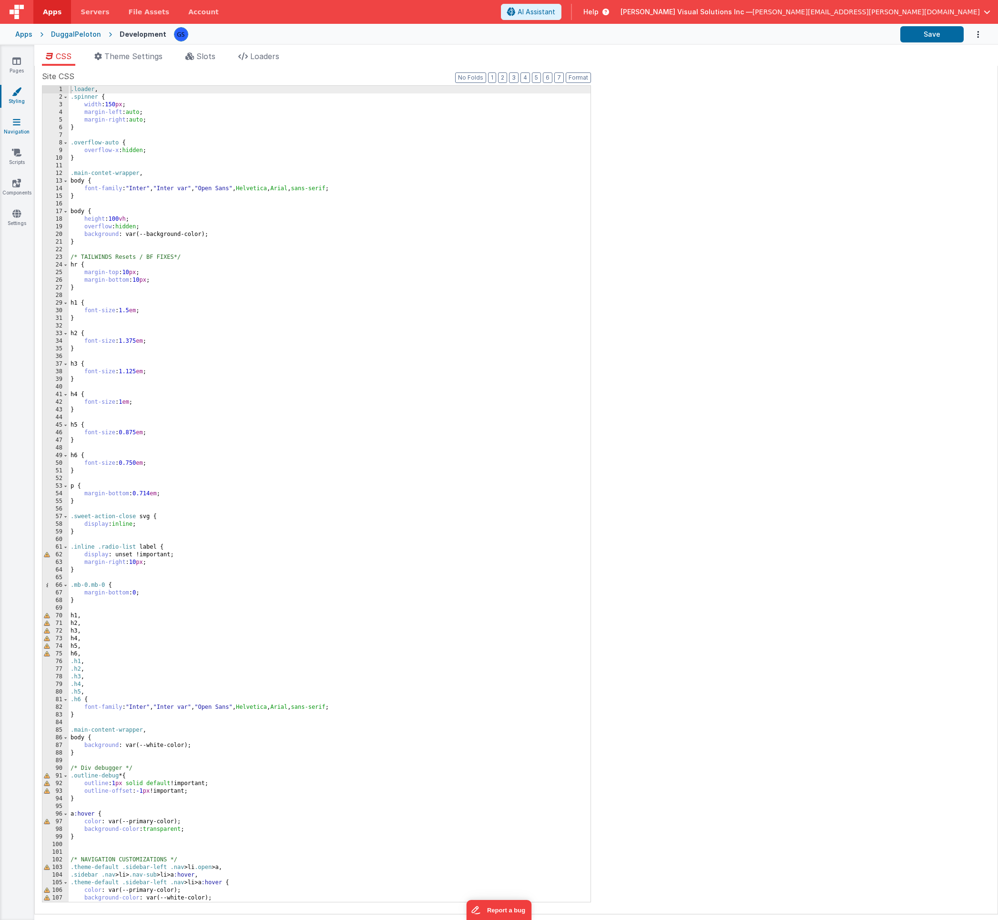
click at [22, 126] on link "Navigation" at bounding box center [17, 126] width 34 height 19
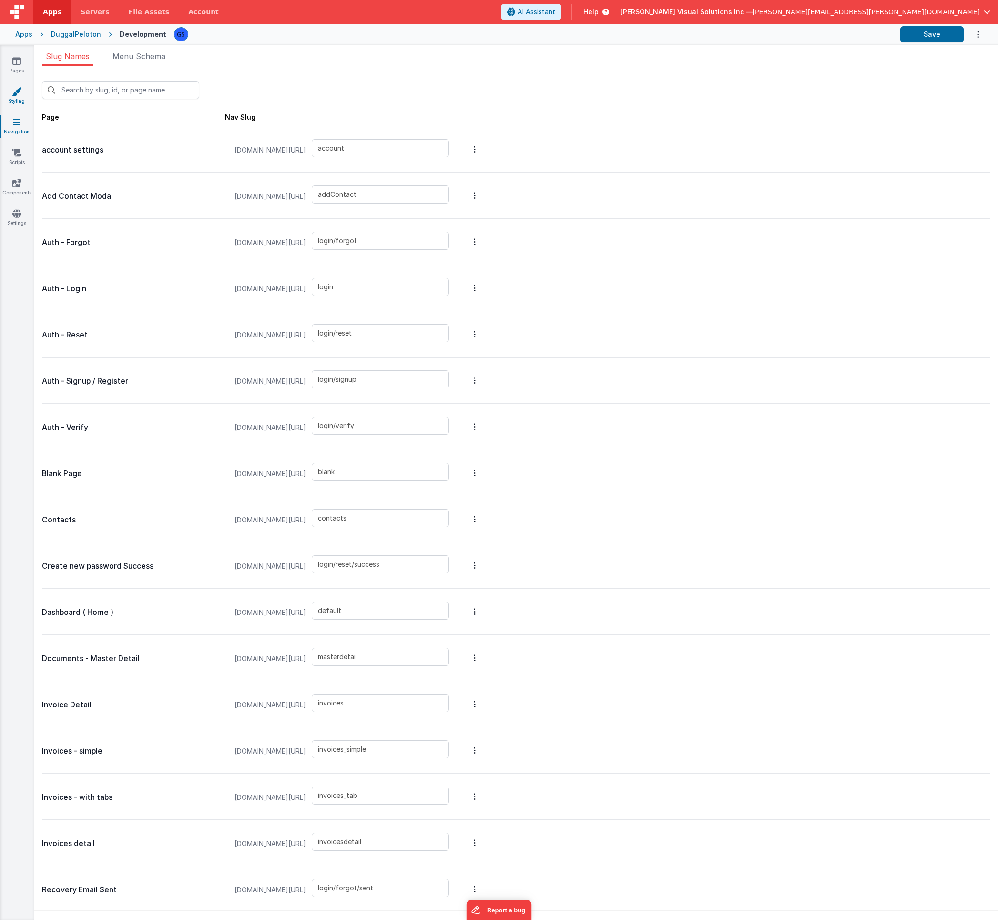
click at [20, 101] on link "Styling" at bounding box center [17, 96] width 34 height 19
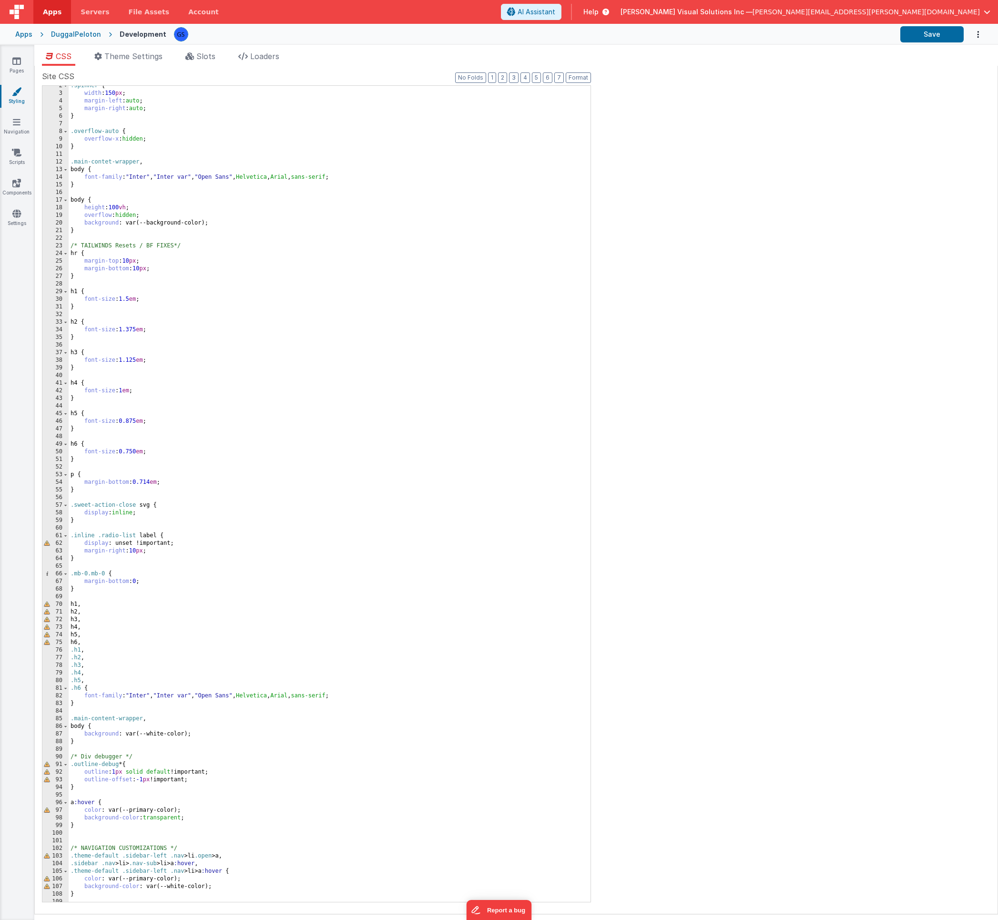
scroll to position [303, 0]
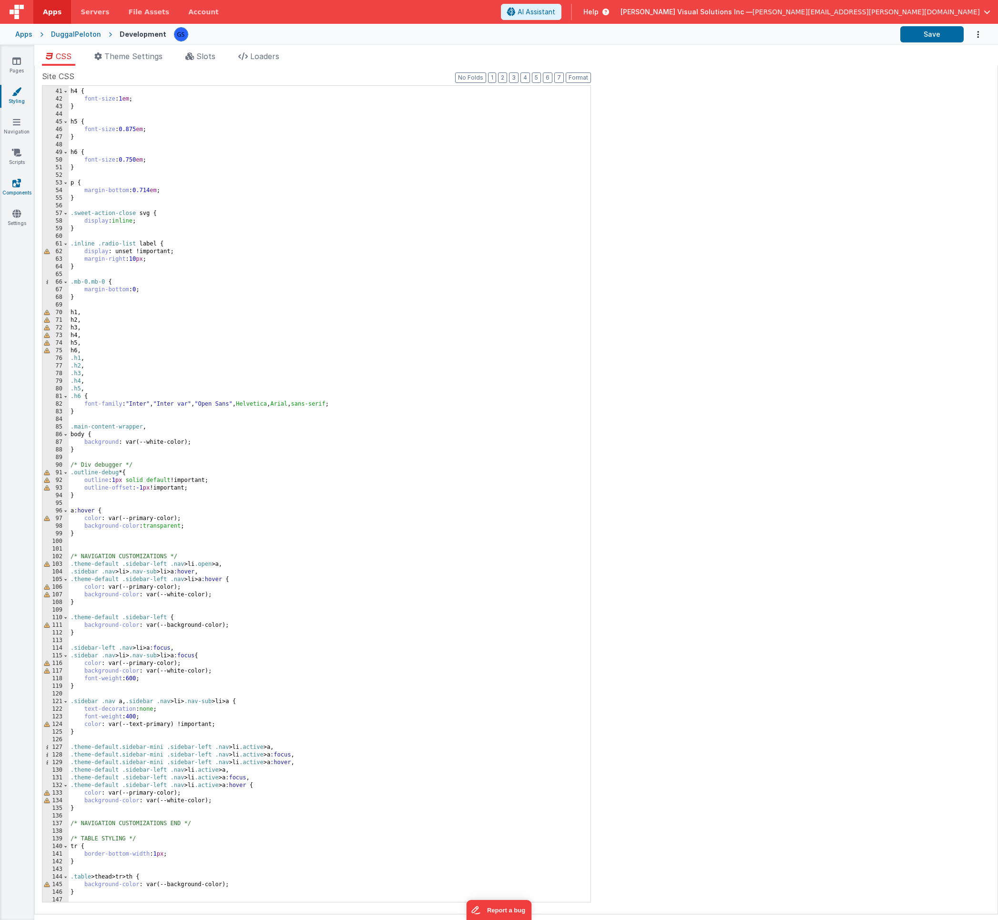
click at [14, 185] on icon at bounding box center [16, 183] width 9 height 10
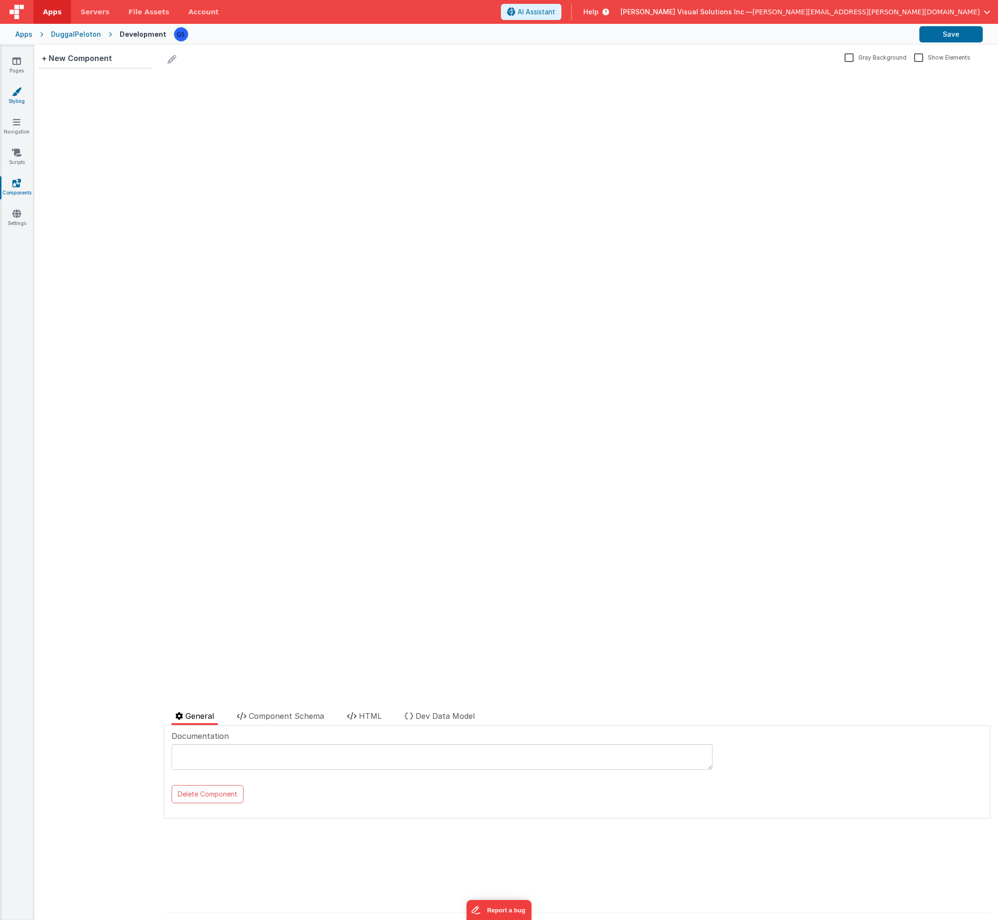
click at [14, 91] on icon at bounding box center [17, 92] width 10 height 10
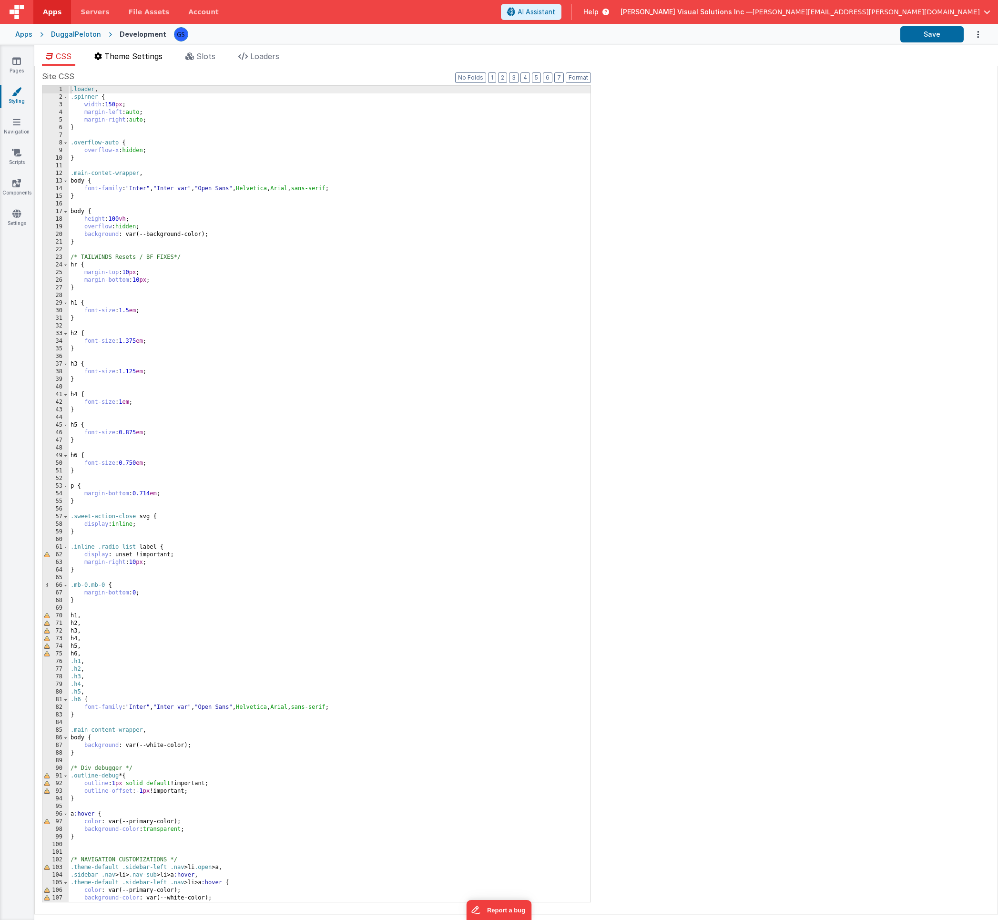
click at [126, 57] on span "Theme Settings" at bounding box center [133, 56] width 58 height 10
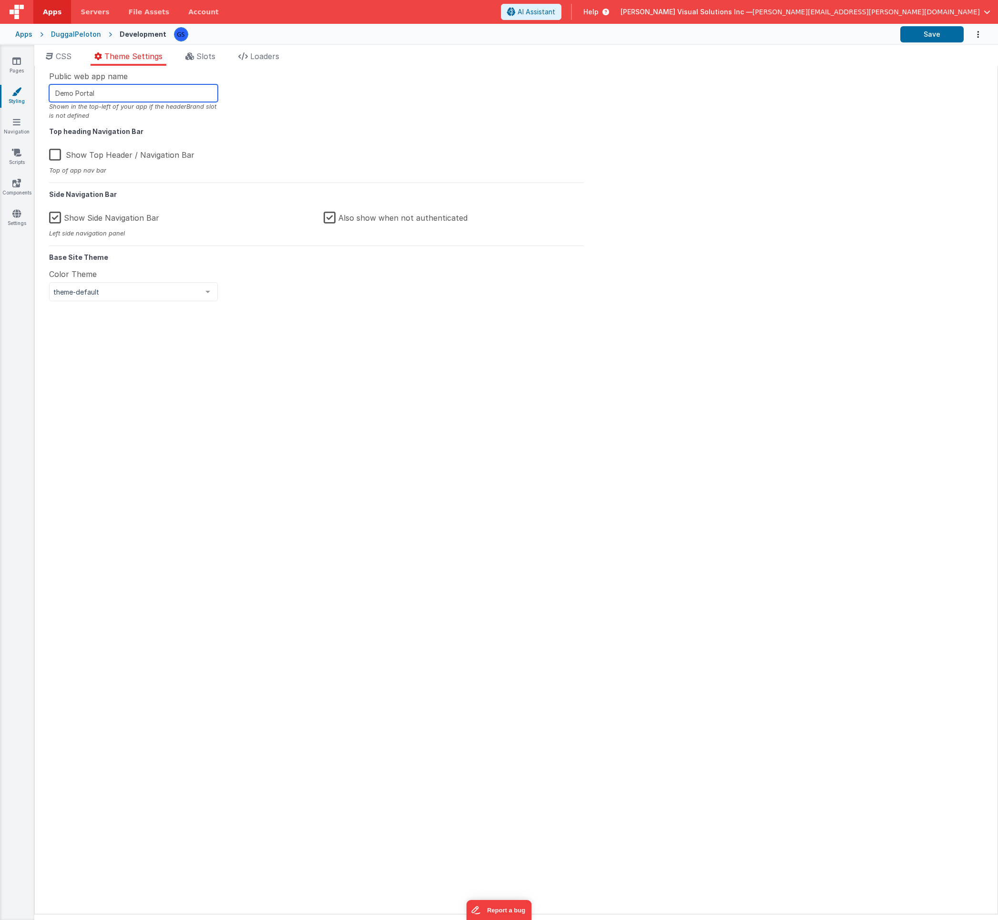
click at [111, 92] on input "Demo Portal" at bounding box center [133, 93] width 169 height 18
click at [54, 218] on label "Show Side Navigation Bar" at bounding box center [104, 216] width 110 height 20
click at [0, 0] on input "Show Side Navigation Bar" at bounding box center [0, 0] width 0 height 0
click at [162, 287] on span "theme-default" at bounding box center [125, 292] width 145 height 10
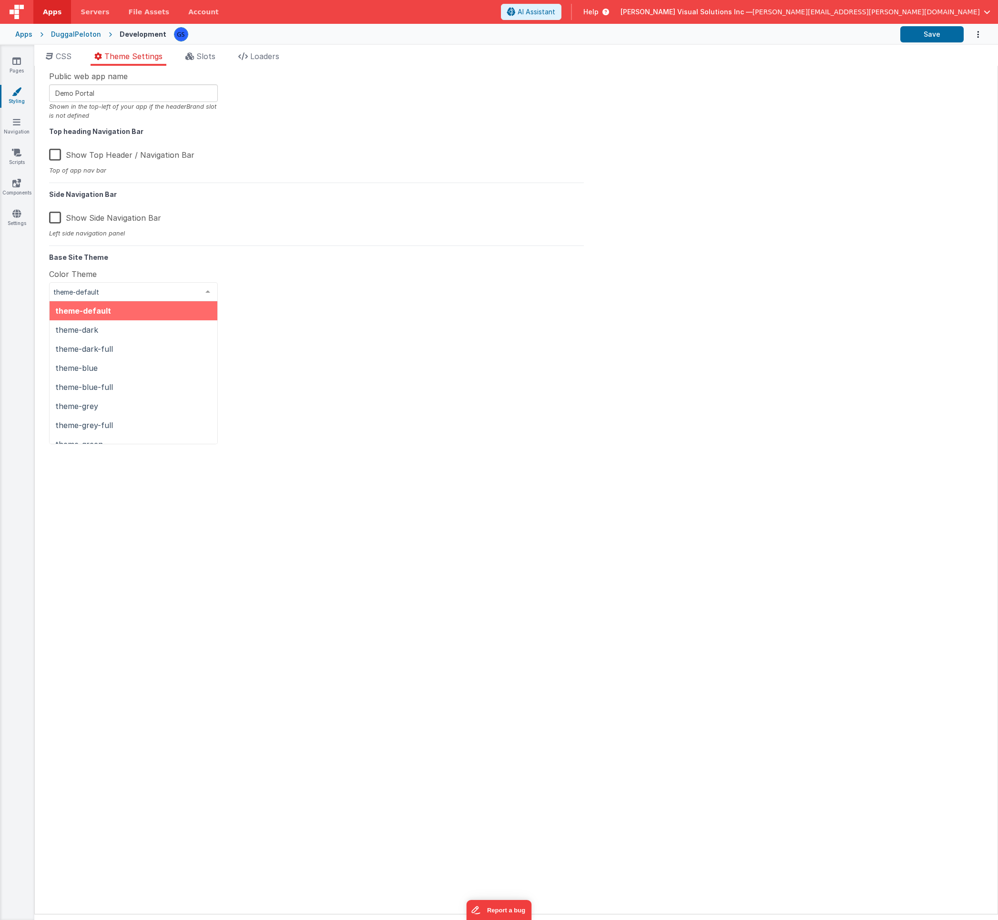
click at [272, 314] on div at bounding box center [316, 354] width 535 height 91
click at [209, 54] on span "Slots" at bounding box center [205, 56] width 19 height 10
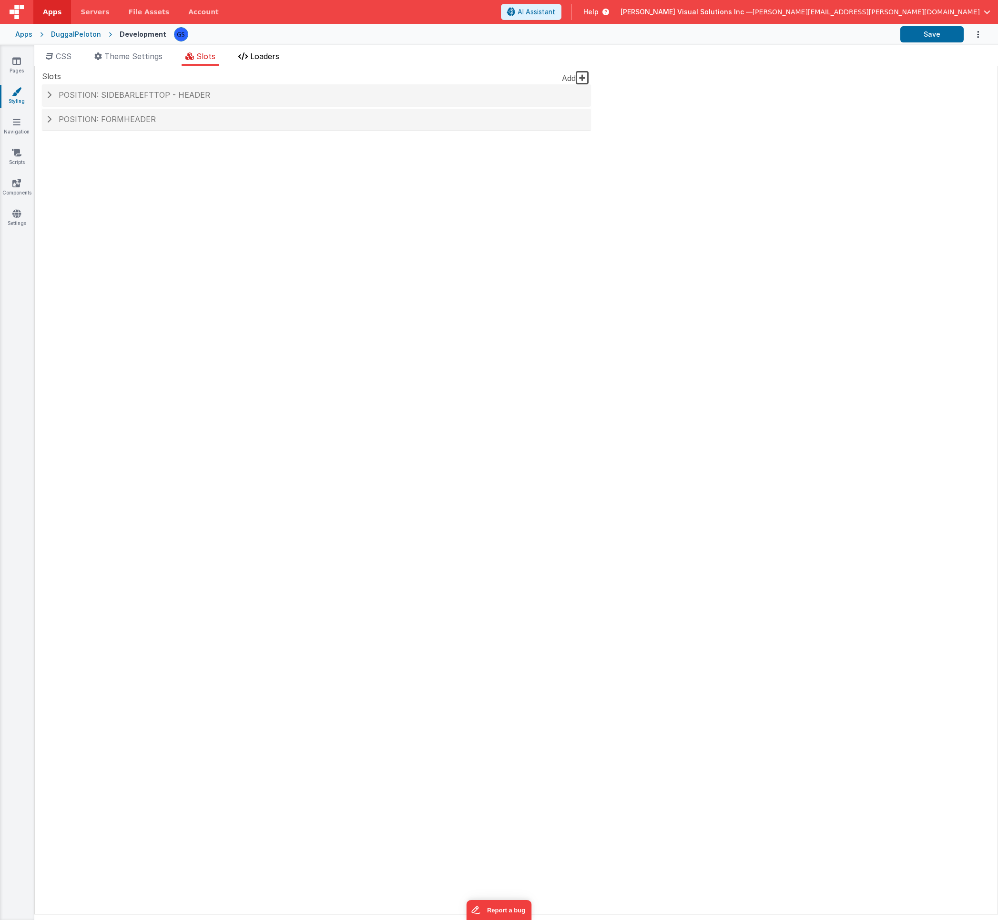
click at [266, 60] on span "Loaders" at bounding box center [264, 56] width 29 height 10
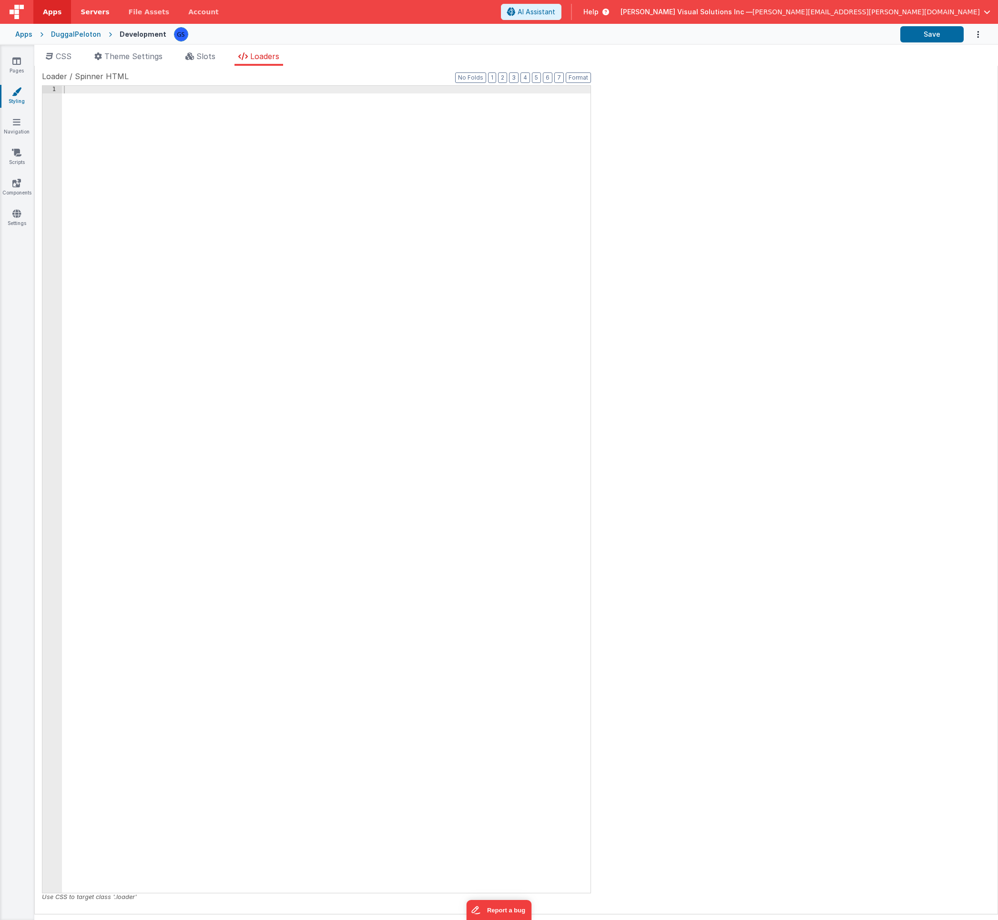
click at [90, 9] on span "Servers" at bounding box center [95, 12] width 29 height 10
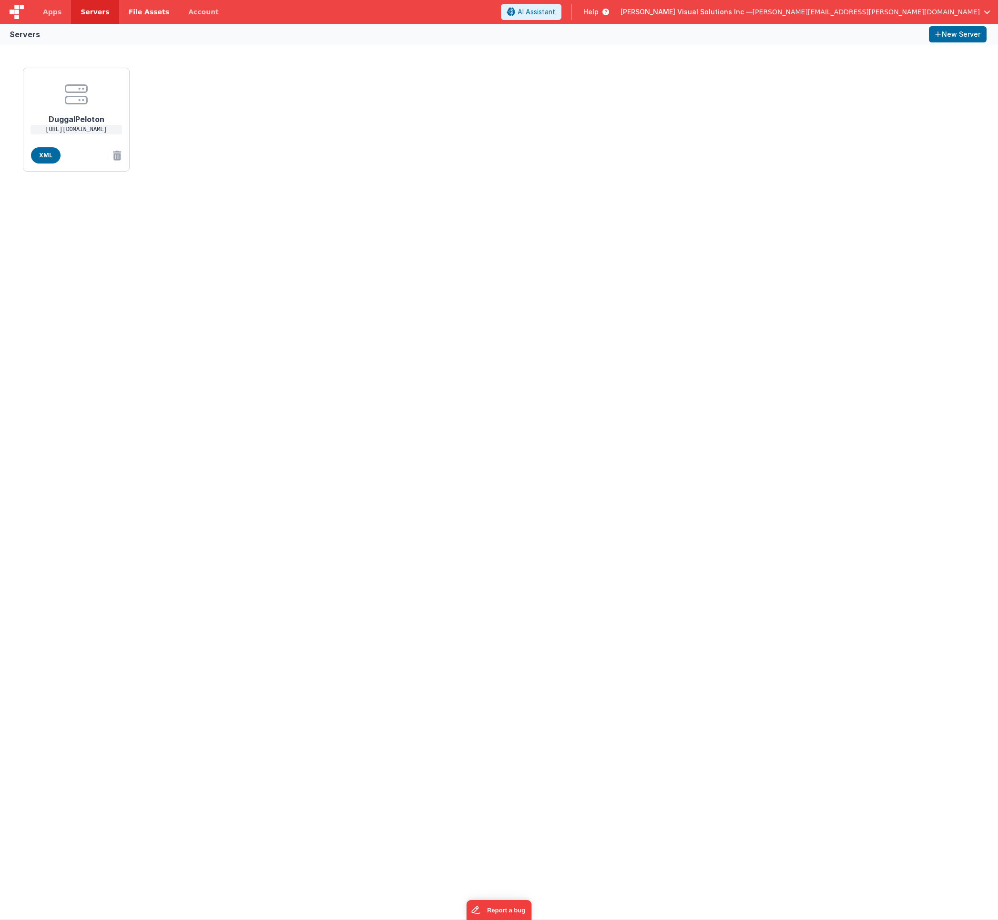
click at [142, 13] on span "File Assets" at bounding box center [149, 12] width 41 height 10
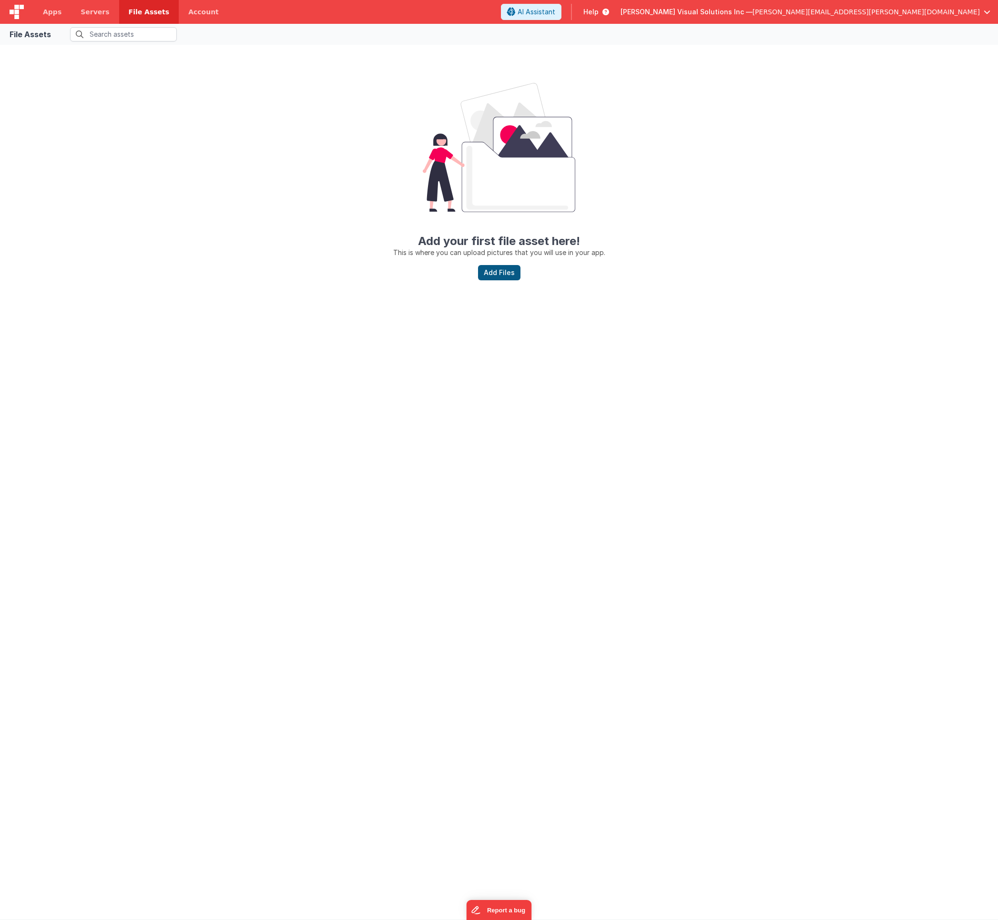
click at [505, 275] on button "Add Files" at bounding box center [499, 272] width 42 height 15
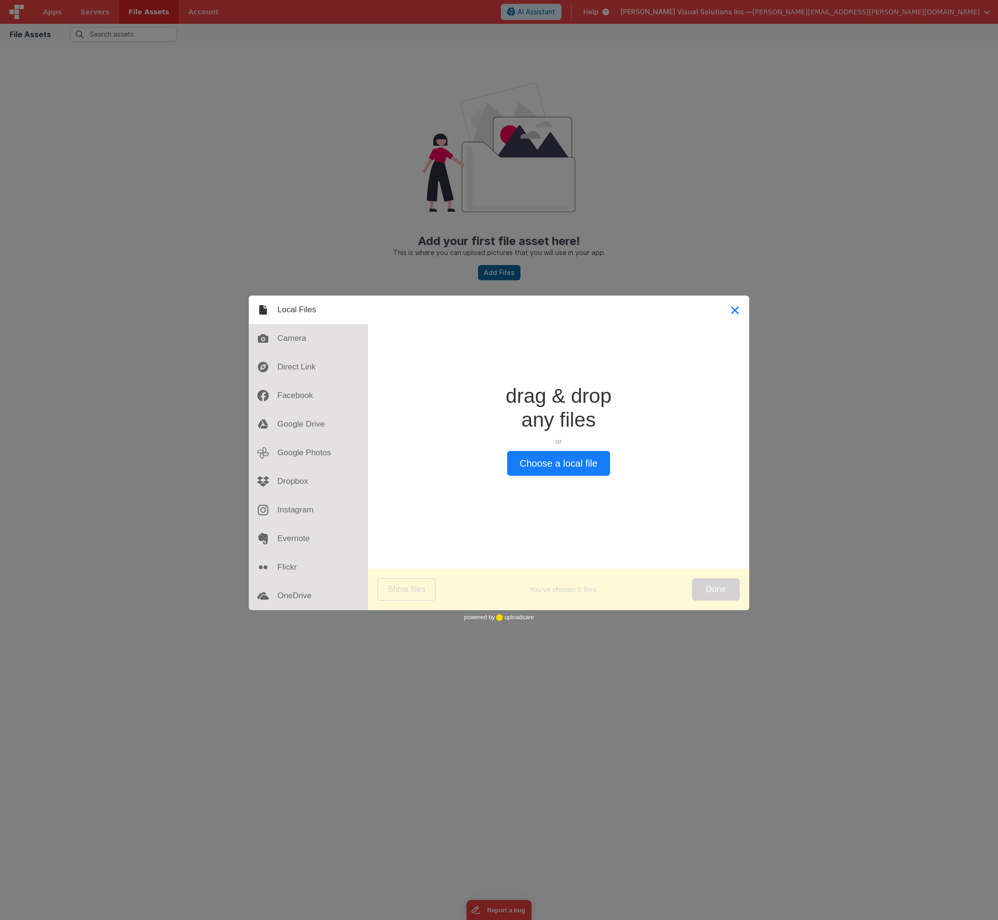
click at [733, 306] on button "Close" at bounding box center [734, 309] width 29 height 29
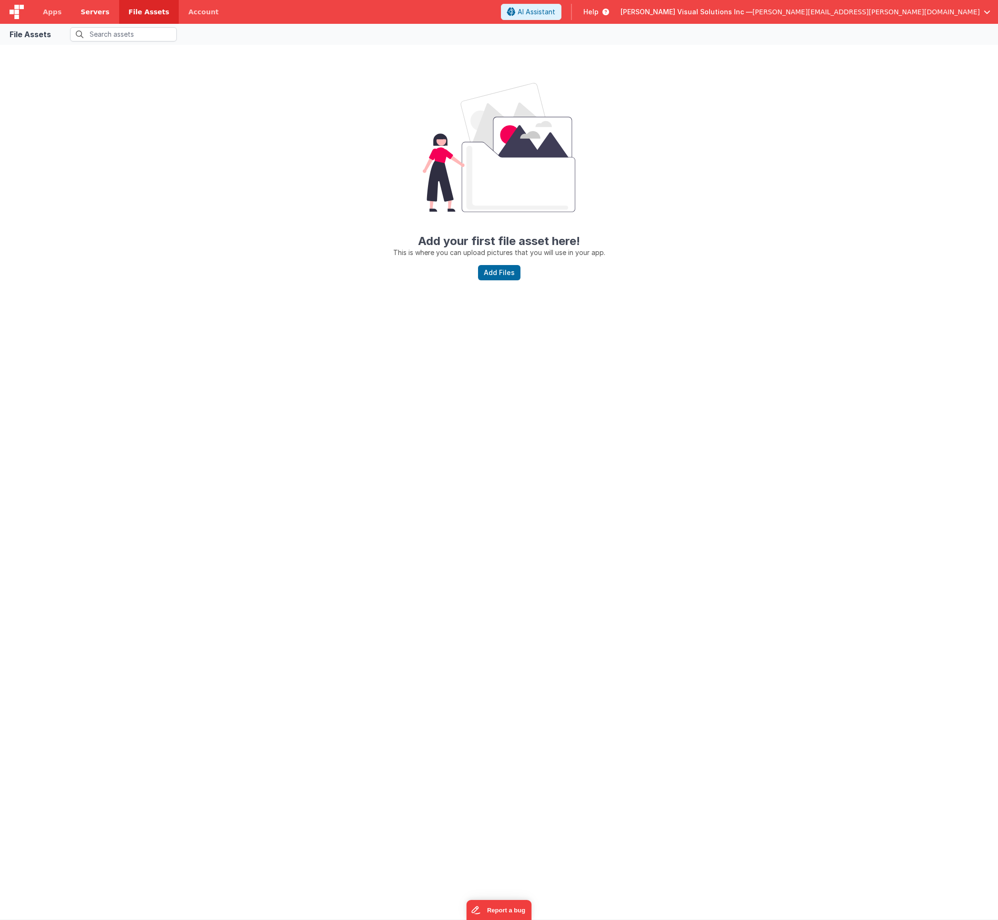
click at [87, 9] on span "Servers" at bounding box center [95, 12] width 29 height 10
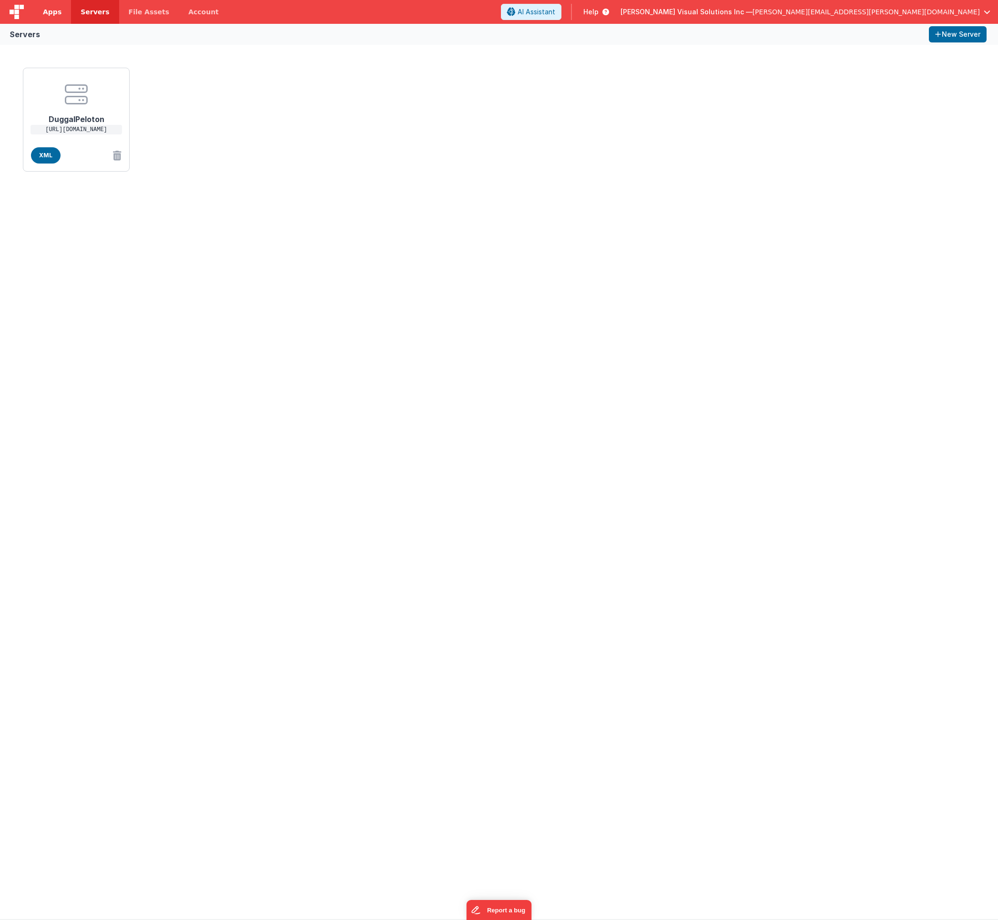
click at [46, 9] on span "Apps" at bounding box center [52, 12] width 19 height 10
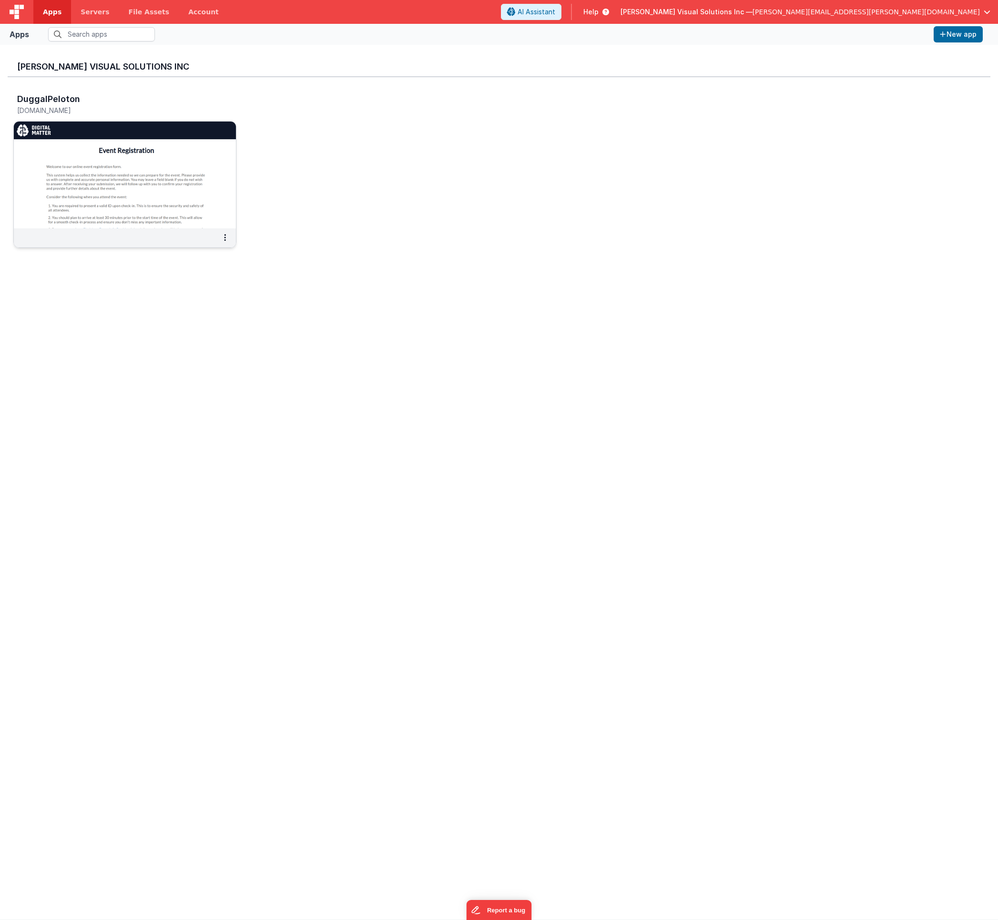
click at [154, 172] on img at bounding box center [125, 175] width 222 height 107
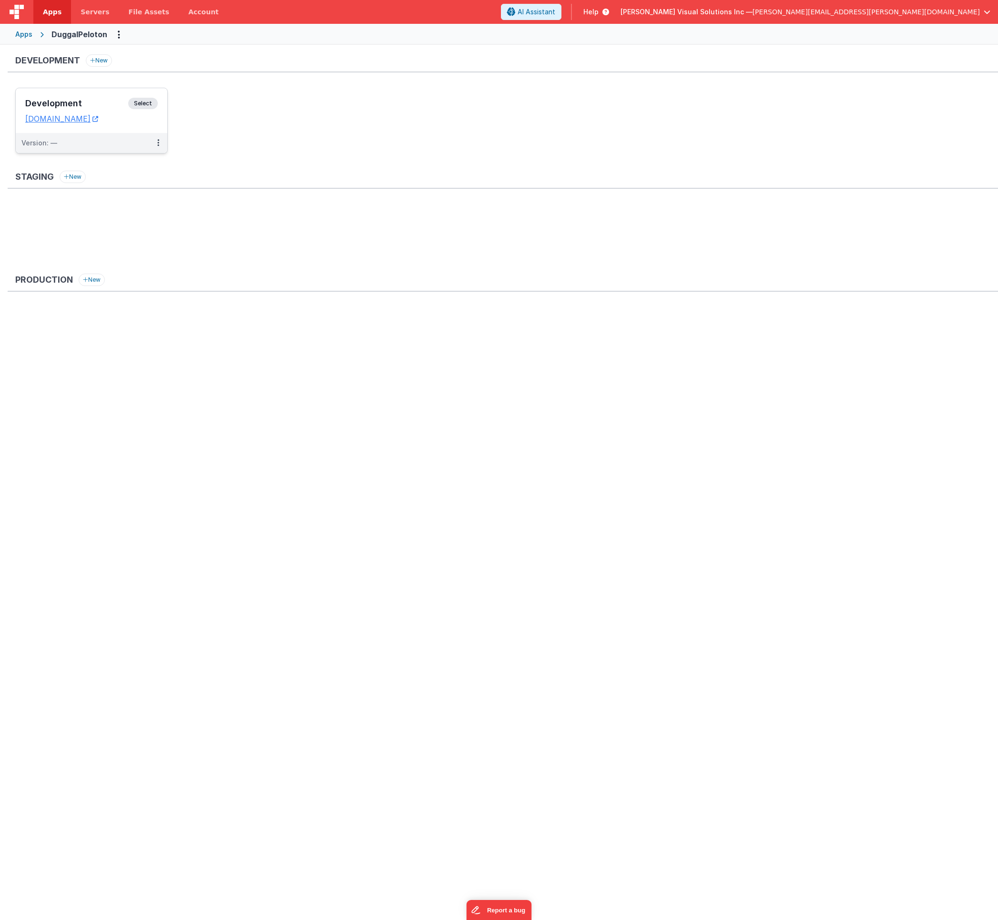
click at [140, 103] on span "Select" at bounding box center [143, 103] width 30 height 11
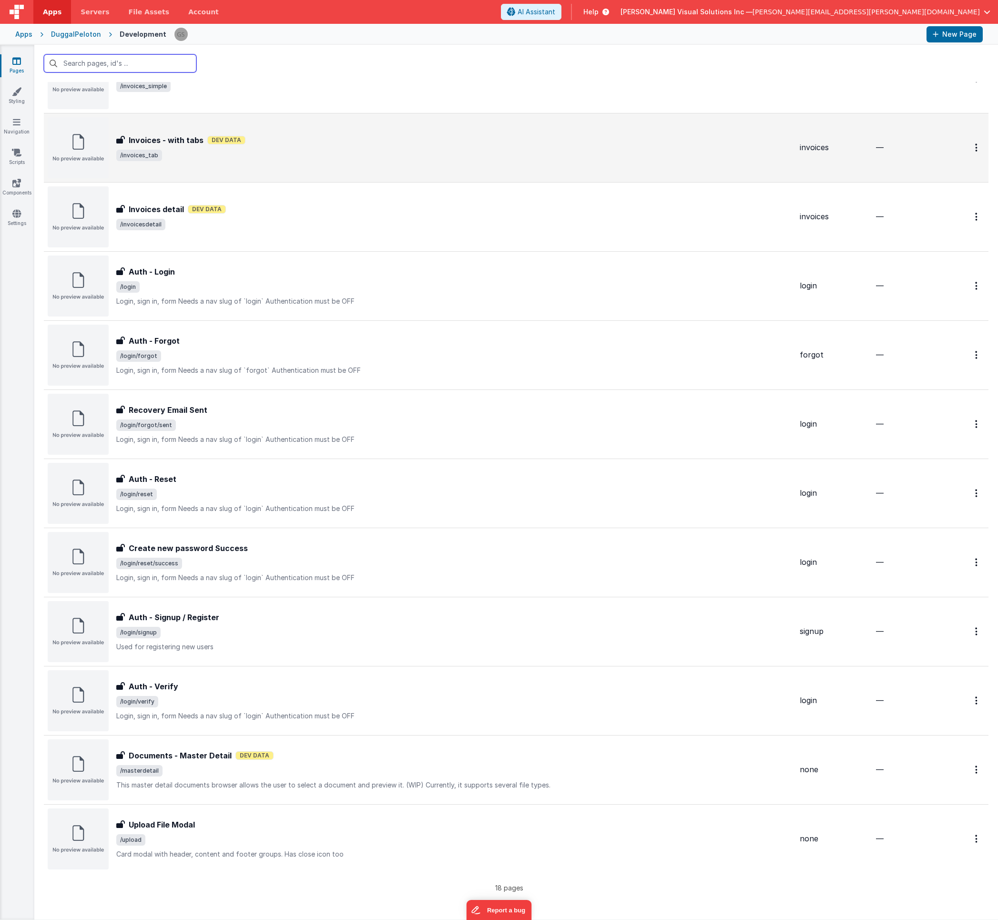
scroll to position [472, 0]
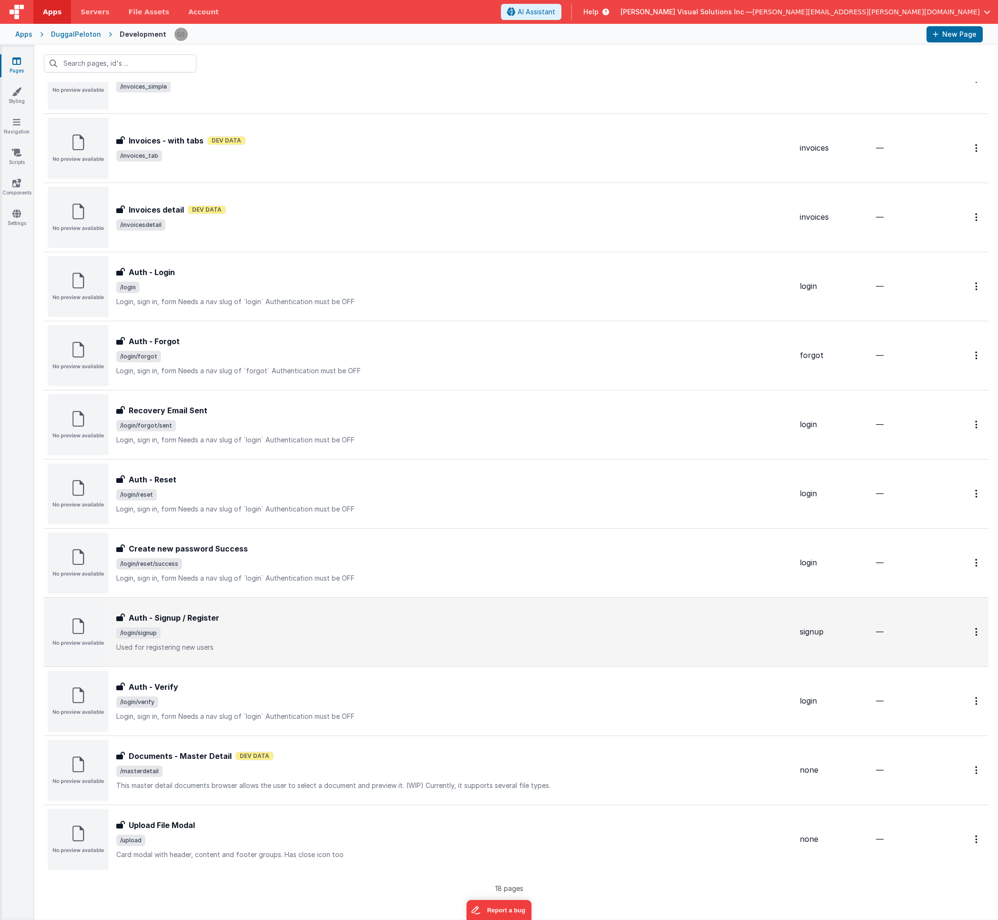
click at [348, 612] on div "Auth - Signup / Register" at bounding box center [454, 617] width 676 height 11
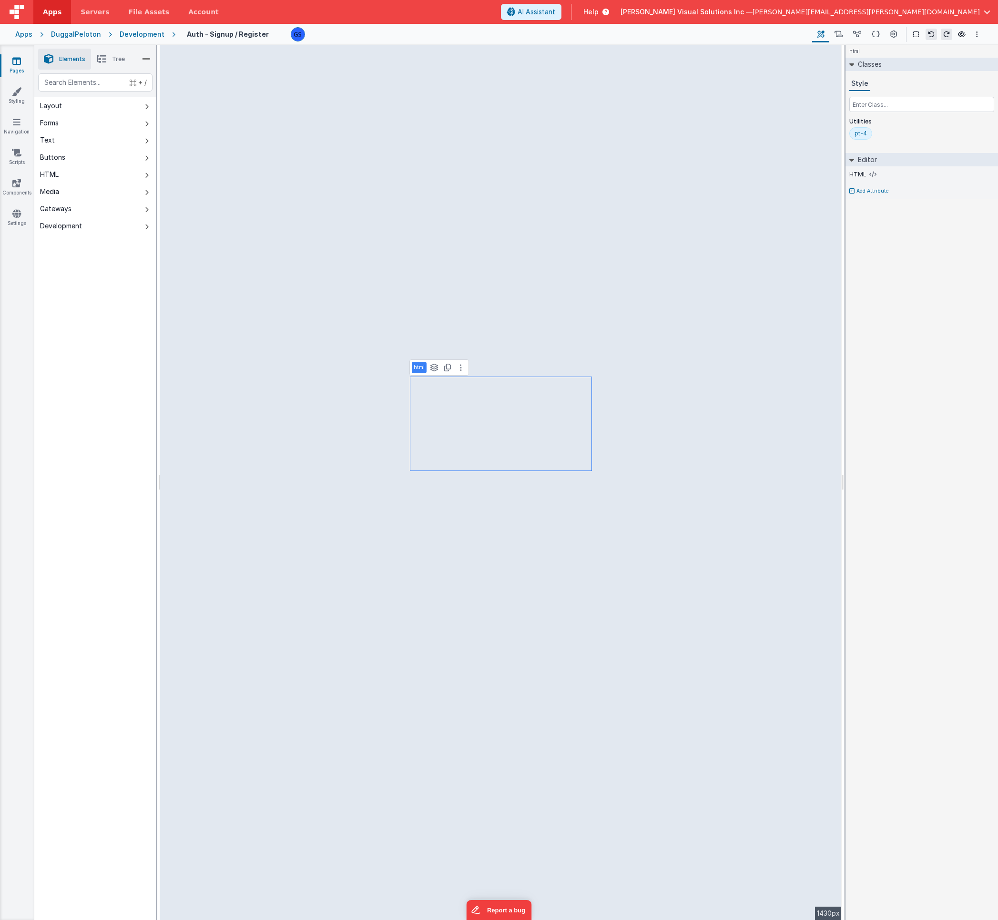
click at [51, 13] on span "Apps" at bounding box center [52, 12] width 19 height 10
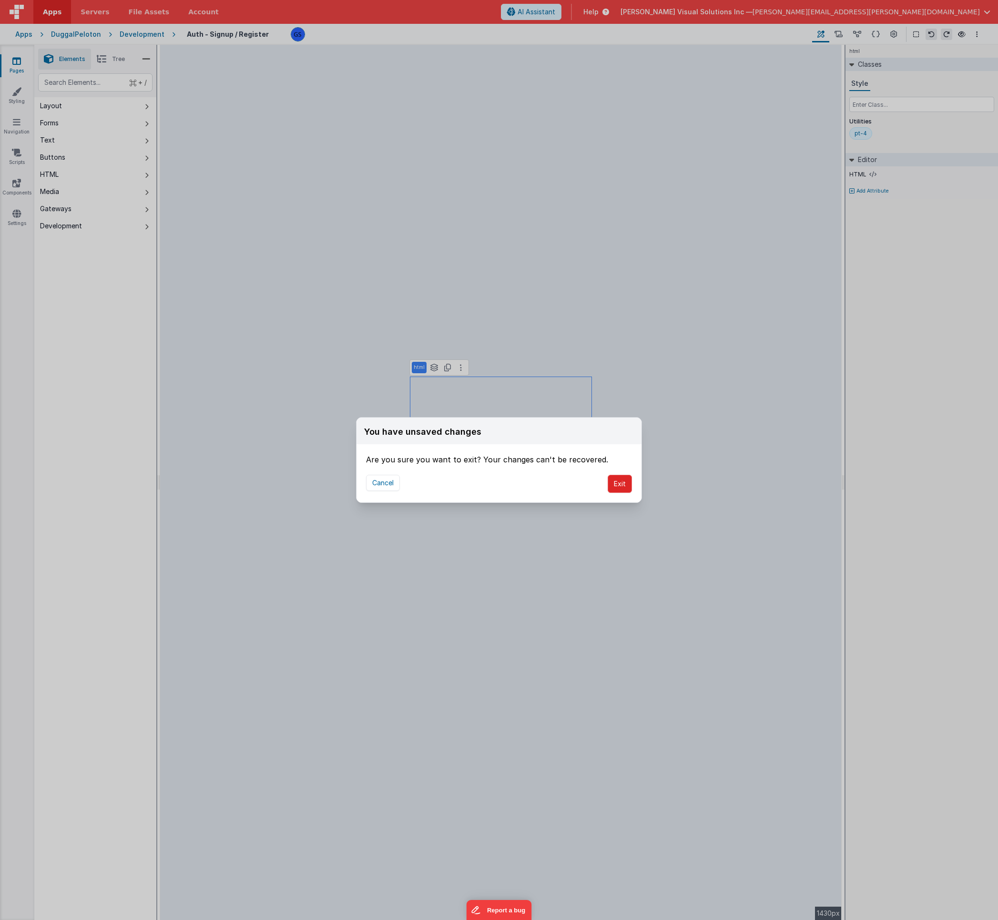
click at [620, 485] on button "Exit" at bounding box center [620, 484] width 24 height 18
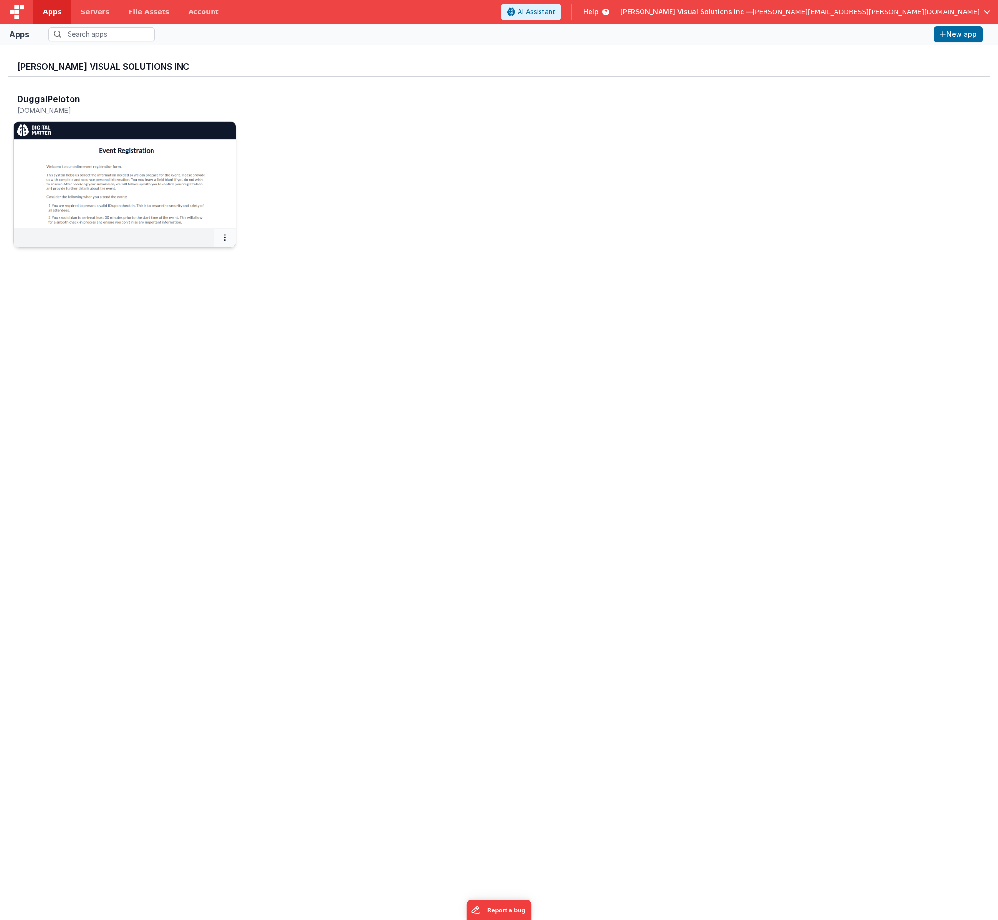
click at [230, 235] on button at bounding box center [225, 238] width 22 height 18
click at [214, 258] on link "Settings" at bounding box center [204, 256] width 66 height 17
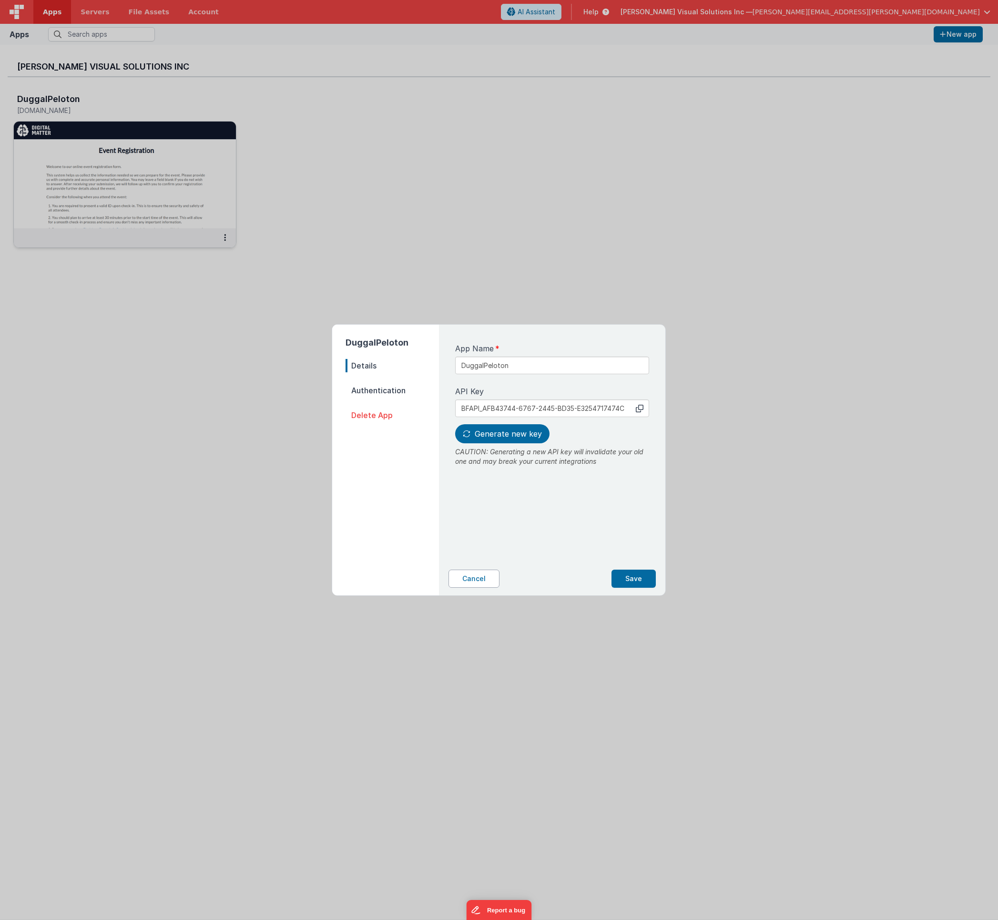
click at [482, 578] on button "Cancel" at bounding box center [473, 578] width 51 height 18
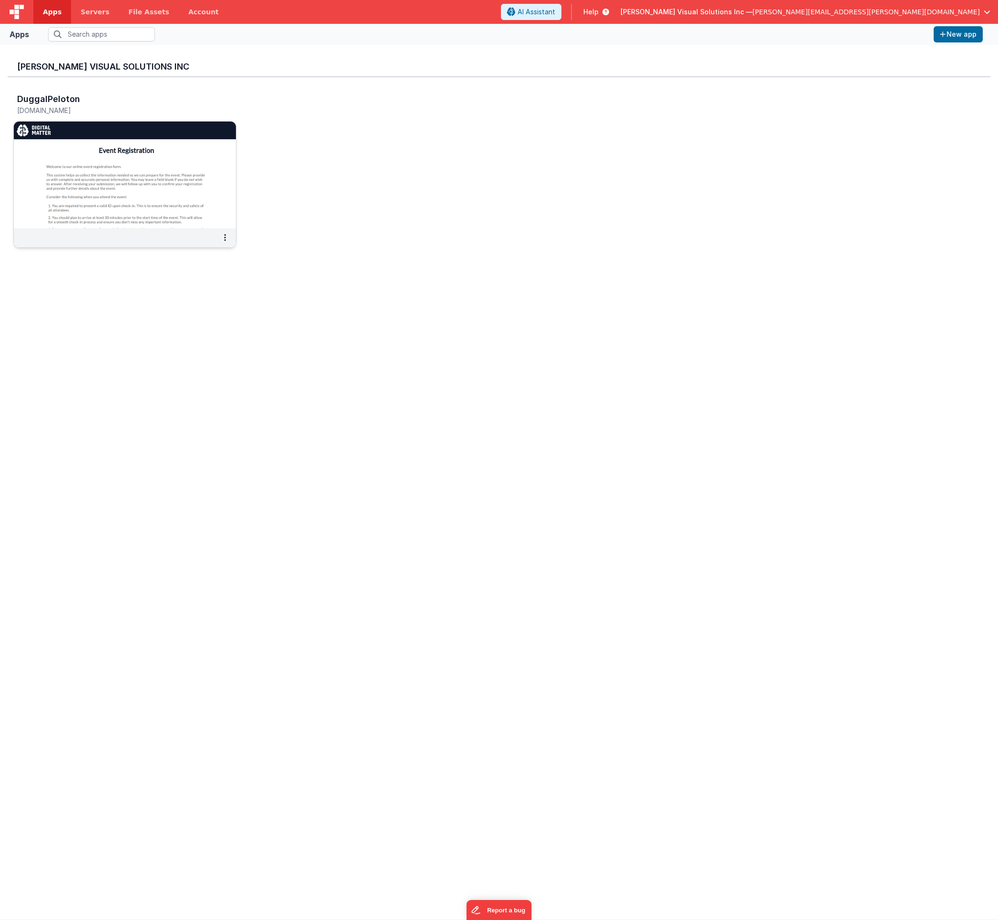
click at [125, 164] on img at bounding box center [125, 175] width 222 height 107
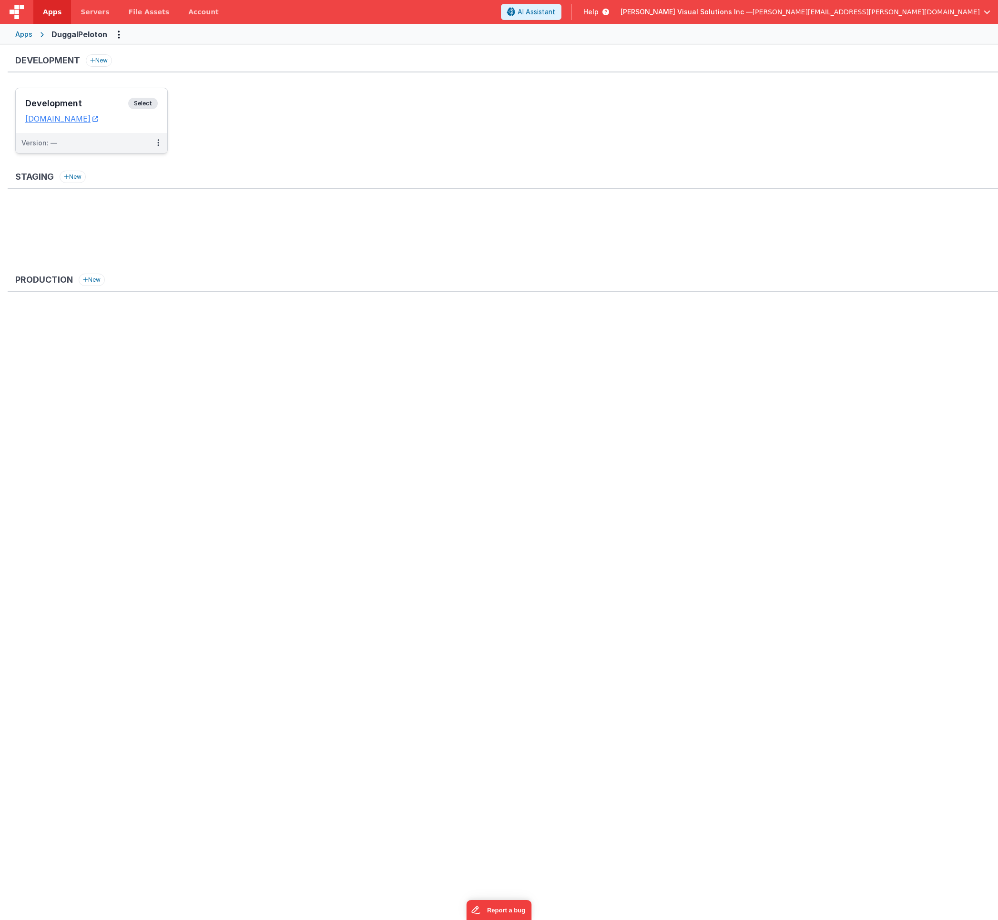
click at [139, 103] on span "Select" at bounding box center [143, 103] width 30 height 11
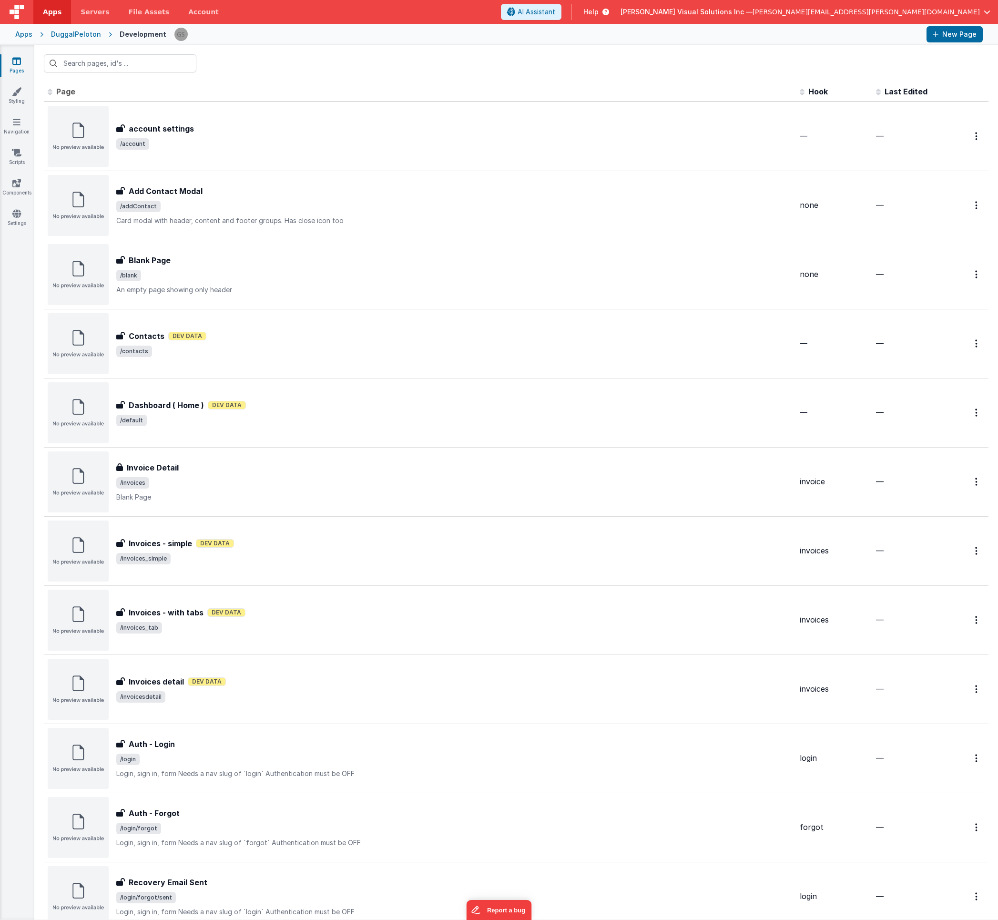
click at [969, 9] on span "[PERSON_NAME][EMAIL_ADDRESS][PERSON_NAME][DOMAIN_NAME]" at bounding box center [865, 12] width 227 height 10
click at [783, 35] on button at bounding box center [499, 460] width 998 height 920
click at [69, 33] on div "DuggalPeloton" at bounding box center [76, 35] width 50 height 10
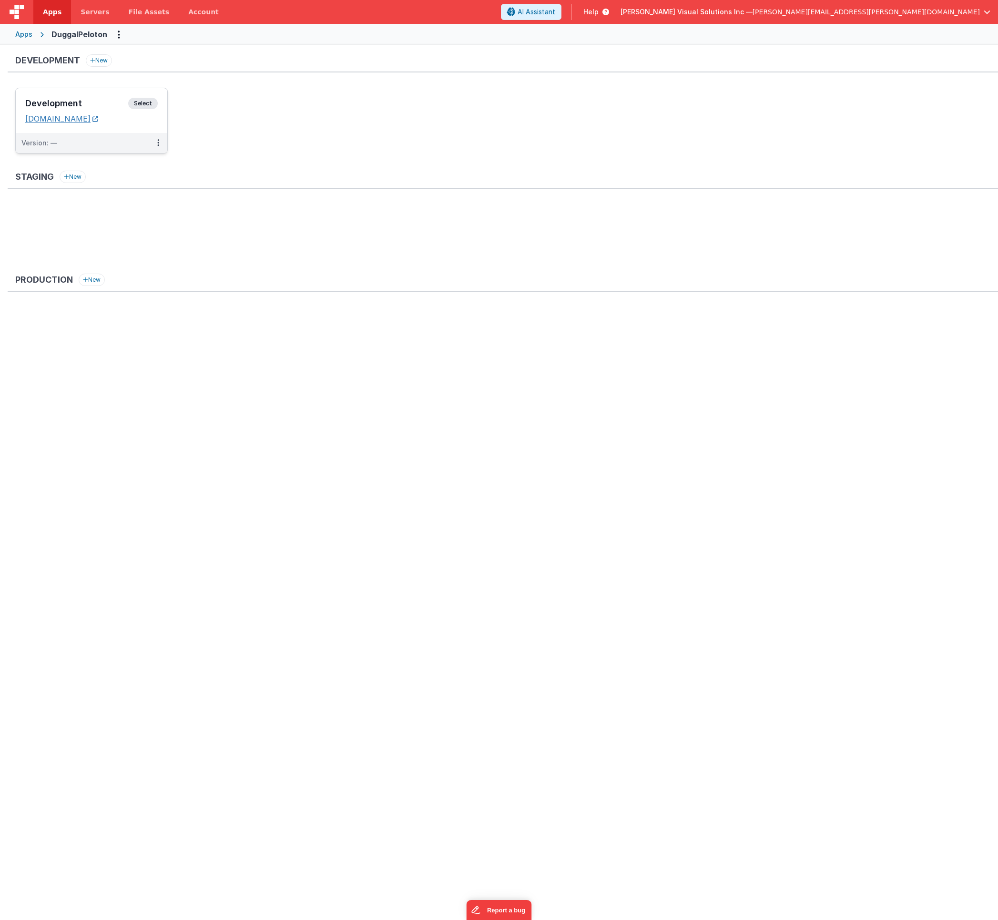
click at [81, 119] on link "[DOMAIN_NAME]" at bounding box center [61, 119] width 73 height 10
click at [136, 102] on span "Select" at bounding box center [143, 103] width 30 height 11
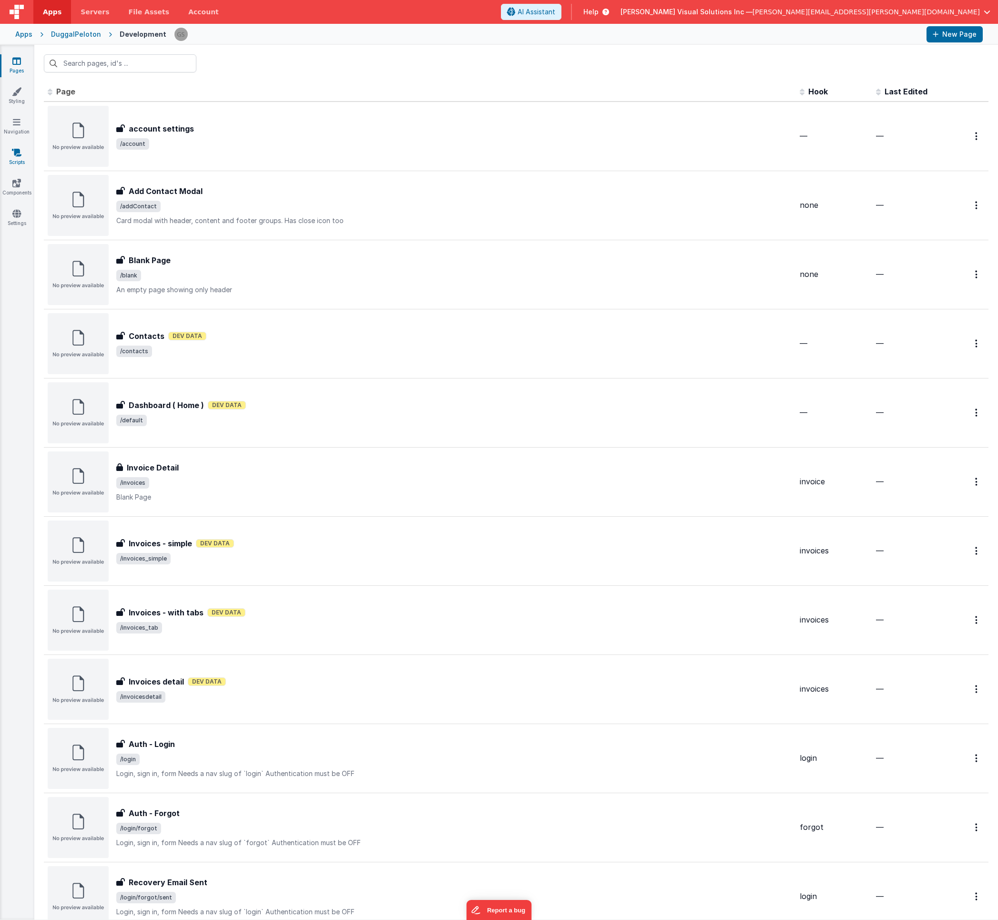
click at [15, 156] on icon at bounding box center [17, 153] width 10 height 10
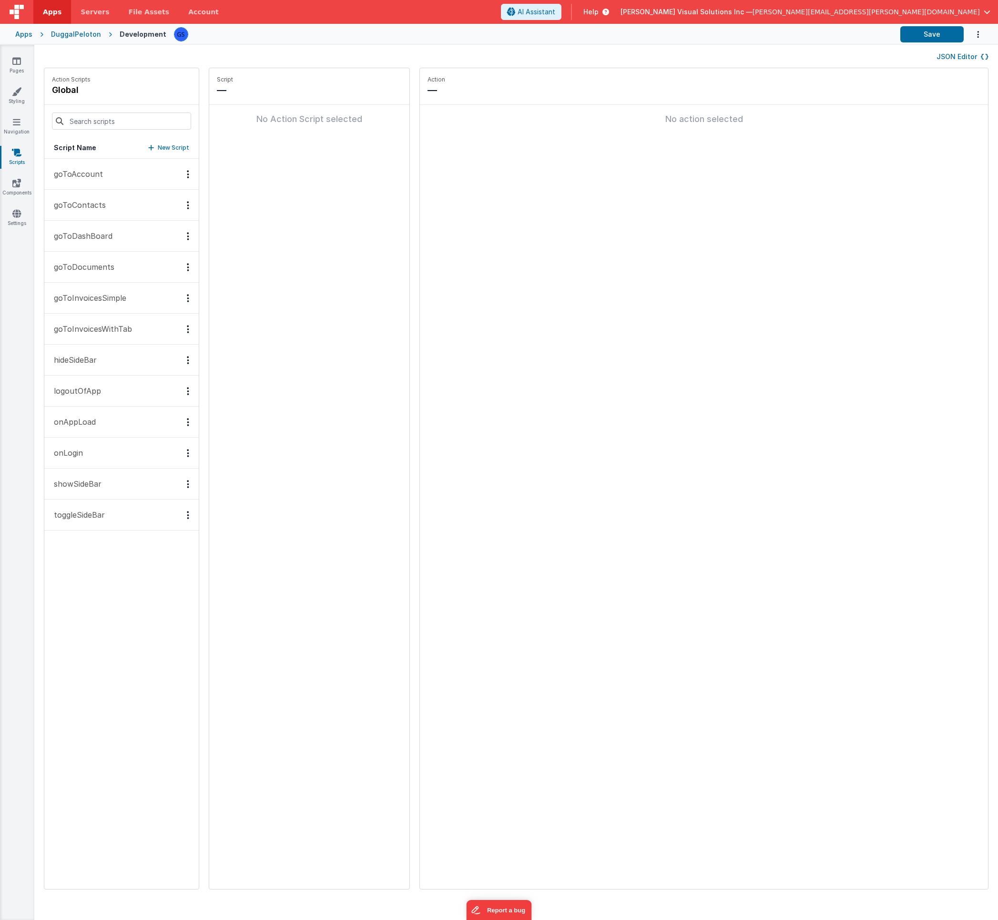
click at [91, 183] on button "goToAccount" at bounding box center [121, 174] width 154 height 31
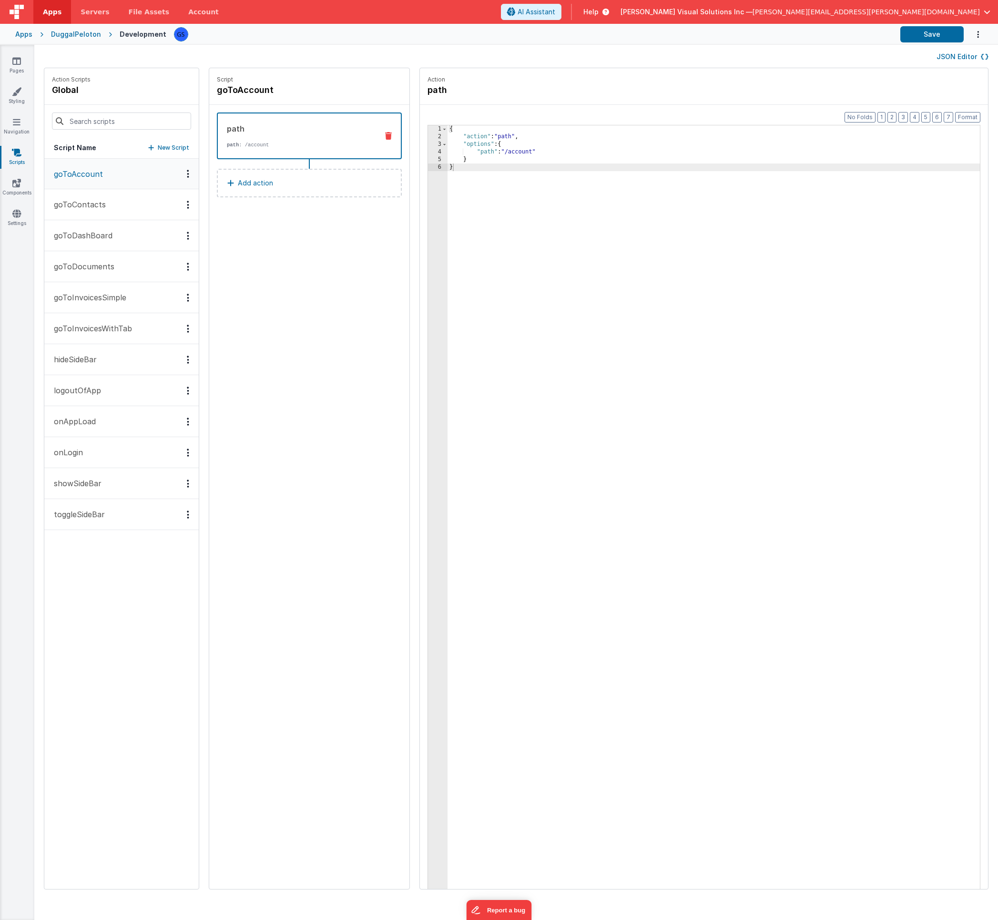
click at [73, 448] on p "onLogin" at bounding box center [65, 451] width 35 height 11
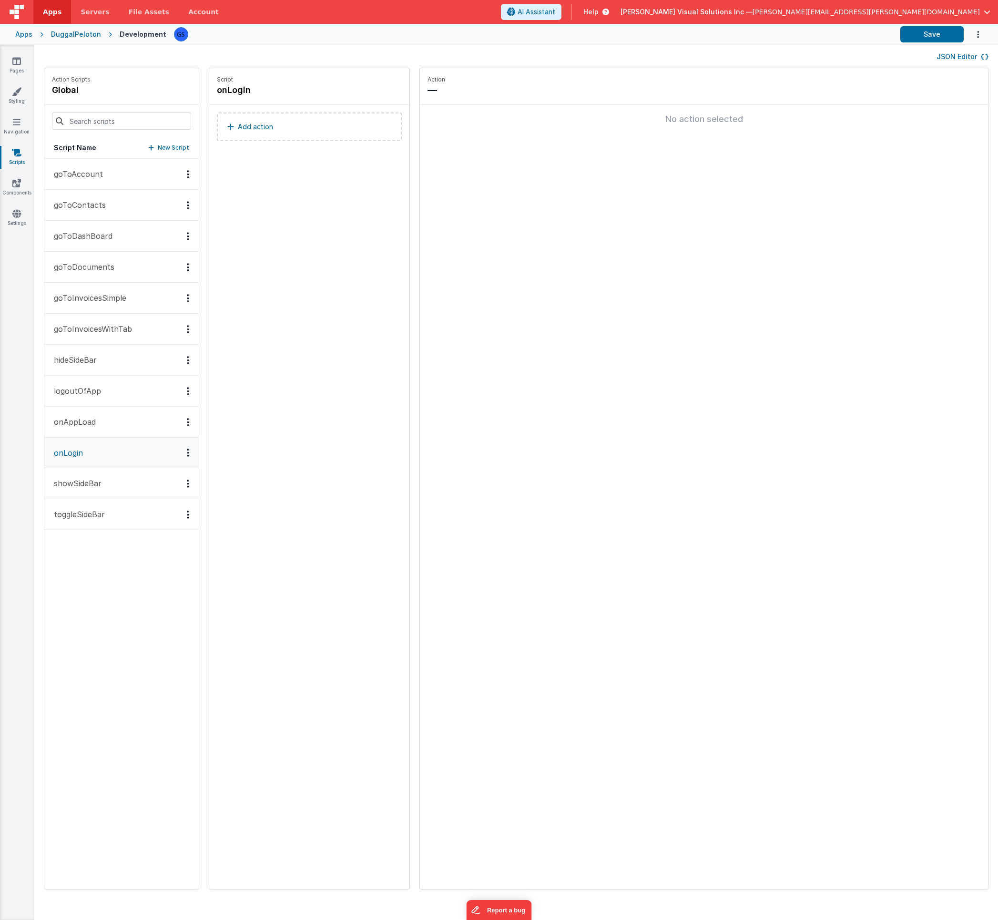
click at [78, 418] on p "onAppLoad" at bounding box center [72, 421] width 48 height 11
click at [14, 70] on link "Pages" at bounding box center [17, 65] width 34 height 19
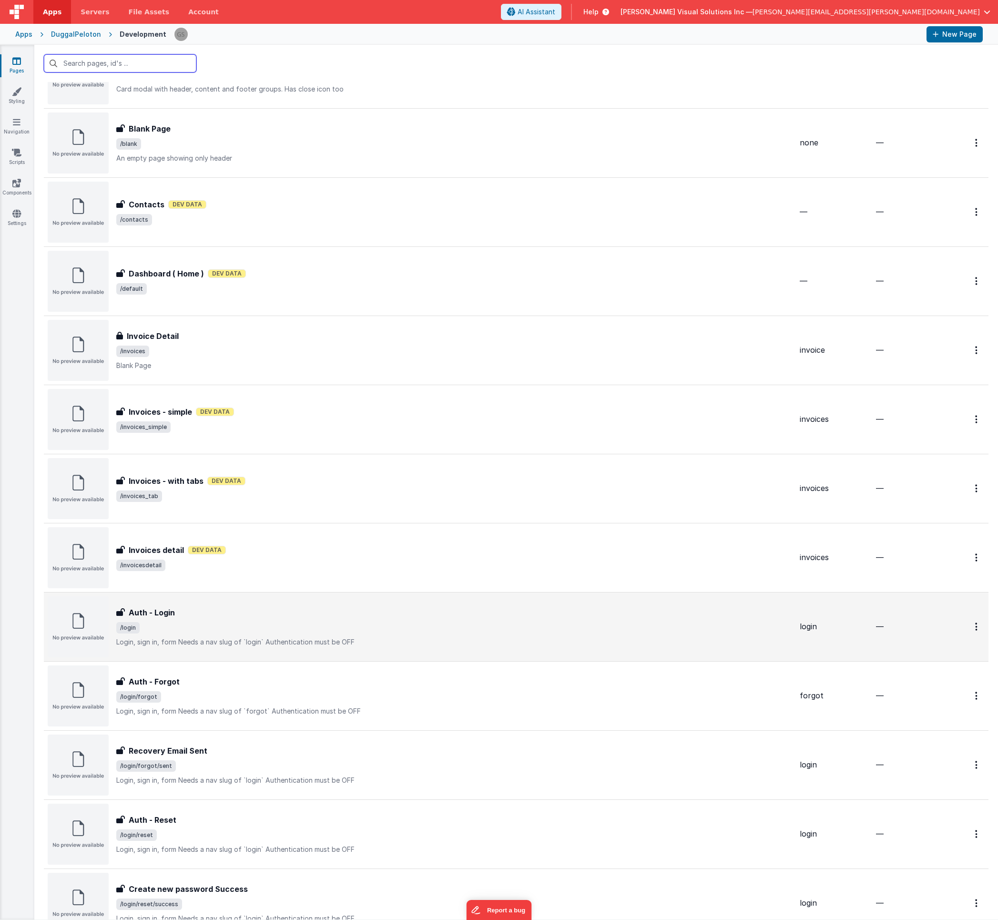
scroll to position [143, 0]
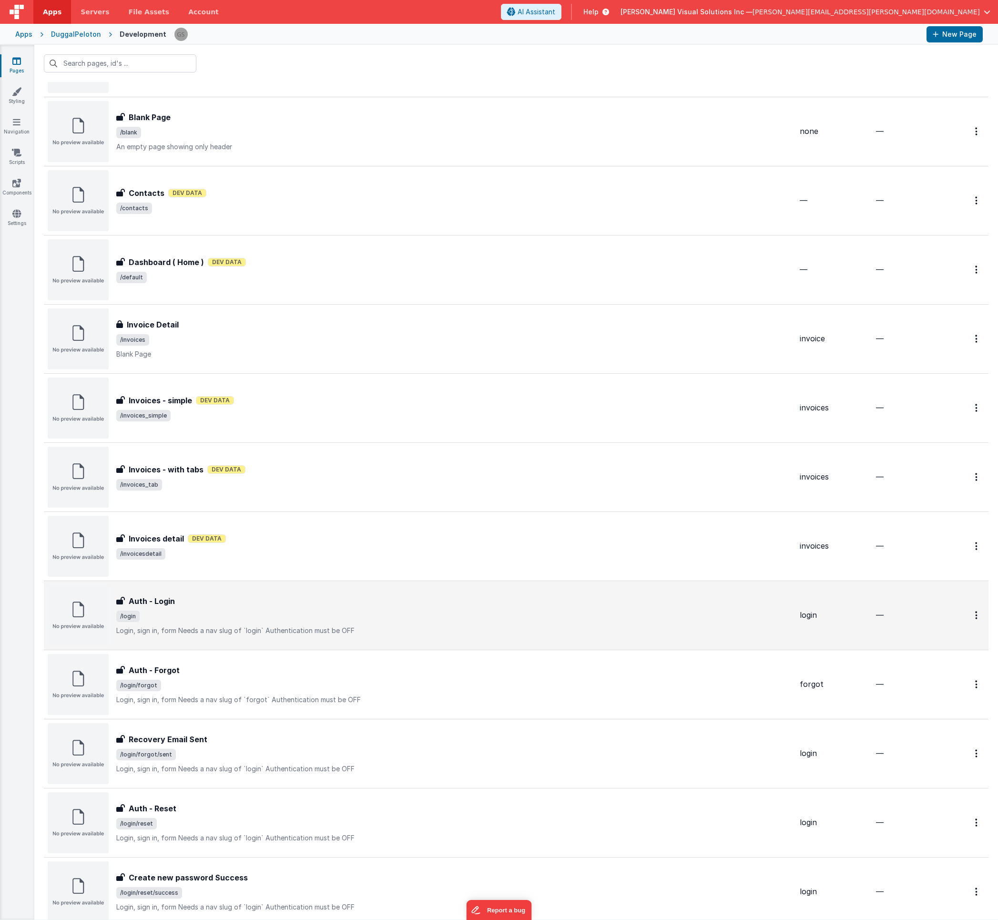
click at [217, 613] on span "/login" at bounding box center [454, 615] width 676 height 11
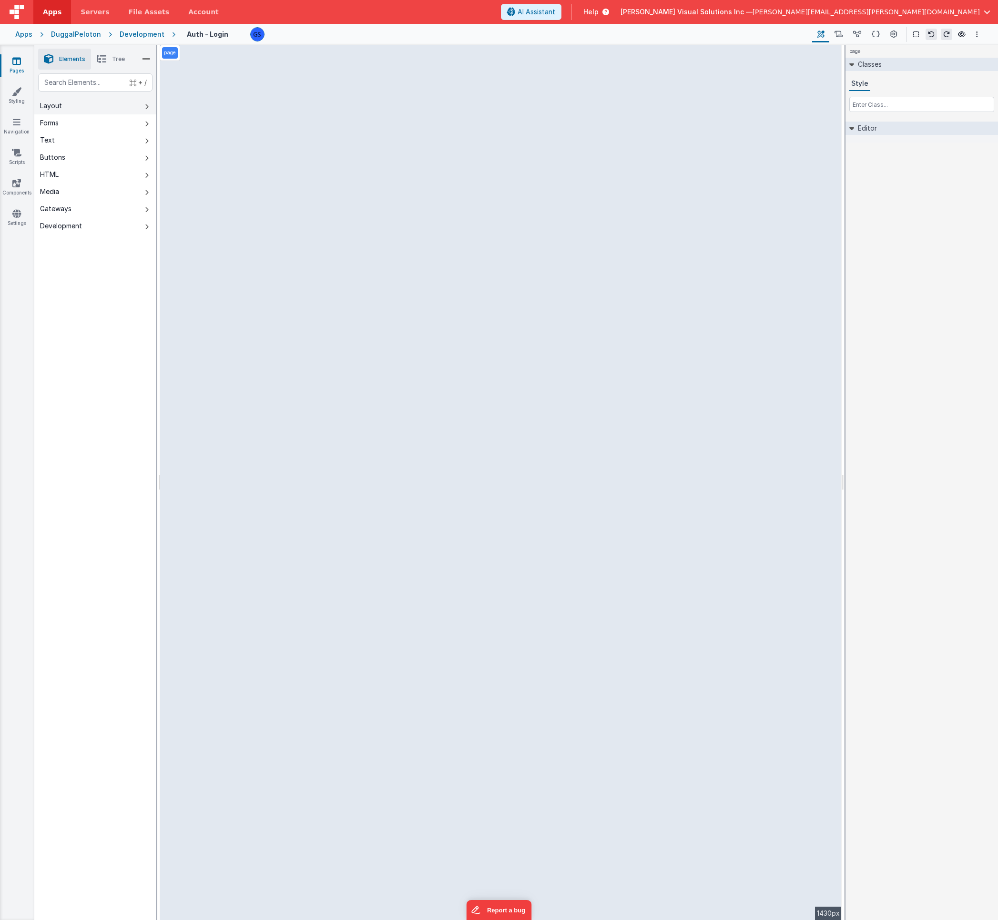
click at [63, 105] on button "Layout" at bounding box center [95, 105] width 122 height 17
click at [61, 121] on button "Forms" at bounding box center [95, 122] width 122 height 17
select select "email"
click at [19, 37] on div "Apps" at bounding box center [23, 35] width 17 height 10
